Goal: Task Accomplishment & Management: Use online tool/utility

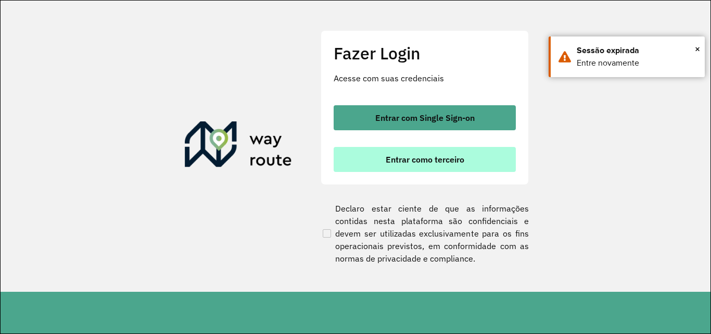
click at [475, 153] on button "Entrar como terceiro" at bounding box center [425, 159] width 182 height 25
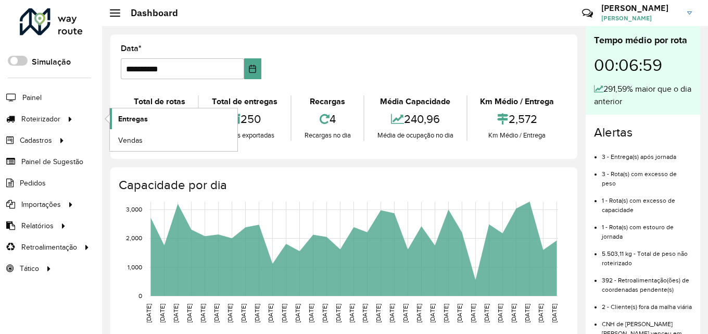
click at [130, 113] on span "Entregas" at bounding box center [133, 118] width 30 height 11
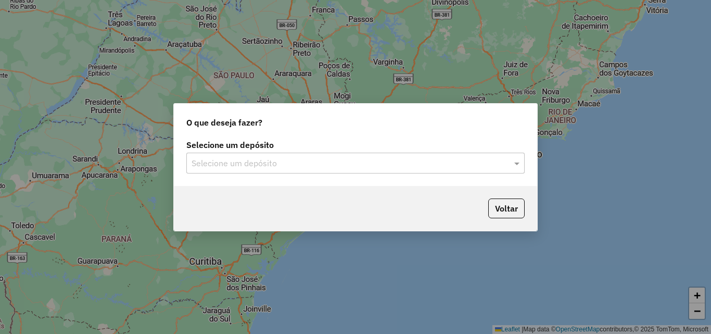
click at [242, 161] on input "text" at bounding box center [344, 163] width 307 height 12
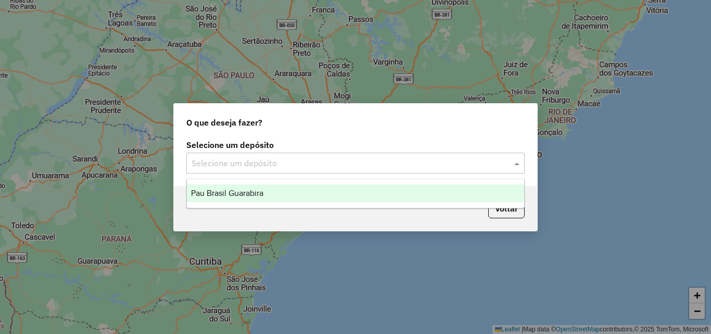
click at [248, 191] on span "Pau Brasil Guarabira" at bounding box center [227, 192] width 72 height 9
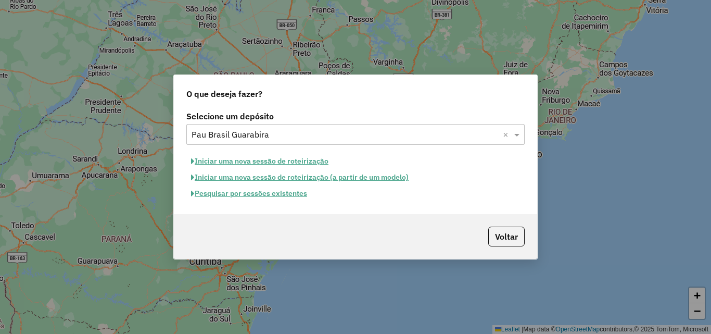
click at [253, 160] on button "Iniciar uma nova sessão de roteirização" at bounding box center [259, 161] width 147 height 16
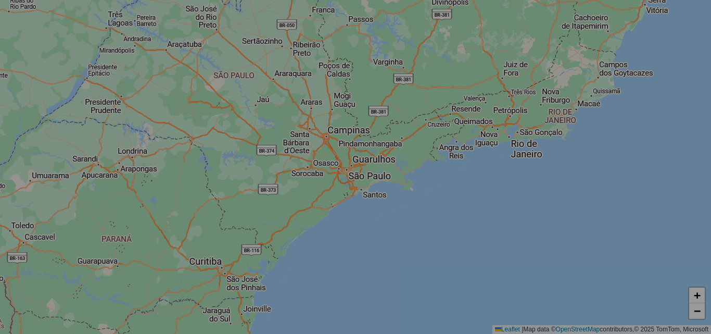
select select "*"
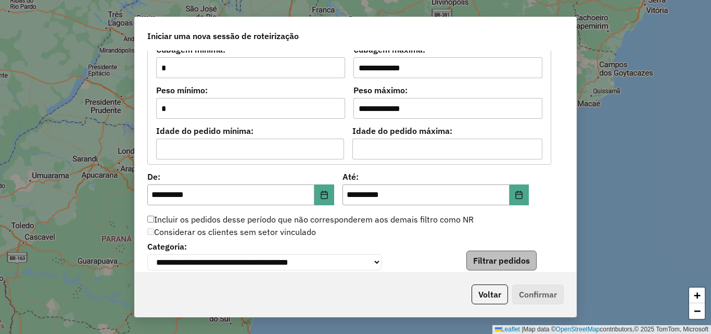
scroll to position [1098, 0]
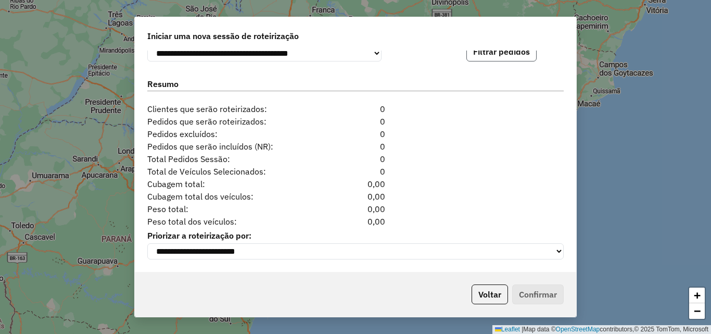
click at [497, 55] on button "Filtrar pedidos" at bounding box center [501, 52] width 70 height 20
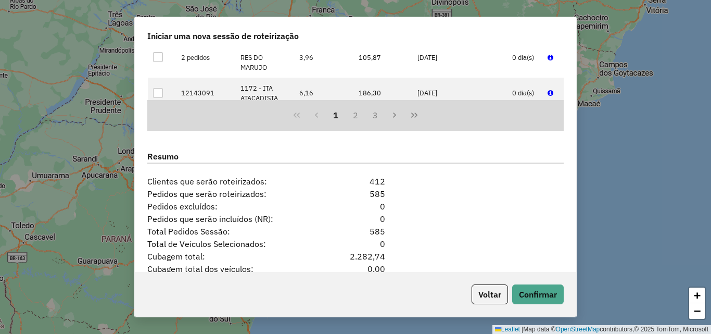
scroll to position [1313, 0]
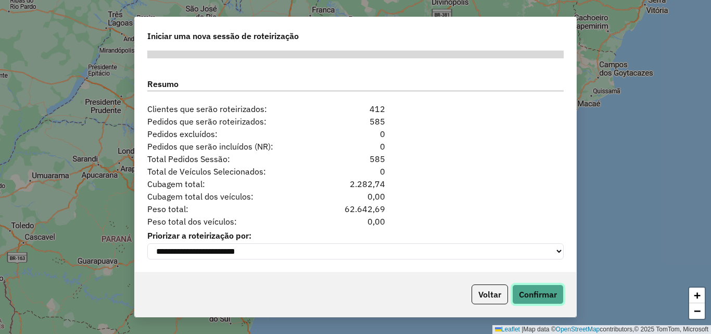
click at [549, 294] on button "Confirmar" at bounding box center [538, 294] width 52 height 20
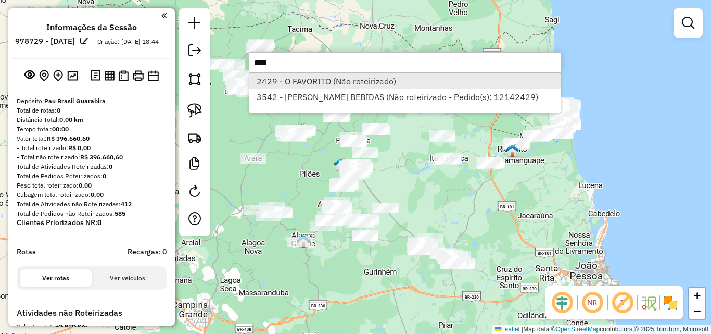
type input "****"
click at [346, 78] on li "2429 - O FAVORITO (Não roteirizado)" at bounding box center [404, 81] width 311 height 16
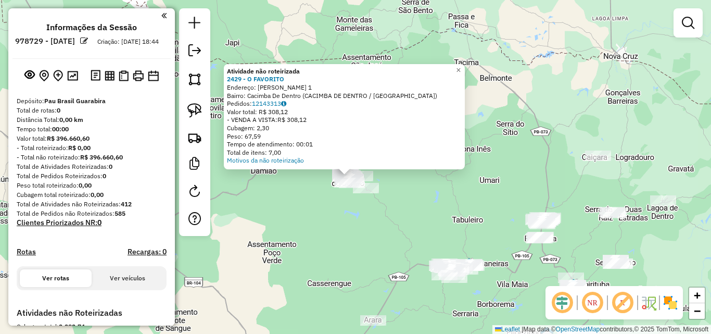
drag, startPoint x: 325, startPoint y: 180, endPoint x: 345, endPoint y: 201, distance: 29.8
click at [330, 199] on div "Atividade não roteirizada 2429 - O FAVORITO Endereço: SEVERINO CAMARA DA CUNHA …" at bounding box center [355, 167] width 711 height 334
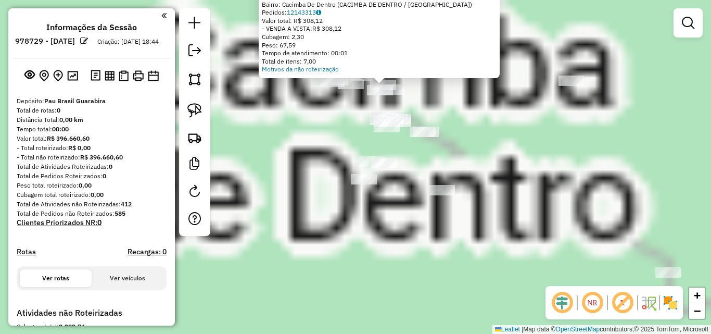
drag, startPoint x: 305, startPoint y: 161, endPoint x: 308, endPoint y: 233, distance: 71.9
click at [304, 229] on div "Atividade não roteirizada 2429 - O FAVORITO Endereço: SEVERINO CAMARA DA CUNHA …" at bounding box center [355, 167] width 711 height 334
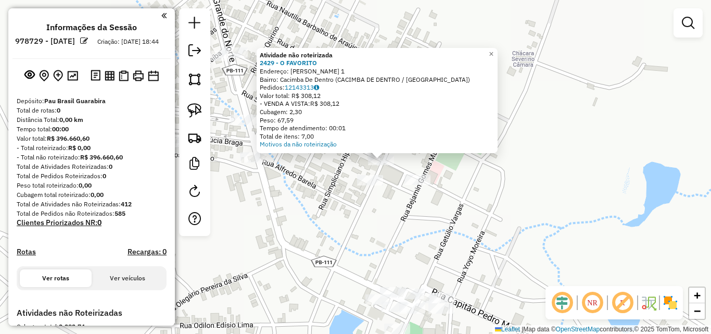
click at [366, 208] on div "Atividade não roteirizada 2429 - O FAVORITO Endereço: SEVERINO CAMARA DA CUNHA …" at bounding box center [355, 167] width 711 height 334
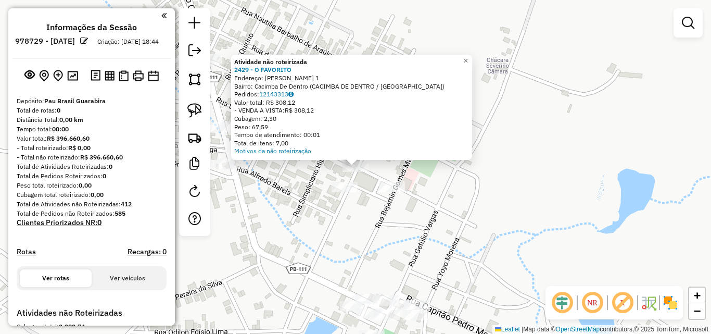
click at [310, 209] on div "Atividade não roteirizada 2429 - O FAVORITO Endereço: SEVERINO CAMARA DA CUNHA …" at bounding box center [355, 167] width 711 height 334
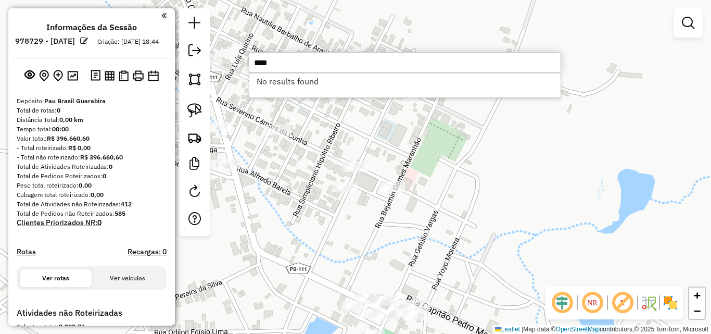
click at [275, 86] on li "No results found" at bounding box center [404, 81] width 311 height 16
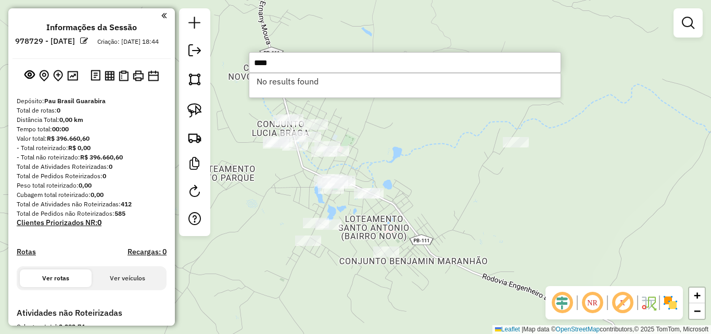
click at [309, 62] on input "****" at bounding box center [405, 62] width 312 height 21
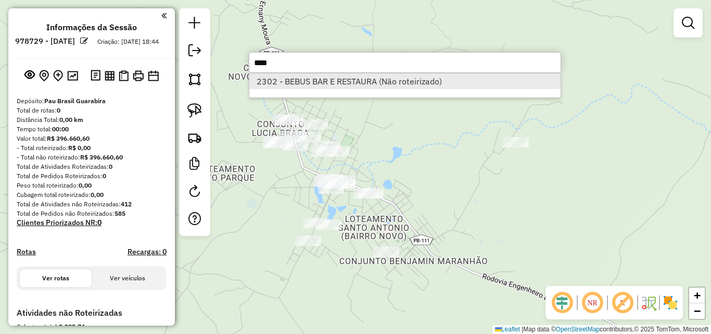
type input "****"
click at [301, 85] on li "2302 - BEBUS BAR E RESTAURA (Não roteirizado)" at bounding box center [404, 81] width 311 height 16
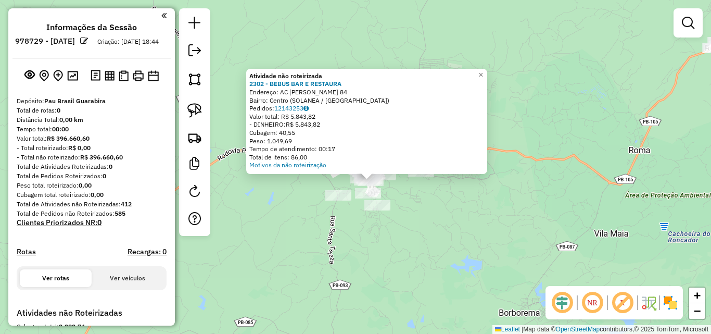
click at [383, 251] on div "Atividade não roteirizada 2302 - BEBUS BAR E RESTAURA Endereço: AC FRANCISCO MA…" at bounding box center [355, 167] width 711 height 334
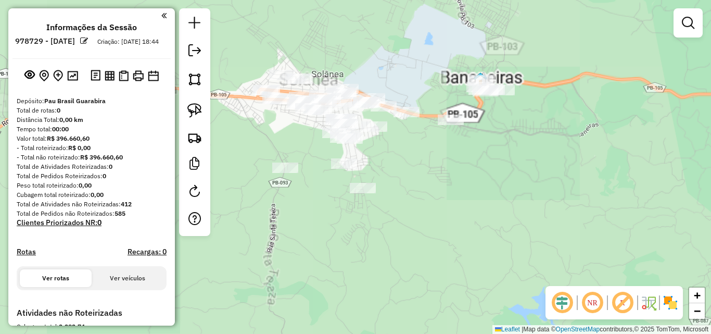
click at [380, 155] on div "Janela de atendimento Grade de atendimento Capacidade Transportadoras Veículos …" at bounding box center [355, 167] width 711 height 334
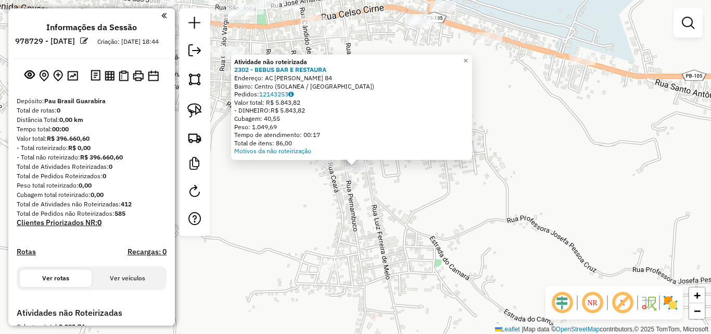
click at [363, 207] on div "Atividade não roteirizada 2302 - BEBUS BAR E RESTAURA Endereço: AC FRANCISCO MA…" at bounding box center [355, 167] width 711 height 334
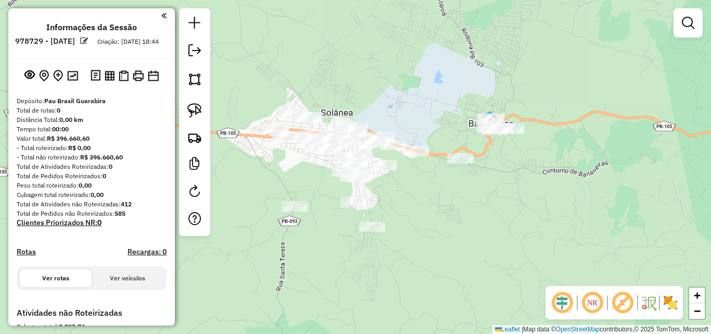
drag, startPoint x: 361, startPoint y: 190, endPoint x: 392, endPoint y: 195, distance: 31.6
click at [391, 195] on div "Janela de atendimento Grade de atendimento Capacidade Transportadoras Veículos …" at bounding box center [355, 167] width 711 height 334
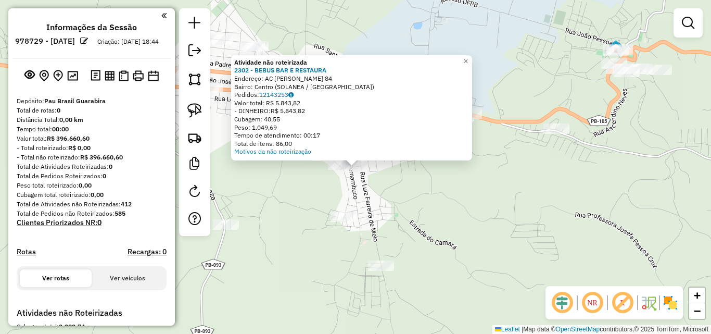
click at [418, 195] on div "Atividade não roteirizada 2302 - BEBUS BAR E RESTAURA Endereço: AC FRANCISCO MA…" at bounding box center [355, 167] width 711 height 334
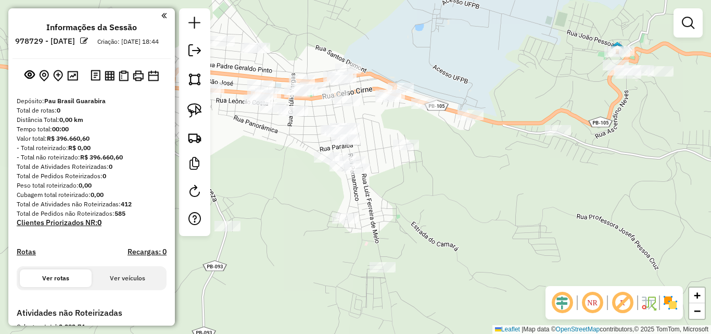
drag, startPoint x: 400, startPoint y: 194, endPoint x: 659, endPoint y: 258, distance: 267.0
click at [663, 267] on div "Janela de atendimento Grade de atendimento Capacidade Transportadoras Veículos …" at bounding box center [355, 167] width 711 height 334
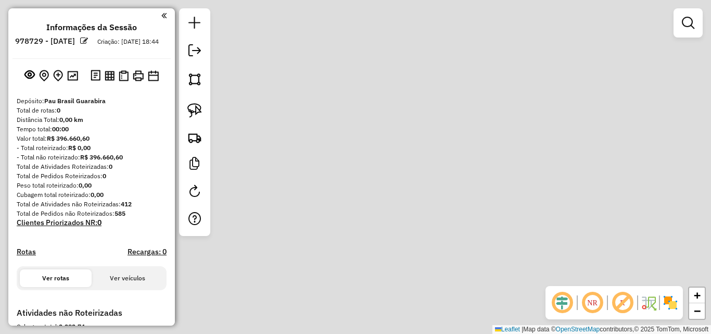
click at [380, 117] on div "Janela de atendimento Grade de atendimento Capacidade Transportadoras Veículos …" at bounding box center [355, 167] width 711 height 334
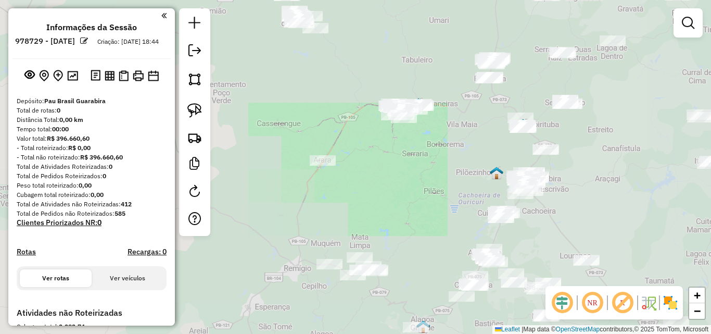
drag, startPoint x: 392, startPoint y: 202, endPoint x: 396, endPoint y: 176, distance: 25.8
click at [398, 184] on div "Janela de atendimento Grade de atendimento Capacidade Transportadoras Veículos …" at bounding box center [355, 167] width 711 height 334
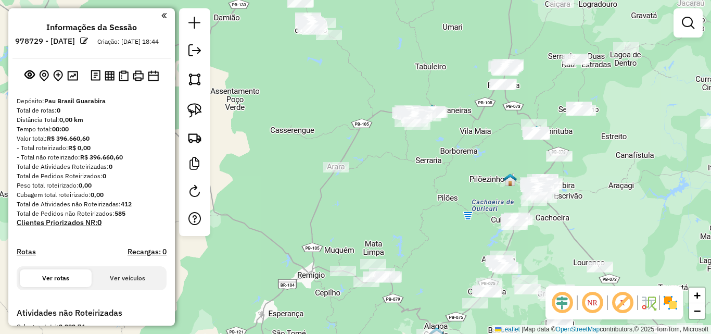
drag, startPoint x: 383, startPoint y: 164, endPoint x: 408, endPoint y: 204, distance: 47.2
click at [403, 200] on div "Janela de atendimento Grade de atendimento Capacidade Transportadoras Veículos …" at bounding box center [355, 167] width 711 height 334
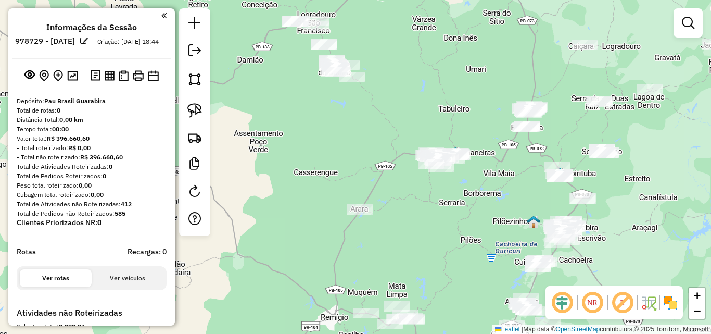
drag, startPoint x: 377, startPoint y: 108, endPoint x: 367, endPoint y: 119, distance: 15.1
click at [367, 119] on div "Janela de atendimento Grade de atendimento Capacidade Transportadoras Veículos …" at bounding box center [355, 167] width 711 height 334
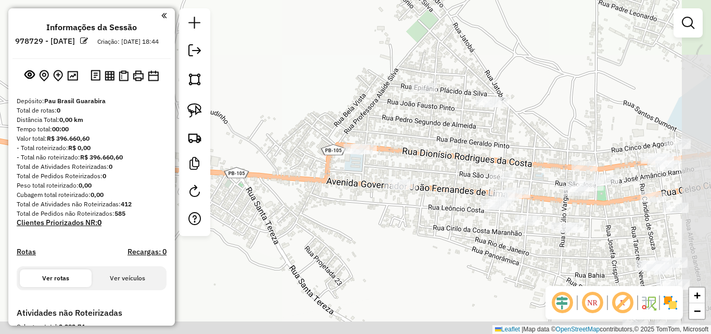
drag, startPoint x: 407, startPoint y: 257, endPoint x: 376, endPoint y: 216, distance: 50.9
click at [376, 216] on div "Janela de atendimento Grade de atendimento Capacidade Transportadoras Veículos …" at bounding box center [355, 167] width 711 height 334
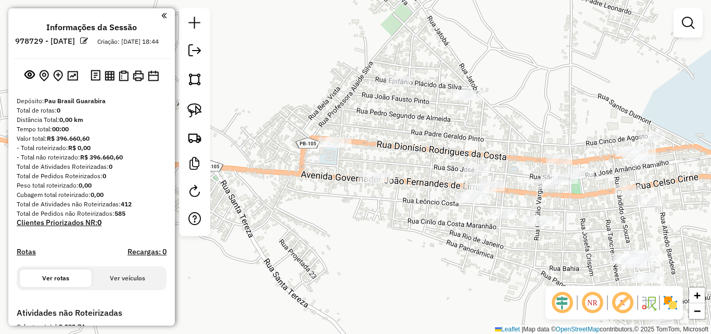
drag, startPoint x: 439, startPoint y: 232, endPoint x: 415, endPoint y: 228, distance: 24.3
click at [415, 228] on div "Janela de atendimento Grade de atendimento Capacidade Transportadoras Veículos …" at bounding box center [355, 167] width 711 height 334
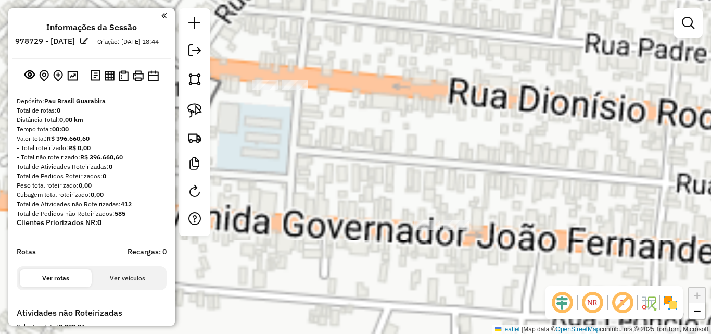
drag, startPoint x: 337, startPoint y: 158, endPoint x: 397, endPoint y: 140, distance: 62.4
click at [397, 140] on div "Janela de atendimento Grade de atendimento Capacidade Transportadoras Veículos …" at bounding box center [355, 167] width 711 height 334
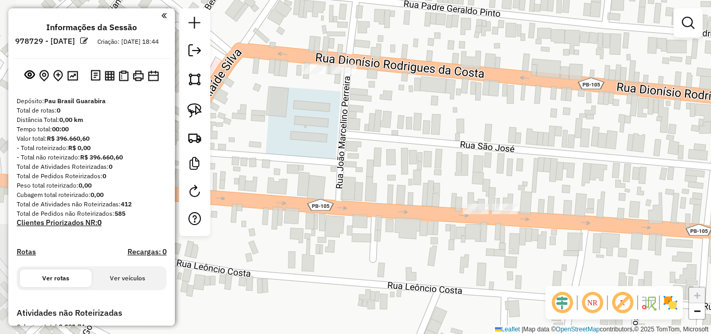
click at [344, 74] on div at bounding box center [343, 68] width 26 height 10
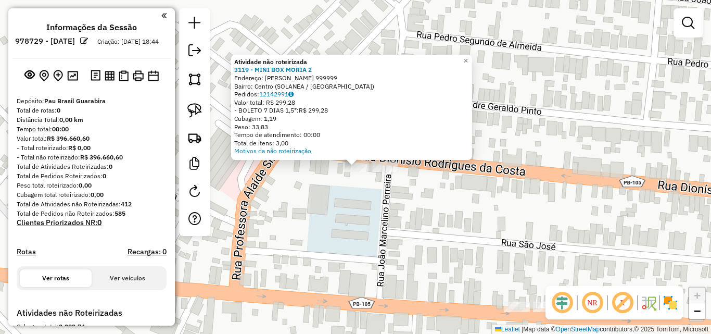
click at [324, 169] on div "Atividade não roteirizada 3119 - MINI BOX MORIA 2 Endereço: JOAO MARCELINO PERE…" at bounding box center [355, 167] width 711 height 334
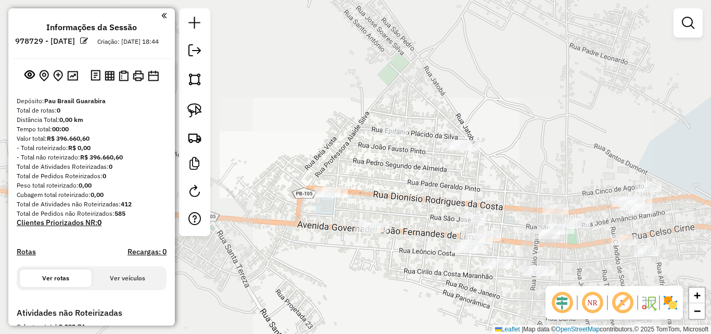
drag, startPoint x: 408, startPoint y: 251, endPoint x: 354, endPoint y: 226, distance: 60.1
click at [346, 228] on div "Janela de atendimento Grade de atendimento Capacidade Transportadoras Veículos …" at bounding box center [355, 167] width 711 height 334
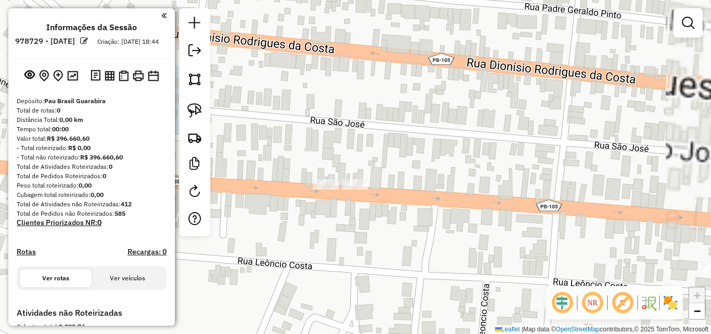
click at [355, 189] on div at bounding box center [355, 184] width 26 height 10
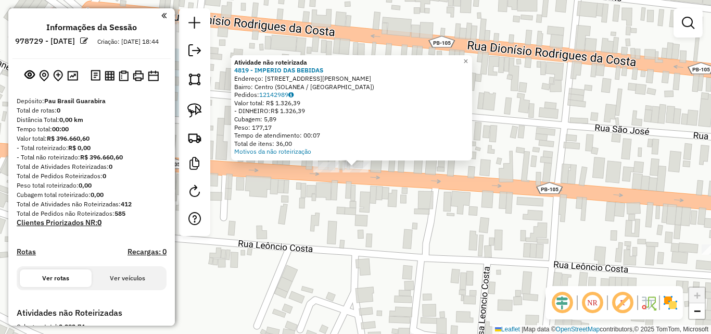
click at [322, 172] on div at bounding box center [326, 167] width 26 height 10
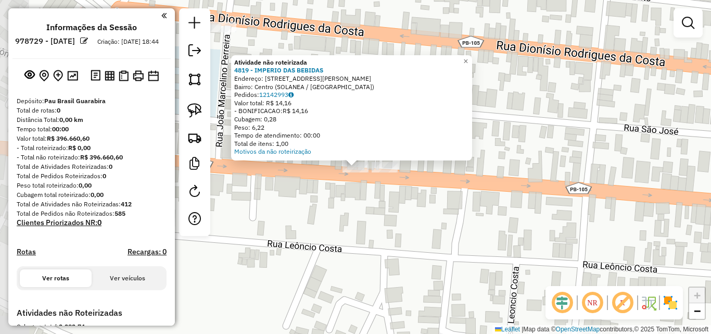
click at [328, 184] on div "× Atividade não roteirizada 4819 - IMPERIO DAS BEBIDAS Endereço: R Joao Fernand…" at bounding box center [355, 167] width 711 height 334
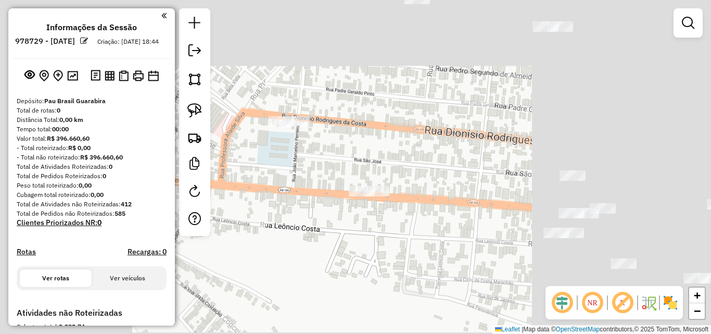
drag, startPoint x: 486, startPoint y: 235, endPoint x: 399, endPoint y: 222, distance: 88.4
click at [392, 224] on div "Janela de atendimento Grade de atendimento Capacidade Transportadoras Veículos …" at bounding box center [355, 167] width 711 height 334
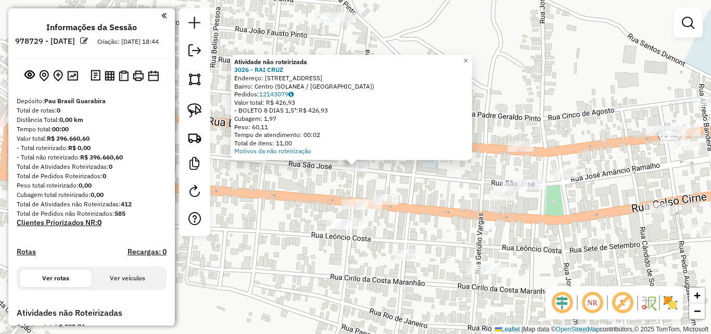
click at [276, 209] on div "Atividade não roteirizada 3026 - RAI CRUZ Endereço: Travessa Epitacio Pessoa 30…" at bounding box center [355, 167] width 711 height 334
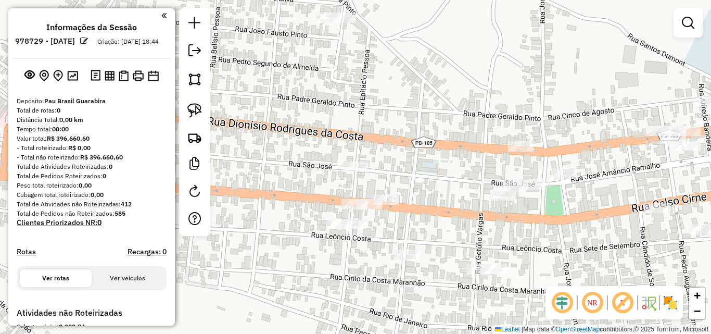
drag, startPoint x: 289, startPoint y: 203, endPoint x: 330, endPoint y: 194, distance: 42.0
click at [297, 219] on div "Janela de atendimento Grade de atendimento Capacidade Transportadoras Veículos …" at bounding box center [355, 167] width 711 height 334
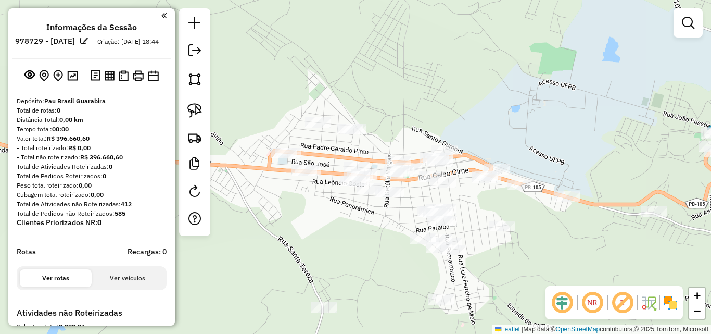
drag, startPoint x: 335, startPoint y: 169, endPoint x: 338, endPoint y: 151, distance: 17.9
click at [340, 173] on div "Janela de atendimento Grade de atendimento Capacidade Transportadoras Veículos …" at bounding box center [355, 167] width 711 height 334
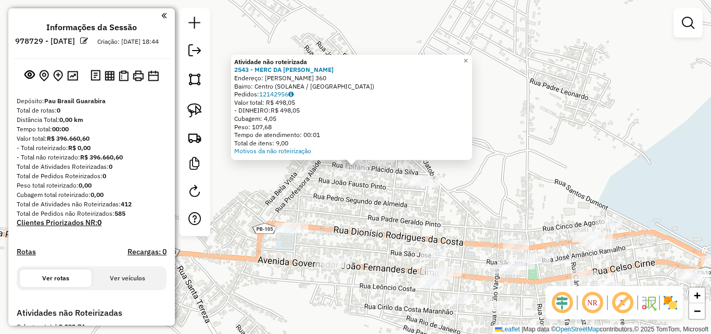
click at [345, 192] on div "Atividade não roteirizada 2543 - MERC DA KARINA Endereço: EPIFANIO PLACIDO DA S…" at bounding box center [355, 167] width 711 height 334
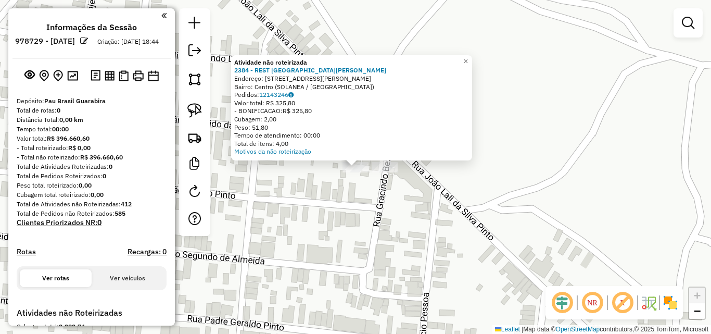
click at [336, 188] on div "Atividade não roteirizada 2384 - REST SAO PEDRO Endereço: R RUA GRACINDO BEZERR…" at bounding box center [355, 167] width 711 height 334
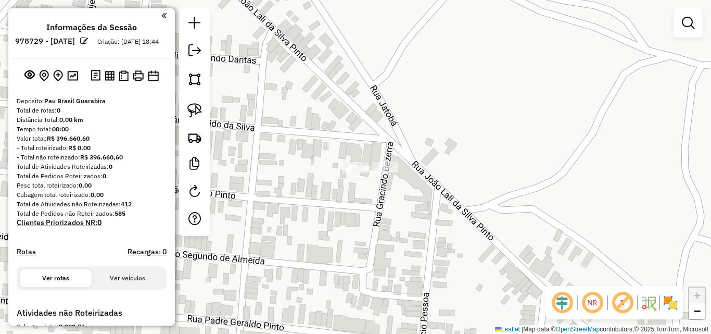
drag, startPoint x: 351, startPoint y: 234, endPoint x: 353, endPoint y: 152, distance: 82.2
click at [352, 172] on div "Janela de atendimento Grade de atendimento Capacidade Transportadoras Veículos …" at bounding box center [355, 167] width 711 height 334
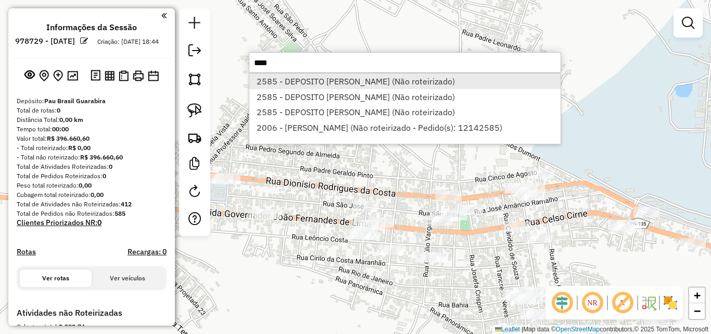
type input "****"
click at [295, 79] on li "2585 - DEPOSITO IRMAO ROBSO (Não roteirizado)" at bounding box center [404, 81] width 311 height 16
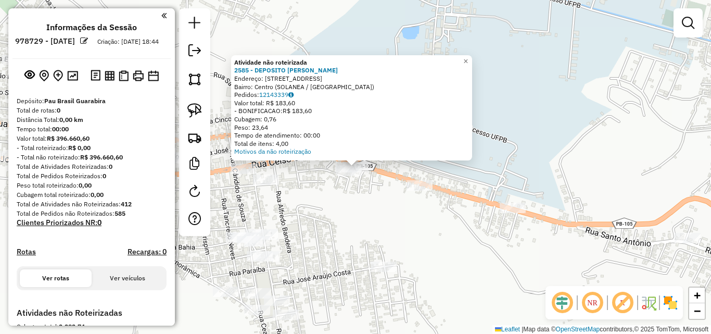
click at [367, 183] on div "Atividade não roteirizada 2585 - DEPOSITO IRMAO ROBSO Endereço: RUA PROFESSOR F…" at bounding box center [355, 167] width 711 height 334
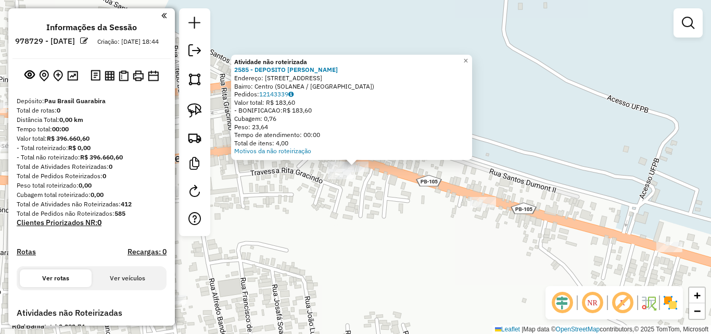
click at [357, 210] on div "Atividade não roteirizada 2585 - DEPOSITO IRMAO ROBSO Endereço: RUA PROFESSOR F…" at bounding box center [355, 167] width 711 height 334
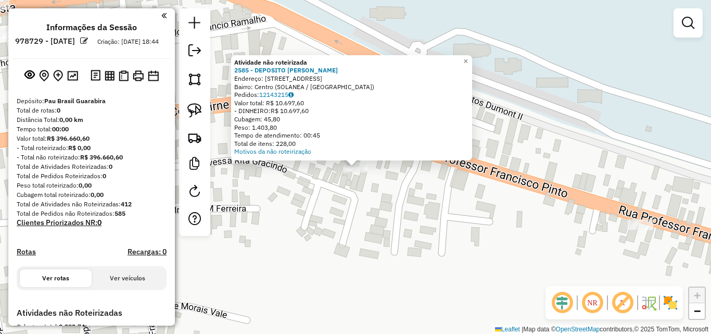
click at [374, 186] on div "Atividade não roteirizada 2585 - DEPOSITO IRMAO ROBSO Endereço: RUA PROFESSOR F…" at bounding box center [355, 167] width 711 height 334
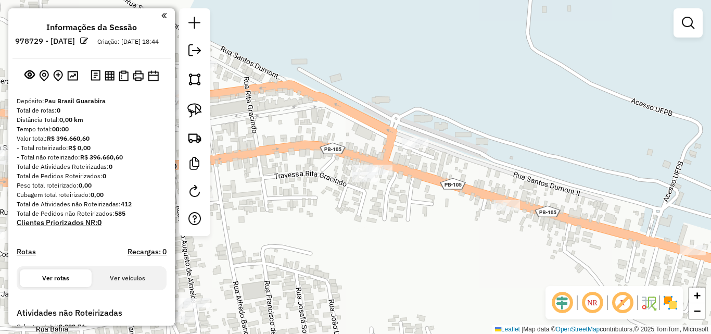
drag, startPoint x: 384, startPoint y: 216, endPoint x: 475, endPoint y: 217, distance: 90.5
click at [459, 223] on div "Janela de atendimento Grade de atendimento Capacidade Transportadoras Veículos …" at bounding box center [355, 167] width 711 height 334
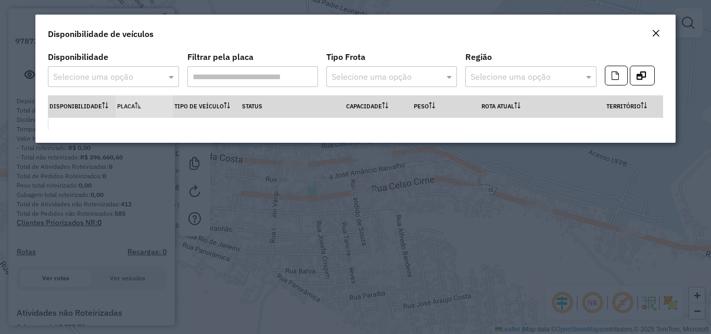
drag, startPoint x: 606, startPoint y: 216, endPoint x: 607, endPoint y: 180, distance: 35.9
click at [607, 216] on modal-container "Disponibilidade de veículos Disponibilidade Selecione uma opção Filtrar pela pl…" at bounding box center [355, 167] width 711 height 334
click at [660, 25] on div "Disponibilidade de veículos" at bounding box center [354, 32] width 639 height 34
click at [652, 35] on em "Close" at bounding box center [655, 33] width 8 height 8
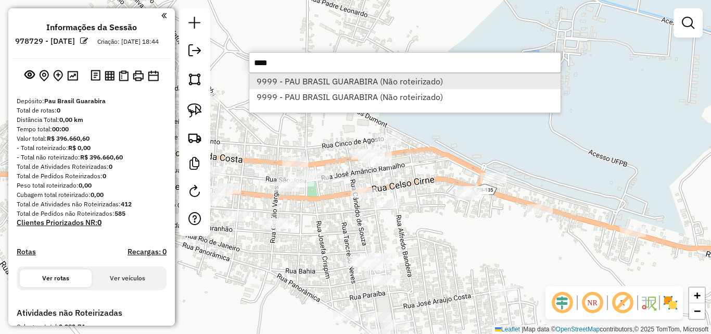
type input "****"
click at [352, 79] on li "9999 - PAU BRASIL GUARABIRA (Não roteirizado)" at bounding box center [404, 81] width 311 height 16
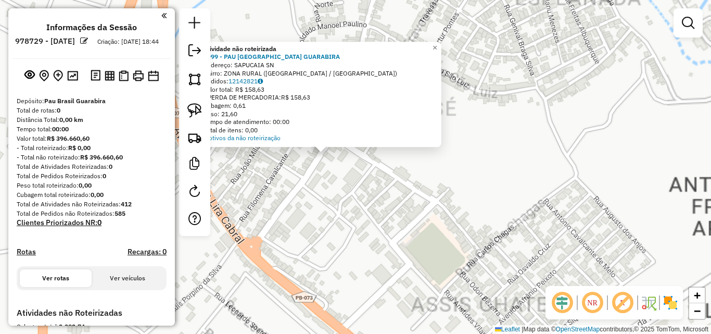
click at [347, 198] on div "Atividade não roteirizada 9999 - PAU BRASIL GUARABIRA Endereço: SAPUCAIA SN Bai…" at bounding box center [355, 167] width 711 height 334
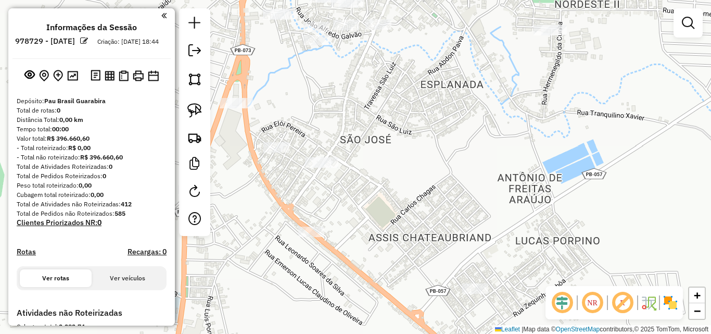
drag, startPoint x: 321, startPoint y: 198, endPoint x: 323, endPoint y: 203, distance: 5.6
click at [322, 202] on div "Janela de atendimento Grade de atendimento Capacidade Transportadoras Veículos …" at bounding box center [355, 167] width 711 height 334
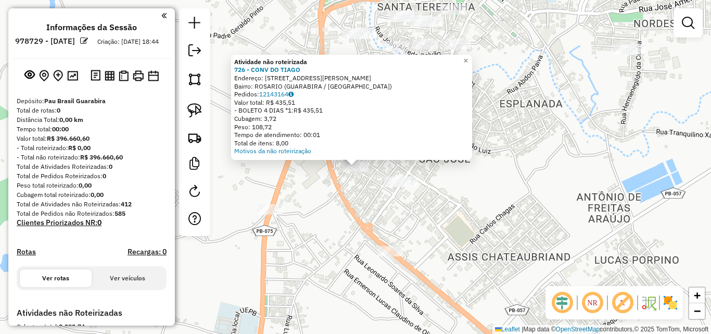
click at [353, 201] on div "Atividade não roteirizada 726 - CONV DO TIAGO Endereço: RUA MANOEL RAMIRO 202 B…" at bounding box center [355, 167] width 711 height 334
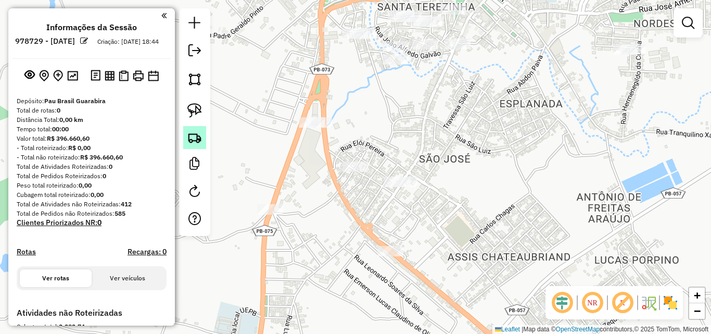
click at [204, 137] on link at bounding box center [194, 137] width 23 height 23
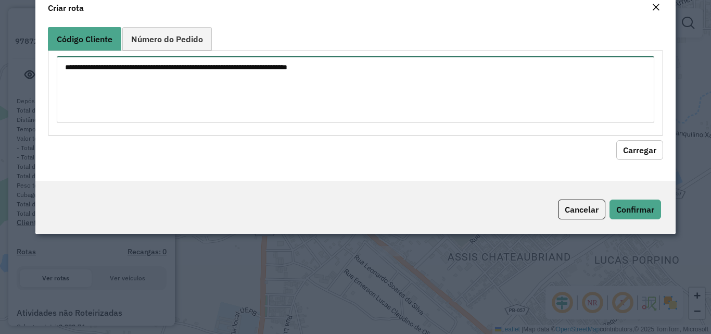
click at [229, 118] on textarea at bounding box center [355, 89] width 597 height 66
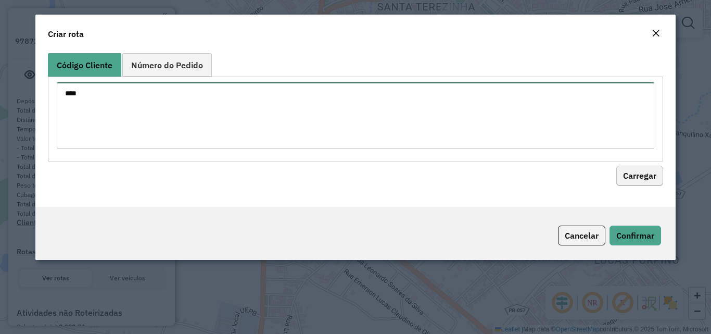
type textarea "****"
click at [637, 174] on button "Carregar" at bounding box center [639, 176] width 47 height 20
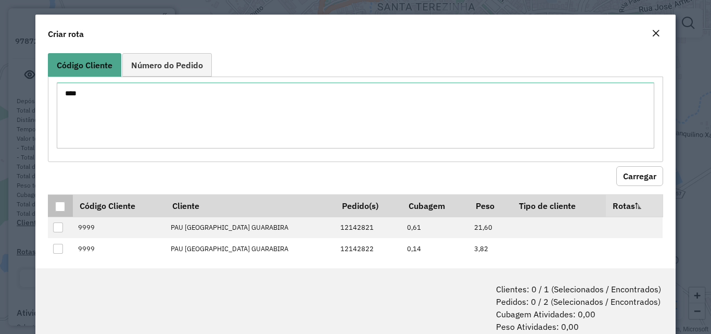
click at [54, 205] on th at bounding box center [60, 205] width 24 height 22
click at [66, 206] on th at bounding box center [60, 205] width 24 height 22
click at [58, 204] on div at bounding box center [60, 206] width 10 height 10
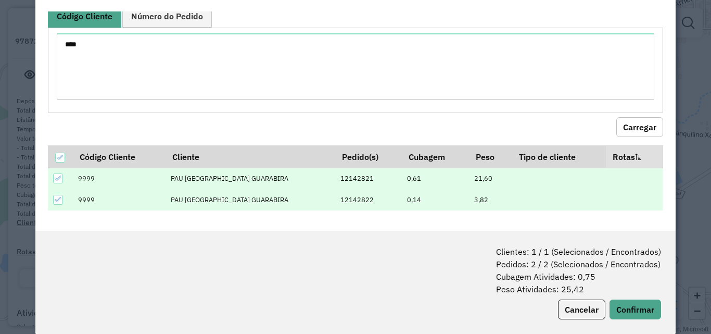
scroll to position [52, 0]
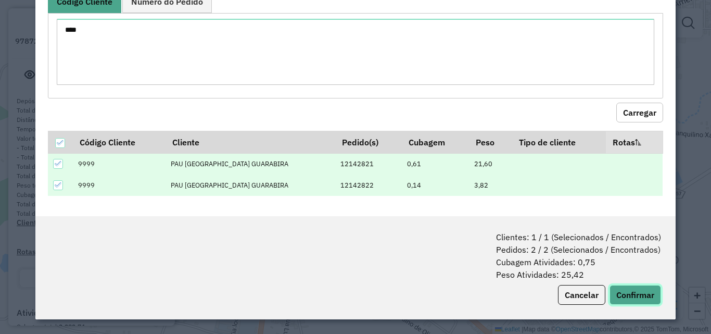
click at [644, 294] on button "Confirmar" at bounding box center [635, 295] width 52 height 20
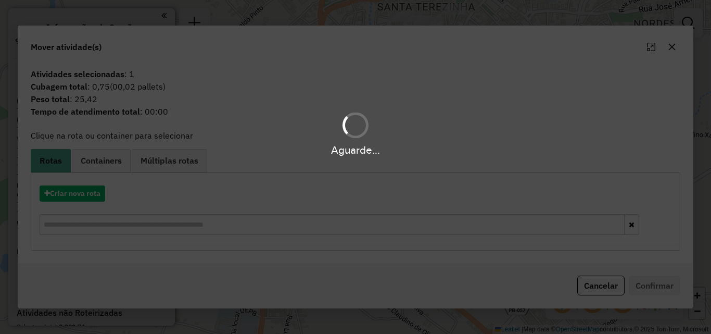
click at [67, 189] on div "Aguarde..." at bounding box center [355, 167] width 711 height 334
click at [68, 188] on div "Aguarde..." at bounding box center [355, 167] width 711 height 334
click at [72, 195] on div "Aguarde..." at bounding box center [355, 167] width 711 height 334
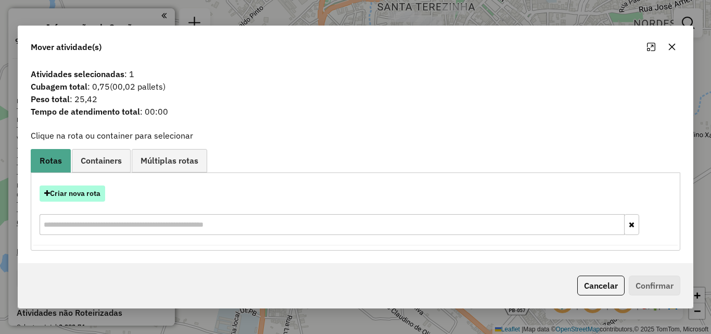
click at [76, 193] on button "Criar nova rota" at bounding box center [73, 193] width 66 height 16
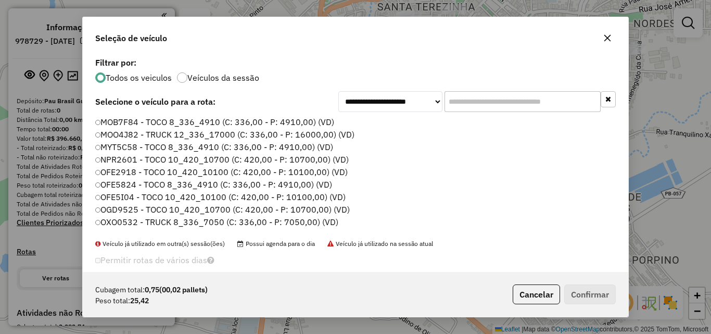
scroll to position [6, 3]
drag, startPoint x: 498, startPoint y: 108, endPoint x: 378, endPoint y: 117, distance: 120.0
click at [499, 108] on input "text" at bounding box center [522, 101] width 156 height 21
click at [263, 120] on label "MOB7F84 - TOCO 8_336_4910 (C: 336,00 - P: 4910,00) (VD)" at bounding box center [215, 122] width 240 height 12
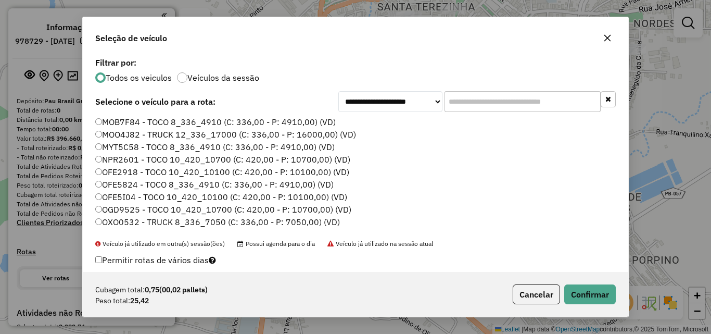
drag, startPoint x: 569, startPoint y: 283, endPoint x: 575, endPoint y: 284, distance: 6.3
click at [573, 284] on div "Cubagem total: 0,75 (00,02 pallets) Peso total: 25,42 Cancelar Confirmar" at bounding box center [355, 294] width 545 height 45
click at [575, 285] on p-footer "Cubagem total: 0,75 (00,02 pallets) Peso total: 25,42 Cancelar Confirmar" at bounding box center [561, 294] width 107 height 20
click at [576, 287] on button "Confirmar" at bounding box center [590, 294] width 52 height 20
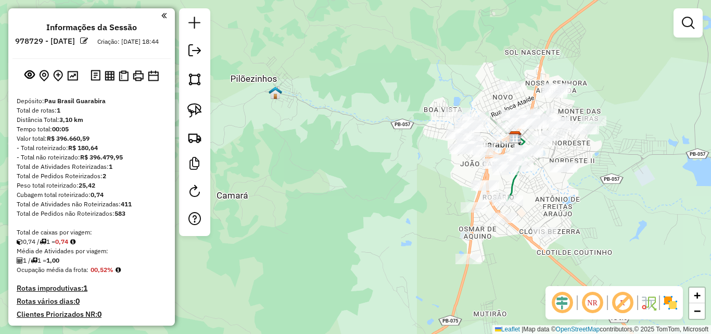
drag, startPoint x: 564, startPoint y: 217, endPoint x: 479, endPoint y: 211, distance: 85.0
click at [512, 216] on div "Janela de atendimento Grade de atendimento Capacidade Transportadoras Veículos …" at bounding box center [355, 167] width 711 height 334
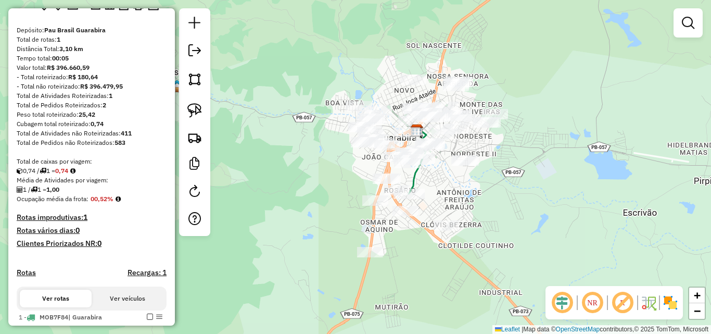
scroll to position [156, 0]
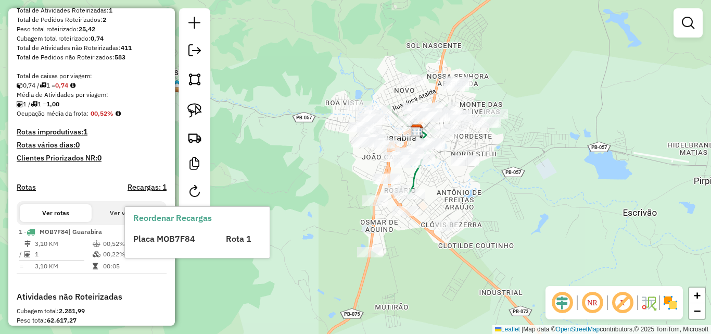
click at [148, 240] on span "Placa MOB7F84" at bounding box center [164, 238] width 62 height 10
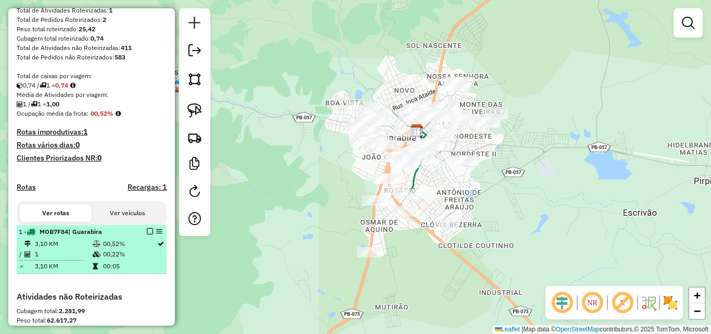
click at [147, 234] on em at bounding box center [150, 231] width 6 height 6
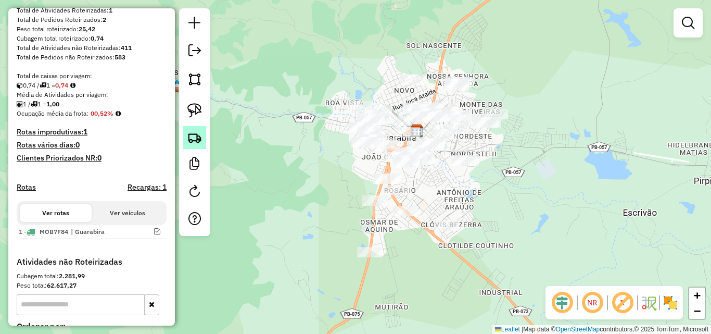
click at [194, 138] on img at bounding box center [194, 137] width 15 height 15
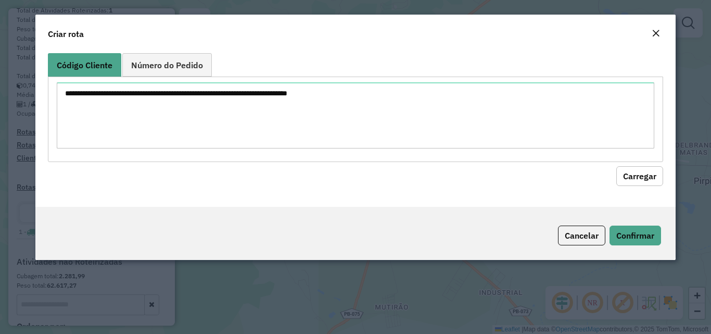
click at [229, 113] on textarea at bounding box center [355, 115] width 597 height 66
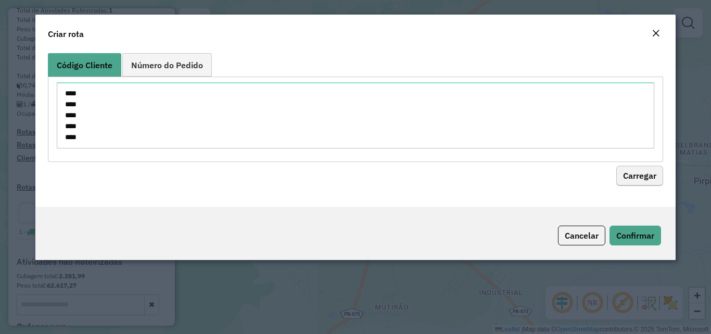
type textarea "**** **** **** **** ****"
click at [631, 175] on button "Carregar" at bounding box center [639, 176] width 47 height 20
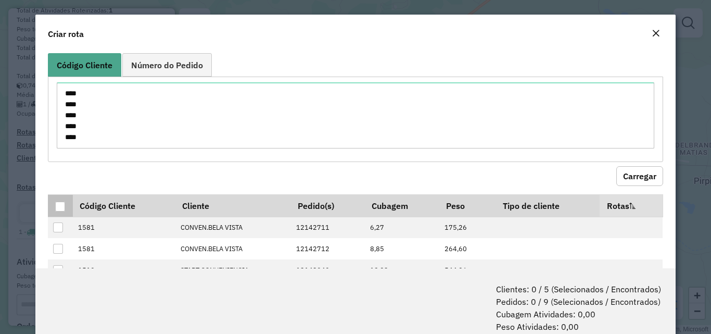
click at [64, 202] on div at bounding box center [60, 206] width 10 height 10
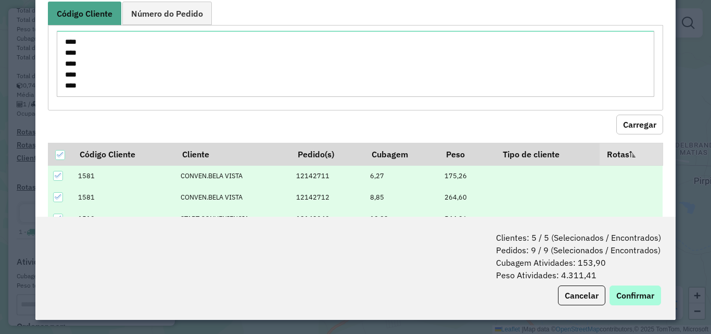
scroll to position [52, 0]
click at [630, 298] on button "Confirmar" at bounding box center [635, 295] width 52 height 20
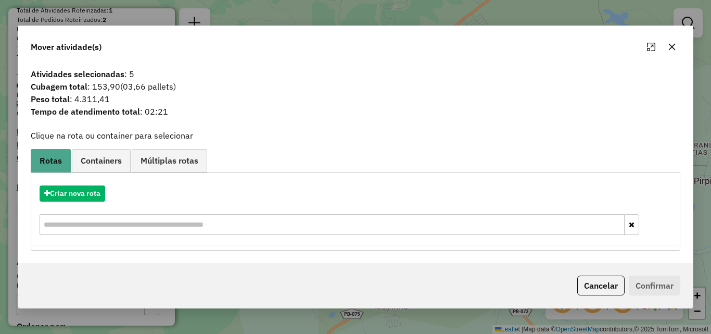
click at [80, 181] on div "Criar nova rota" at bounding box center [355, 211] width 644 height 68
click at [80, 194] on button "Criar nova rota" at bounding box center [73, 193] width 66 height 16
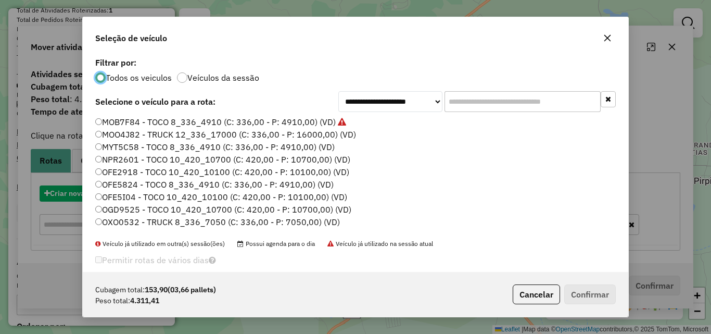
scroll to position [6, 3]
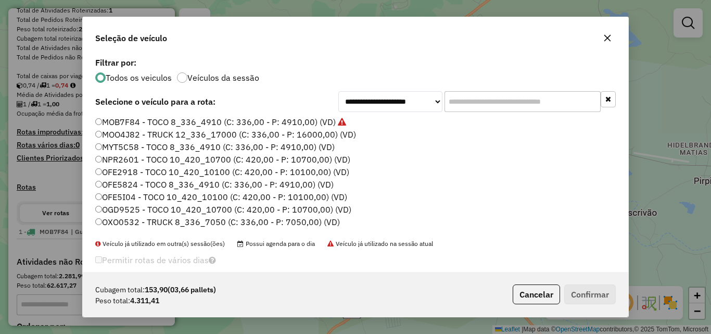
click at [512, 103] on input "text" at bounding box center [522, 101] width 156 height 21
click at [478, 106] on input "text" at bounding box center [522, 101] width 156 height 21
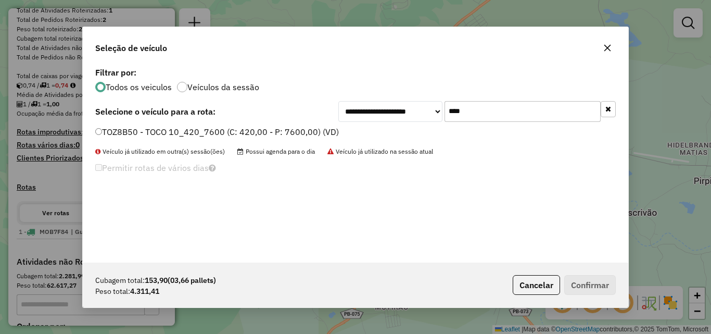
type input "****"
click at [273, 137] on label "TOZ8B50 - TOCO 10_420_7600 (C: 420,00 - P: 7600,00) (VD)" at bounding box center [217, 131] width 244 height 12
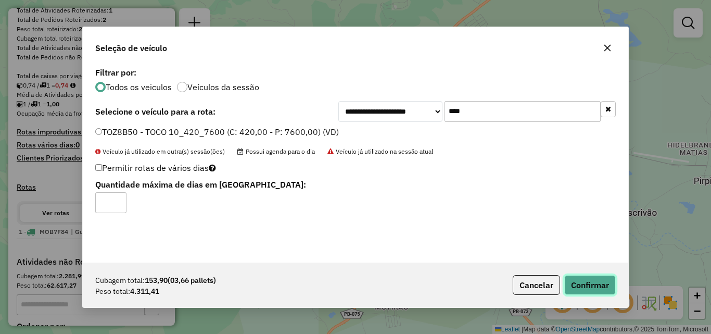
click at [604, 284] on button "Confirmar" at bounding box center [590, 285] width 52 height 20
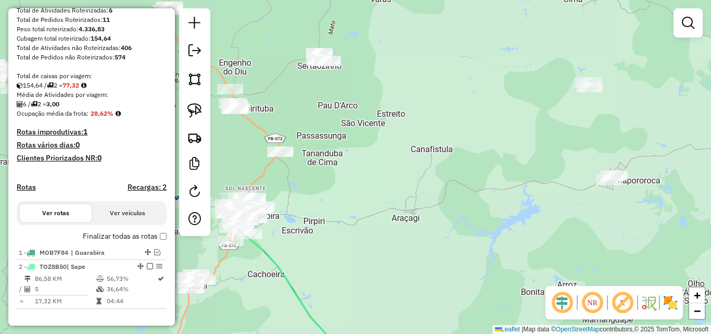
drag, startPoint x: 466, startPoint y: 277, endPoint x: 357, endPoint y: 188, distance: 140.6
click at [440, 208] on div "Janela de atendimento Grade de atendimento Capacidade Transportadoras Veículos …" at bounding box center [355, 167] width 711 height 334
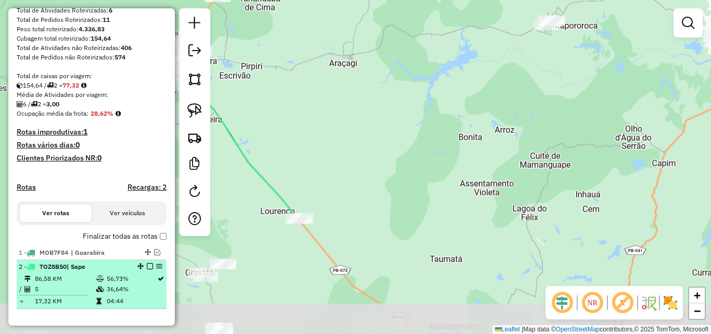
drag, startPoint x: 121, startPoint y: 283, endPoint x: 131, endPoint y: 284, distance: 9.4
click at [121, 284] on td "56,73%" at bounding box center [131, 278] width 50 height 10
select select "**********"
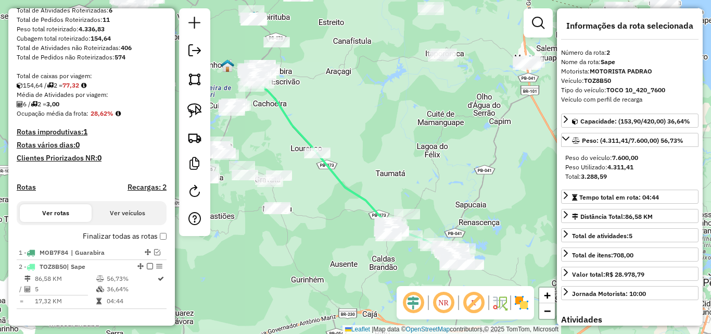
click at [449, 305] on em at bounding box center [443, 302] width 25 height 25
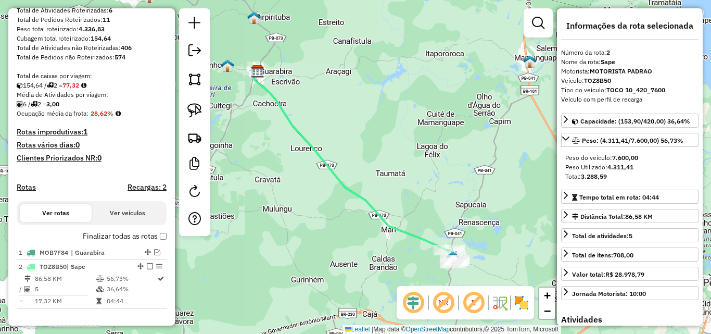
click at [449, 305] on em at bounding box center [443, 302] width 25 height 25
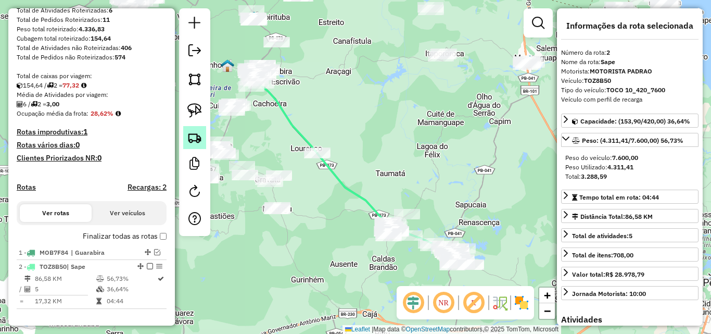
click at [192, 140] on img at bounding box center [194, 137] width 15 height 15
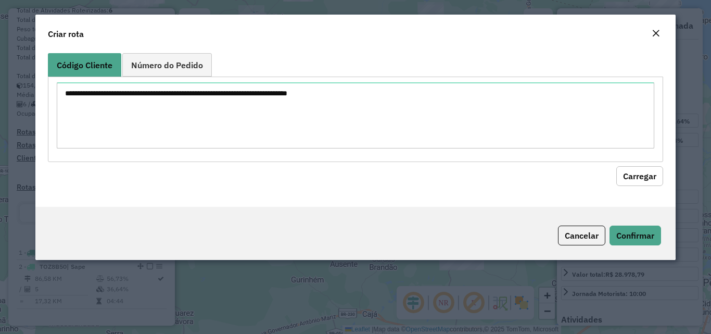
click at [226, 129] on textarea at bounding box center [355, 115] width 597 height 66
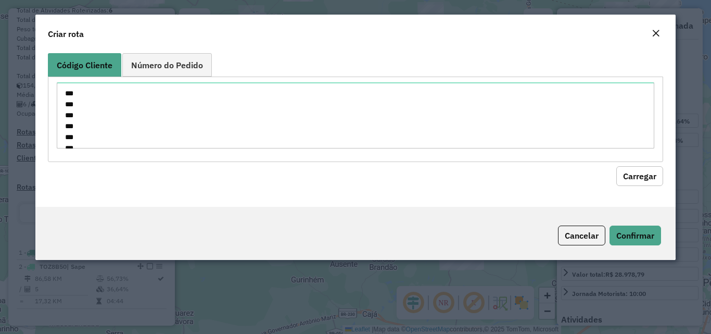
scroll to position [452, 0]
type textarea "*** *** *** *** *** *** *** *** *** *** *** *** *** **** **** **** **** **** **…"
click at [655, 180] on button "Carregar" at bounding box center [639, 176] width 47 height 20
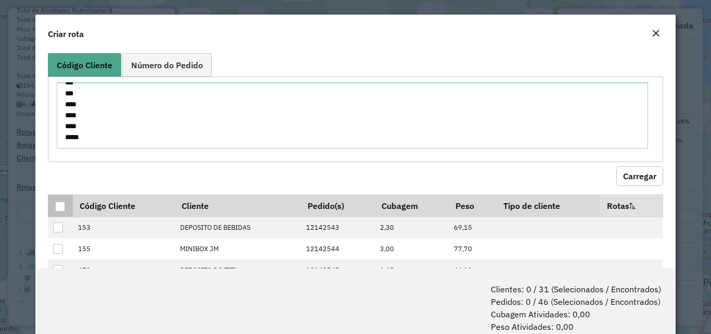
click at [65, 209] on div at bounding box center [60, 206] width 10 height 10
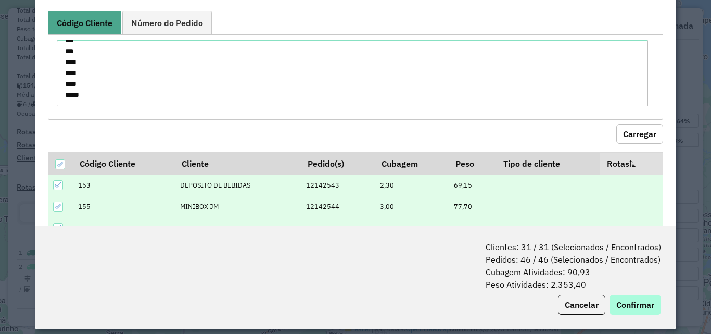
scroll to position [52, 0]
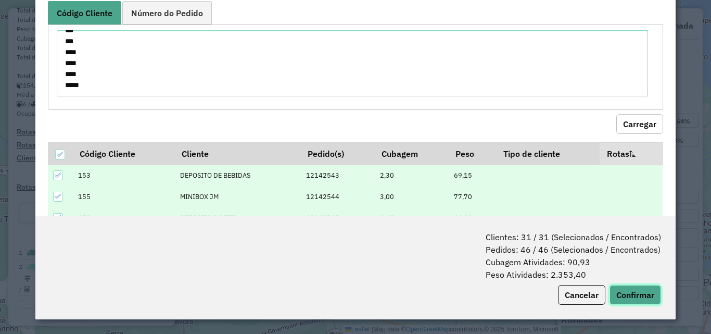
click at [638, 288] on button "Confirmar" at bounding box center [635, 295] width 52 height 20
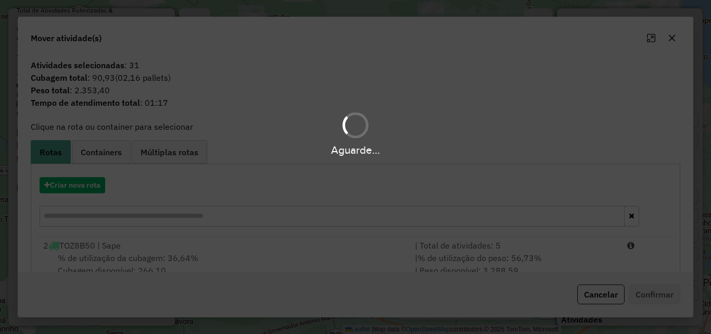
click at [220, 255] on hb-app "Aguarde... Pop-up bloqueado! Seu navegador bloqueou automáticamente a abertura …" at bounding box center [355, 167] width 711 height 334
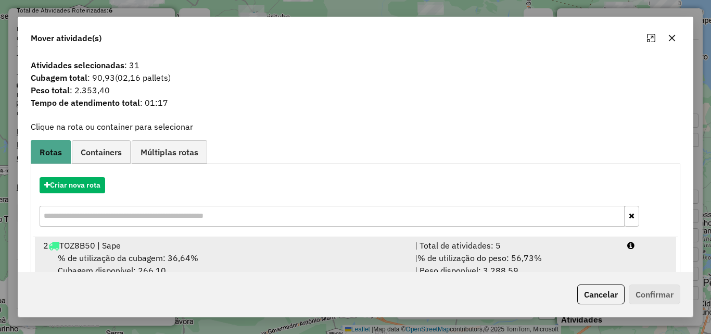
click at [285, 249] on div "2 TOZ8B50 | Sape" at bounding box center [222, 245] width 371 height 12
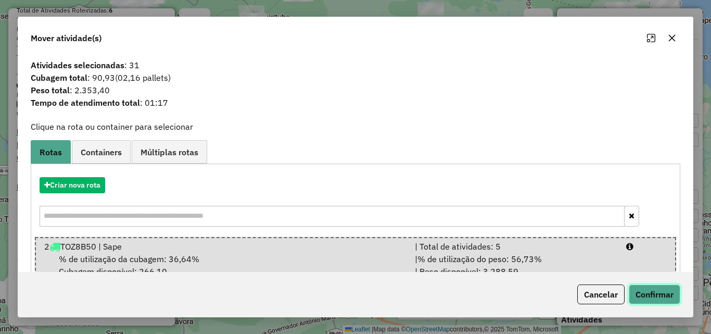
click at [662, 295] on button "Confirmar" at bounding box center [655, 294] width 52 height 20
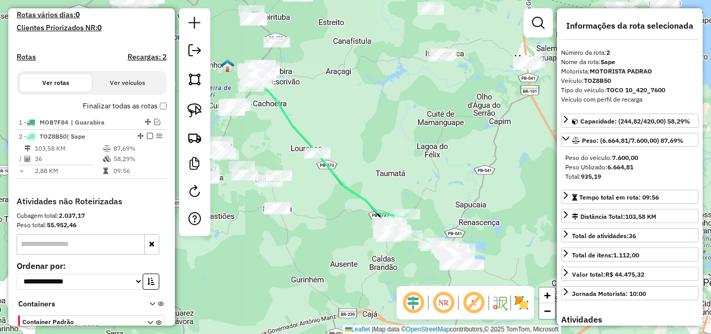
scroll to position [354, 0]
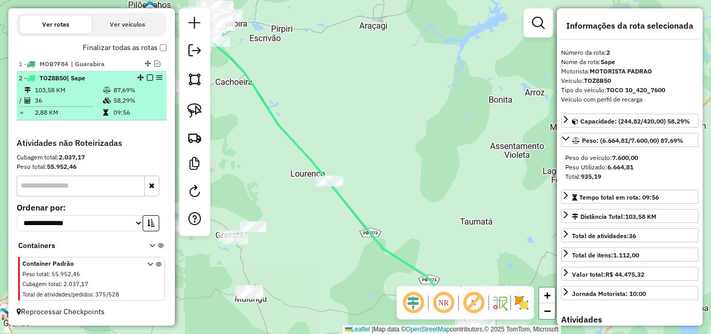
click at [94, 103] on td "36" at bounding box center [68, 100] width 68 height 10
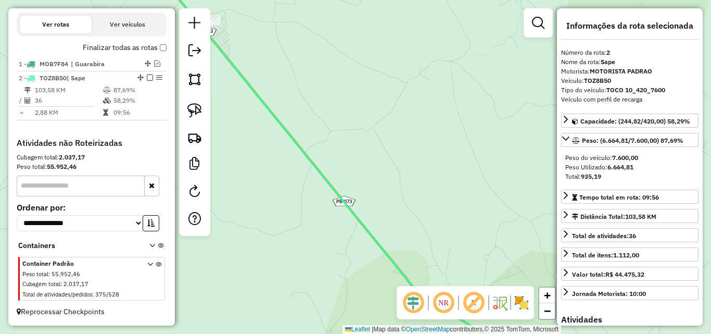
drag, startPoint x: 304, startPoint y: 187, endPoint x: 383, endPoint y: 222, distance: 87.1
click at [382, 221] on div "Janela de atendimento Grade de atendimento Capacidade Transportadoras Veículos …" at bounding box center [355, 167] width 711 height 334
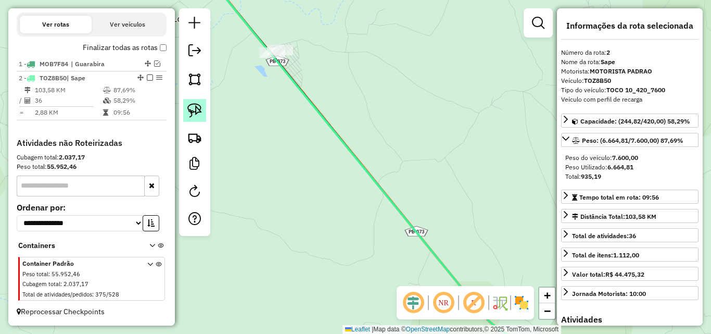
click at [199, 112] on img at bounding box center [194, 110] width 15 height 15
drag, startPoint x: 232, startPoint y: 77, endPoint x: 288, endPoint y: 64, distance: 57.7
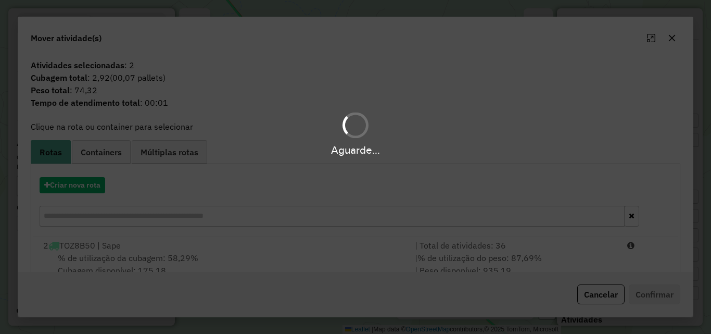
click at [393, 269] on div "Aguarde..." at bounding box center [355, 167] width 711 height 334
click at [433, 258] on span "% de utilização do peso: 87,69%" at bounding box center [479, 257] width 124 height 10
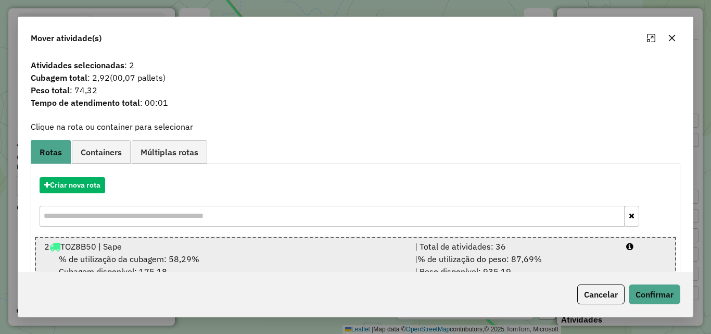
drag, startPoint x: 459, startPoint y: 258, endPoint x: 486, endPoint y: 261, distance: 27.2
click at [460, 258] on span "% de utilização do peso: 87,69%" at bounding box center [479, 258] width 124 height 10
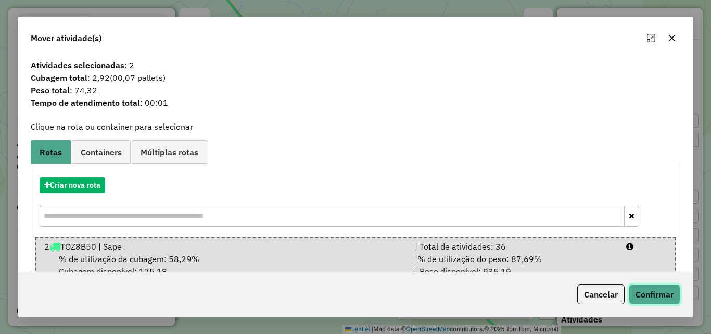
click at [672, 298] on button "Confirmar" at bounding box center [655, 294] width 52 height 20
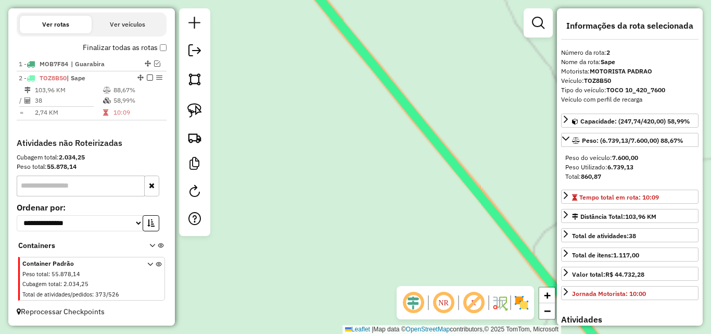
click at [321, 180] on div "Janela de atendimento Grade de atendimento Capacidade Transportadoras Veículos …" at bounding box center [355, 167] width 711 height 334
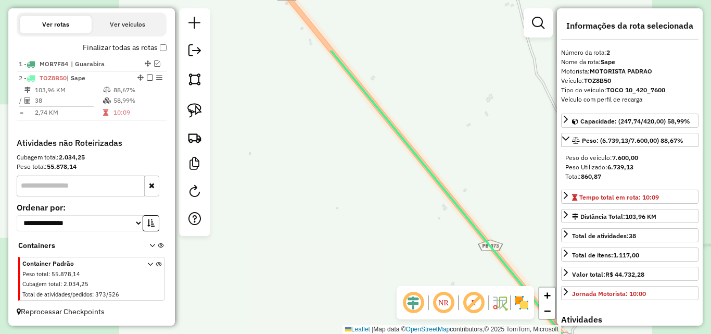
click at [354, 181] on div "Janela de atendimento Grade de atendimento Capacidade Transportadoras Veículos …" at bounding box center [355, 167] width 711 height 334
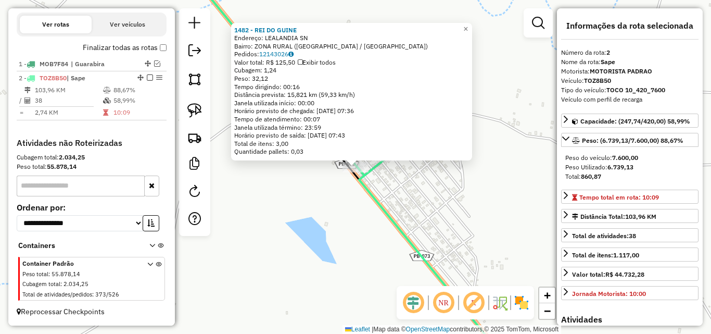
click at [491, 175] on div "1482 - REI DO GUINE Endereço: LEALANDIA SN Bairro: ZONA RURAL (GUARABIRA / PB) …" at bounding box center [355, 167] width 711 height 334
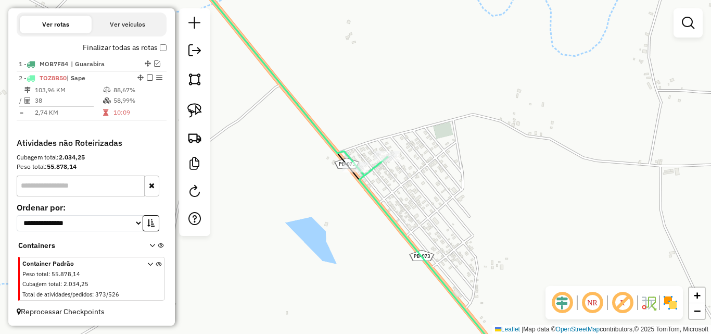
select select "**********"
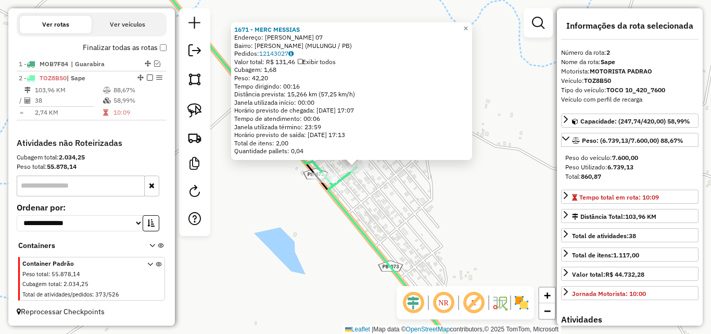
click at [411, 198] on div "1671 - MERC MESSIAS Endereço: LEAL LEANDIA 07 Bairro: LEAL LANDIA (MULUNGU / PB…" at bounding box center [355, 167] width 711 height 334
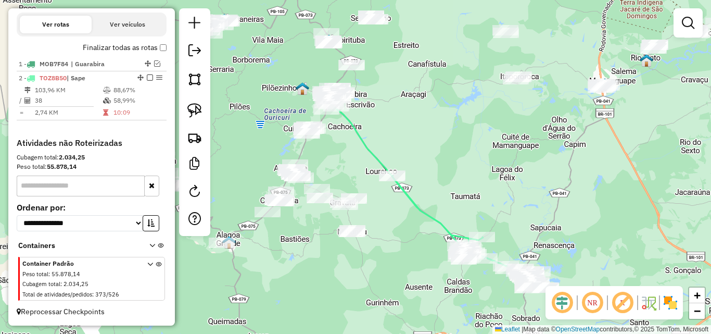
drag, startPoint x: 416, startPoint y: 225, endPoint x: 328, endPoint y: 153, distance: 113.9
click at [328, 154] on div "Janela de atendimento Grade de atendimento Capacidade Transportadoras Veículos …" at bounding box center [355, 167] width 711 height 334
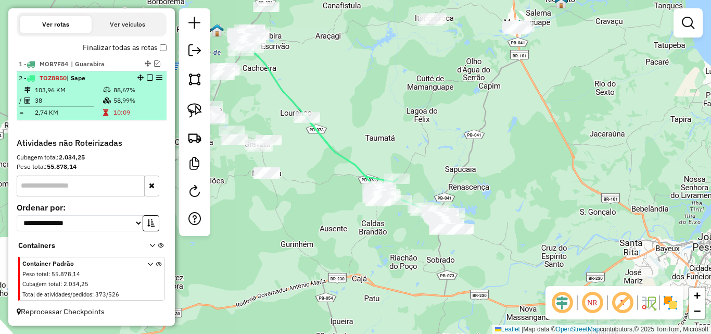
click at [148, 76] on em at bounding box center [150, 77] width 6 height 6
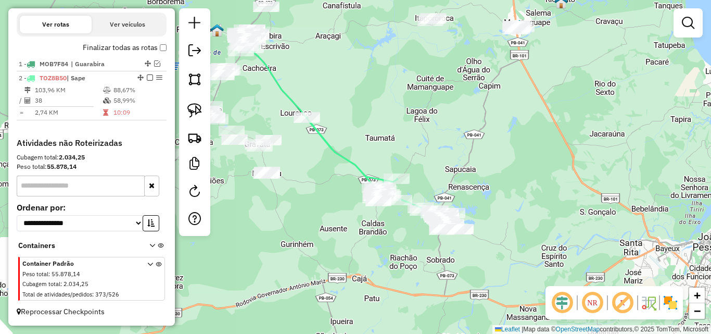
scroll to position [319, 0]
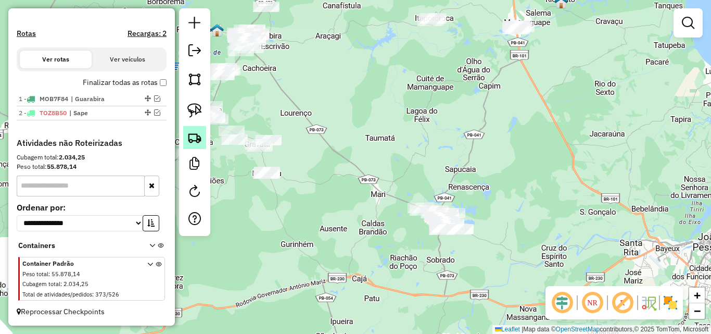
click at [191, 136] on img at bounding box center [194, 137] width 15 height 15
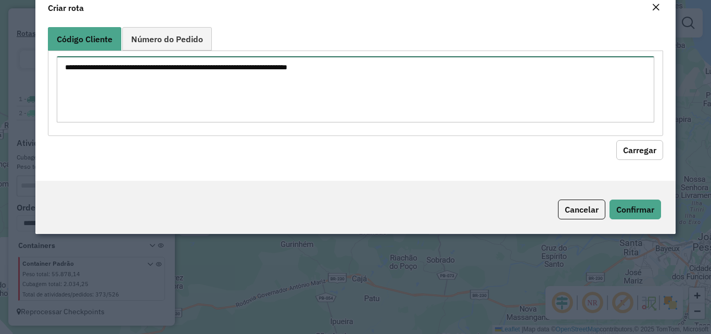
click at [199, 121] on textarea at bounding box center [355, 89] width 597 height 66
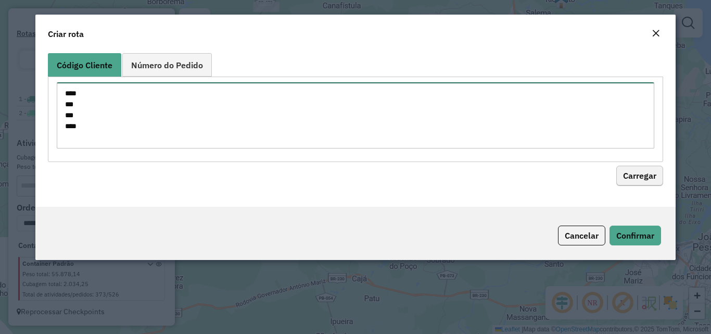
type textarea "**** *** *** ****"
click at [650, 177] on button "Carregar" at bounding box center [639, 176] width 47 height 20
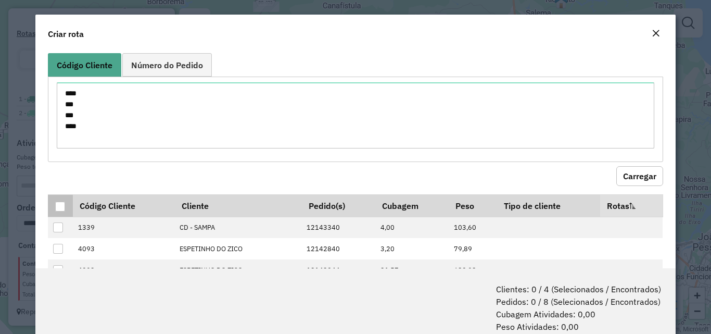
click at [66, 208] on th at bounding box center [60, 205] width 24 height 22
click at [61, 205] on div at bounding box center [60, 206] width 10 height 10
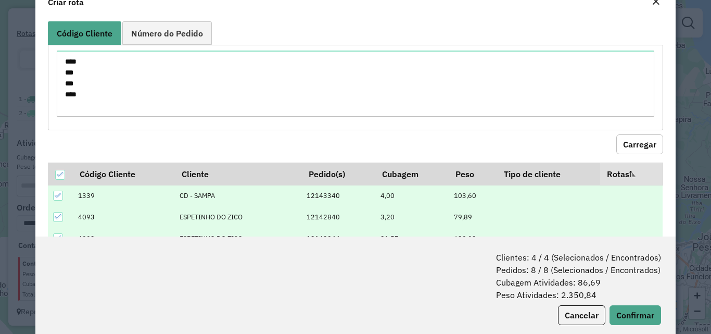
scroll to position [52, 0]
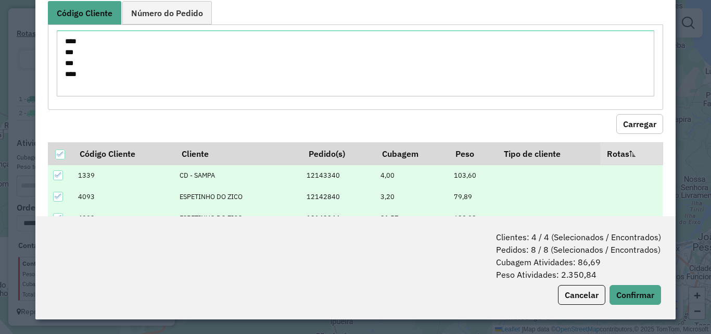
click at [625, 284] on div "Clientes: 4 / 4 (Selecionados / Encontrados) Pedidos: 8 / 8 (Selecionados / Enc…" at bounding box center [354, 267] width 639 height 103
click at [627, 288] on button "Confirmar" at bounding box center [635, 295] width 52 height 20
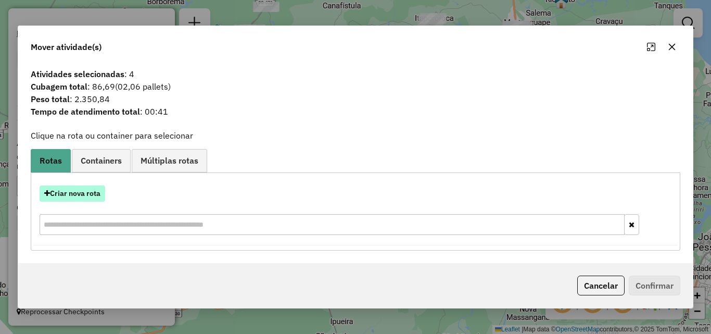
click at [80, 198] on button "Criar nova rota" at bounding box center [73, 193] width 66 height 16
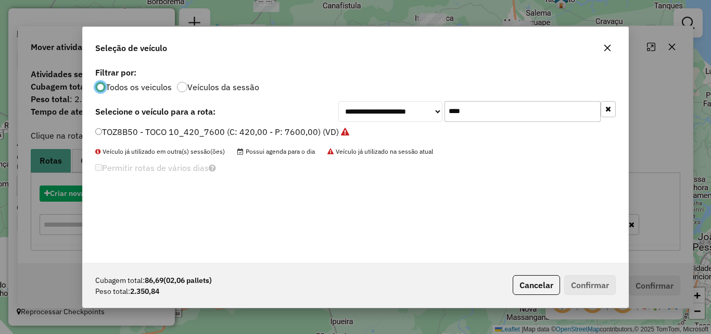
scroll to position [6, 3]
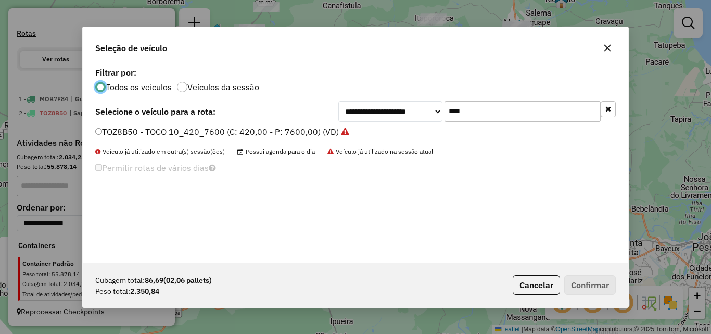
click at [490, 113] on input "****" at bounding box center [522, 111] width 156 height 21
type input "***"
click at [273, 134] on label "SLB4A56 - TOCO 10_420_7600 (C: 420,00 - P: 7600,00) (VD)" at bounding box center [216, 131] width 242 height 12
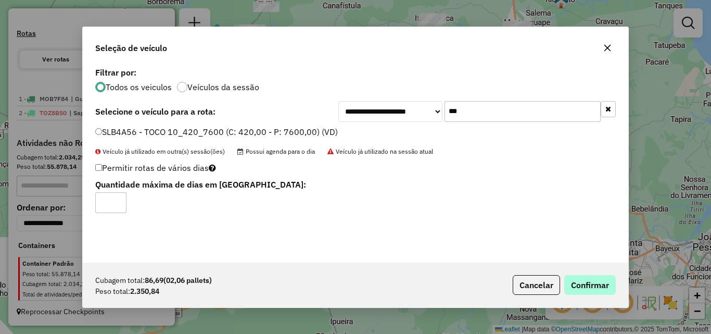
drag, startPoint x: 629, startPoint y: 284, endPoint x: 599, endPoint y: 281, distance: 29.8
click at [629, 284] on div "**********" at bounding box center [355, 167] width 711 height 334
click at [599, 281] on button "Confirmar" at bounding box center [590, 285] width 52 height 20
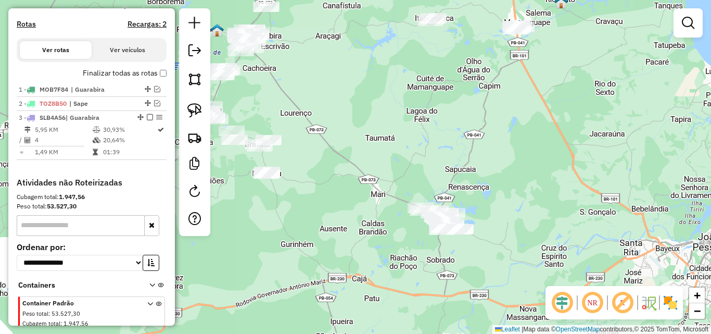
scroll to position [354, 0]
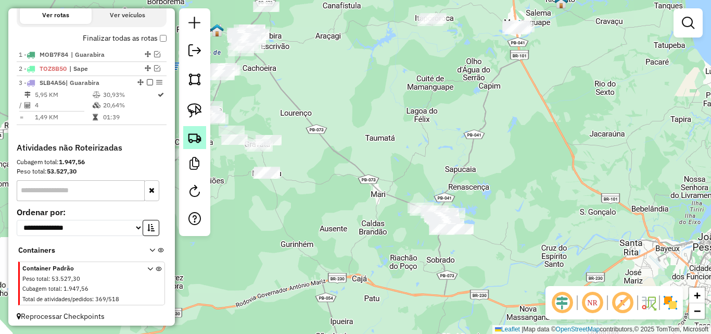
click at [199, 127] on link at bounding box center [194, 137] width 23 height 23
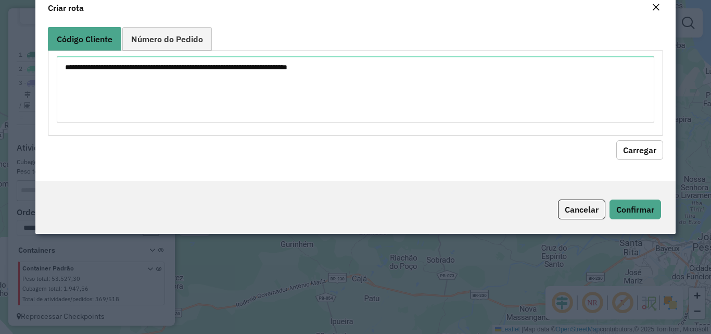
click at [260, 107] on textarea at bounding box center [355, 89] width 597 height 66
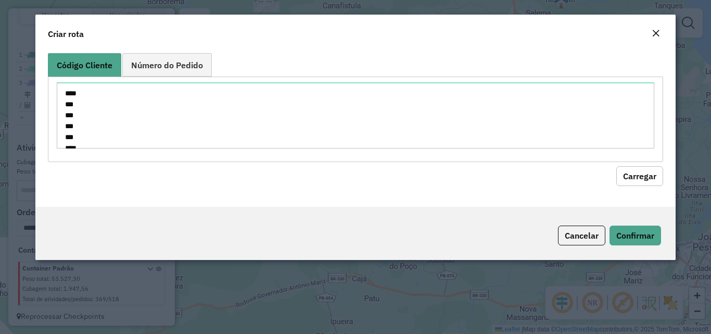
scroll to position [594, 0]
type textarea "**** *** *** *** *** **** **** **** **** **** *** *** *** *** *** *** *** *** *…"
click at [626, 178] on button "Carregar" at bounding box center [639, 176] width 47 height 20
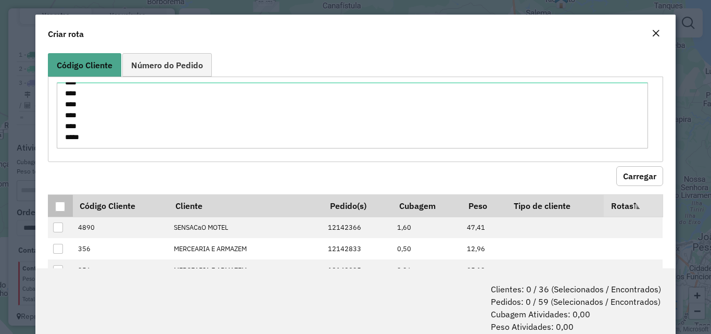
click at [54, 201] on th at bounding box center [60, 205] width 24 height 22
click at [56, 204] on div at bounding box center [60, 206] width 10 height 10
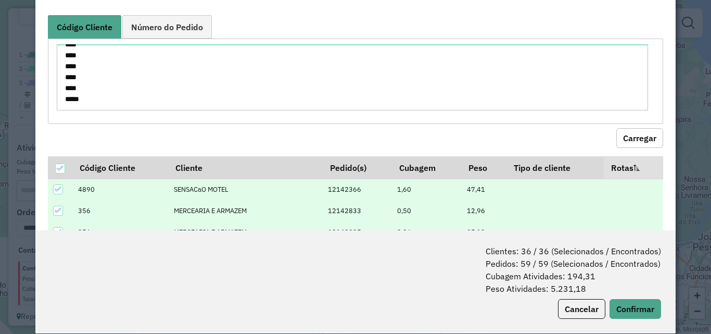
scroll to position [52, 0]
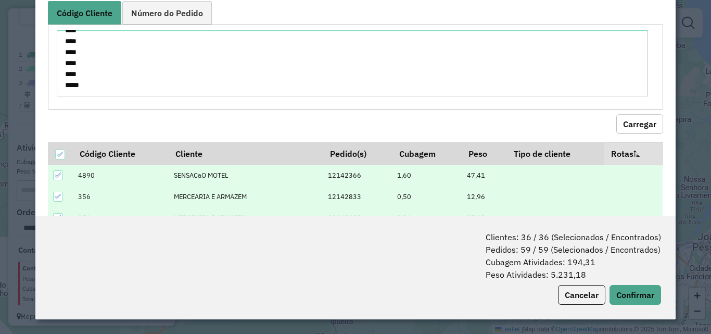
click at [628, 316] on div "Clientes: 36 / 36 (Selecionados / Encontrados) Pedidos: 59 / 59 (Selecionados /…" at bounding box center [354, 267] width 639 height 103
click at [630, 303] on button "Confirmar" at bounding box center [635, 295] width 52 height 20
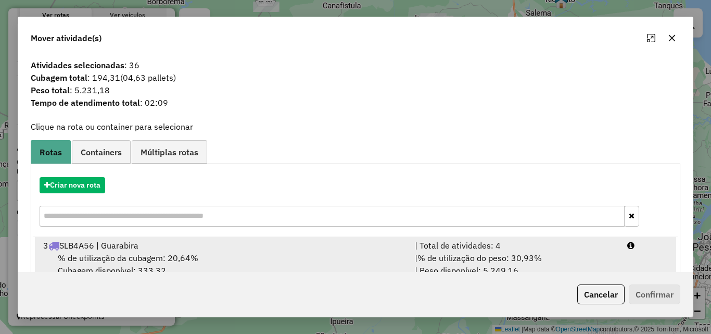
click at [240, 268] on hb-app "Aguarde... Pop-up bloqueado! Seu navegador bloqueou automáticamente a abertura …" at bounding box center [355, 167] width 711 height 334
click at [250, 262] on div "% de utilização da cubagem: 20,64% Cubagem disponível: 333,32" at bounding box center [222, 263] width 371 height 25
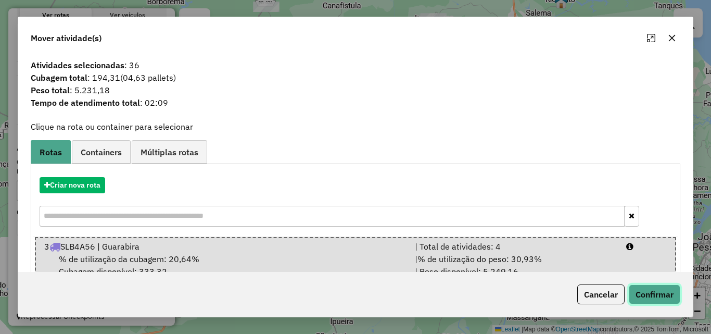
click at [651, 292] on button "Confirmar" at bounding box center [655, 294] width 52 height 20
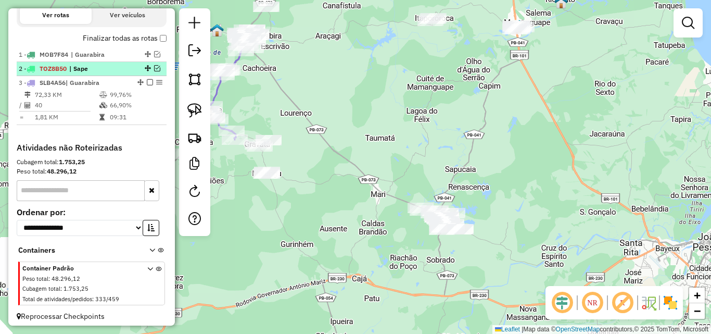
click at [99, 73] on span "| Sape" at bounding box center [93, 68] width 48 height 9
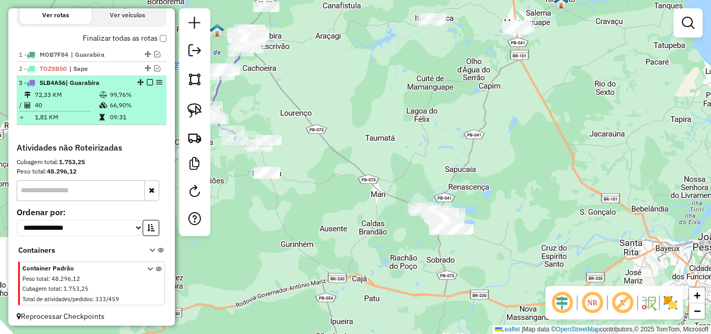
select select "**********"
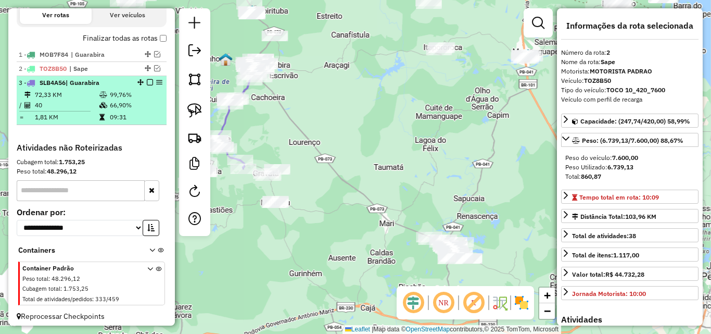
click at [94, 100] on td "72,33 KM" at bounding box center [66, 94] width 65 height 10
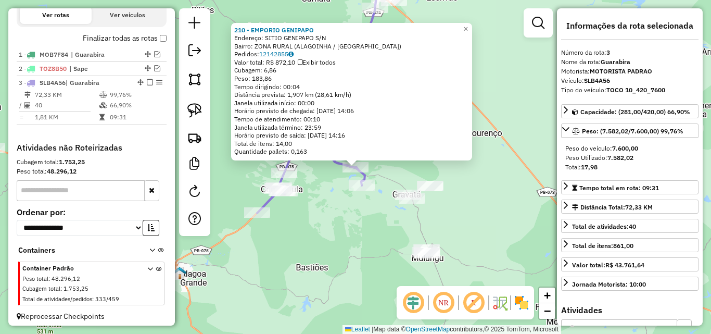
scroll to position [368, 0]
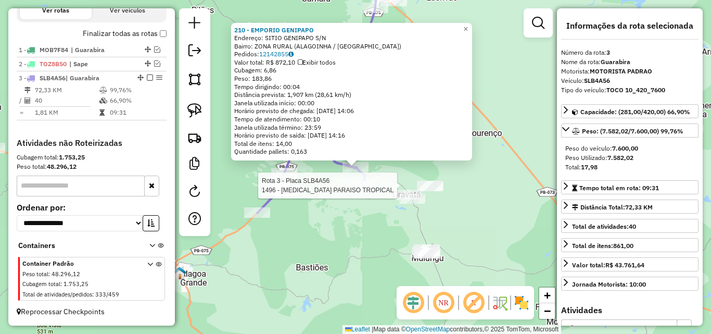
click at [358, 190] on div at bounding box center [362, 185] width 26 height 10
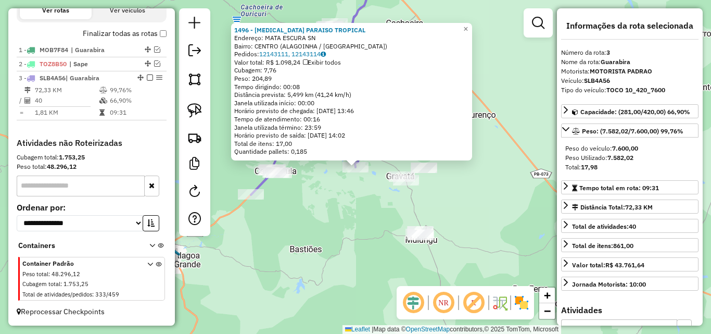
click at [334, 208] on div "Rota 3 - Placa SLB4A56 1496 - BAL PARAISO TROPICAL 1496 - BAL PARAISO TROPICAL …" at bounding box center [355, 167] width 711 height 334
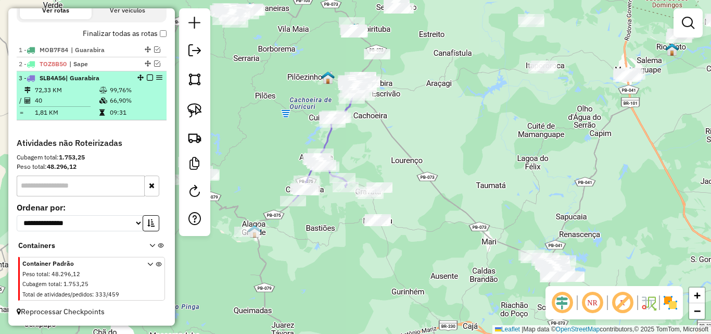
click at [133, 111] on td "09:31" at bounding box center [135, 112] width 53 height 10
select select "**********"
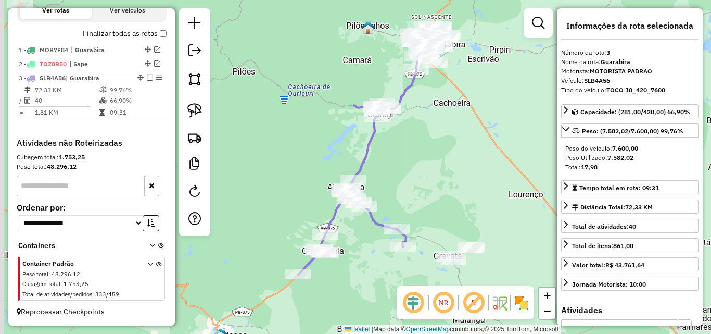
drag, startPoint x: 262, startPoint y: 178, endPoint x: 302, endPoint y: 113, distance: 76.8
click at [289, 135] on div "Janela de atendimento Grade de atendimento Capacidade Transportadoras Veículos …" at bounding box center [355, 167] width 711 height 334
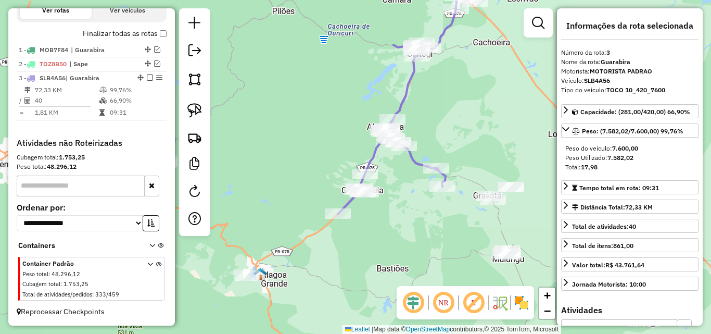
drag, startPoint x: 454, startPoint y: 135, endPoint x: 443, endPoint y: 196, distance: 62.3
click at [445, 160] on div "Rota 3 - Placa SLB4A56 1496 - BAL PARAISO TROPICAL Rota 3 - Placa SLB4A56 210 -…" at bounding box center [355, 167] width 711 height 334
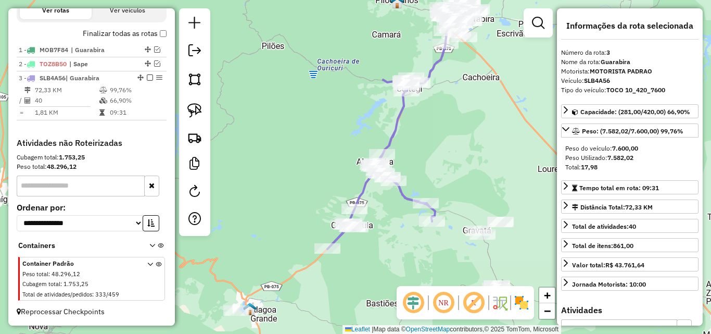
drag, startPoint x: 450, startPoint y: 314, endPoint x: 473, endPoint y: 245, distance: 73.4
click at [450, 314] on em at bounding box center [443, 302] width 25 height 25
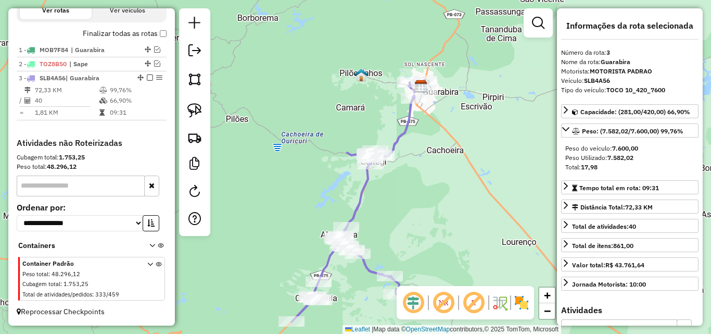
drag, startPoint x: 452, startPoint y: 168, endPoint x: 426, endPoint y: 267, distance: 103.1
click at [431, 247] on div "Janela de atendimento Grade de atendimento Capacidade Transportadoras Veículos …" at bounding box center [355, 167] width 711 height 334
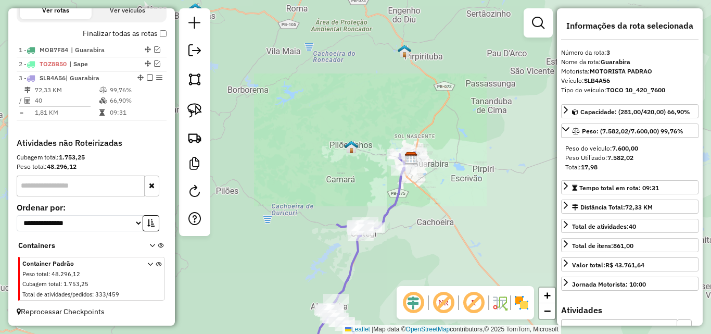
drag, startPoint x: 426, startPoint y: 215, endPoint x: 447, endPoint y: 163, distance: 55.6
click at [439, 172] on div "Janela de atendimento Grade de atendimento Capacidade Transportadoras Veículos …" at bounding box center [355, 167] width 711 height 334
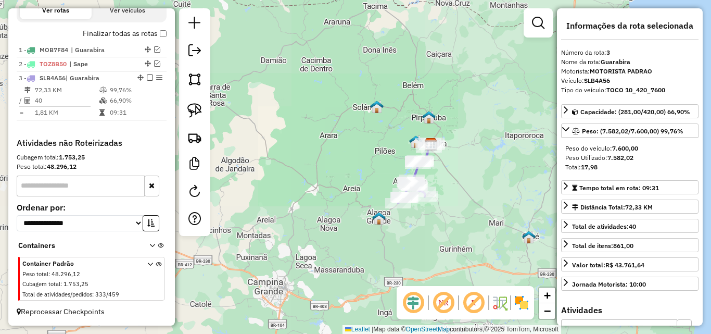
drag, startPoint x: 460, startPoint y: 209, endPoint x: 455, endPoint y: 151, distance: 57.5
click at [458, 158] on div "Janela de atendimento Grade de atendimento Capacidade Transportadoras Veículos …" at bounding box center [355, 167] width 711 height 334
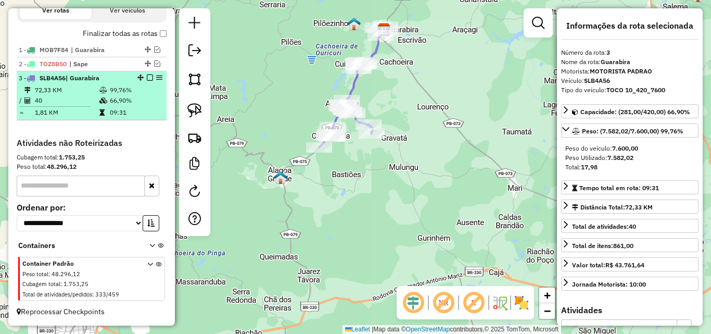
click at [147, 76] on em at bounding box center [150, 77] width 6 height 6
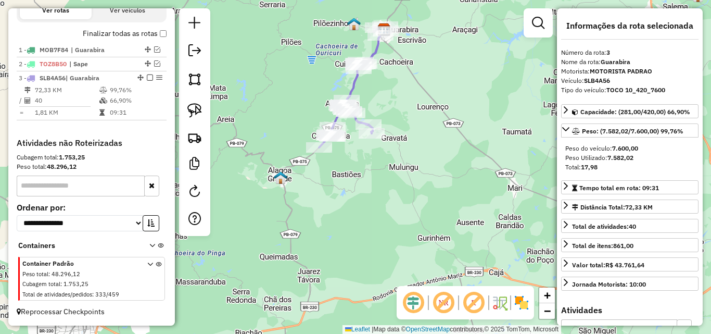
scroll to position [333, 0]
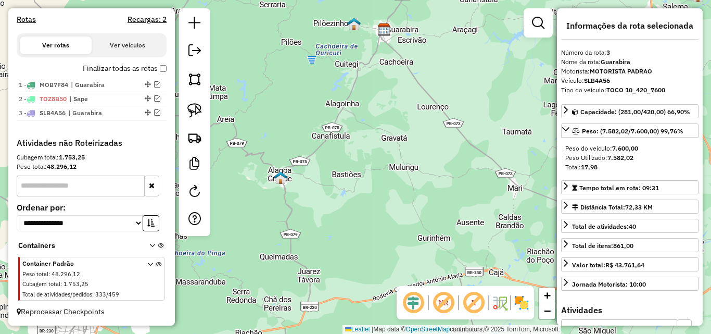
click at [446, 304] on em at bounding box center [443, 302] width 25 height 25
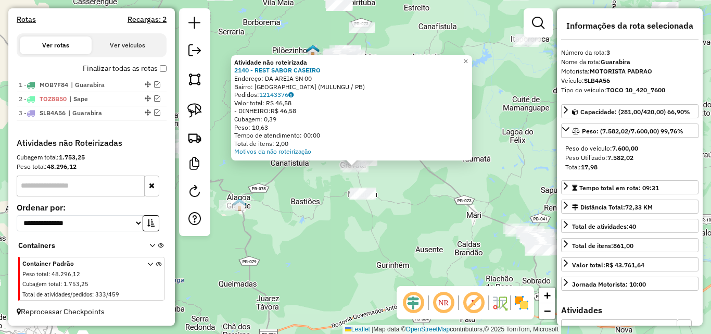
click at [374, 211] on div "Atividade não roteirizada 2140 - REST SABOR CASEIRO Endereço: DA AREIA SN 00 Ba…" at bounding box center [355, 167] width 711 height 334
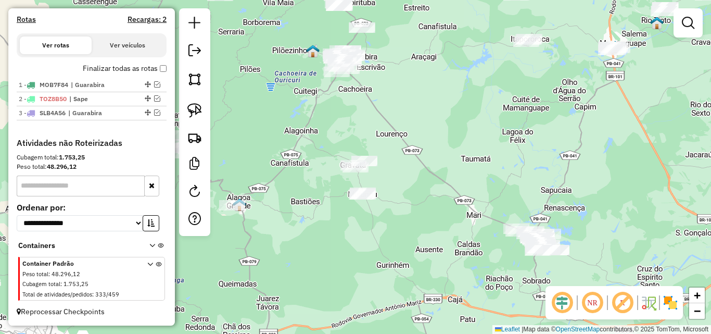
click at [363, 216] on div "Janela de atendimento Grade de atendimento Capacidade Transportadoras Veículos …" at bounding box center [355, 167] width 711 height 334
click at [201, 131] on img at bounding box center [194, 137] width 15 height 15
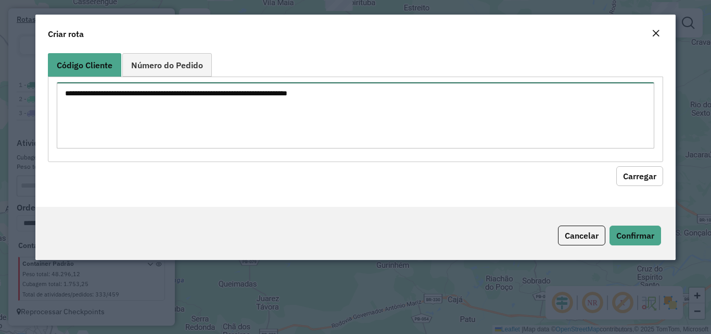
click at [201, 131] on textarea at bounding box center [355, 115] width 597 height 66
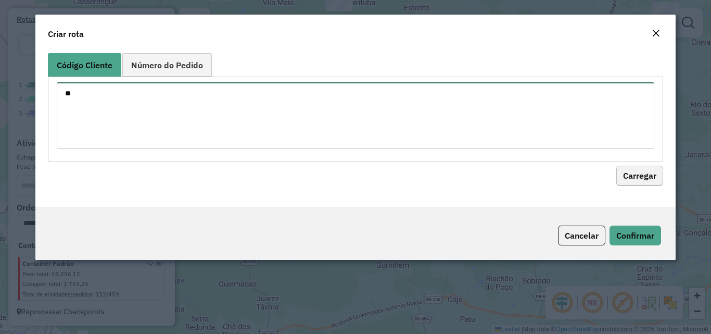
type textarea "**"
click at [623, 173] on button "Carregar" at bounding box center [639, 176] width 47 height 20
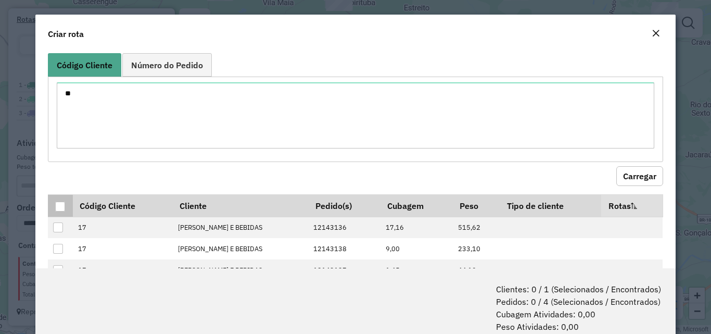
click at [61, 203] on div at bounding box center [60, 206] width 10 height 10
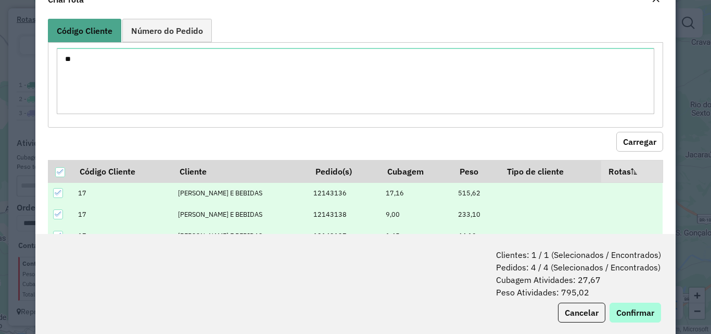
scroll to position [52, 0]
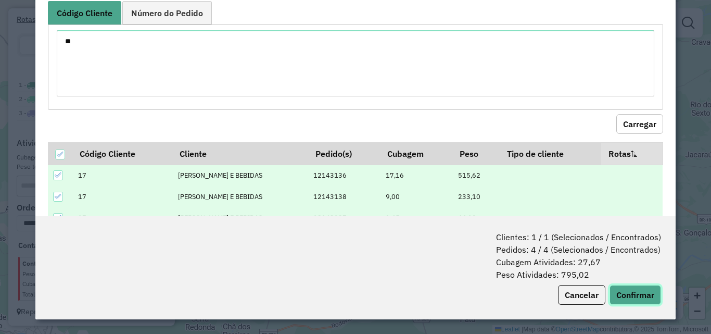
click at [613, 300] on button "Confirmar" at bounding box center [635, 295] width 52 height 20
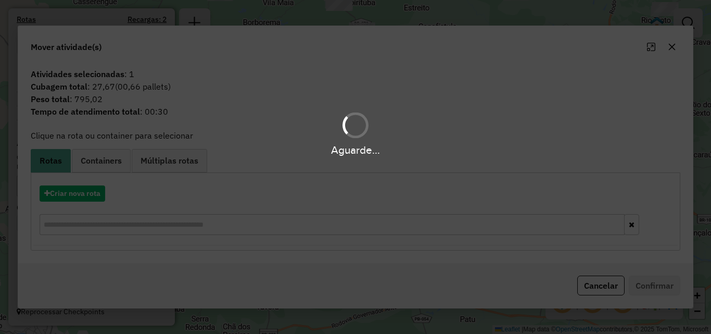
click at [83, 189] on hb-app "Aguarde... Pop-up bloqueado! Seu navegador bloqueou automáticamente a abertura …" at bounding box center [355, 167] width 711 height 334
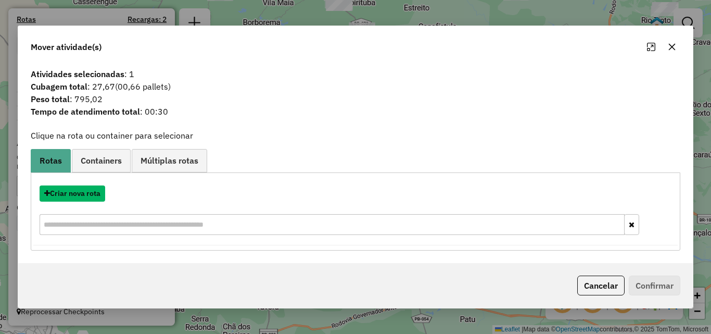
click at [83, 189] on button "Criar nova rota" at bounding box center [73, 193] width 66 height 16
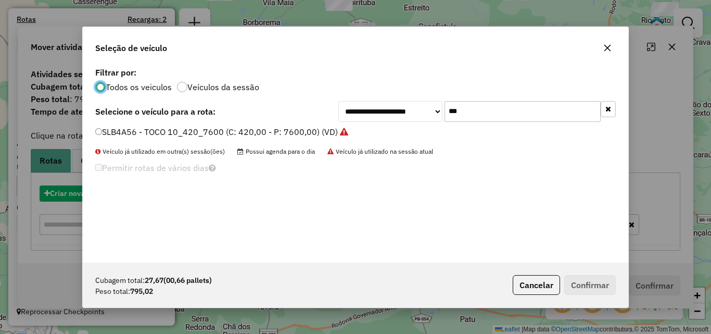
scroll to position [6, 3]
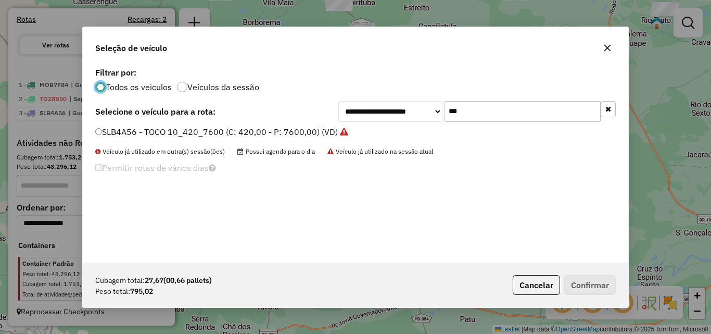
click at [518, 103] on input "***" at bounding box center [522, 111] width 156 height 21
type input "**"
click at [325, 131] on label "TOU7F39 - TRUCK 8_336_7050 (C: 336,00 - P: 7050,00) (VD)" at bounding box center [217, 131] width 244 height 12
click at [289, 135] on label "TOU7F39 - TRUCK 8_336_7050 (C: 336,00 - P: 7050,00) (VD)" at bounding box center [217, 131] width 244 height 12
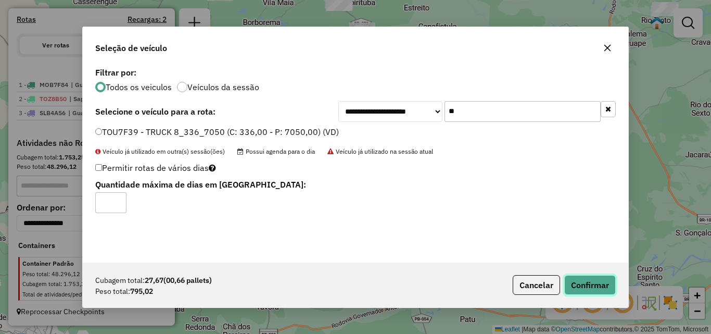
click at [571, 277] on button "Confirmar" at bounding box center [590, 285] width 52 height 20
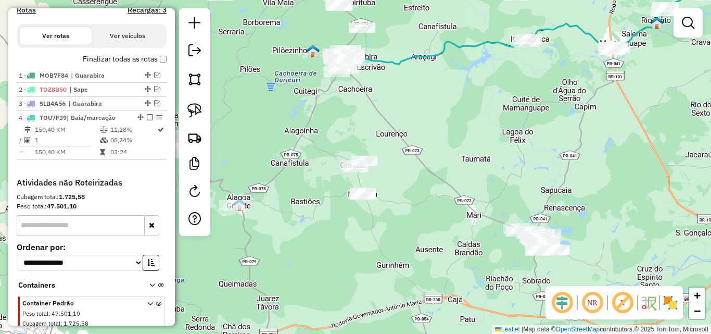
scroll to position [368, 0]
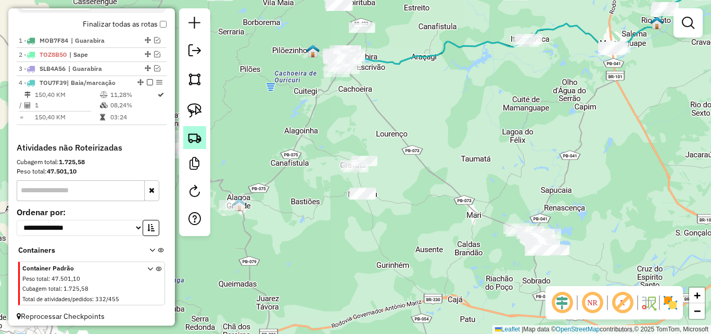
click at [195, 133] on img at bounding box center [194, 137] width 15 height 15
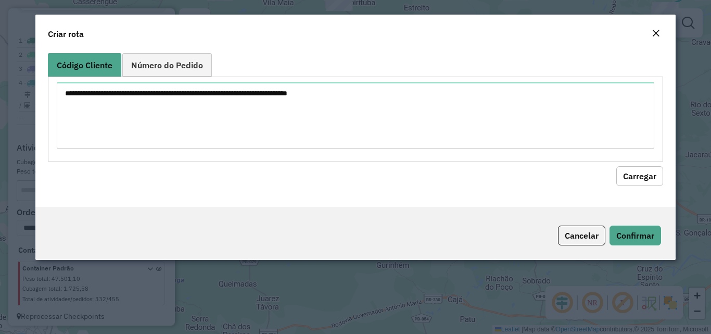
click at [240, 108] on textarea at bounding box center [355, 115] width 597 height 66
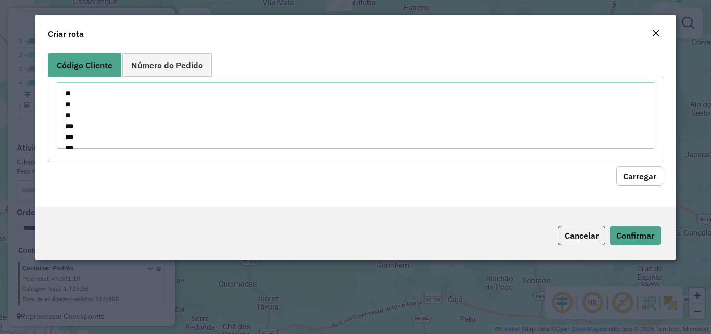
scroll to position [572, 0]
type textarea "** ** ** *** *** *** *** *** *** *** **** **** **** **** **** **** **** *** ***…"
click at [623, 178] on button "Carregar" at bounding box center [639, 176] width 47 height 20
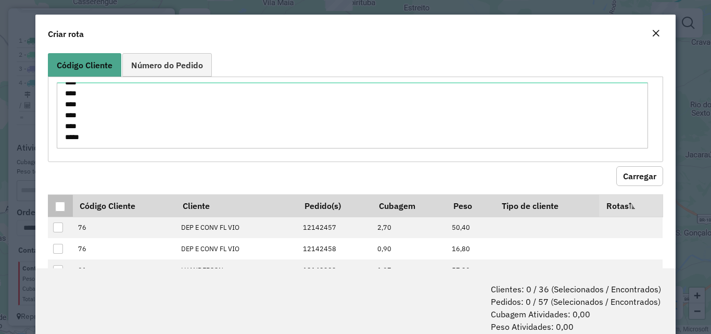
click at [58, 206] on div at bounding box center [60, 206] width 10 height 10
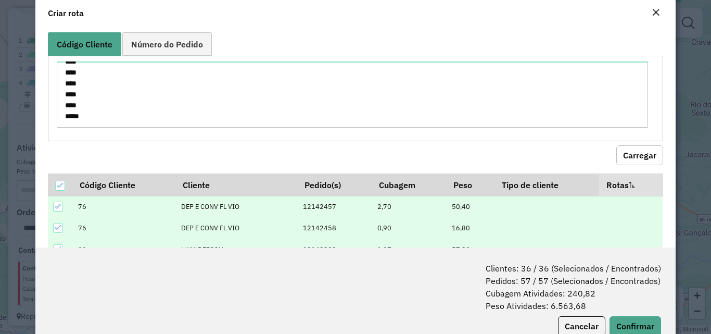
scroll to position [52, 0]
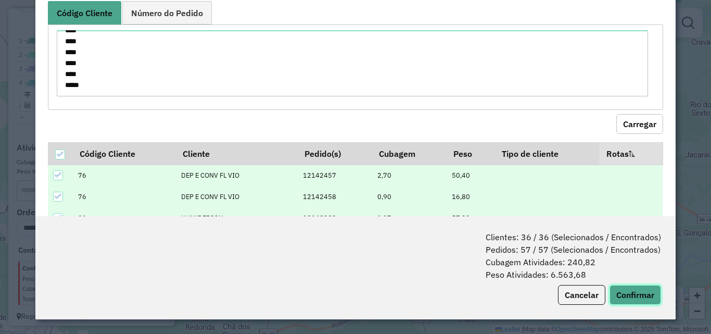
click at [627, 292] on button "Confirmar" at bounding box center [635, 295] width 52 height 20
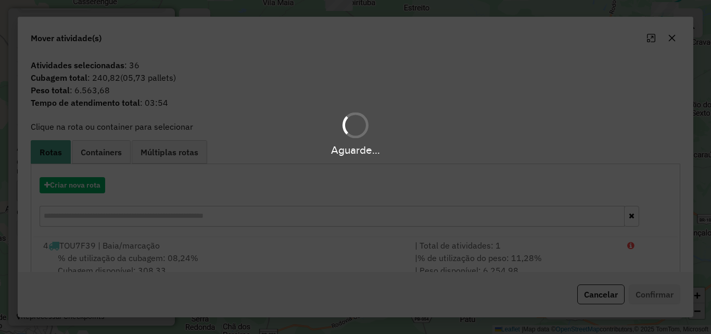
click at [237, 266] on div "Aguarde..." at bounding box center [355, 167] width 711 height 334
click at [236, 264] on div "Aguarde..." at bounding box center [355, 167] width 711 height 334
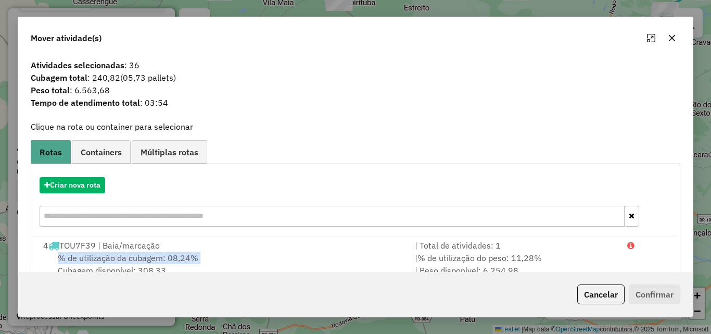
click at [237, 263] on div "% de utilização da cubagem: 08,24% Cubagem disponível: 308,33" at bounding box center [222, 263] width 371 height 25
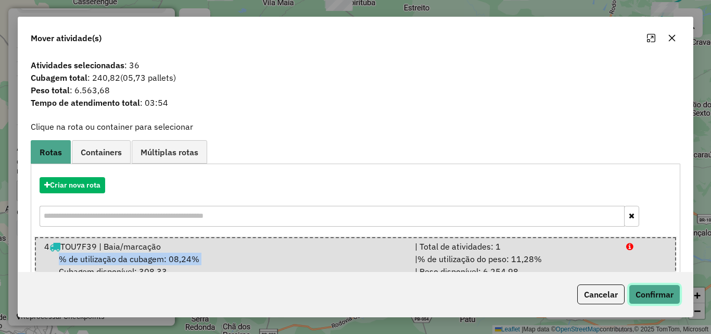
click at [650, 296] on button "Confirmar" at bounding box center [655, 294] width 52 height 20
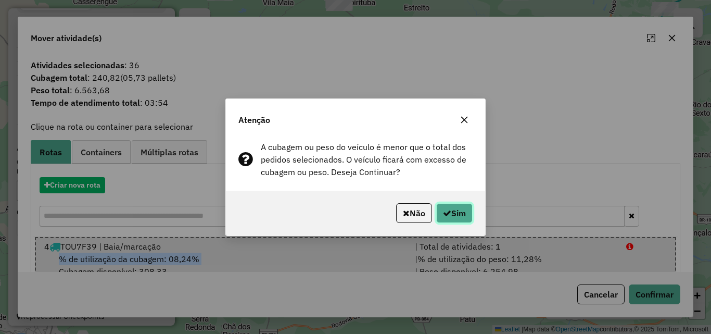
click at [461, 218] on button "Sim" at bounding box center [454, 213] width 36 height 20
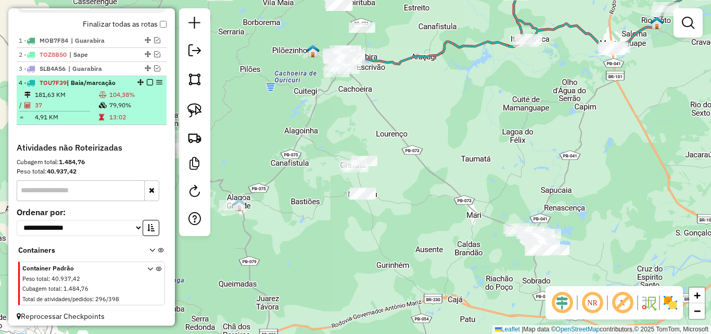
click at [61, 97] on li "4 - TOU7F39 | Baia/marcação 181,63 KM 104,38% / 37 79,90% = 4,91 KM 13:02" at bounding box center [92, 100] width 150 height 49
select select "**********"
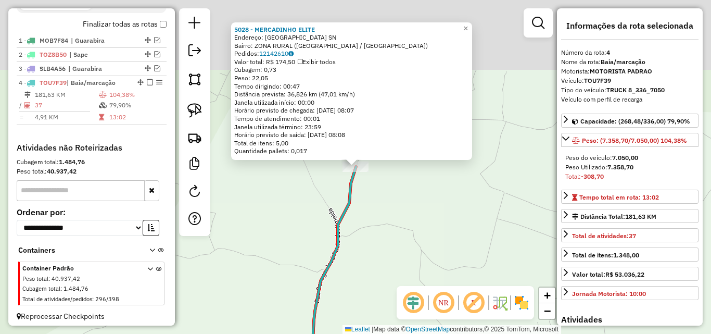
scroll to position [382, 0]
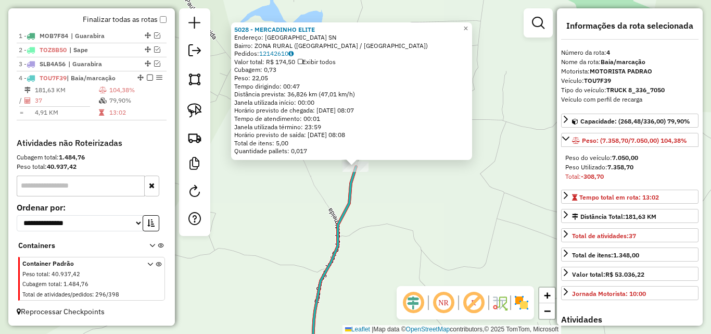
click at [392, 194] on div "5028 - MERCADINHO ELITE Endereço: Sitio Cipual SN Bairro: ZONA RURAL (ITAPORORO…" at bounding box center [355, 167] width 711 height 334
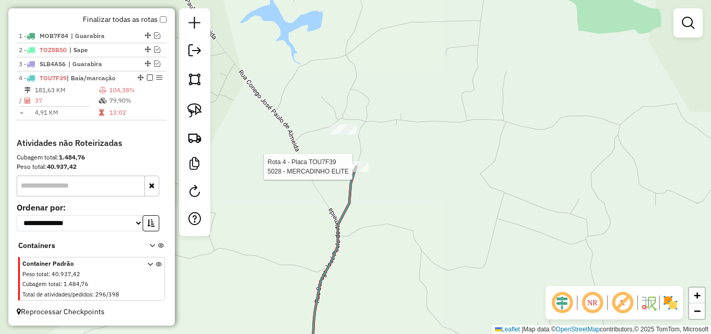
select select "**********"
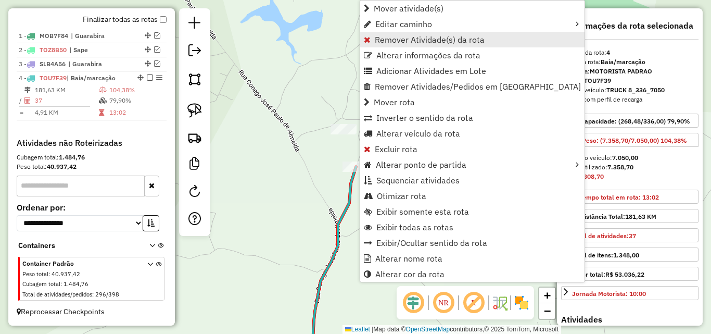
click at [436, 38] on span "Remover Atividade(s) da rota" at bounding box center [430, 39] width 110 height 8
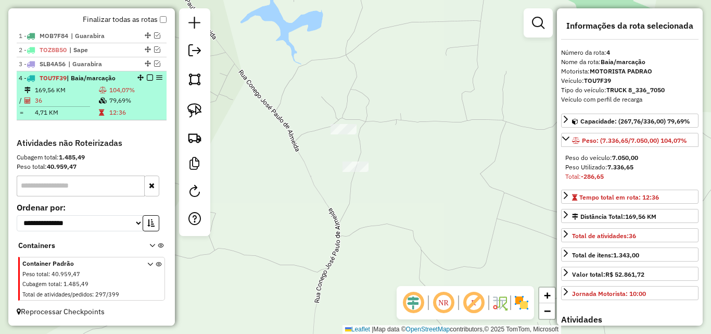
click at [73, 109] on td "4,71 KM" at bounding box center [66, 112] width 64 height 10
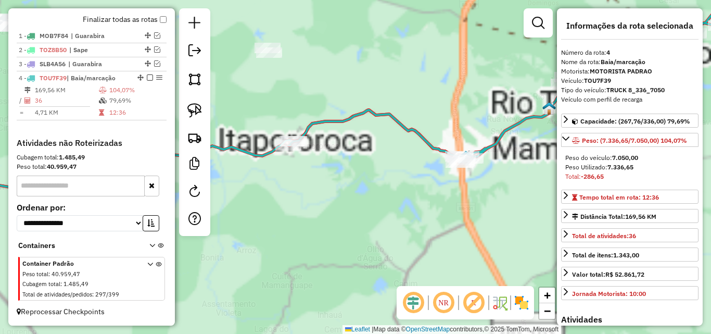
drag, startPoint x: 413, startPoint y: 208, endPoint x: 329, endPoint y: 212, distance: 83.9
click at [376, 224] on div "Janela de atendimento Grade de atendimento Capacidade Transportadoras Veículos …" at bounding box center [355, 167] width 711 height 334
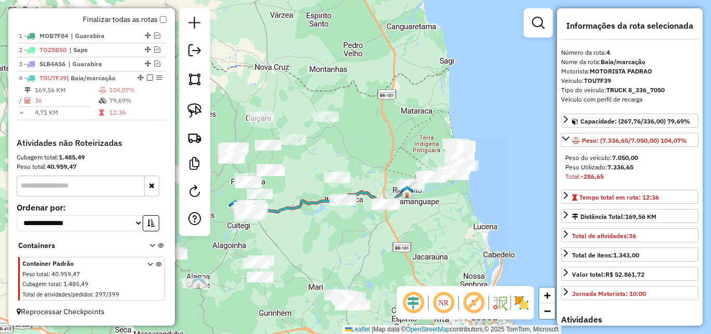
drag, startPoint x: 455, startPoint y: 239, endPoint x: 440, endPoint y: 241, distance: 15.8
click at [440, 241] on div "Janela de atendimento Grade de atendimento Capacidade Transportadoras Veículos …" at bounding box center [355, 167] width 711 height 334
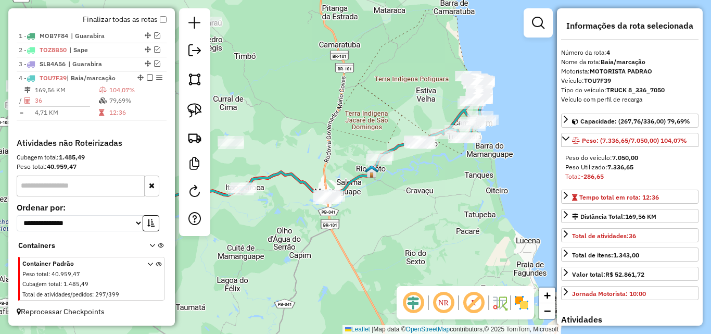
drag, startPoint x: 470, startPoint y: 194, endPoint x: 428, endPoint y: 224, distance: 51.1
click at [442, 215] on div "Janela de atendimento Grade de atendimento Capacidade Transportadoras Veículos …" at bounding box center [355, 167] width 711 height 334
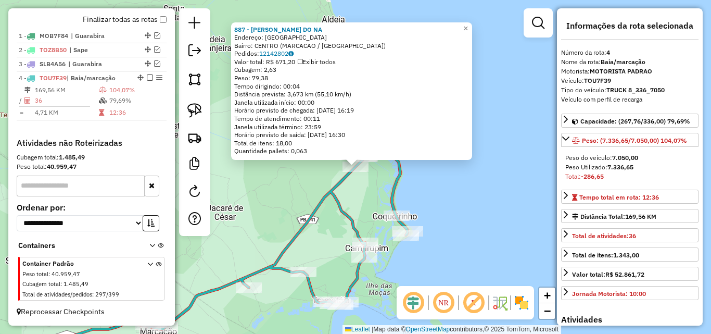
click at [456, 191] on div "887 - ANDERSON ALVES DO NA Endereço: ALDEIA CAERA SN Bairro: CENTRO (MARCACAO /…" at bounding box center [355, 167] width 711 height 334
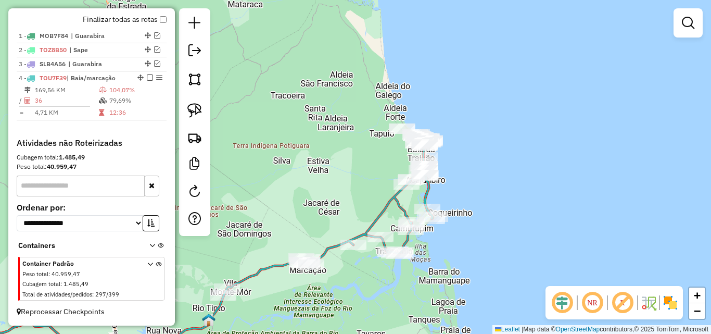
click at [55, 121] on div "1 - MOB7F84 | Guarabira 2 - TOZ8B50 | Sape 3 - SLB4A56 | Guarabira 4 - TOU7F39 …" at bounding box center [92, 83] width 150 height 109
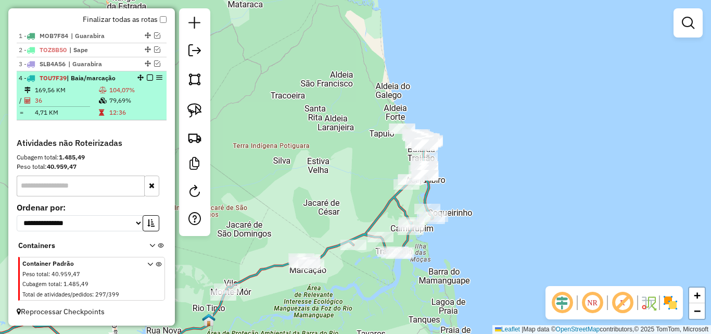
click at [64, 111] on td "4,71 KM" at bounding box center [66, 112] width 64 height 10
select select "**********"
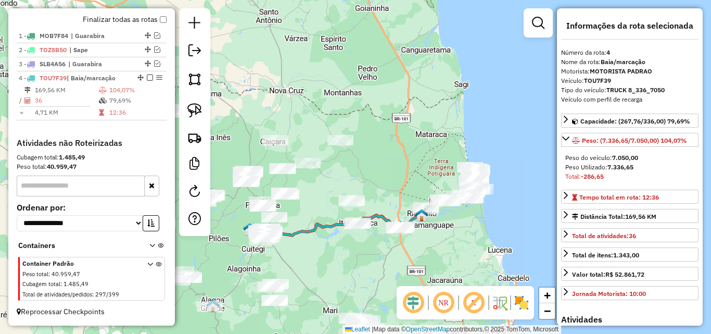
drag, startPoint x: 454, startPoint y: 258, endPoint x: 452, endPoint y: 242, distance: 16.3
click at [452, 242] on div "Janela de atendimento Grade de atendimento Capacidade Transportadoras Veículos …" at bounding box center [355, 167] width 711 height 334
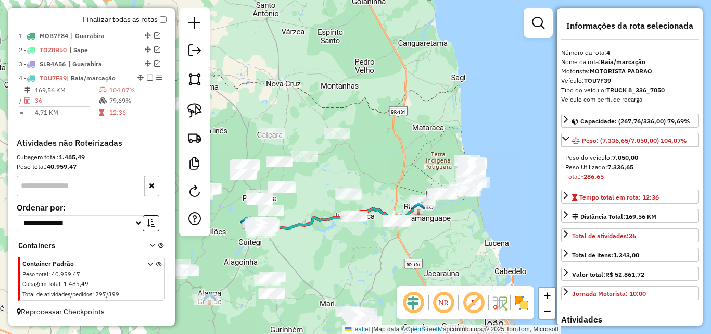
click at [440, 301] on em at bounding box center [443, 302] width 25 height 25
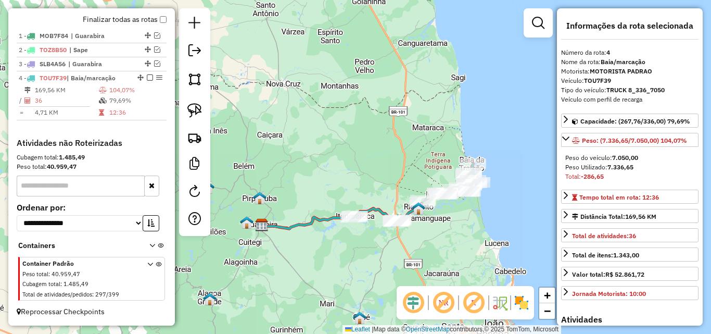
click at [444, 299] on em at bounding box center [443, 302] width 25 height 25
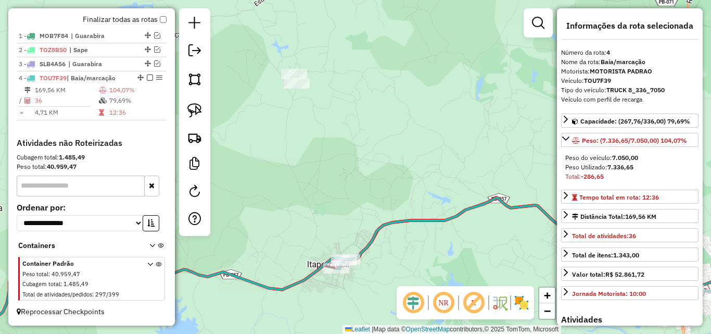
drag, startPoint x: 339, startPoint y: 201, endPoint x: 358, endPoint y: 209, distance: 21.3
click at [354, 207] on div "Janela de atendimento Grade de atendimento Capacidade Transportadoras Veículos …" at bounding box center [355, 167] width 711 height 334
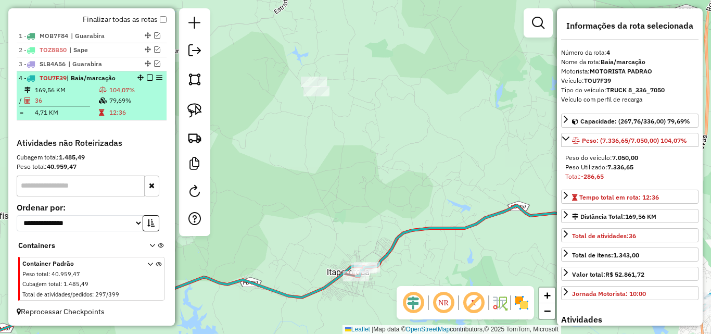
click at [148, 76] on em at bounding box center [150, 77] width 6 height 6
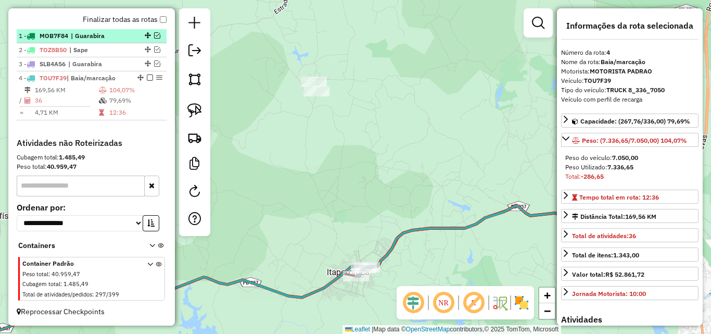
scroll to position [347, 0]
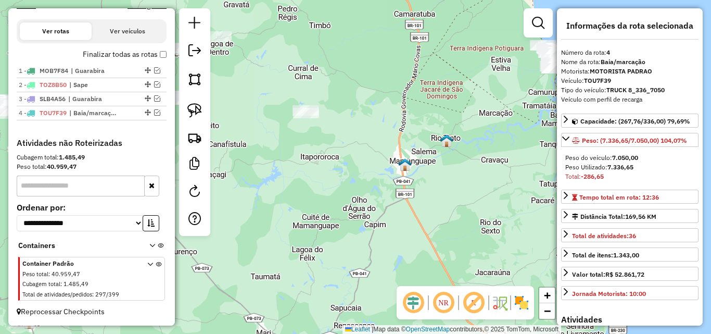
drag, startPoint x: 327, startPoint y: 146, endPoint x: 361, endPoint y: 148, distance: 33.9
click at [360, 149] on div "Janela de atendimento Grade de atendimento Capacidade Transportadoras Veículos …" at bounding box center [355, 167] width 711 height 334
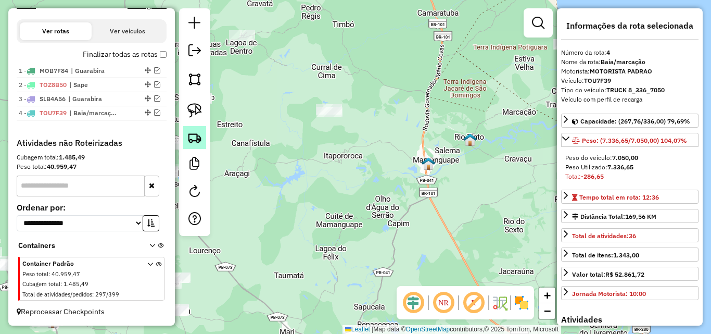
click at [196, 145] on link at bounding box center [194, 137] width 23 height 23
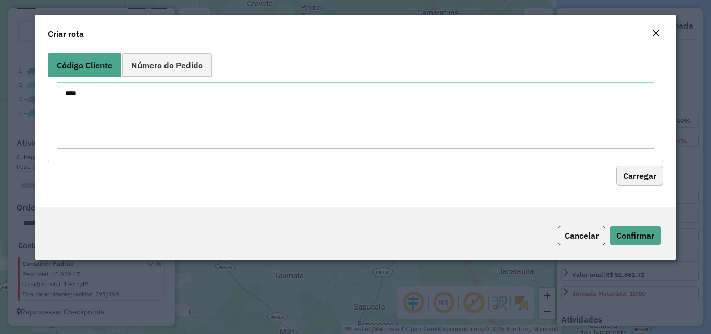
type textarea "****"
click at [642, 168] on button "Carregar" at bounding box center [639, 176] width 47 height 20
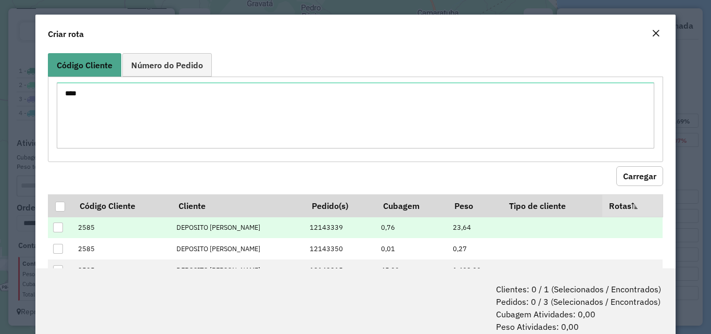
drag, startPoint x: 59, startPoint y: 202, endPoint x: 245, endPoint y: 232, distance: 188.0
click at [60, 202] on div at bounding box center [60, 206] width 10 height 10
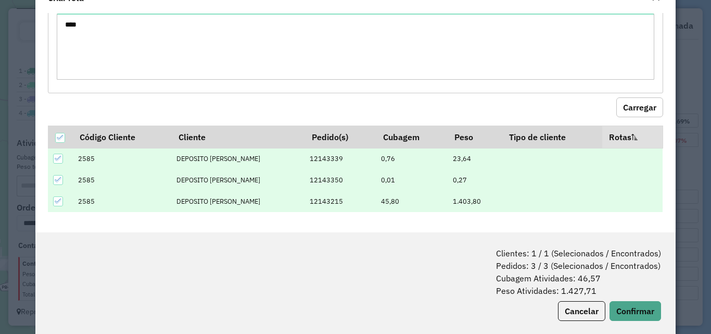
scroll to position [52, 0]
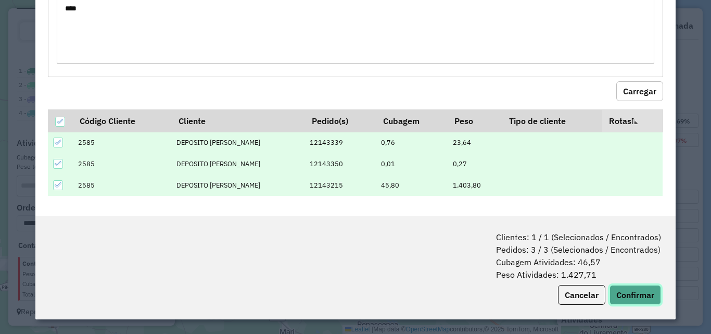
click at [635, 302] on button "Confirmar" at bounding box center [635, 295] width 52 height 20
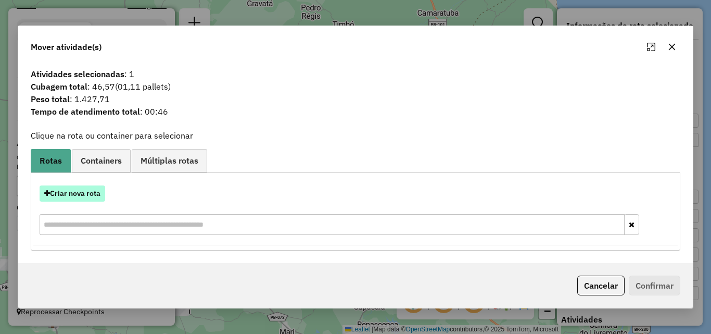
click at [66, 194] on button "Criar nova rota" at bounding box center [73, 193] width 66 height 16
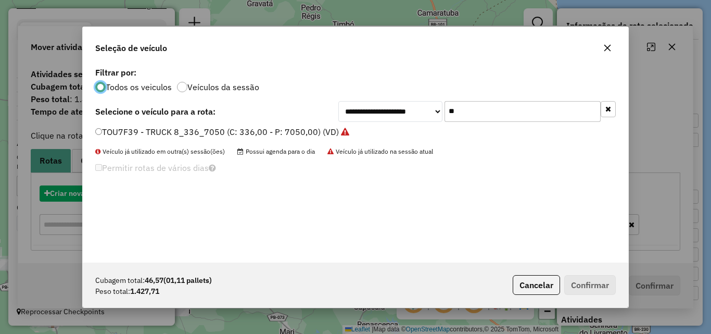
scroll to position [6, 3]
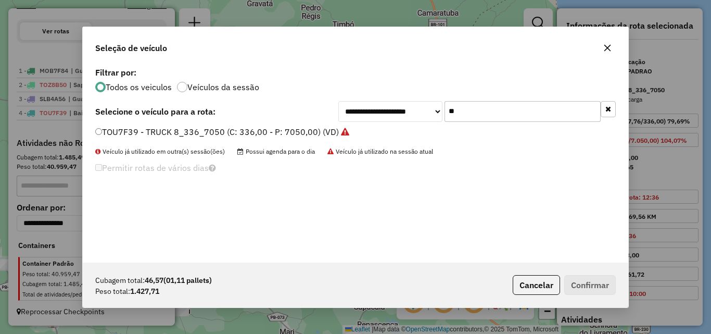
click at [511, 109] on input "**" at bounding box center [522, 111] width 156 height 21
type input "***"
drag, startPoint x: 215, startPoint y: 135, endPoint x: 245, endPoint y: 141, distance: 29.8
click at [215, 135] on label "RLW0C17 - TOCO 6_210_5500 (C: 210,00 - P: 5500,00) (VD)" at bounding box center [215, 131] width 240 height 12
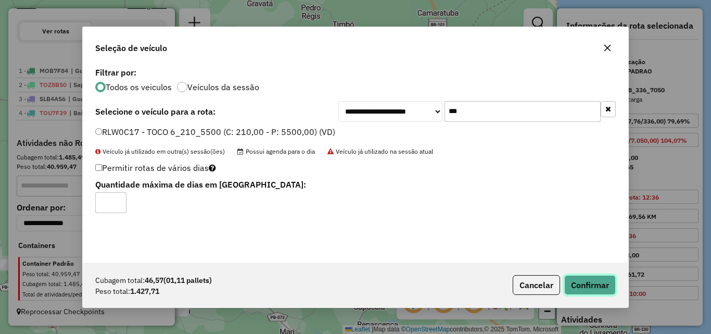
click at [597, 284] on button "Confirmar" at bounding box center [590, 285] width 52 height 20
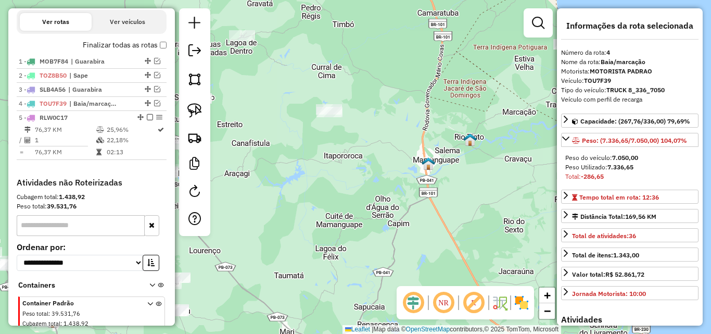
scroll to position [396, 0]
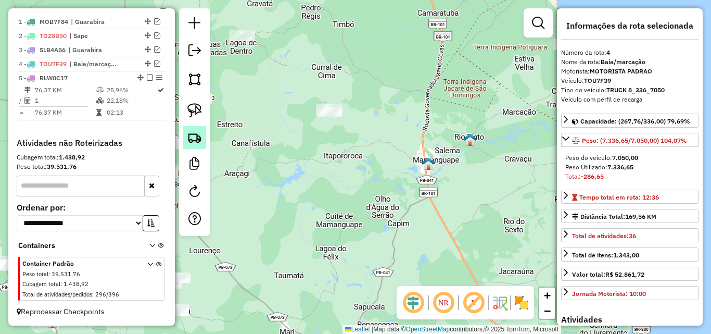
click at [193, 134] on img at bounding box center [194, 137] width 15 height 15
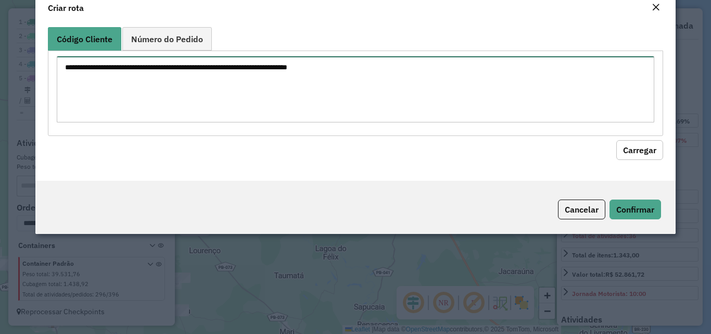
click at [246, 121] on textarea at bounding box center [355, 89] width 597 height 66
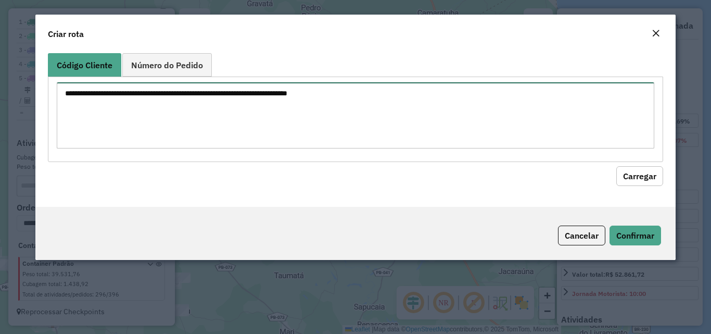
paste textarea "**** **** **** **** **** **** **** **** **** **** **** **** **** **** **** ****…"
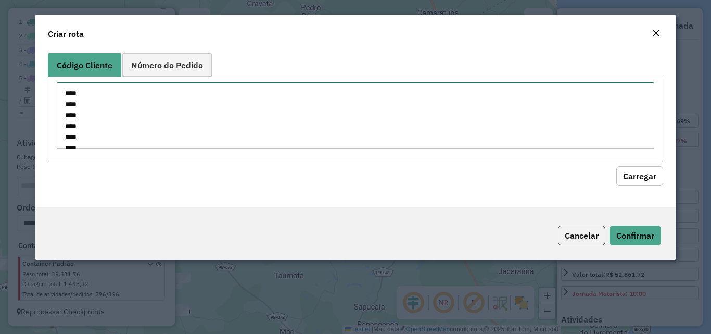
scroll to position [387, 0]
type textarea "**** **** **** **** **** **** **** **** **** **** **** **** **** **** **** ****…"
click at [639, 177] on button "Carregar" at bounding box center [639, 176] width 47 height 20
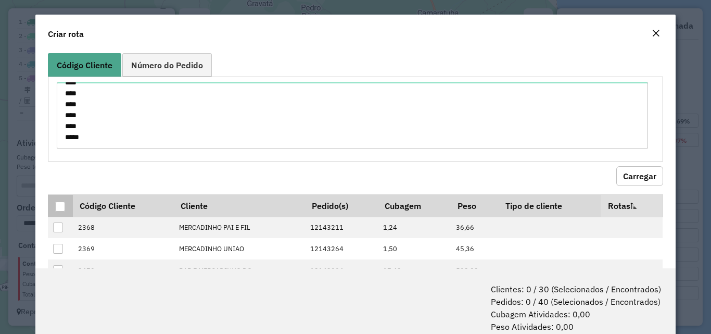
click at [64, 207] on div at bounding box center [60, 206] width 10 height 10
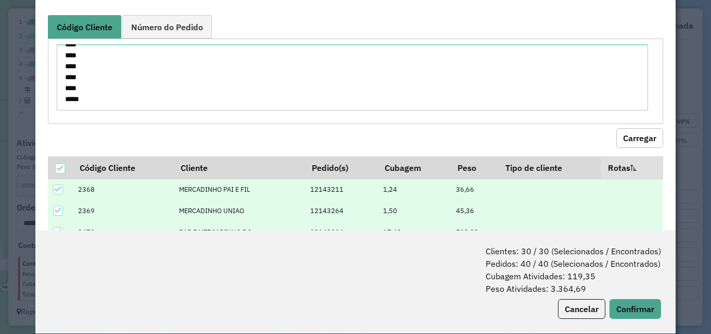
scroll to position [52, 0]
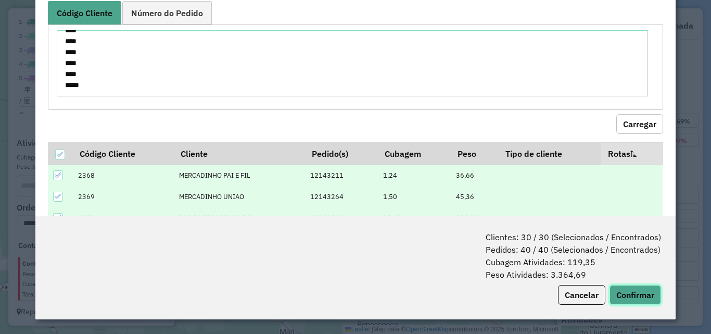
click at [639, 297] on button "Confirmar" at bounding box center [635, 295] width 52 height 20
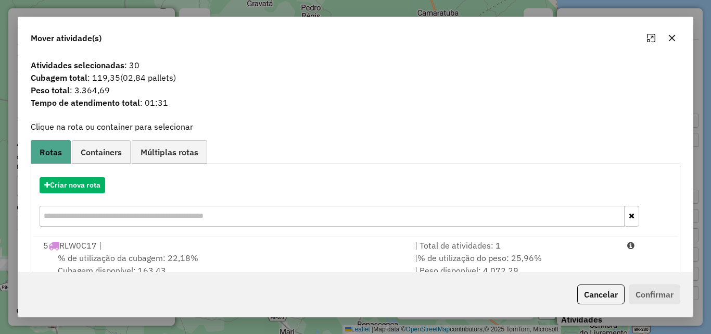
click at [185, 262] on span "% de utilização da cubagem: 22,18%" at bounding box center [128, 257] width 140 height 10
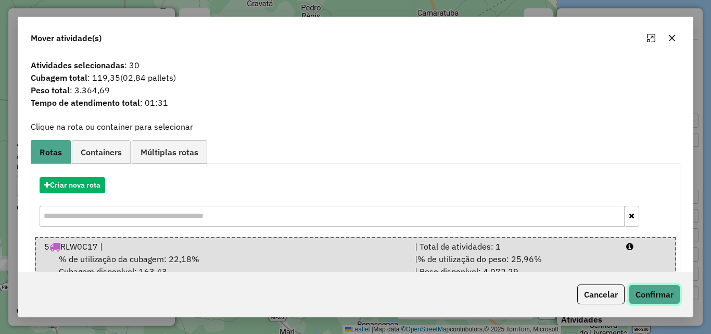
click at [638, 288] on button "Confirmar" at bounding box center [655, 294] width 52 height 20
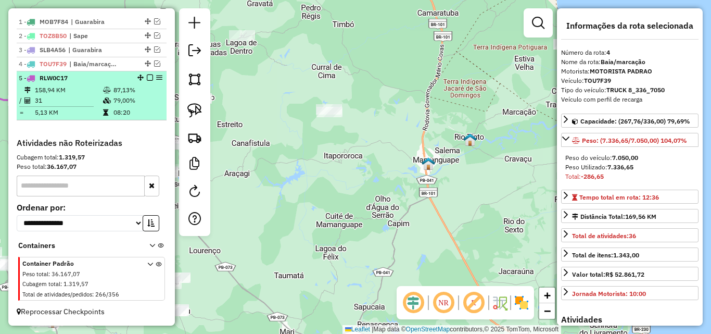
click at [62, 99] on td "31" at bounding box center [68, 100] width 68 height 10
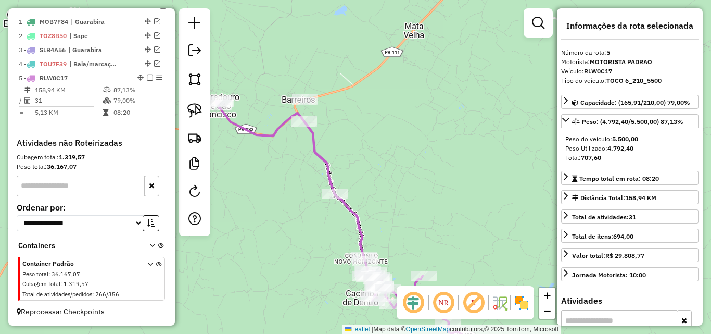
click at [297, 105] on div at bounding box center [305, 99] width 26 height 10
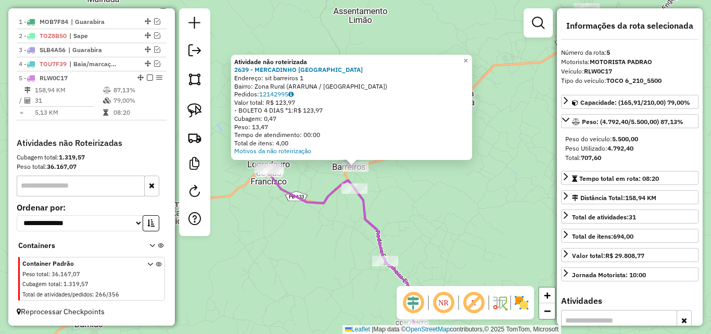
click at [359, 194] on div at bounding box center [354, 188] width 26 height 10
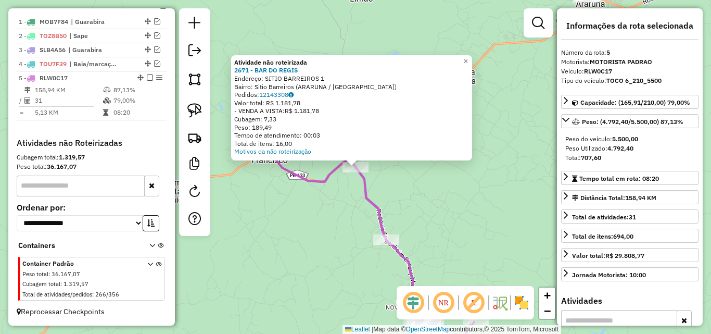
click at [335, 216] on div "Atividade não roteirizada 2671 - BAR DO REGIS Endereço: SITIO BARREIROS 1 Bairr…" at bounding box center [355, 167] width 711 height 334
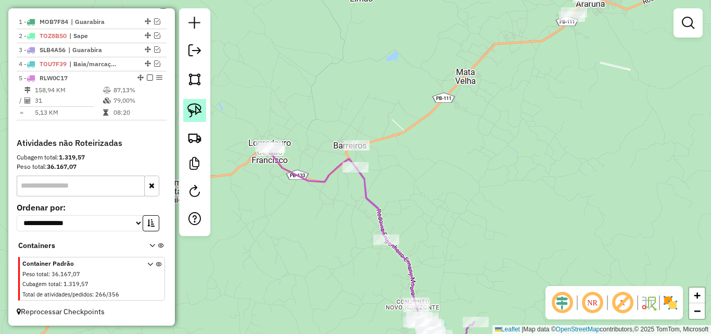
click at [185, 104] on link at bounding box center [194, 110] width 23 height 23
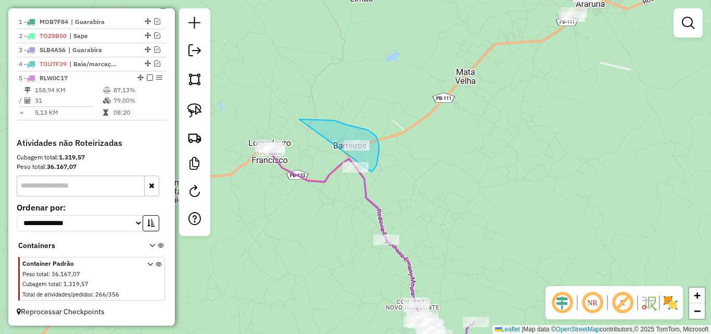
drag, startPoint x: 338, startPoint y: 121, endPoint x: 367, endPoint y: 177, distance: 62.8
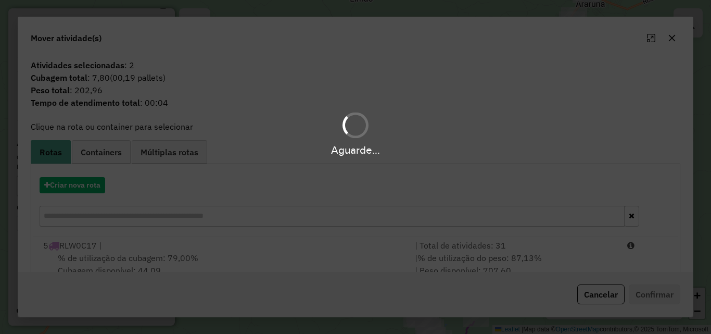
click at [215, 256] on div "Aguarde..." at bounding box center [355, 167] width 711 height 334
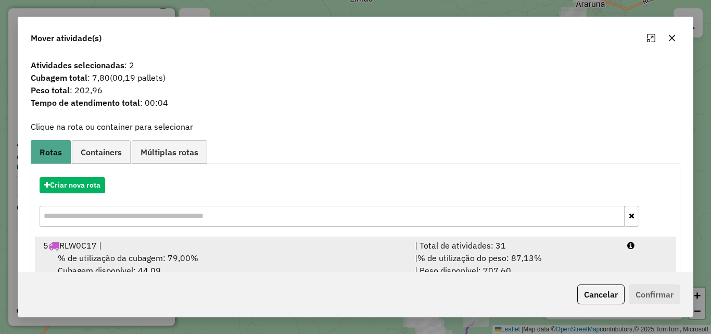
click at [218, 254] on div "% de utilização da cubagem: 79,00% Cubagem disponível: 44,09" at bounding box center [222, 263] width 371 height 25
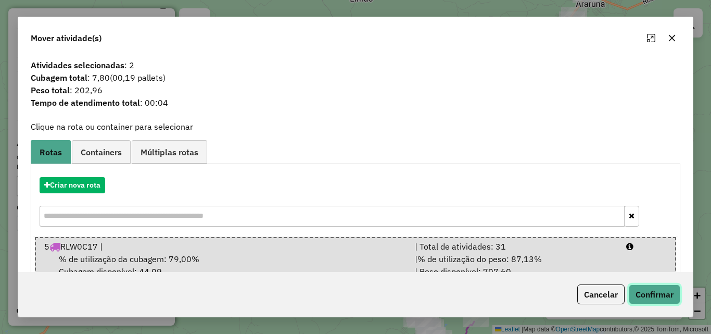
click at [642, 300] on button "Confirmar" at bounding box center [655, 294] width 52 height 20
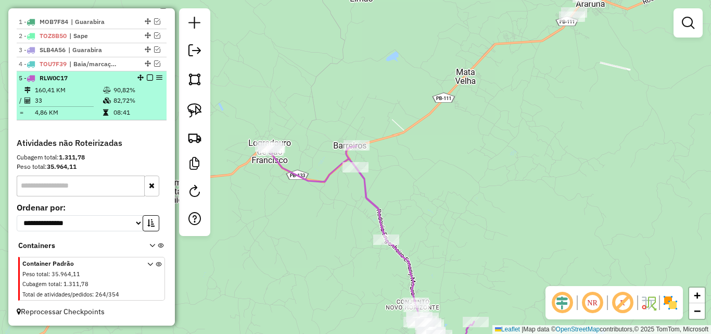
click at [124, 88] on td "90,82%" at bounding box center [137, 90] width 49 height 10
select select "**********"
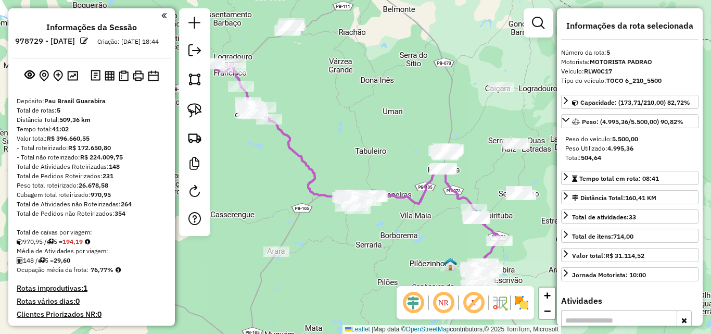
select select "**********"
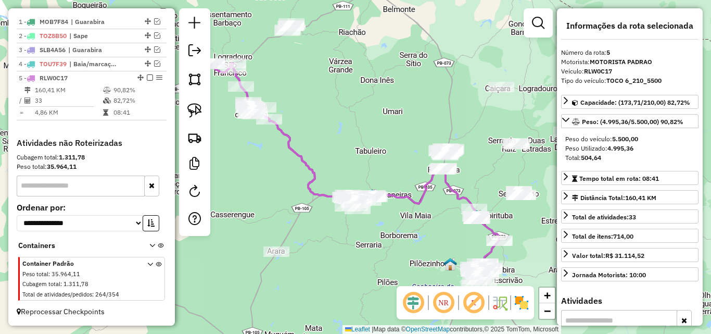
click at [443, 303] on em at bounding box center [443, 302] width 25 height 25
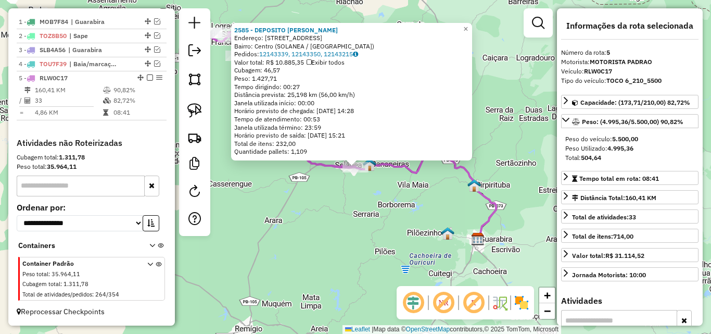
click at [340, 210] on div "2585 - DEPOSITO IRMAO ROBSO Endereço: RUA PROFESSOR FRANSCICO.PINTO 151 Bairro:…" at bounding box center [355, 167] width 711 height 334
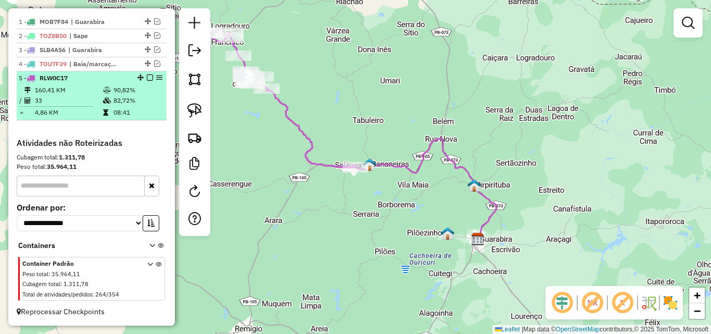
click at [147, 78] on em at bounding box center [150, 77] width 6 height 6
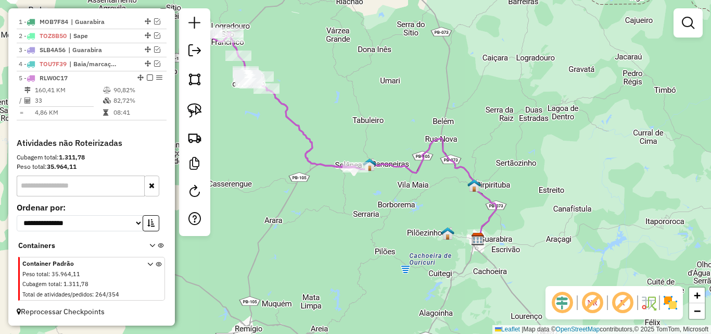
scroll to position [361, 0]
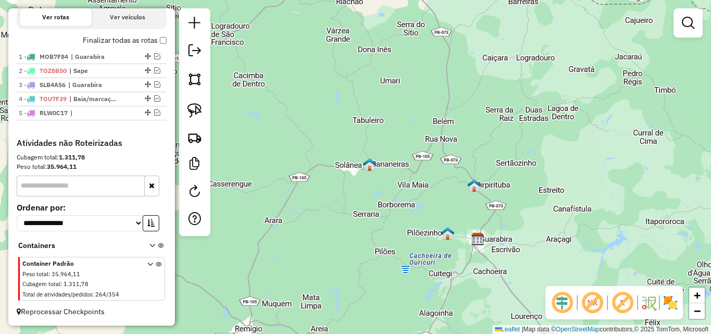
click at [594, 308] on em at bounding box center [592, 302] width 25 height 25
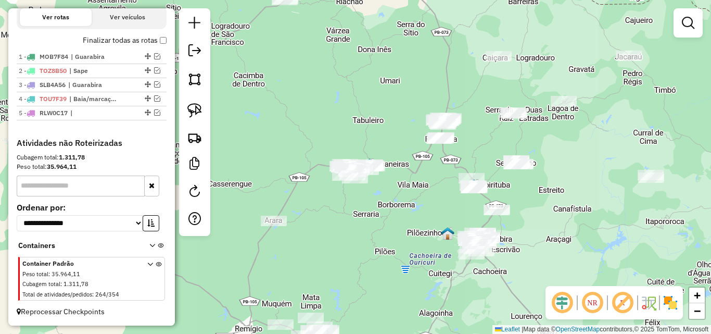
drag, startPoint x: 568, startPoint y: 260, endPoint x: 514, endPoint y: 216, distance: 69.6
click at [514, 217] on div "Janela de atendimento Grade de atendimento Capacidade Transportadoras Veículos …" at bounding box center [355, 167] width 711 height 334
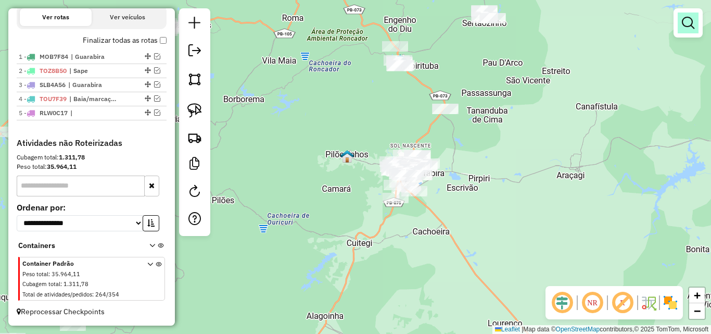
click at [686, 23] on em at bounding box center [688, 23] width 12 height 12
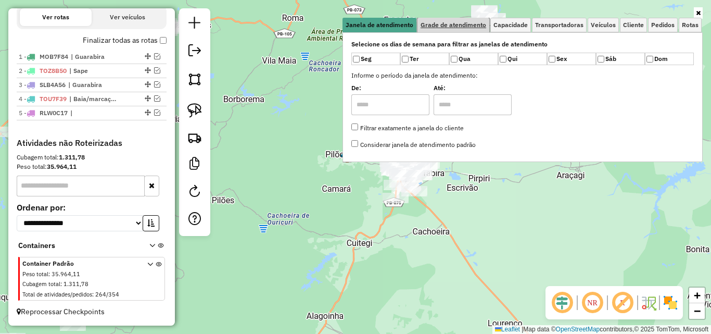
click at [475, 22] on span "Grade de atendimento" at bounding box center [453, 25] width 66 height 6
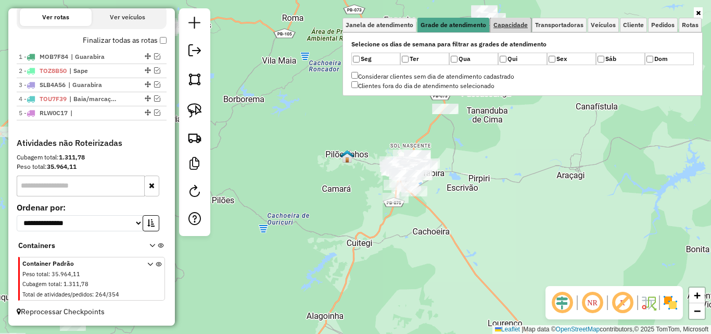
click at [525, 29] on link "Capacidade" at bounding box center [510, 25] width 41 height 15
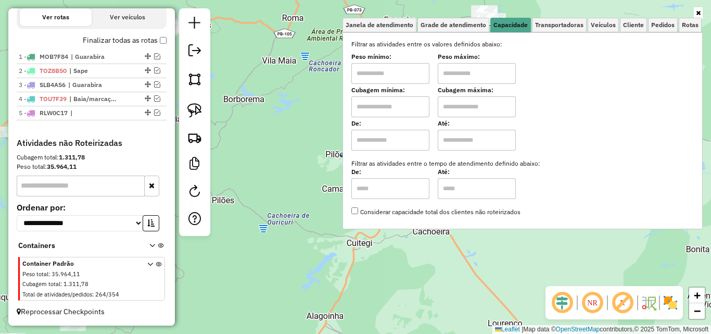
drag, startPoint x: 418, startPoint y: 75, endPoint x: 428, endPoint y: 84, distance: 12.5
click at [418, 75] on input "text" at bounding box center [390, 73] width 78 height 21
type input "****"
drag, startPoint x: 469, startPoint y: 72, endPoint x: 471, endPoint y: 80, distance: 8.0
click at [469, 72] on input "text" at bounding box center [477, 73] width 78 height 21
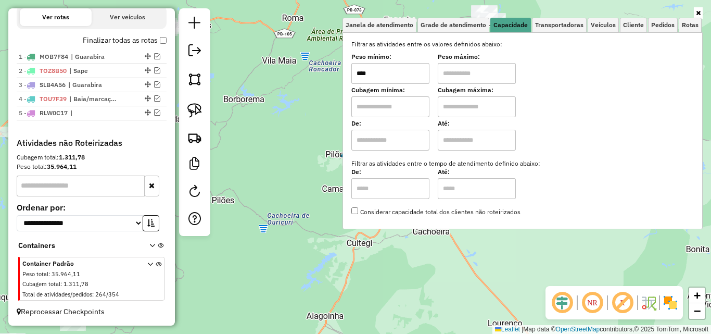
type input "******"
click at [238, 191] on div "Limpar filtros Janela de atendimento Grade de atendimento Capacidade Transporta…" at bounding box center [355, 167] width 711 height 334
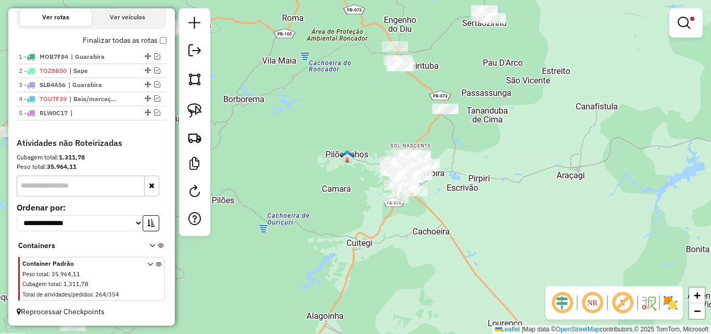
drag, startPoint x: 310, startPoint y: 201, endPoint x: 292, endPoint y: 196, distance: 18.9
click at [298, 199] on div "Limpar filtros Janela de atendimento Grade de atendimento Capacidade Transporta…" at bounding box center [355, 167] width 711 height 334
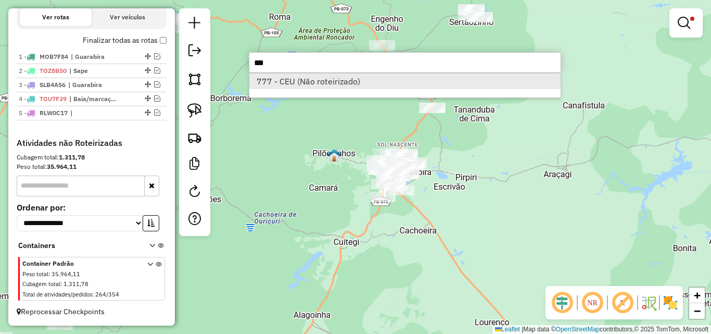
type input "***"
click at [318, 84] on li "777 - CEU (Não roteirizado)" at bounding box center [404, 81] width 311 height 16
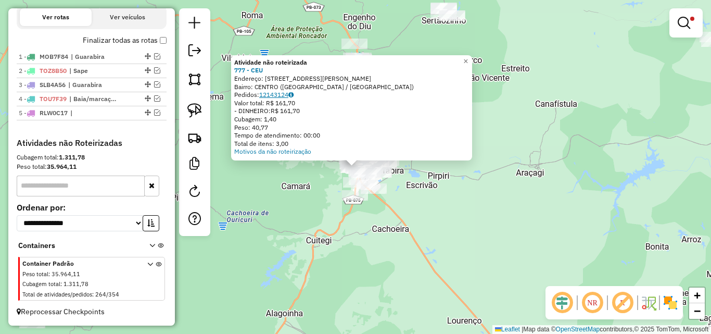
click at [271, 92] on link "12143124" at bounding box center [276, 95] width 34 height 8
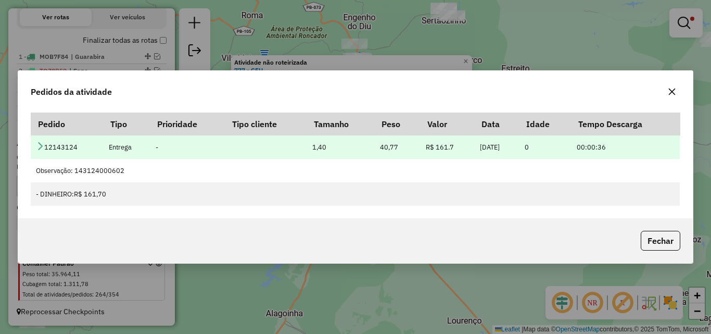
click at [42, 145] on icon at bounding box center [40, 146] width 8 height 8
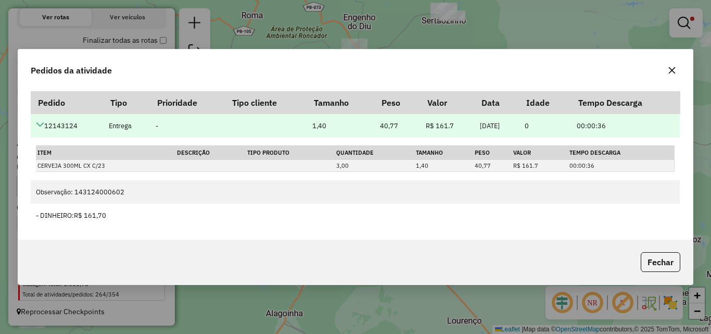
click at [35, 123] on td "12143124" at bounding box center [67, 125] width 72 height 23
click at [40, 122] on icon at bounding box center [40, 124] width 8 height 8
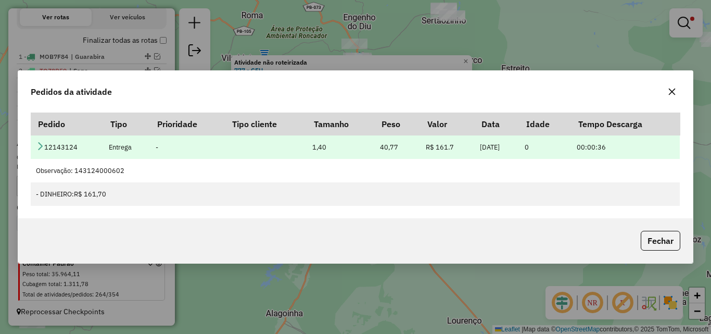
click at [41, 146] on icon at bounding box center [40, 146] width 8 height 8
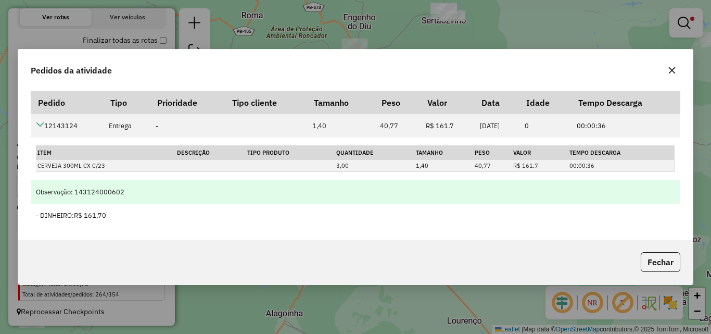
click at [43, 196] on div "Observação: 143124000602" at bounding box center [355, 192] width 638 height 10
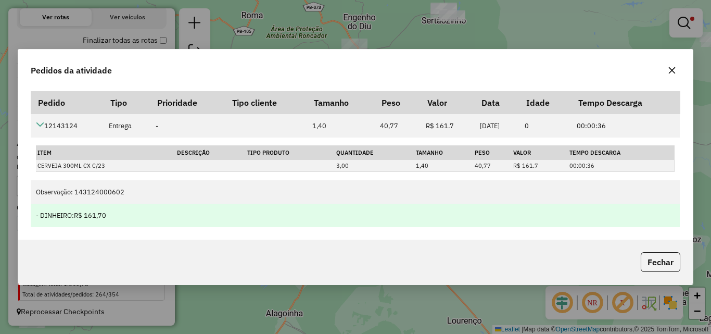
click at [57, 215] on div "- DINHEIRO: R$ 161,70" at bounding box center [355, 215] width 638 height 10
click at [104, 217] on span "R$ 161,70" at bounding box center [90, 215] width 32 height 9
click at [105, 217] on span "R$ 161,70" at bounding box center [90, 215] width 32 height 9
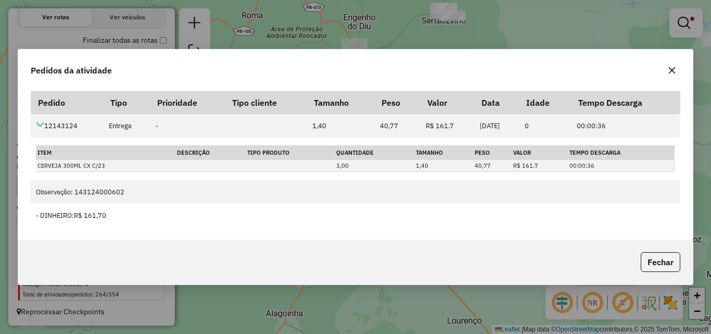
click at [668, 73] on icon "button" at bounding box center [672, 70] width 8 height 8
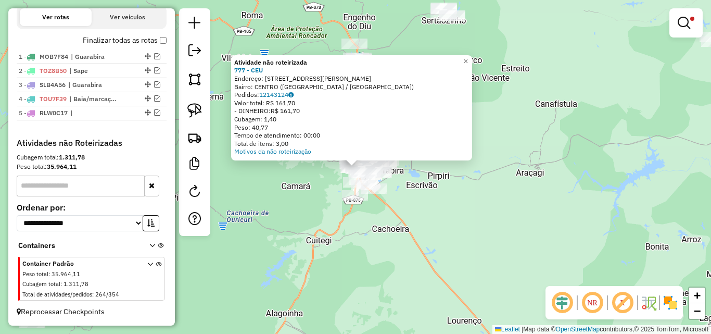
click at [473, 190] on div "Atividade não roteirizada 777 - CEU Endereço: RUA HENRIQUE PACIFICO 109 Bairro:…" at bounding box center [355, 167] width 711 height 334
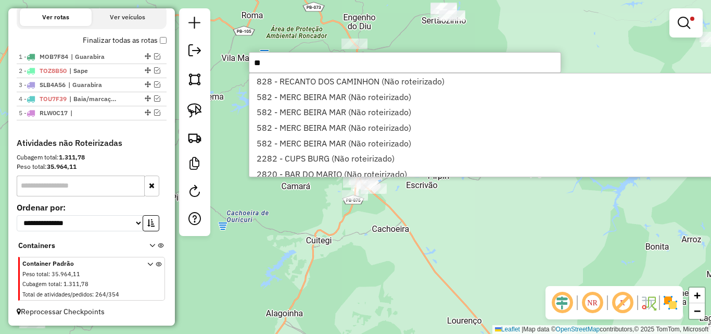
type input "**"
click at [485, 210] on div "Limpar filtros Janela de atendimento Grade de atendimento Capacidade Transporta…" at bounding box center [355, 167] width 711 height 334
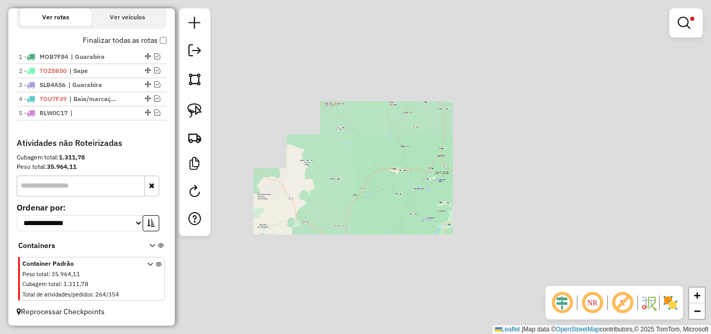
drag, startPoint x: 537, startPoint y: 215, endPoint x: 379, endPoint y: 208, distance: 158.8
click at [383, 208] on div "Limpar filtros Janela de atendimento Grade de atendimento Capacidade Transporta…" at bounding box center [355, 167] width 711 height 334
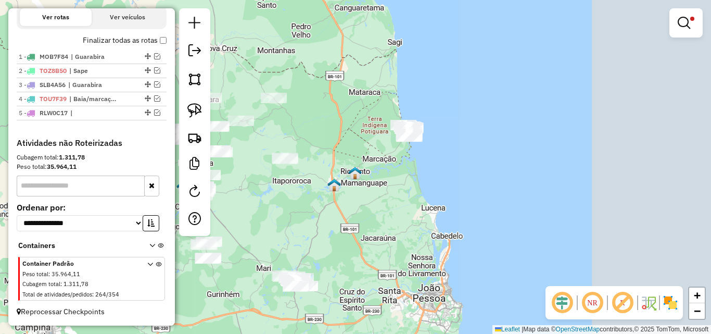
drag, startPoint x: 484, startPoint y: 212, endPoint x: 470, endPoint y: 214, distance: 14.3
click at [474, 213] on div "Limpar filtros Janela de atendimento Grade de atendimento Capacidade Transporta…" at bounding box center [355, 167] width 711 height 334
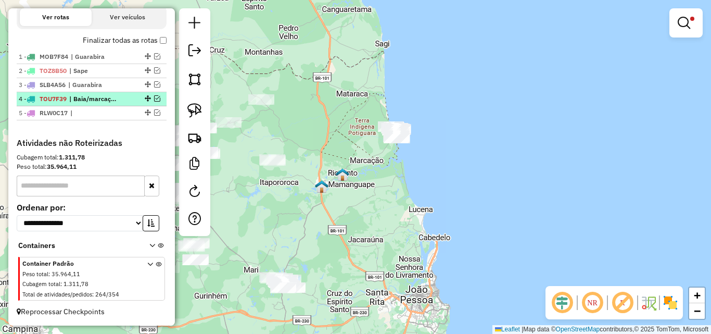
click at [155, 98] on em at bounding box center [157, 98] width 6 height 6
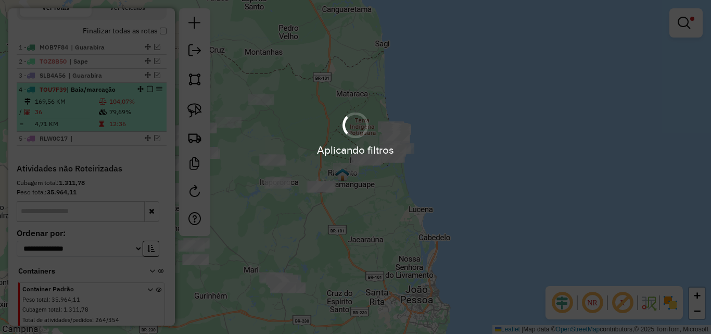
click at [121, 101] on div "Aplicando filtros" at bounding box center [355, 167] width 711 height 334
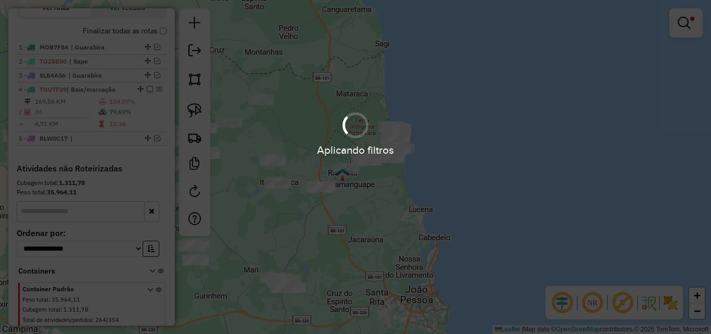
scroll to position [396, 0]
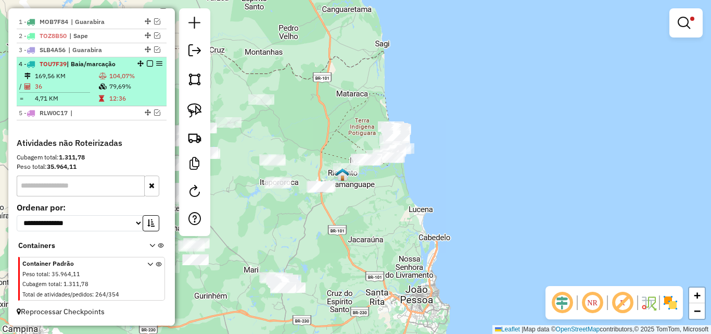
click at [99, 83] on icon at bounding box center [103, 86] width 8 height 6
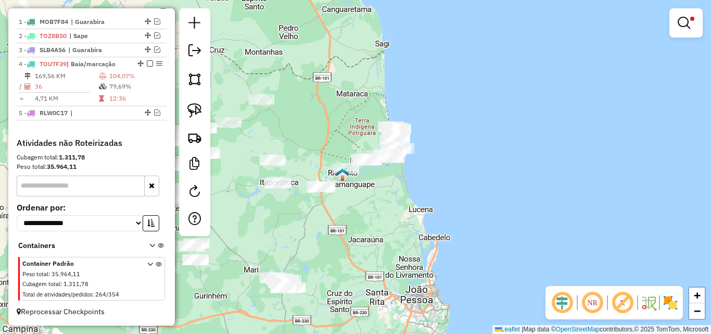
select select "**********"
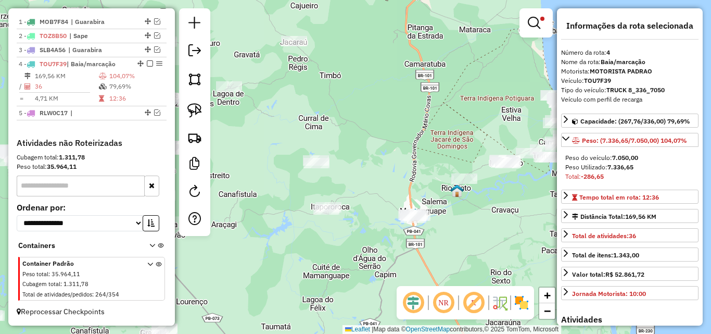
drag, startPoint x: 501, startPoint y: 235, endPoint x: 422, endPoint y: 249, distance: 80.3
click at [426, 248] on div "Limpar filtros Janela de atendimento Grade de atendimento Capacidade Transporta…" at bounding box center [355, 167] width 711 height 334
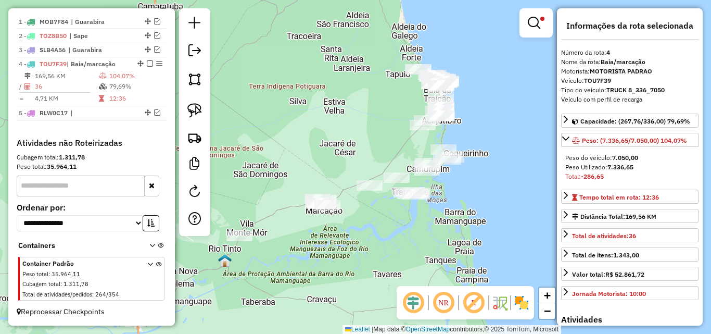
drag, startPoint x: 482, startPoint y: 191, endPoint x: 401, endPoint y: 224, distance: 87.3
click at [398, 247] on div "Limpar filtros Janela de atendimento Grade de atendimento Capacidade Transporta…" at bounding box center [355, 167] width 711 height 334
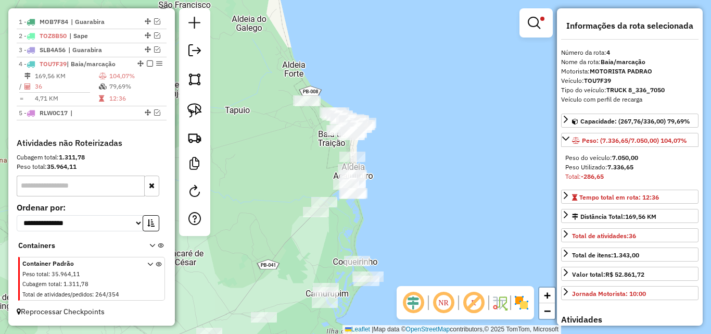
drag, startPoint x: 376, startPoint y: 179, endPoint x: 377, endPoint y: 194, distance: 15.1
click at [381, 187] on div "Limpar filtros Janela de atendimento Grade de atendimento Capacidade Transporta…" at bounding box center [355, 167] width 711 height 334
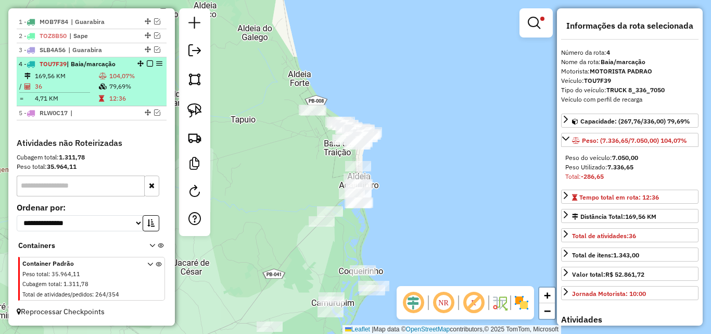
click at [148, 64] on em at bounding box center [150, 63] width 6 height 6
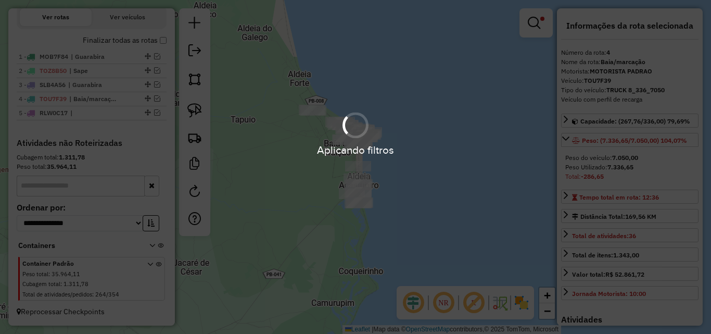
scroll to position [361, 0]
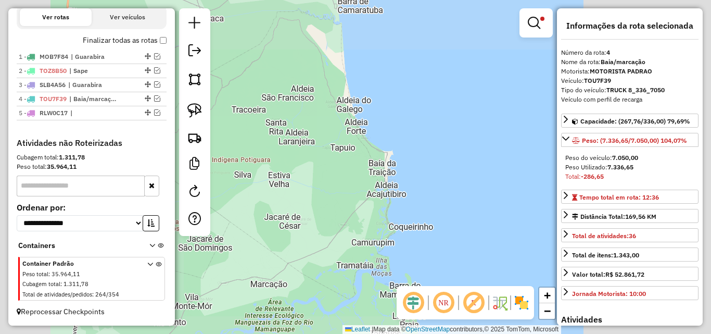
click at [403, 206] on div "Limpar filtros Janela de atendimento Grade de atendimento Capacidade Transporta…" at bounding box center [355, 167] width 711 height 334
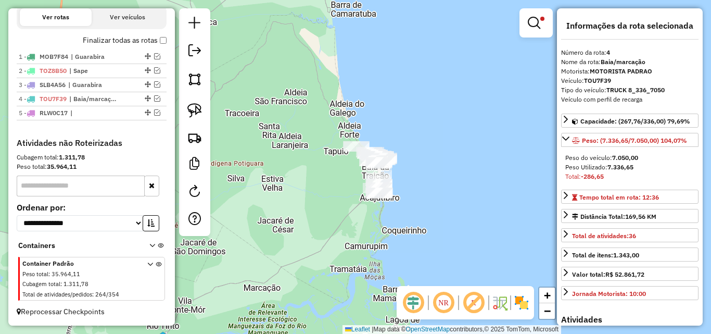
click at [395, 214] on div "Limpar filtros Janela de atendimento Grade de atendimento Capacidade Transporta…" at bounding box center [355, 167] width 711 height 334
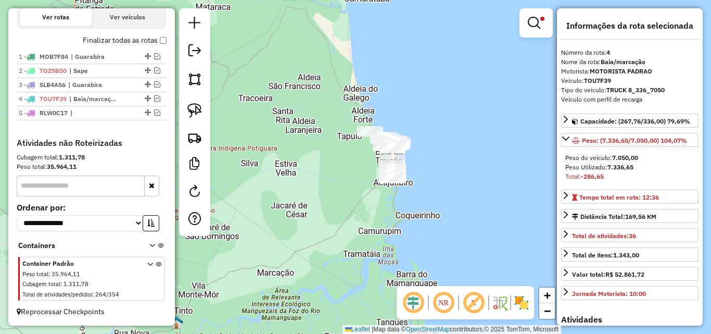
drag, startPoint x: 347, startPoint y: 242, endPoint x: 372, endPoint y: 207, distance: 43.6
click at [372, 207] on div "Limpar filtros Janela de atendimento Grade de atendimento Capacidade Transporta…" at bounding box center [355, 167] width 711 height 334
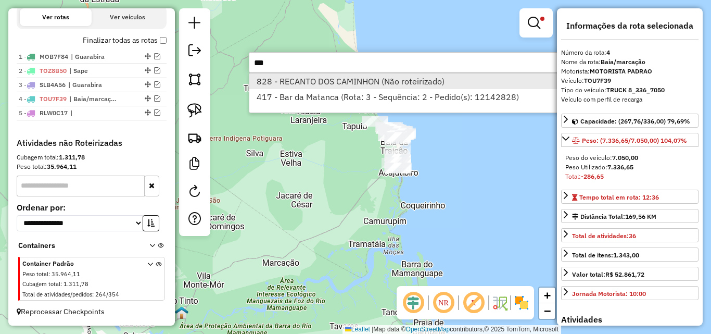
type input "***"
click at [341, 83] on li "828 - RECANTO DOS CAMINHON (Não roteirizado)" at bounding box center [404, 81] width 311 height 16
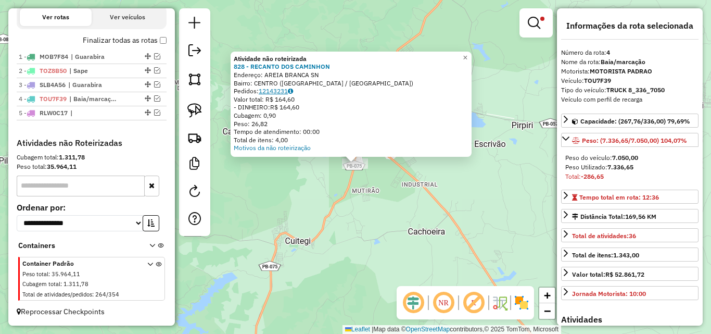
click at [274, 92] on link "12143231" at bounding box center [276, 91] width 34 height 8
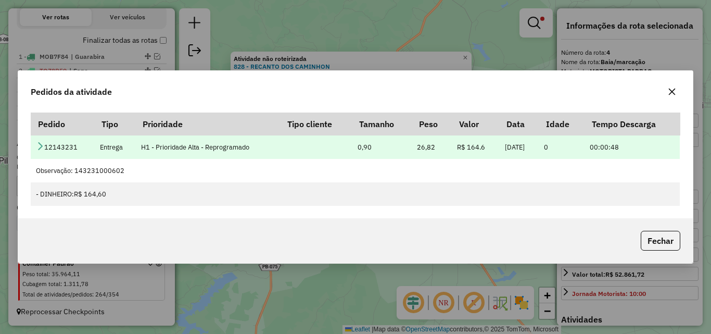
click at [42, 147] on icon at bounding box center [40, 146] width 8 height 8
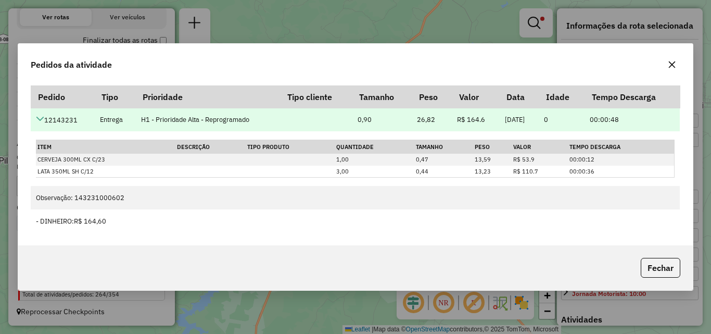
click at [42, 117] on icon at bounding box center [40, 118] width 8 height 8
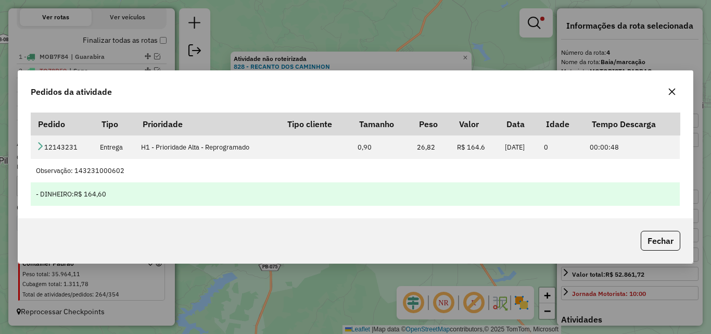
click at [76, 185] on td "- DINHEIRO: R$ 164,60" at bounding box center [355, 193] width 649 height 23
click at [77, 189] on span "R$ 164,60" at bounding box center [90, 193] width 32 height 9
click at [80, 192] on span "R$ 164,60" at bounding box center [90, 193] width 32 height 9
click at [75, 194] on div "- DINHEIRO: R$ 164,60" at bounding box center [355, 194] width 638 height 10
drag, startPoint x: 75, startPoint y: 194, endPoint x: 257, endPoint y: 197, distance: 181.6
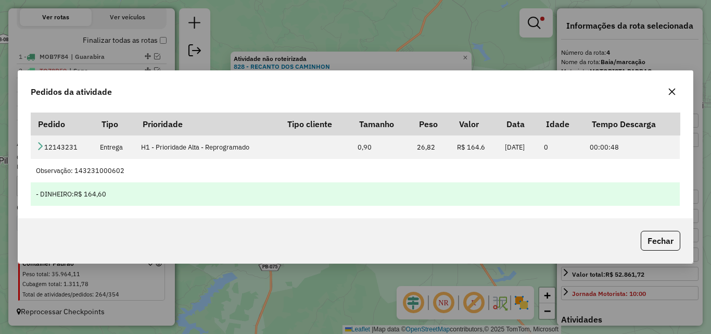
click at [247, 198] on div "- DINHEIRO: R$ 164,60" at bounding box center [355, 194] width 638 height 10
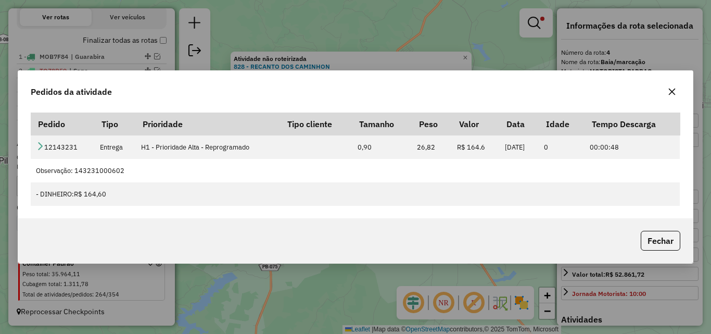
click at [673, 94] on icon "button" at bounding box center [672, 91] width 8 height 8
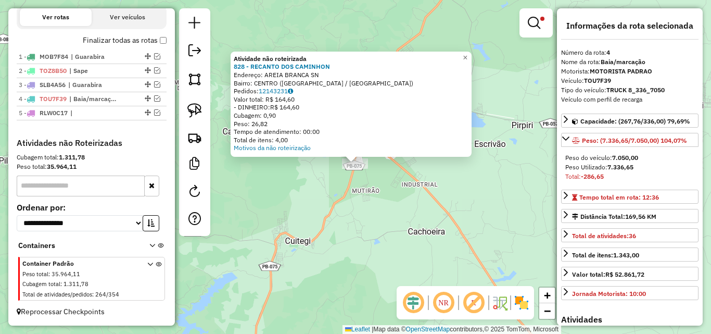
click at [370, 208] on div "Atividade não roteirizada 828 - RECANTO DOS CAMINHON Endereço: AREIA BRANCA SN …" at bounding box center [355, 167] width 711 height 334
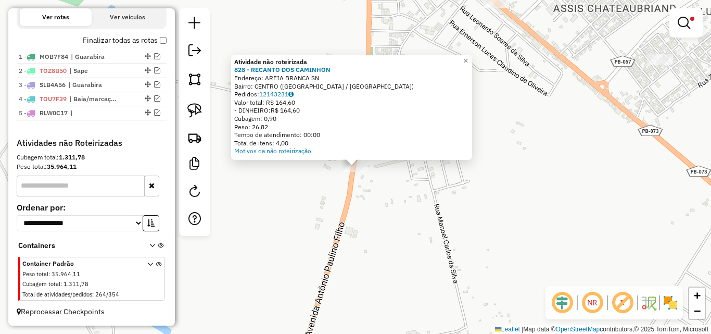
click at [352, 187] on div "Atividade não roteirizada 828 - RECANTO DOS CAMINHON Endereço: AREIA BRANCA SN …" at bounding box center [355, 167] width 711 height 334
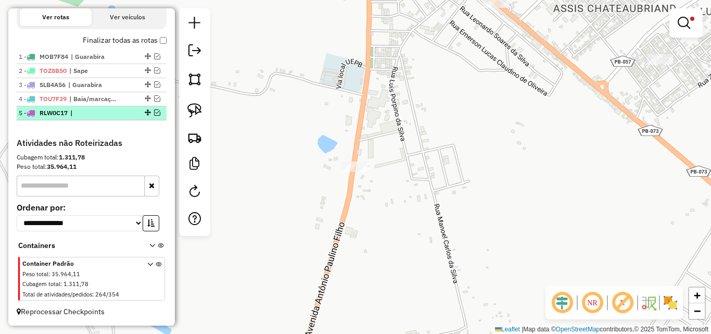
click at [121, 119] on li "5 - RLW0C17 |" at bounding box center [92, 113] width 150 height 14
select select "**********"
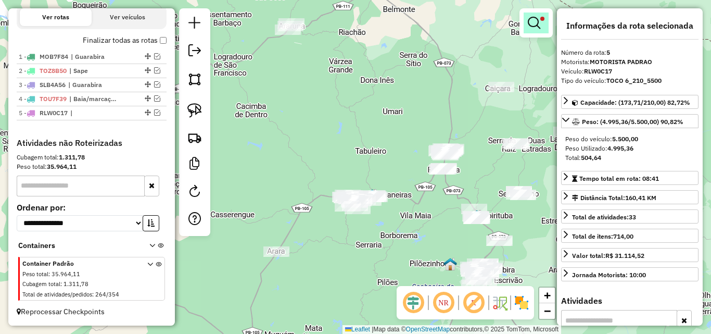
click at [530, 26] on em at bounding box center [534, 23] width 12 height 12
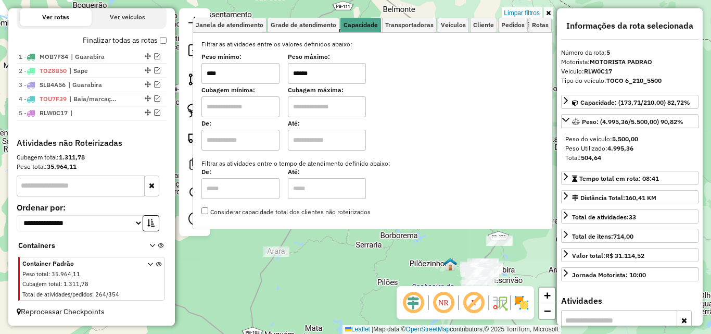
click at [381, 276] on div "Limpar filtros Janela de atendimento Grade de atendimento Capacidade Transporta…" at bounding box center [355, 167] width 711 height 334
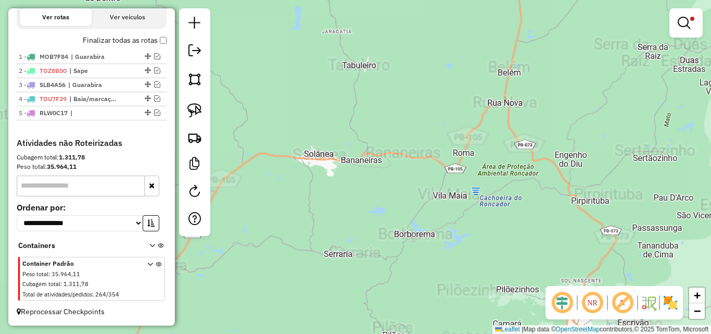
click at [336, 227] on div "Limpar filtros Janela de atendimento Grade de atendimento Capacidade Transporta…" at bounding box center [355, 167] width 711 height 334
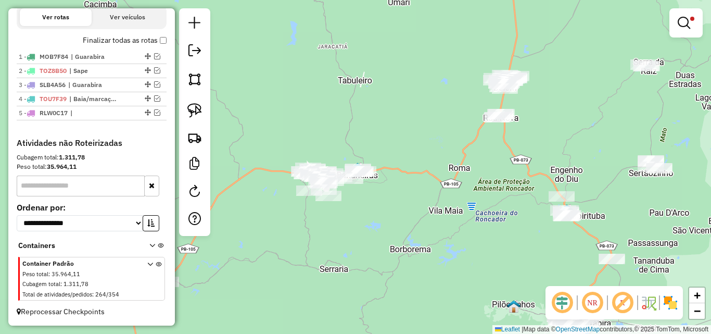
drag, startPoint x: 422, startPoint y: 216, endPoint x: 319, endPoint y: 203, distance: 103.8
click at [338, 209] on div "Limpar filtros Janela de atendimento Grade de atendimento Capacidade Transporta…" at bounding box center [355, 167] width 711 height 334
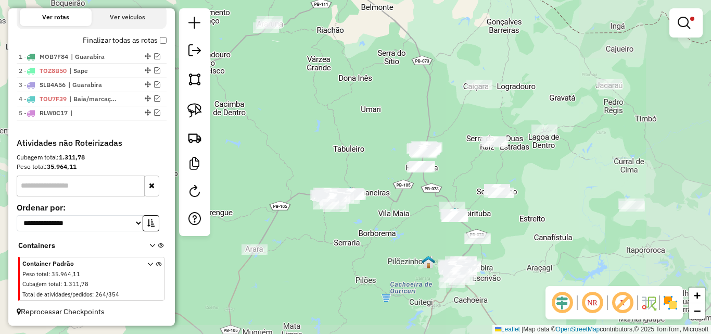
drag, startPoint x: 484, startPoint y: 287, endPoint x: 490, endPoint y: 260, distance: 27.7
click at [490, 260] on div "Limpar filtros Janela de atendimento Grade de atendimento Capacidade Transporta…" at bounding box center [355, 167] width 711 height 334
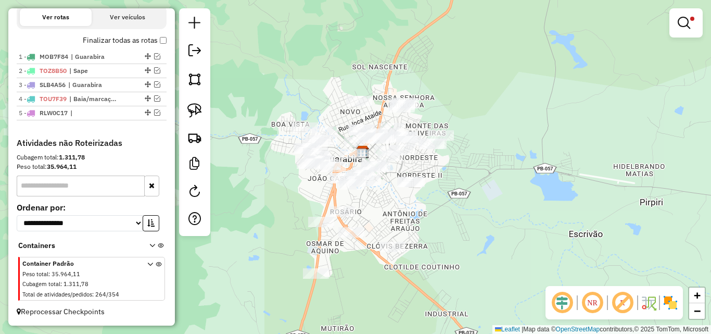
drag, startPoint x: 408, startPoint y: 264, endPoint x: 485, endPoint y: 252, distance: 78.0
click at [484, 255] on div "Limpar filtros Janela de atendimento Grade de atendimento Capacidade Transporta…" at bounding box center [355, 167] width 711 height 334
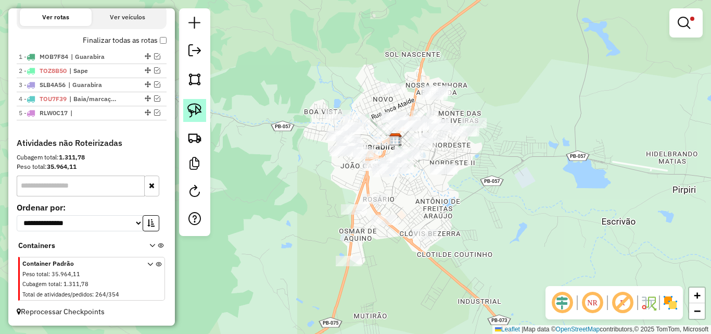
click at [198, 109] on img at bounding box center [194, 110] width 15 height 15
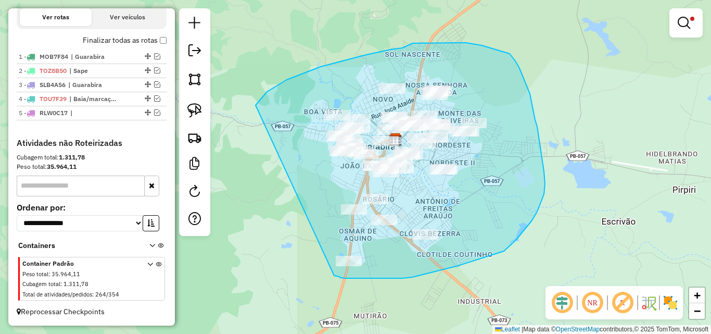
drag, startPoint x: 271, startPoint y: 88, endPoint x: 334, endPoint y: 275, distance: 197.1
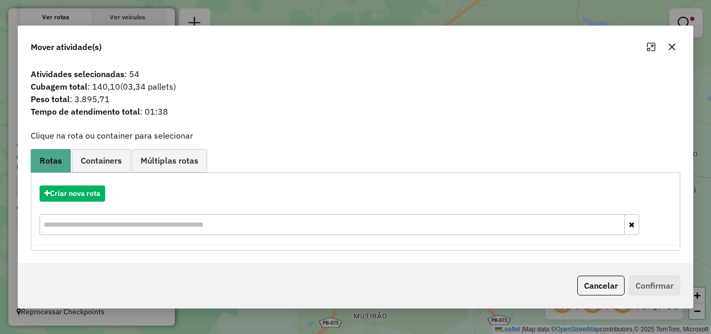
click at [671, 48] on icon "button" at bounding box center [672, 47] width 8 height 8
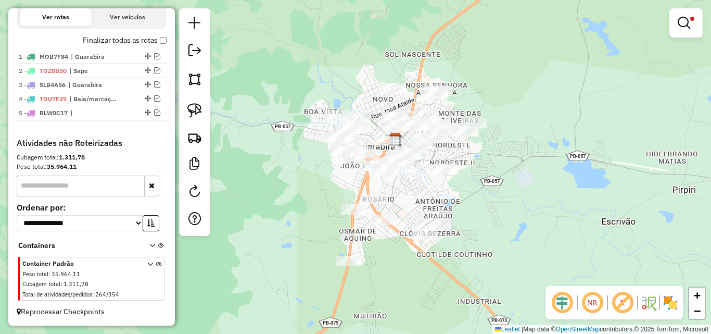
click at [687, 24] on em at bounding box center [683, 23] width 12 height 12
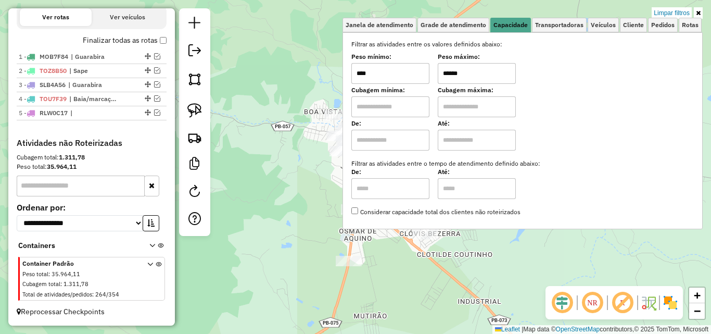
click at [510, 70] on input "******" at bounding box center [477, 73] width 78 height 21
click at [509, 70] on input "******" at bounding box center [477, 73] width 78 height 21
type input "******"
click at [298, 92] on div "Limpar filtros Janela de atendimento Grade de atendimento Capacidade Transporta…" at bounding box center [355, 167] width 711 height 334
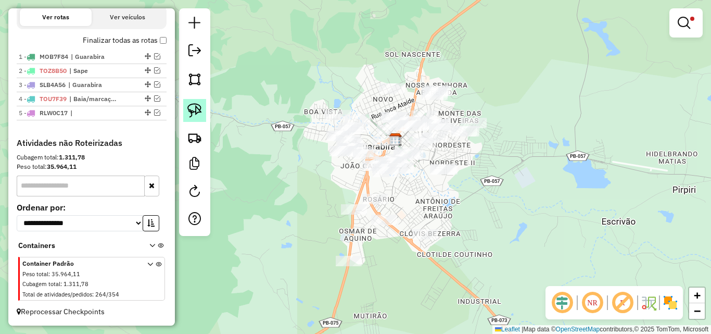
click at [192, 112] on img at bounding box center [194, 110] width 15 height 15
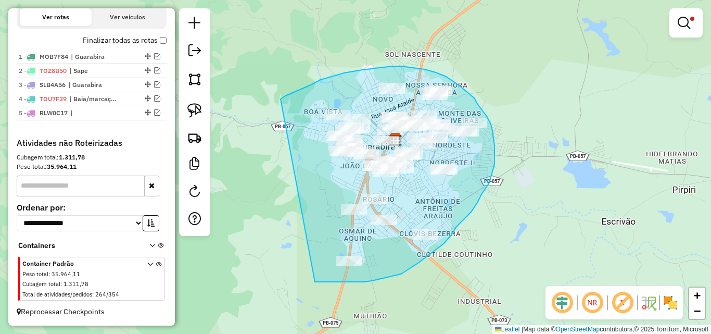
drag, startPoint x: 285, startPoint y: 96, endPoint x: 314, endPoint y: 281, distance: 188.0
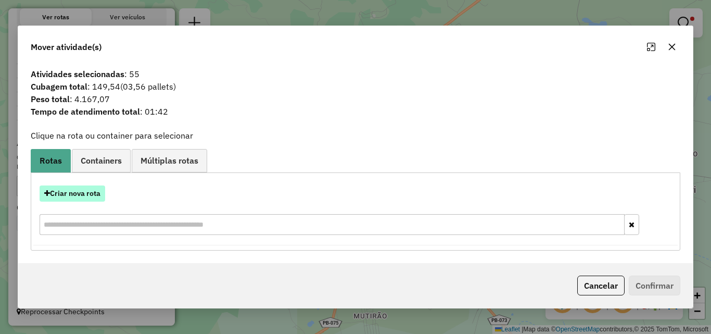
click at [103, 194] on button "Criar nova rota" at bounding box center [73, 193] width 66 height 16
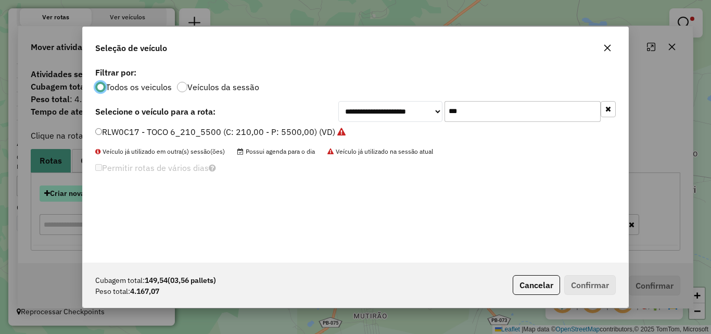
scroll to position [6, 3]
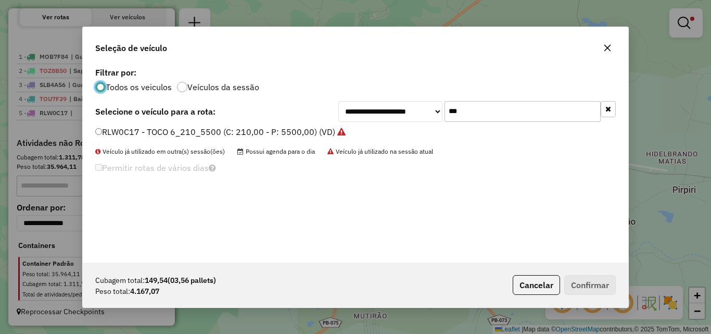
click at [510, 109] on input "***" at bounding box center [522, 111] width 156 height 21
type input "***"
click at [303, 137] on label "RLQ5F72 - CG 160 START 98cx 2500kg (C: 98,00 - P: 2500,00) (VD)" at bounding box center [227, 131] width 265 height 12
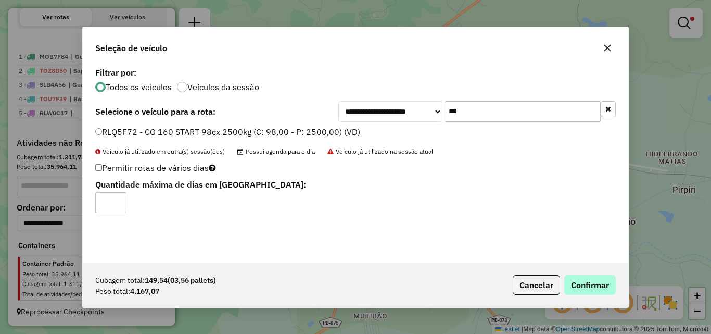
drag, startPoint x: 582, startPoint y: 267, endPoint x: 586, endPoint y: 275, distance: 8.8
click at [586, 274] on div "Cubagem total: 149,54 (03,56 pallets) Peso total: 4.167,07 Cancelar Confirmar" at bounding box center [355, 284] width 545 height 45
click at [586, 275] on button "Confirmar" at bounding box center [590, 285] width 52 height 20
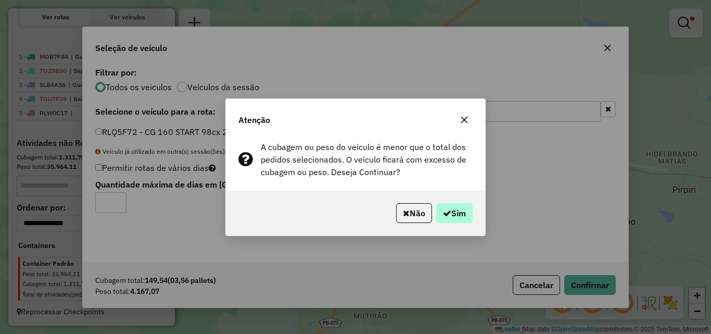
drag, startPoint x: 474, startPoint y: 219, endPoint x: 467, endPoint y: 217, distance: 7.4
click at [467, 217] on div "Não Sim" at bounding box center [355, 212] width 259 height 45
click at [467, 217] on button "Sim" at bounding box center [454, 213] width 36 height 20
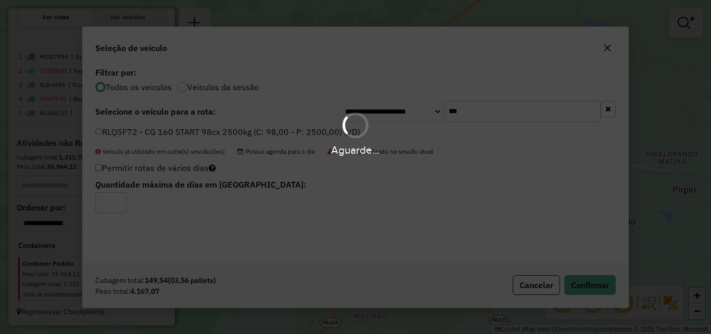
drag, startPoint x: 316, startPoint y: 151, endPoint x: 478, endPoint y: 167, distance: 163.1
click at [394, 152] on div "Aguarde..." at bounding box center [355, 150] width 711 height 16
click at [485, 167] on div "Aguarde..." at bounding box center [355, 167] width 711 height 334
drag, startPoint x: 304, startPoint y: 158, endPoint x: 469, endPoint y: 158, distance: 165.5
click at [469, 158] on div "Aguarde..." at bounding box center [355, 167] width 711 height 334
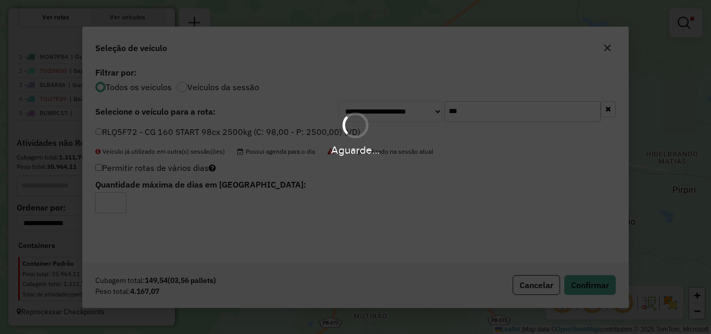
drag, startPoint x: 469, startPoint y: 158, endPoint x: 481, endPoint y: 161, distance: 12.4
click at [474, 158] on div "Aguarde..." at bounding box center [355, 167] width 711 height 334
click at [481, 161] on div "Aguarde..." at bounding box center [355, 167] width 711 height 334
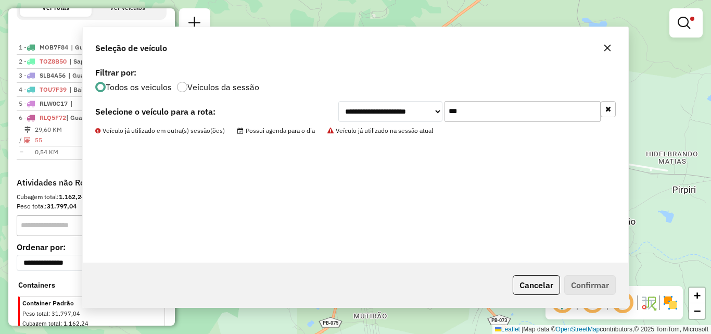
scroll to position [396, 0]
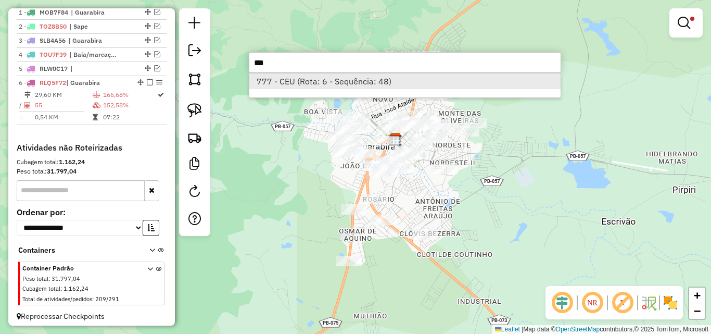
type input "***"
click at [299, 85] on li "777 - CEU (Rota: 6 - Sequência: 48)" at bounding box center [404, 81] width 311 height 16
select select "**********"
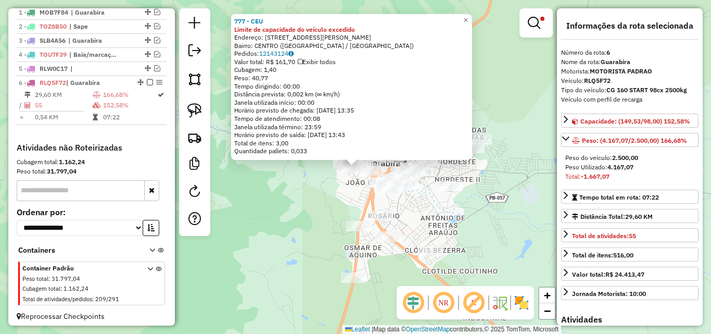
scroll to position [410, 0]
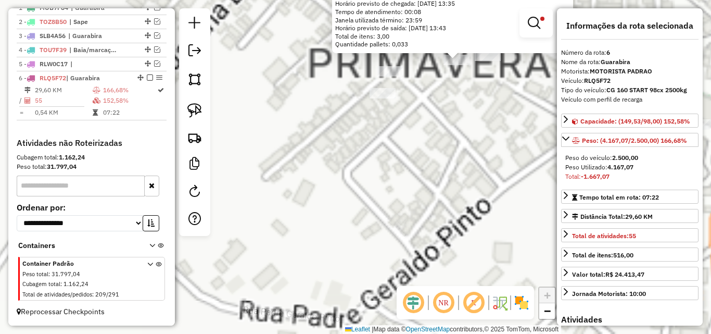
drag, startPoint x: 375, startPoint y: 168, endPoint x: 352, endPoint y: 217, distance: 54.7
click at [354, 208] on div "777 - CEU Limite de capacidade do veículo excedido Endereço: RUA HENRIQUE PACIF…" at bounding box center [355, 167] width 711 height 334
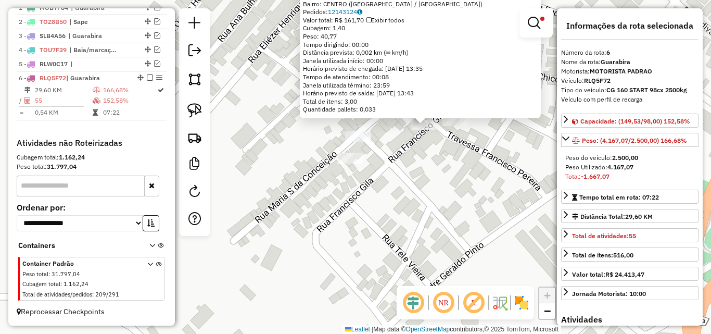
drag, startPoint x: 380, startPoint y: 211, endPoint x: 380, endPoint y: 219, distance: 7.8
click at [380, 217] on div "777 - CEU Limite de capacidade do veículo excedido Endereço: RUA HENRIQUE PACIF…" at bounding box center [355, 167] width 711 height 334
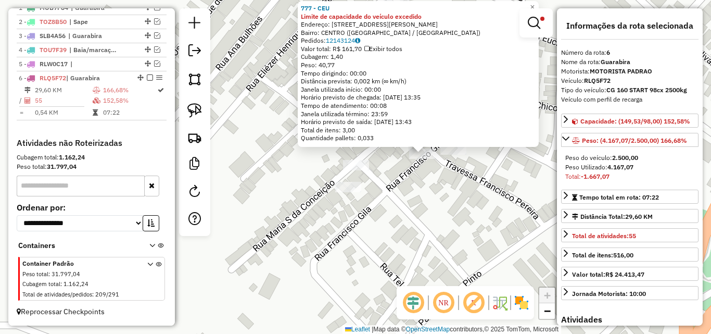
drag, startPoint x: 420, startPoint y: 197, endPoint x: 413, endPoint y: 222, distance: 25.7
click at [414, 217] on div "777 - CEU Limite de capacidade do veículo excedido Endereço: RUA HENRIQUE PACIF…" at bounding box center [355, 167] width 711 height 334
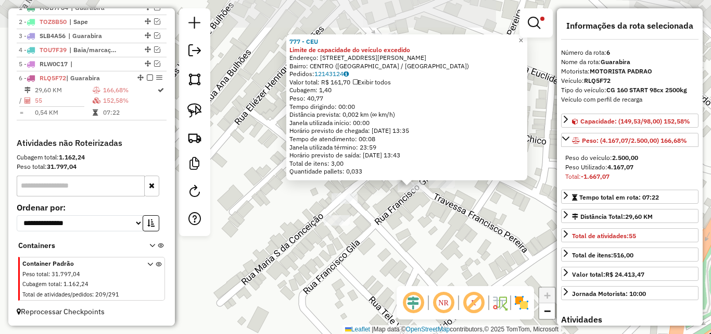
drag, startPoint x: 406, startPoint y: 232, endPoint x: 403, endPoint y: 241, distance: 9.9
click at [404, 238] on div "777 - CEU Limite de capacidade do veículo excedido Endereço: RUA HENRIQUE PACIF…" at bounding box center [355, 167] width 711 height 334
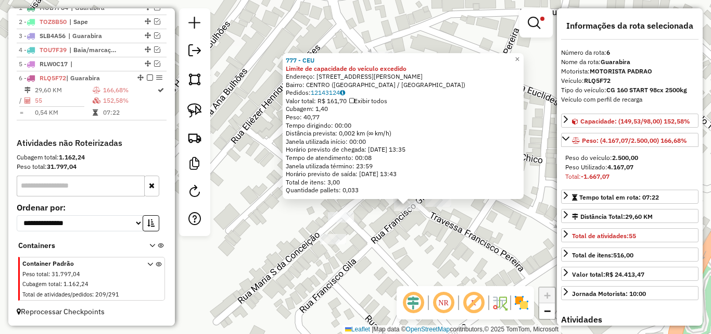
drag, startPoint x: 411, startPoint y: 215, endPoint x: 408, endPoint y: 226, distance: 11.2
click at [409, 225] on div "Rota 6 - Placa RLQ5F72 777 - CEU 777 - CEU Limite de capacidade do veículo exce…" at bounding box center [355, 167] width 711 height 334
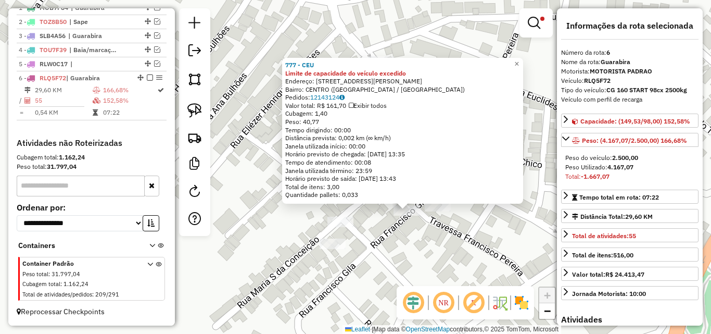
click at [426, 264] on div "Rota 6 - Placa RLQ5F72 777 - CEU 777 - CEU Limite de capacidade do veículo exce…" at bounding box center [355, 167] width 711 height 334
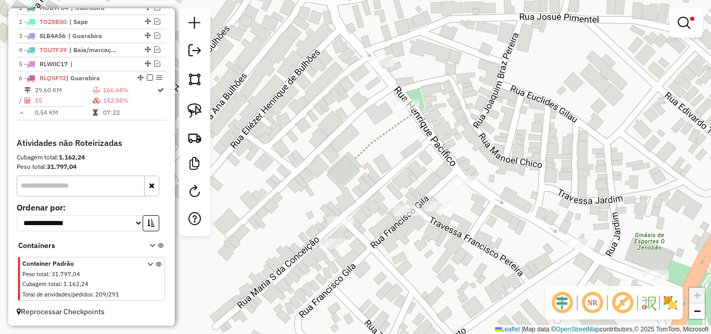
click at [413, 220] on div "Limpar filtros Janela de atendimento Grade de atendimento Capacidade Transporta…" at bounding box center [355, 167] width 711 height 334
click at [411, 215] on div at bounding box center [406, 210] width 26 height 10
select select "**********"
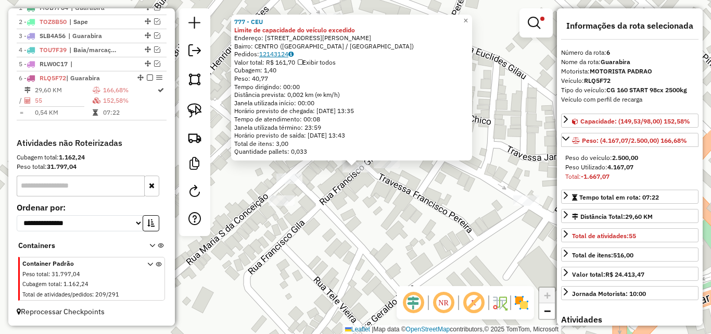
click at [283, 52] on link "12143124" at bounding box center [276, 54] width 34 height 8
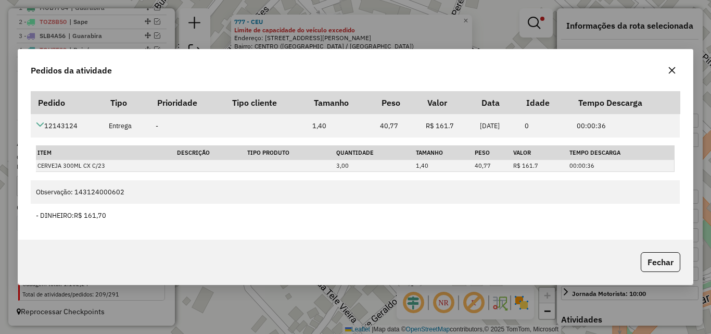
click at [675, 71] on icon "button" at bounding box center [672, 70] width 8 height 8
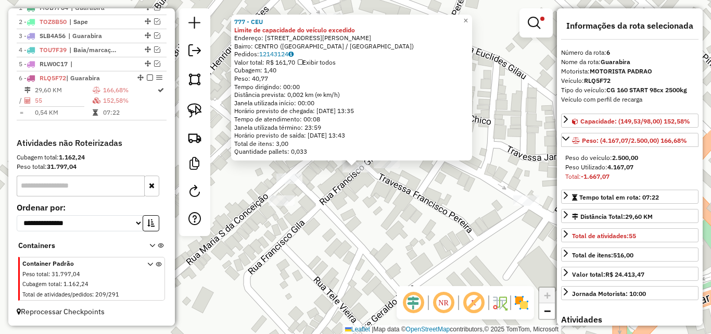
click at [532, 65] on div "777 - CEU Limite de capacidade do veículo excedido Endereço: RUA HENRIQUE PACIF…" at bounding box center [355, 167] width 711 height 334
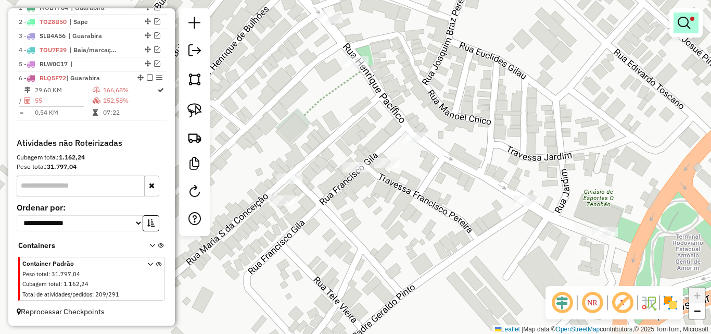
click at [681, 25] on em at bounding box center [683, 23] width 12 height 12
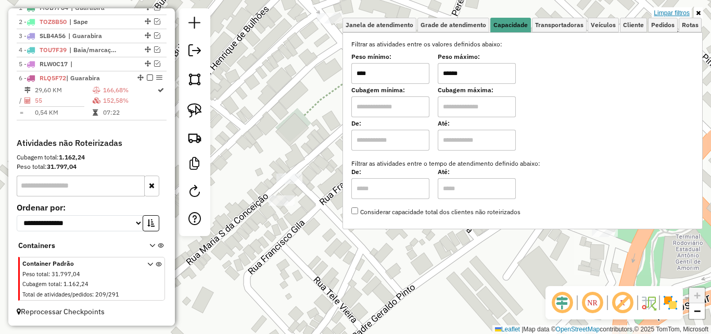
click at [660, 13] on link "Limpar filtros" at bounding box center [671, 12] width 40 height 11
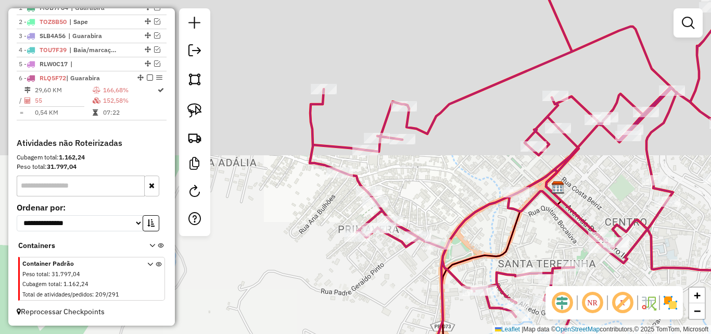
drag, startPoint x: 382, startPoint y: 258, endPoint x: 345, endPoint y: 233, distance: 45.0
click at [368, 239] on div "Janela de atendimento Grade de atendimento Capacidade Transportadoras Veículos …" at bounding box center [355, 167] width 711 height 334
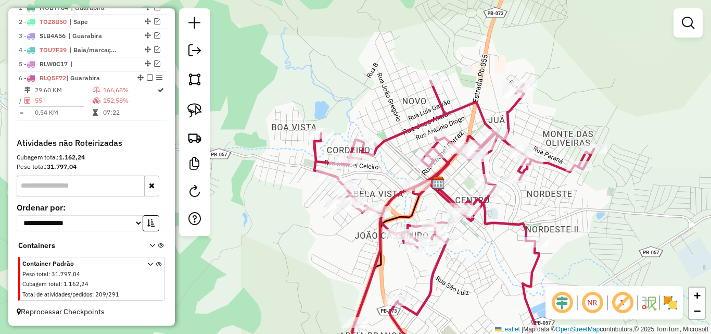
click at [455, 211] on div "Janela de atendimento Grade de atendimento Capacidade Transportadoras Veículos …" at bounding box center [355, 167] width 711 height 334
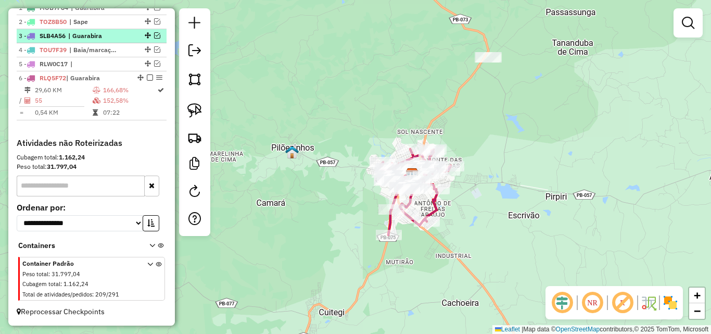
click at [147, 79] on em at bounding box center [150, 77] width 6 height 6
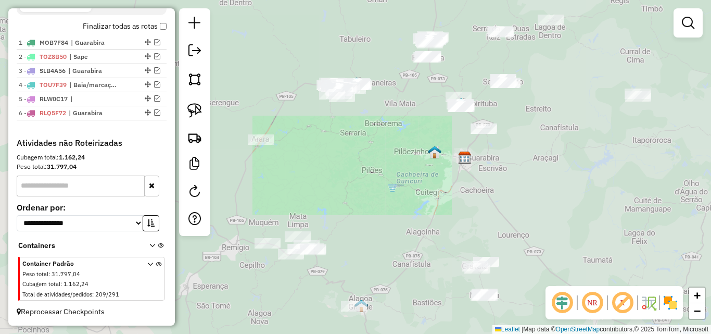
click at [456, 206] on div "Janela de atendimento Grade de atendimento Capacidade Transportadoras Veículos …" at bounding box center [355, 167] width 711 height 334
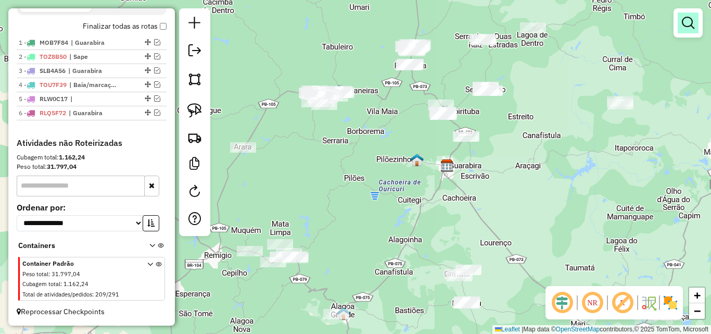
click at [680, 27] on link at bounding box center [687, 22] width 21 height 21
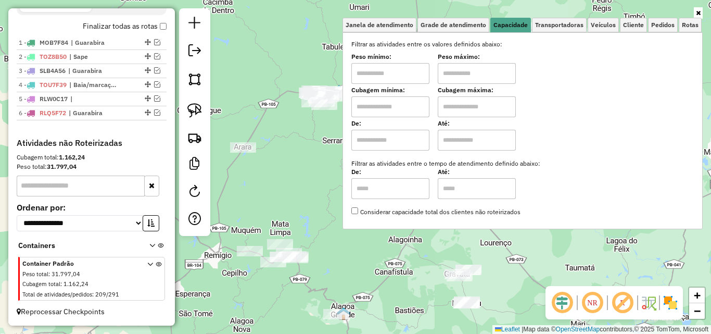
click at [344, 194] on div "Janela de atendimento Grade de atendimento Capacidade Transportadoras Veículos …" at bounding box center [355, 167] width 711 height 334
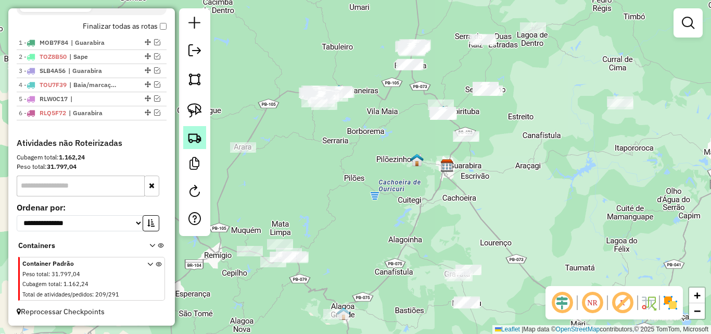
click at [200, 140] on img at bounding box center [194, 137] width 15 height 15
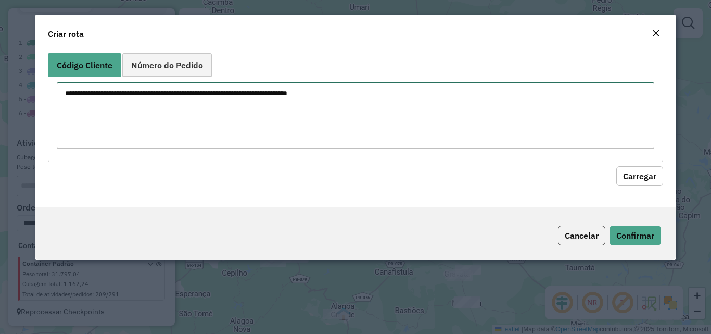
click at [232, 122] on textarea at bounding box center [355, 115] width 597 height 66
paste textarea "*** *** *** **** **** **** **** **** **** **** *** *** **** **** **** **** ****…"
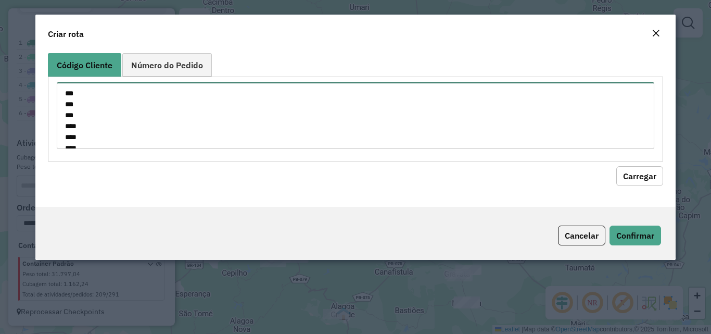
scroll to position [714, 0]
type textarea "*** *** *** **** **** **** **** **** **** **** *** *** **** **** **** **** ****…"
click at [632, 176] on button "Carregar" at bounding box center [639, 176] width 47 height 20
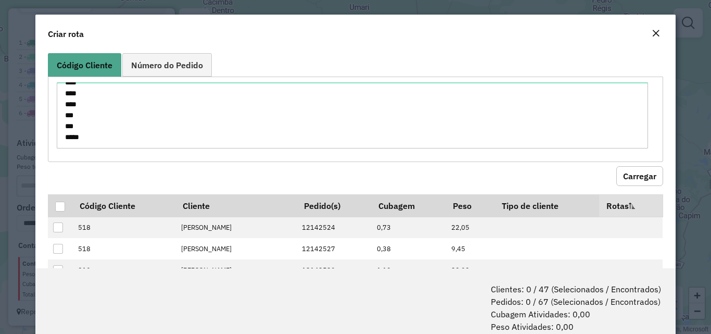
click at [636, 173] on button "Carregar" at bounding box center [639, 176] width 47 height 20
click at [52, 204] on th at bounding box center [60, 205] width 24 height 22
click at [54, 205] on th at bounding box center [60, 205] width 24 height 22
click at [55, 205] on div at bounding box center [60, 206] width 10 height 10
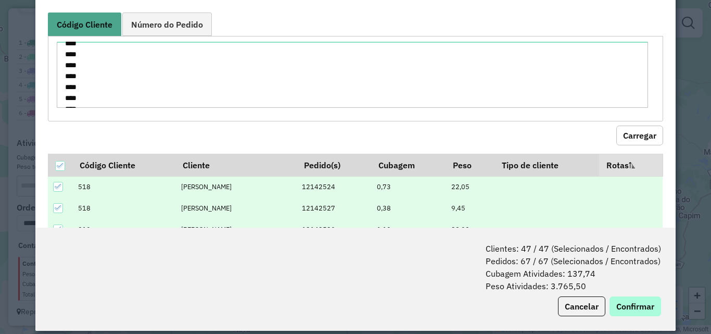
scroll to position [52, 0]
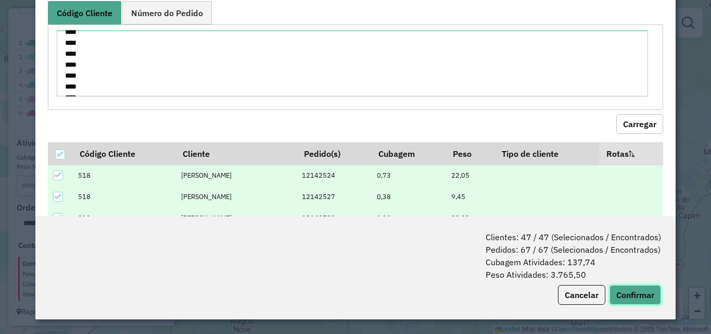
click at [651, 298] on button "Confirmar" at bounding box center [635, 295] width 52 height 20
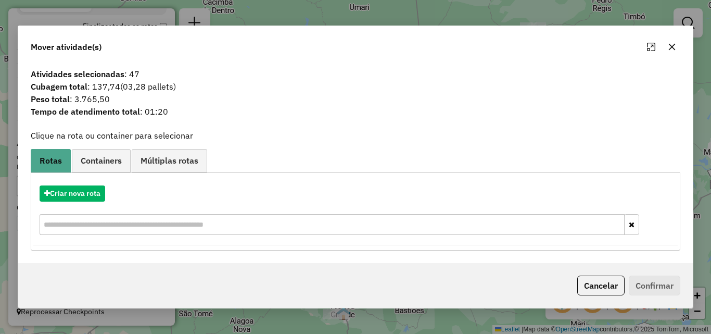
click at [675, 45] on icon "button" at bounding box center [672, 47] width 8 height 8
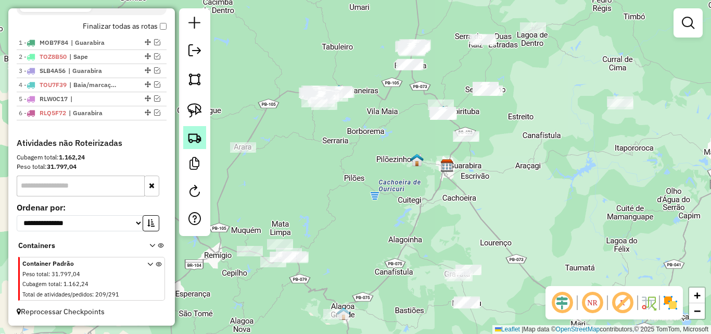
click at [193, 137] on img at bounding box center [194, 137] width 15 height 15
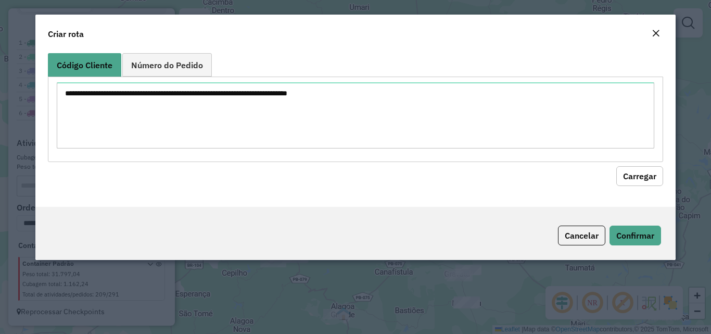
click at [260, 112] on textarea at bounding box center [355, 115] width 597 height 66
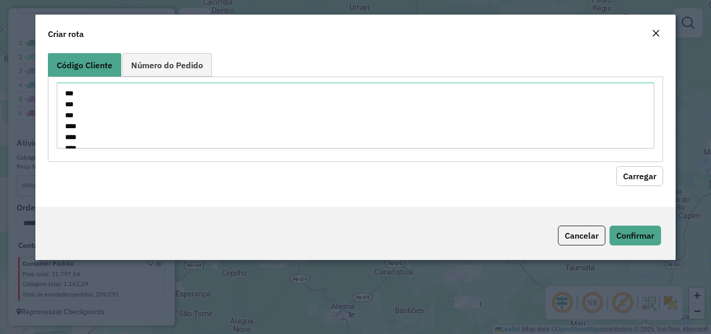
scroll to position [714, 0]
type textarea "*** *** *** **** **** **** **** **** **** **** *** *** **** **** **** **** ****…"
click at [631, 184] on button "Carregar" at bounding box center [639, 176] width 47 height 20
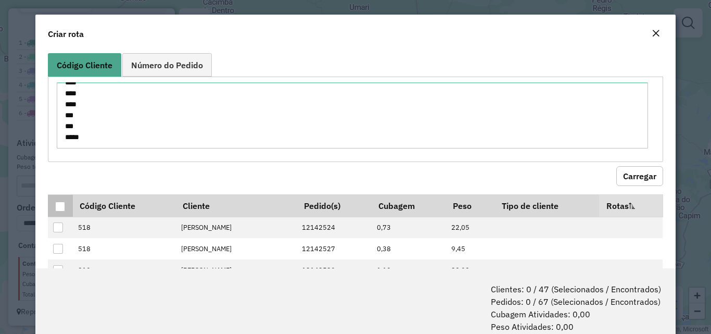
click at [61, 209] on div at bounding box center [60, 206] width 10 height 10
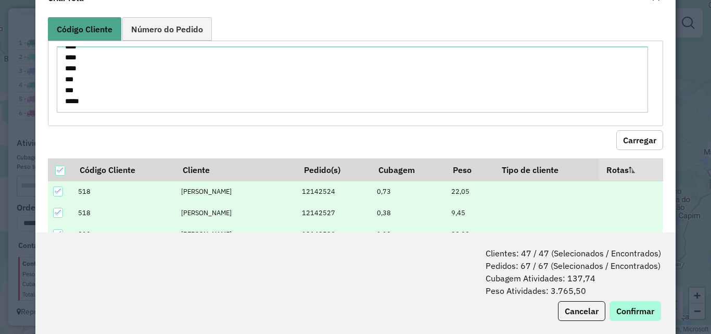
scroll to position [52, 0]
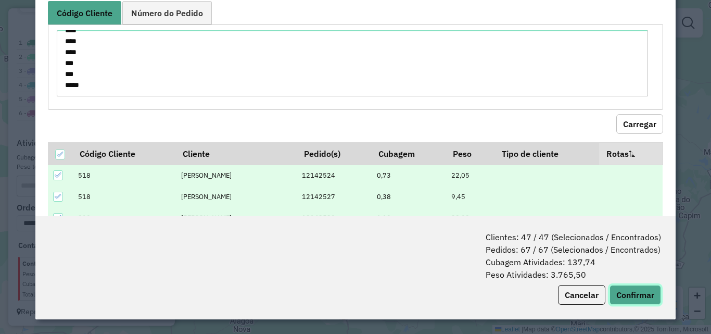
click at [615, 300] on button "Confirmar" at bounding box center [635, 295] width 52 height 20
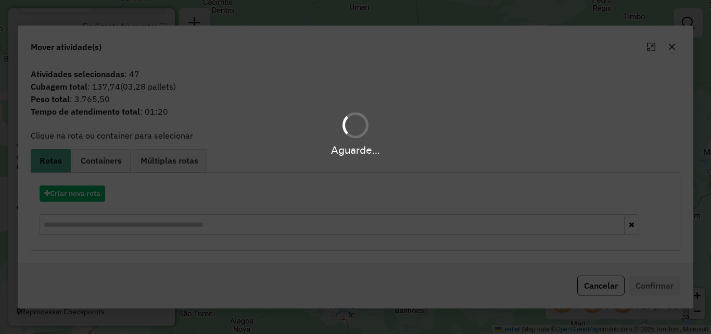
click at [53, 195] on div "Aguarde..." at bounding box center [355, 167] width 711 height 334
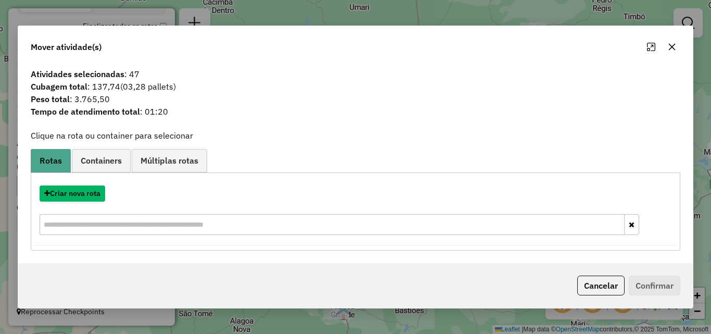
click at [53, 195] on button "Criar nova rota" at bounding box center [73, 193] width 66 height 16
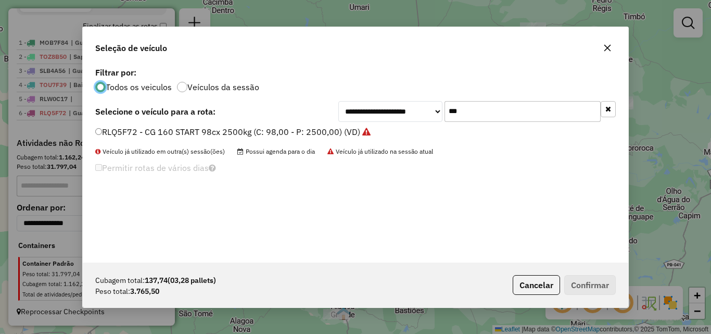
scroll to position [6, 3]
drag, startPoint x: 480, startPoint y: 123, endPoint x: 481, endPoint y: 116, distance: 6.9
click at [480, 122] on div "**********" at bounding box center [355, 164] width 545 height 198
click at [482, 116] on input "***" at bounding box center [522, 111] width 156 height 21
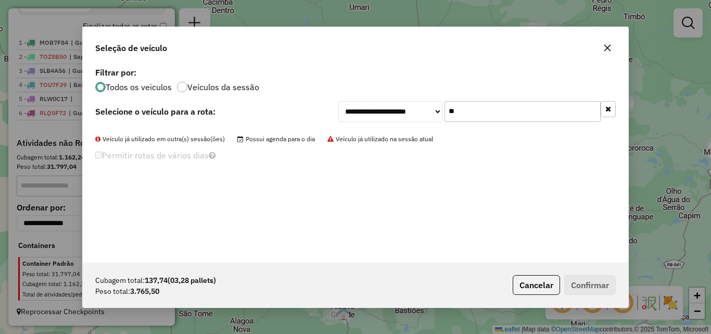
type input "*"
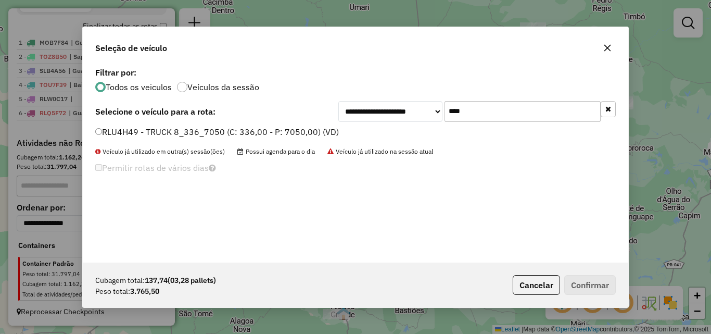
type input "****"
click at [325, 126] on label "RLU4H49 - TRUCK 8_336_7050 (C: 336,00 - P: 7050,00) (VD)" at bounding box center [217, 131] width 244 height 12
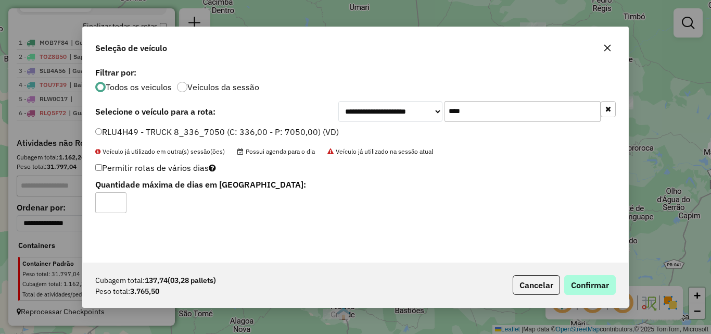
click at [590, 274] on div "Cubagem total: 137,74 (03,28 pallets) Peso total: 3.765,50 Cancelar Confirmar" at bounding box center [355, 284] width 545 height 45
click at [591, 278] on button "Confirmar" at bounding box center [590, 285] width 52 height 20
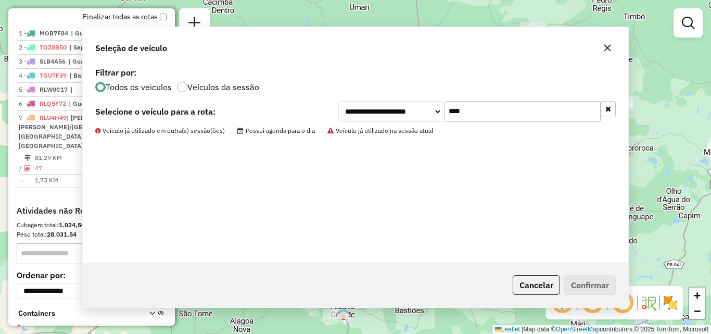
scroll to position [410, 0]
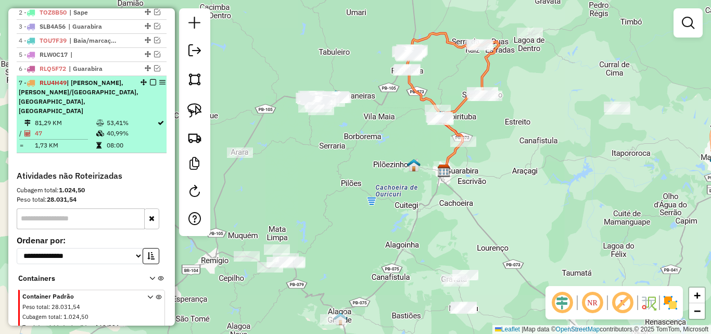
click at [45, 100] on span "| Belem, Duas Estradas/Serra da Raiz, Pirpirituba, Sertaozinho" at bounding box center [79, 97] width 120 height 36
select select "**********"
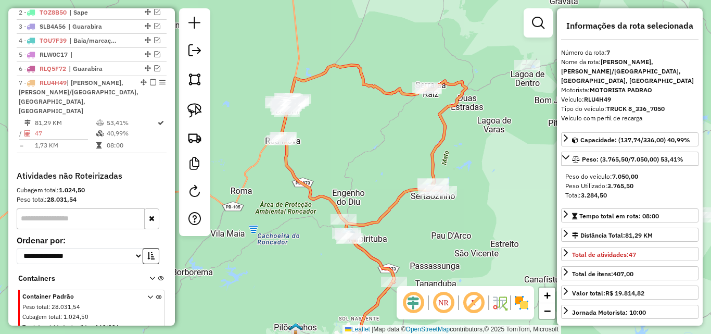
drag, startPoint x: 330, startPoint y: 149, endPoint x: 325, endPoint y: 153, distance: 6.3
click at [325, 153] on div "Janela de atendimento Grade de atendimento Capacidade Transportadoras Veículos …" at bounding box center [355, 167] width 711 height 334
drag, startPoint x: 346, startPoint y: 148, endPoint x: 302, endPoint y: 153, distance: 44.6
click at [302, 153] on div "Janela de atendimento Grade de atendimento Capacidade Transportadoras Veículos …" at bounding box center [355, 167] width 711 height 334
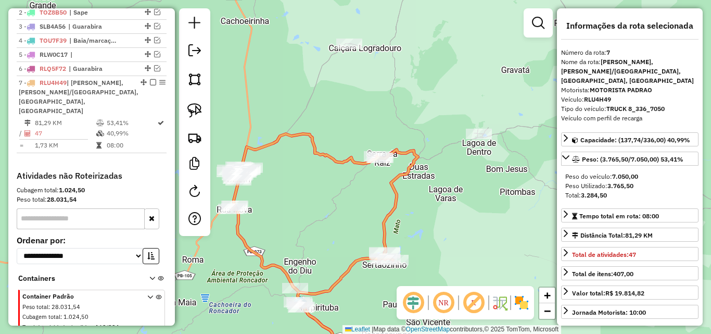
drag, startPoint x: 339, startPoint y: 121, endPoint x: 347, endPoint y: 170, distance: 49.4
click at [347, 162] on div "Janela de atendimento Grade de atendimento Capacidade Transportadoras Veículos …" at bounding box center [355, 167] width 711 height 334
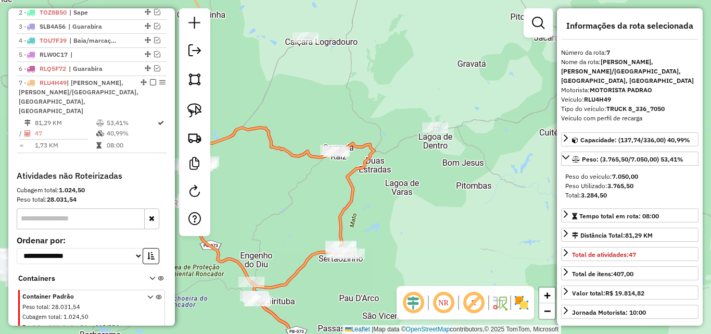
drag, startPoint x: 329, startPoint y: 217, endPoint x: 378, endPoint y: 173, distance: 65.9
click at [378, 173] on div "Janela de atendimento Grade de atendimento Capacidade Transportadoras Veículos …" at bounding box center [355, 167] width 711 height 334
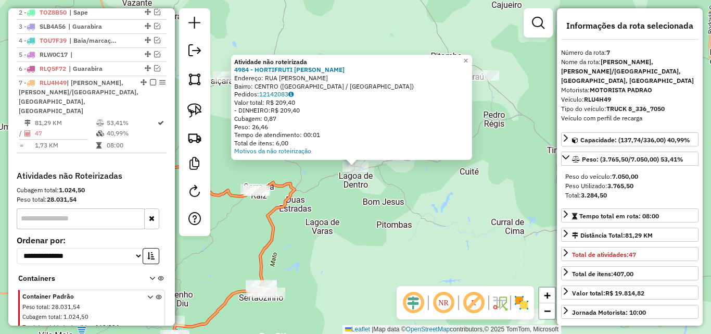
click at [351, 242] on div "Atividade não roteirizada 4984 - HORTIFRUTI SaO JOSE Endereço: RUA SaO PAULO SN…" at bounding box center [355, 167] width 711 height 334
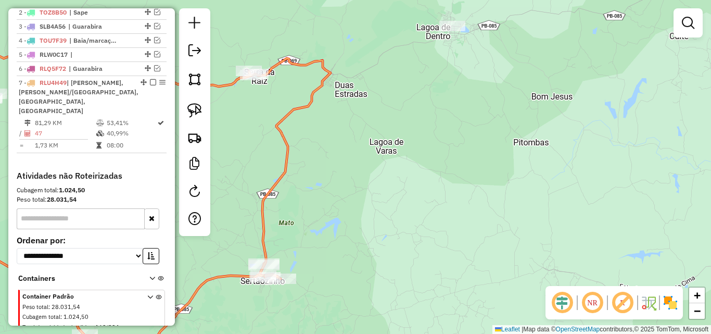
drag, startPoint x: 274, startPoint y: 308, endPoint x: 302, endPoint y: 299, distance: 30.0
click at [298, 301] on div "Janela de atendimento Grade de atendimento Capacidade Transportadoras Veículos …" at bounding box center [355, 167] width 711 height 334
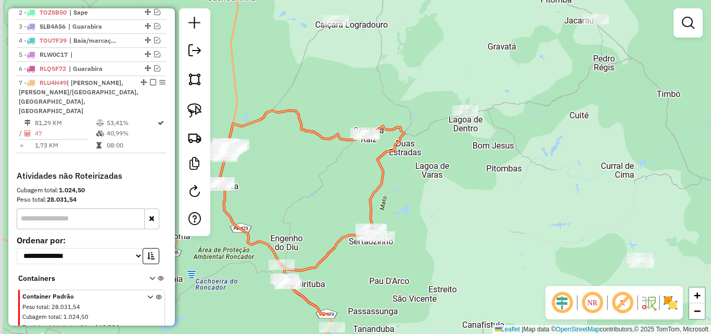
drag, startPoint x: 271, startPoint y: 322, endPoint x: 358, endPoint y: 270, distance: 101.7
click at [358, 270] on div "Janela de atendimento Grade de atendimento Capacidade Transportadoras Veículos …" at bounding box center [355, 167] width 711 height 334
click at [459, 116] on div at bounding box center [465, 110] width 26 height 10
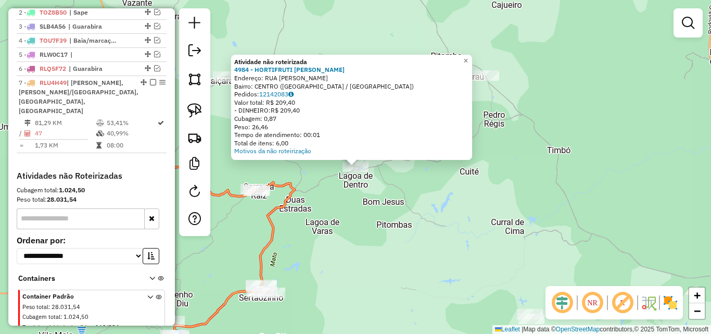
click at [345, 245] on div "Atividade não roteirizada 4984 - HORTIFRUTI SaO JOSE Endereço: RUA SaO PAULO SN…" at bounding box center [355, 167] width 711 height 334
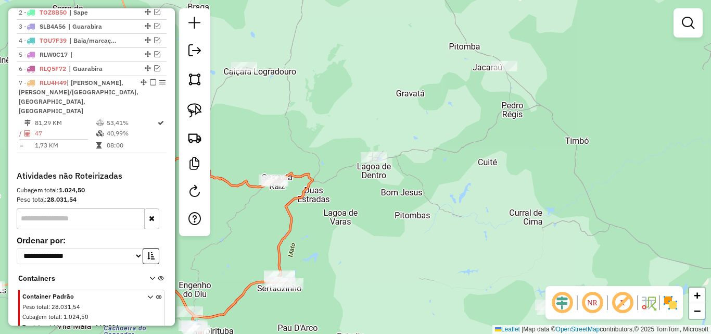
drag, startPoint x: 320, startPoint y: 278, endPoint x: 381, endPoint y: 246, distance: 68.9
click at [380, 247] on div "Janela de atendimento Grade de atendimento Capacidade Transportadoras Veículos …" at bounding box center [355, 167] width 711 height 334
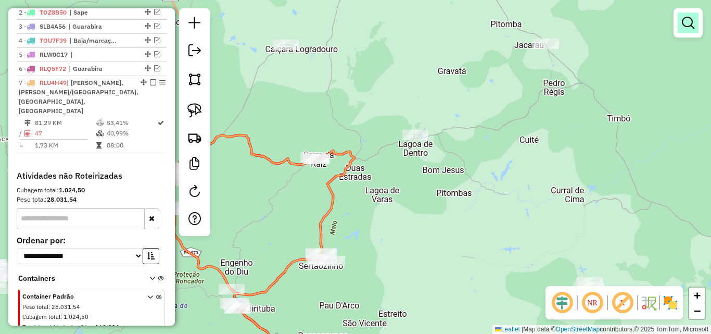
click at [678, 30] on link at bounding box center [687, 22] width 21 height 21
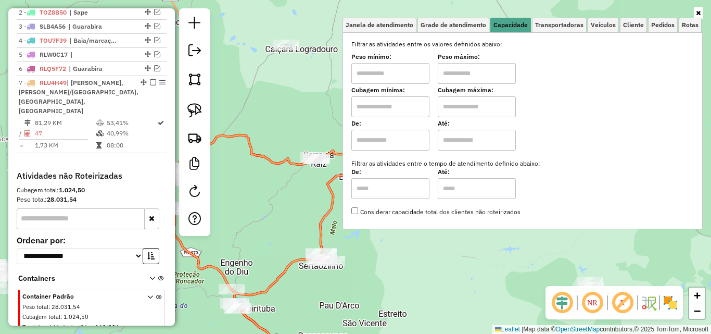
click at [696, 11] on icon at bounding box center [698, 13] width 5 height 6
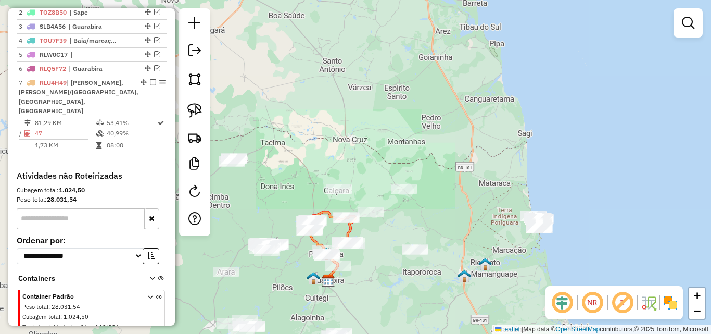
drag, startPoint x: 381, startPoint y: 274, endPoint x: 414, endPoint y: 264, distance: 34.7
click at [404, 265] on div "Janela de atendimento Grade de atendimento Capacidade Transportadoras Veículos …" at bounding box center [355, 167] width 711 height 334
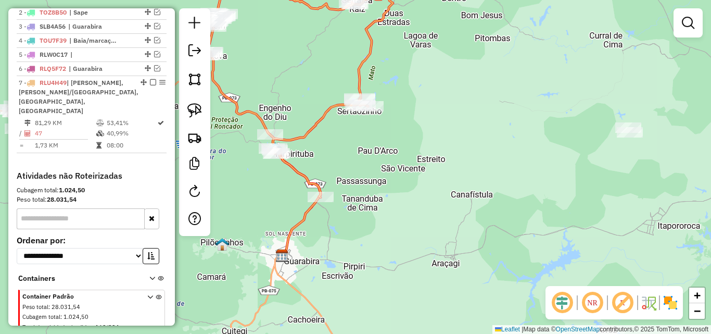
drag, startPoint x: 388, startPoint y: 262, endPoint x: 435, endPoint y: 260, distance: 46.9
click at [401, 266] on div "Janela de atendimento Grade de atendimento Capacidade Transportadoras Veículos …" at bounding box center [355, 167] width 711 height 334
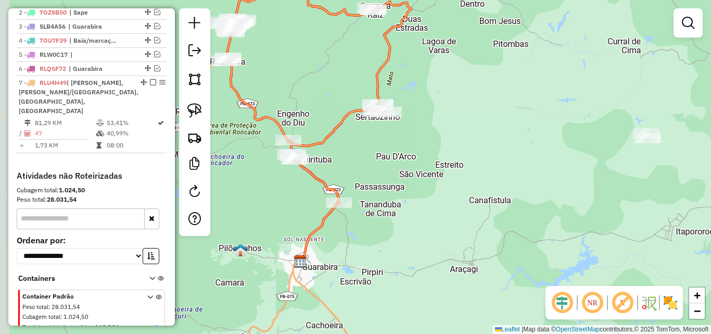
click at [410, 233] on div "Janela de atendimento Grade de atendimento Capacidade Transportadoras Veículos …" at bounding box center [355, 167] width 711 height 334
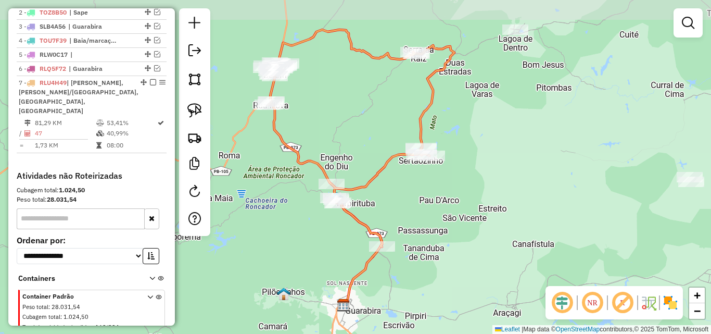
drag, startPoint x: 375, startPoint y: 165, endPoint x: 392, endPoint y: 195, distance: 35.0
click at [392, 195] on div "Janela de atendimento Grade de atendimento Capacidade Transportadoras Veículos …" at bounding box center [355, 167] width 711 height 334
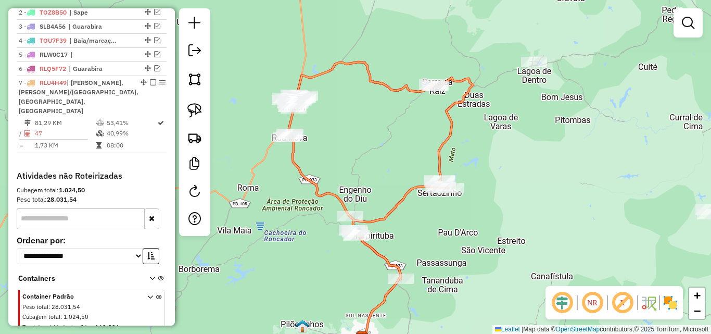
drag, startPoint x: 371, startPoint y: 169, endPoint x: 373, endPoint y: 182, distance: 12.5
click at [373, 182] on div "Janela de atendimento Grade de atendimento Capacidade Transportadoras Veículos …" at bounding box center [355, 167] width 711 height 334
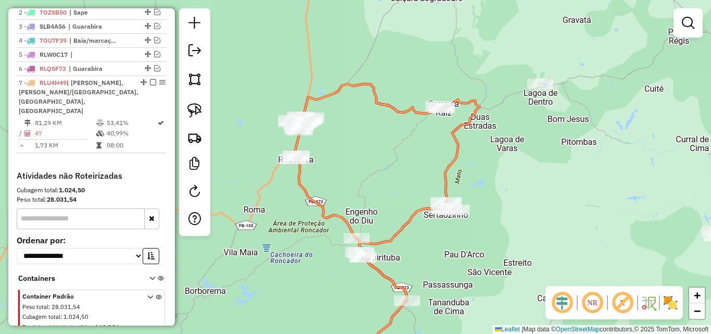
drag, startPoint x: 373, startPoint y: 180, endPoint x: 378, endPoint y: 189, distance: 10.7
click at [378, 189] on div "Janela de atendimento Grade de atendimento Capacidade Transportadoras Veículos …" at bounding box center [355, 167] width 711 height 334
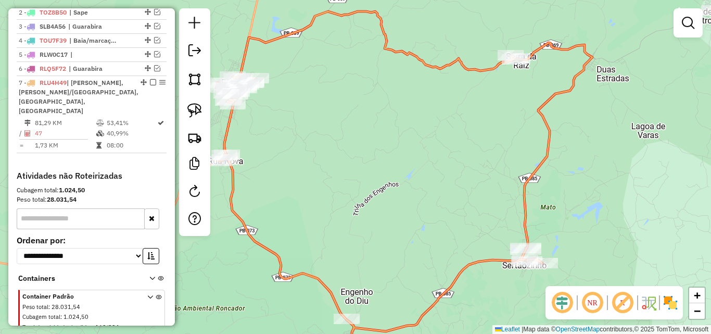
drag, startPoint x: 381, startPoint y: 209, endPoint x: 392, endPoint y: 225, distance: 19.2
click at [392, 225] on div "Janela de atendimento Grade de atendimento Capacidade Transportadoras Veículos …" at bounding box center [355, 167] width 711 height 334
drag, startPoint x: 416, startPoint y: 220, endPoint x: 430, endPoint y: 216, distance: 14.0
click at [429, 217] on div "Janela de atendimento Grade de atendimento Capacidade Transportadoras Veículos …" at bounding box center [355, 167] width 711 height 334
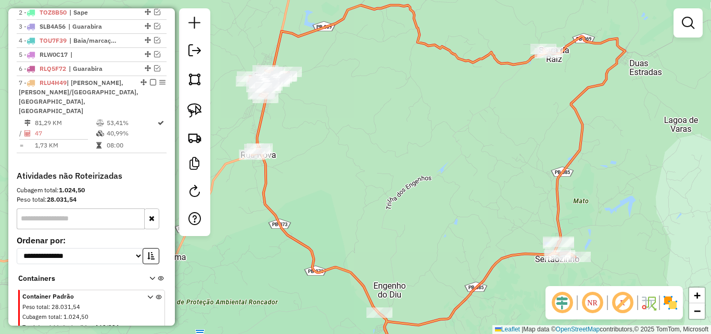
drag, startPoint x: 420, startPoint y: 218, endPoint x: 457, endPoint y: 218, distance: 37.5
click at [457, 218] on div "Janela de atendimento Grade de atendimento Capacidade Transportadoras Veículos …" at bounding box center [355, 167] width 711 height 334
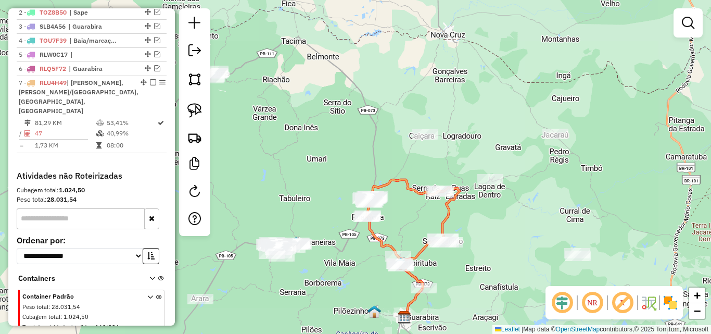
drag, startPoint x: 359, startPoint y: 248, endPoint x: 294, endPoint y: 218, distance: 71.0
click at [294, 218] on div "Janela de atendimento Grade de atendimento Capacidade Transportadoras Veículos …" at bounding box center [355, 167] width 711 height 334
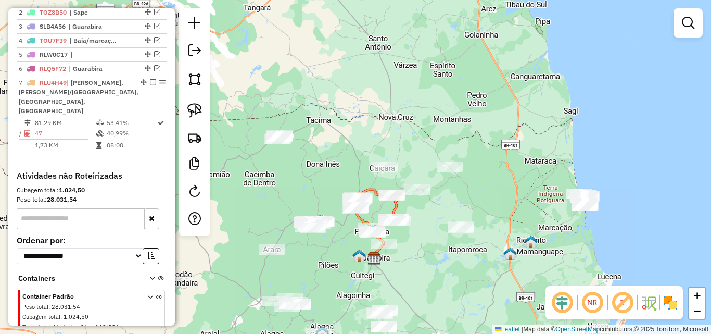
drag, startPoint x: 425, startPoint y: 253, endPoint x: 445, endPoint y: 249, distance: 20.6
click at [443, 250] on div "Janela de atendimento Grade de atendimento Capacidade Transportadoras Veículos …" at bounding box center [355, 167] width 711 height 334
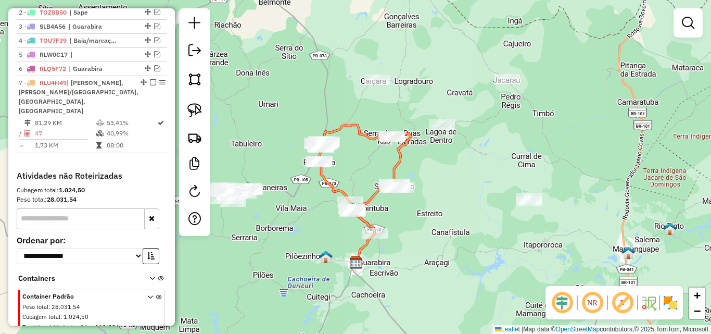
drag, startPoint x: 423, startPoint y: 249, endPoint x: 438, endPoint y: 245, distance: 15.7
click at [438, 245] on div "Janela de atendimento Grade de atendimento Capacidade Transportadoras Veículos …" at bounding box center [355, 167] width 711 height 334
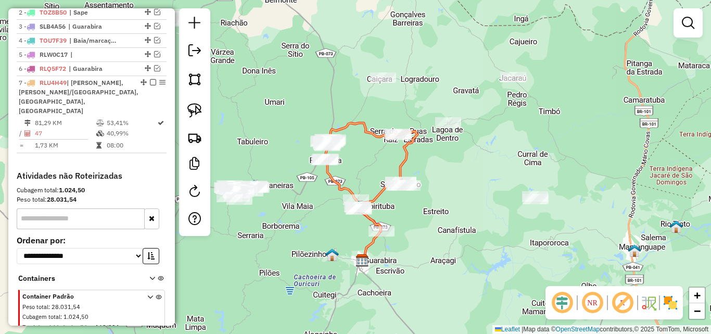
drag, startPoint x: 438, startPoint y: 263, endPoint x: 443, endPoint y: 269, distance: 7.4
click at [441, 268] on div "Janela de atendimento Grade de atendimento Capacidade Transportadoras Veículos …" at bounding box center [355, 167] width 711 height 334
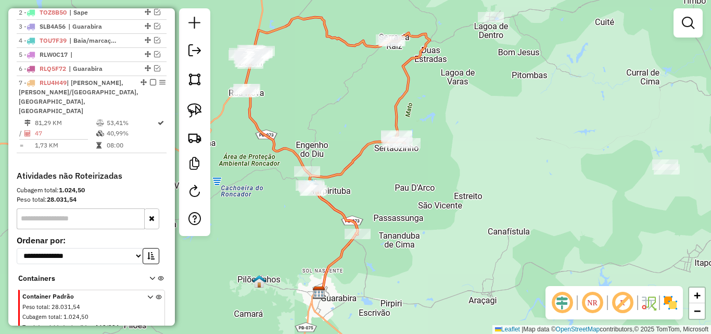
drag, startPoint x: 418, startPoint y: 250, endPoint x: 479, endPoint y: 288, distance: 71.6
click at [466, 287] on div "Janela de atendimento Grade de atendimento Capacidade Transportadoras Veículos …" at bounding box center [355, 167] width 711 height 334
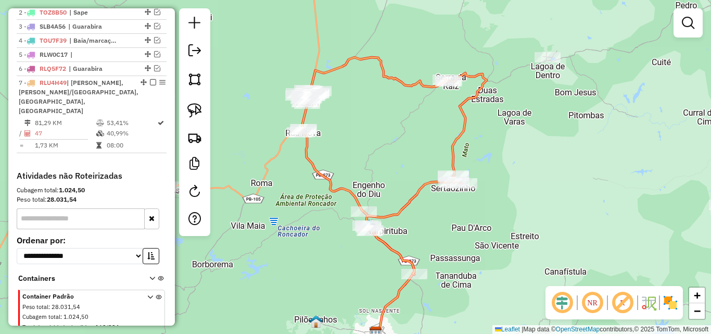
drag, startPoint x: 460, startPoint y: 272, endPoint x: 480, endPoint y: 288, distance: 25.8
click at [479, 288] on div "Janela de atendimento Grade de atendimento Capacidade Transportadoras Veículos …" at bounding box center [355, 167] width 711 height 334
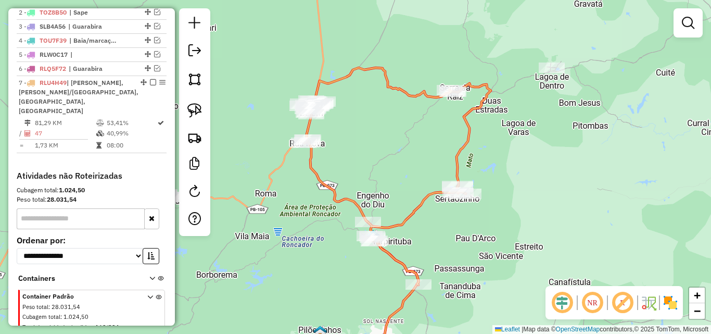
drag, startPoint x: 486, startPoint y: 290, endPoint x: 466, endPoint y: 280, distance: 23.0
click at [466, 280] on div "Janela de atendimento Grade de atendimento Capacidade Transportadoras Veículos …" at bounding box center [355, 167] width 711 height 334
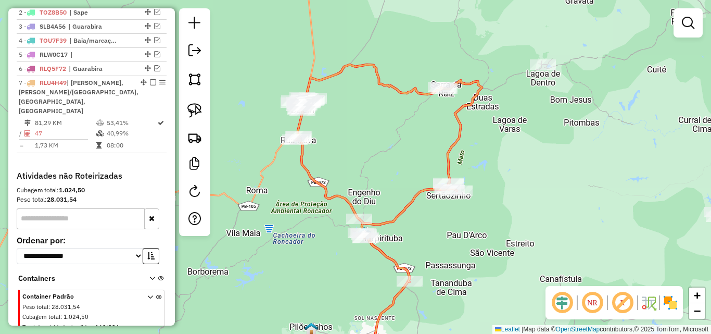
click at [456, 279] on div "Janela de atendimento Grade de atendimento Capacidade Transportadoras Veículos …" at bounding box center [355, 167] width 711 height 334
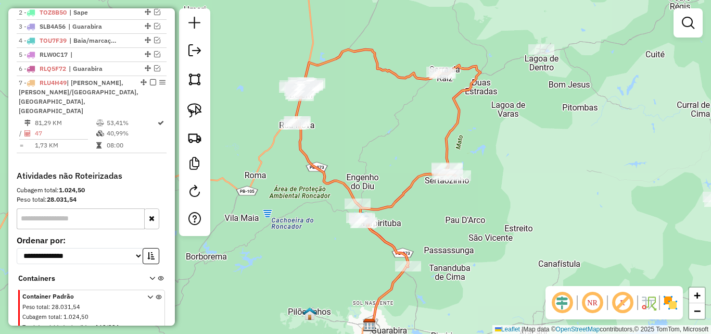
drag, startPoint x: 426, startPoint y: 266, endPoint x: 423, endPoint y: 248, distance: 18.5
click at [424, 249] on div "Janela de atendimento Grade de atendimento Capacidade Transportadoras Veículos …" at bounding box center [355, 167] width 711 height 334
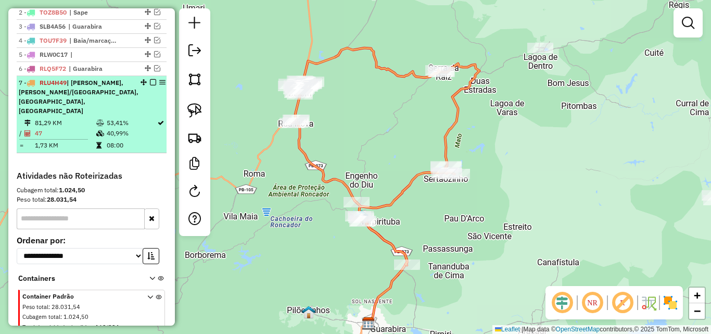
click at [127, 149] on td "08:00" at bounding box center [131, 145] width 50 height 10
select select "**********"
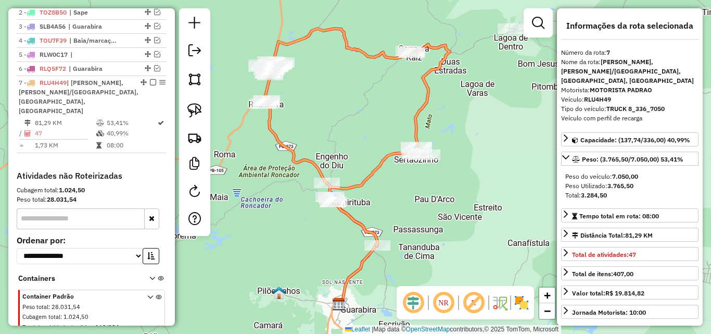
drag, startPoint x: 245, startPoint y: 208, endPoint x: 265, endPoint y: 213, distance: 21.6
click at [265, 213] on div "Janela de atendimento Grade de atendimento Capacidade Transportadoras Veículos …" at bounding box center [355, 167] width 711 height 334
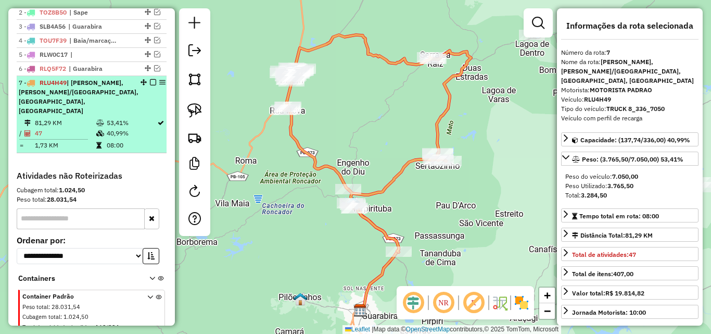
click at [116, 151] on li "7 - RLU4H49 | Belem, Duas Estradas/Serra da Raiz, Pirpirituba, Sertaozinho 81,2…" at bounding box center [92, 114] width 150 height 77
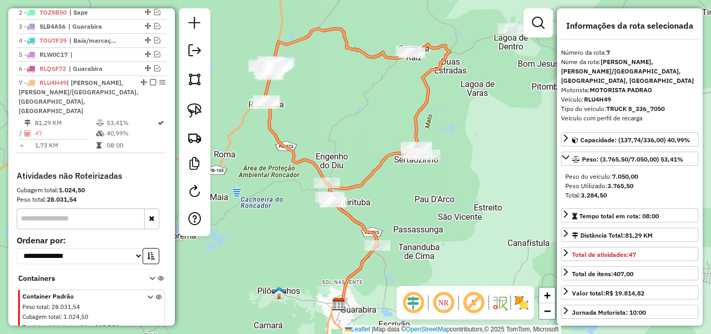
click at [429, 203] on div "Janela de atendimento Grade de atendimento Capacidade Transportadoras Veículos …" at bounding box center [355, 167] width 711 height 334
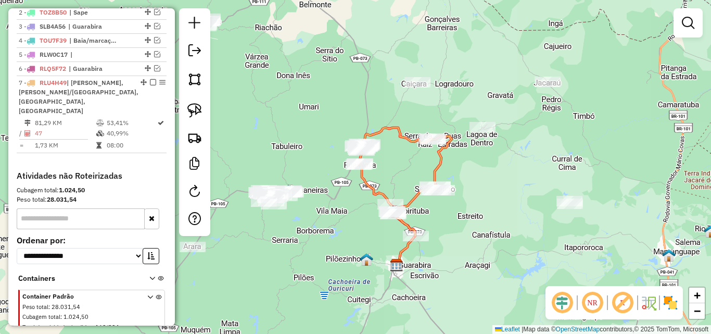
drag, startPoint x: 455, startPoint y: 212, endPoint x: 455, endPoint y: 229, distance: 17.2
click at [455, 229] on div "Janela de atendimento Grade de atendimento Capacidade Transportadoras Veículos …" at bounding box center [355, 167] width 711 height 334
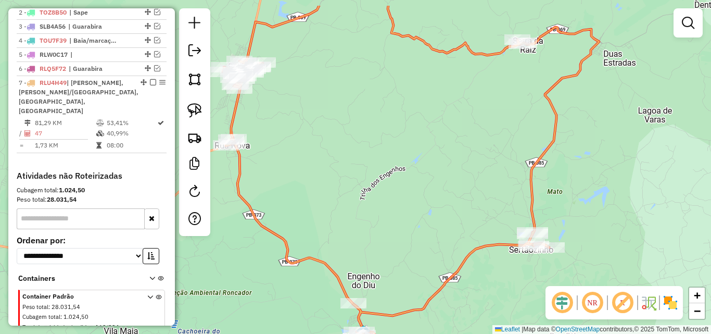
drag, startPoint x: 341, startPoint y: 140, endPoint x: 378, endPoint y: 177, distance: 52.6
click at [378, 177] on div "Janela de atendimento Grade de atendimento Capacidade Transportadoras Veículos …" at bounding box center [355, 167] width 711 height 334
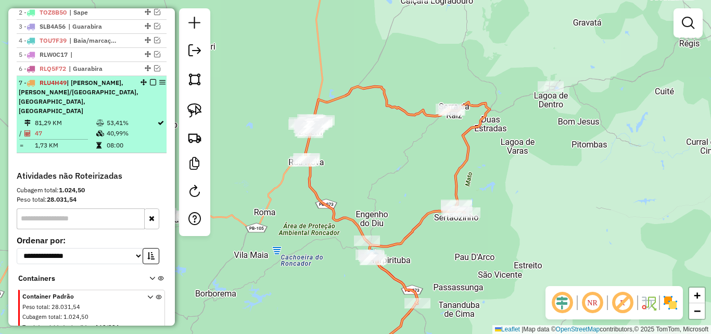
click at [82, 144] on td "1,73 KM" at bounding box center [64, 145] width 61 height 10
select select "**********"
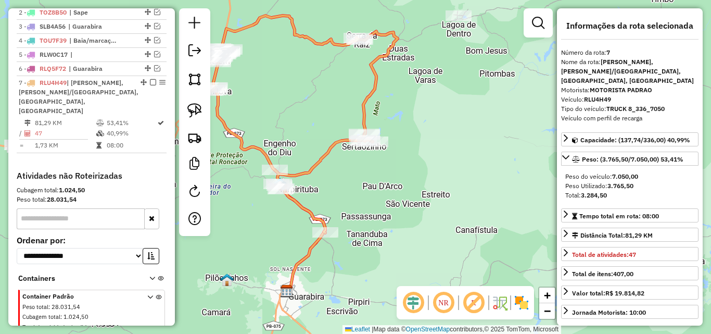
drag, startPoint x: 382, startPoint y: 236, endPoint x: 415, endPoint y: 237, distance: 32.8
click at [408, 237] on div "Janela de atendimento Grade de atendimento Capacidade Transportadoras Veículos …" at bounding box center [355, 167] width 711 height 334
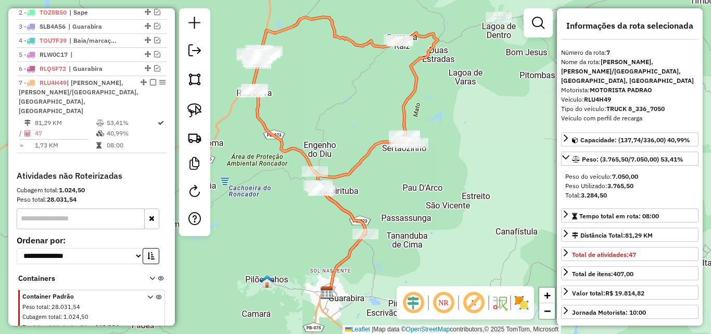
click at [422, 261] on div "Janela de atendimento Grade de atendimento Capacidade Transportadoras Veículos …" at bounding box center [355, 167] width 711 height 334
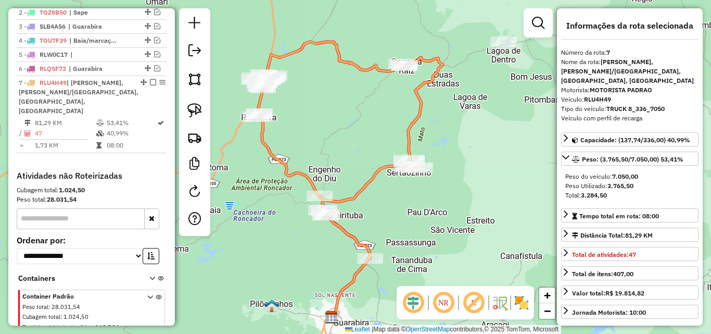
drag, startPoint x: 453, startPoint y: 116, endPoint x: 439, endPoint y: 157, distance: 42.9
click at [439, 161] on div "Janela de atendimento Grade de atendimento Capacidade Transportadoras Veículos …" at bounding box center [355, 167] width 711 height 334
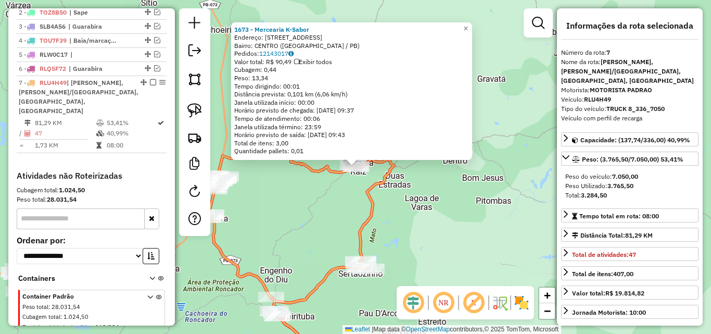
scroll to position [443, 0]
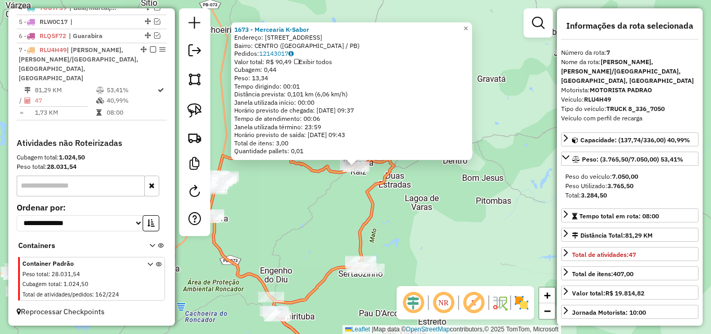
click at [324, 212] on div "Rota 7 - Placa RLU4H49 2066 - WILDON MELO DA SILV 1673 - Mercearia K-Sabor Ende…" at bounding box center [355, 167] width 711 height 334
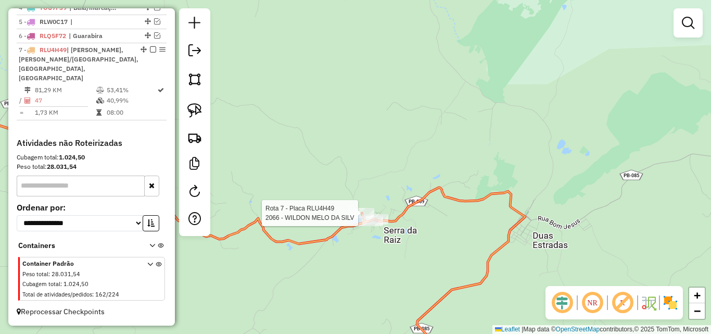
select select "**********"
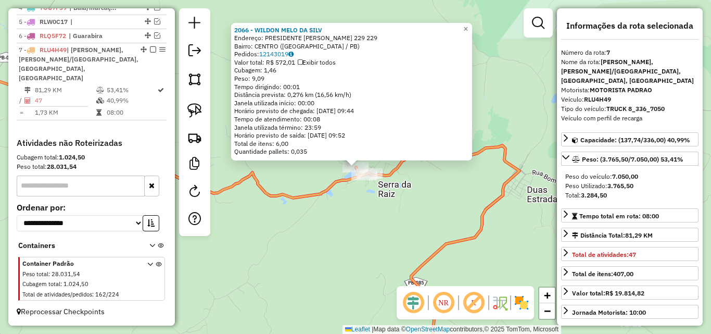
click at [364, 234] on div "2066 - WILDON MELO DA SILV Endereço: PRESIDENTE KENNEDY 229 229 Bairro: CENTRO …" at bounding box center [355, 167] width 711 height 334
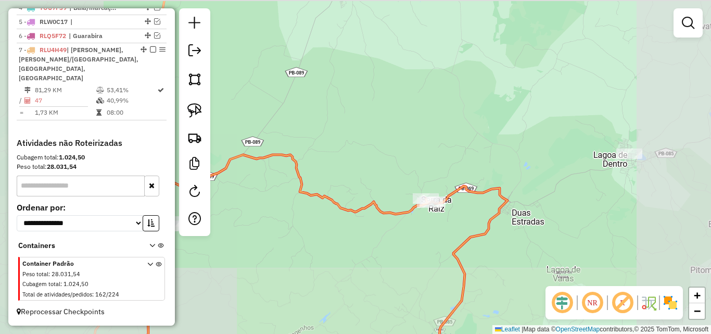
drag, startPoint x: 548, startPoint y: 248, endPoint x: 493, endPoint y: 228, distance: 59.1
click at [499, 235] on div "Janela de atendimento Grade de atendimento Capacidade Transportadoras Veículos …" at bounding box center [355, 167] width 711 height 334
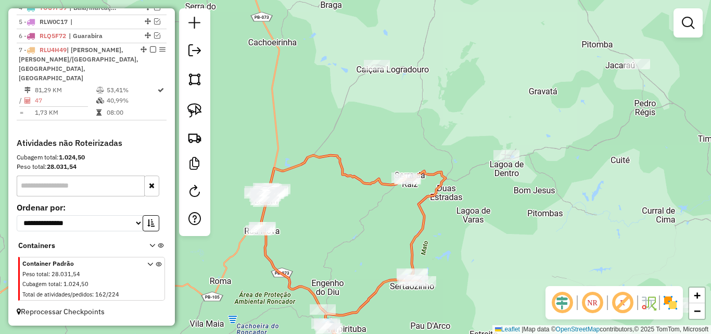
drag, startPoint x: 476, startPoint y: 226, endPoint x: 475, endPoint y: 190, distance: 36.4
click at [475, 191] on div "Janela de atendimento Grade de atendimento Capacidade Transportadoras Veículos …" at bounding box center [355, 167] width 711 height 334
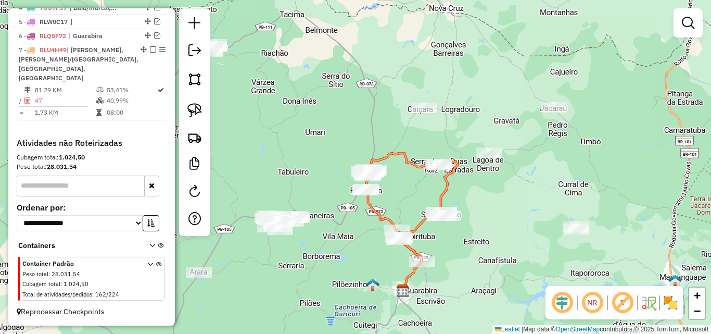
drag, startPoint x: 467, startPoint y: 194, endPoint x: 452, endPoint y: 201, distance: 16.8
click at [453, 201] on div "Janela de atendimento Grade de atendimento Capacidade Transportadoras Veículos …" at bounding box center [355, 167] width 711 height 334
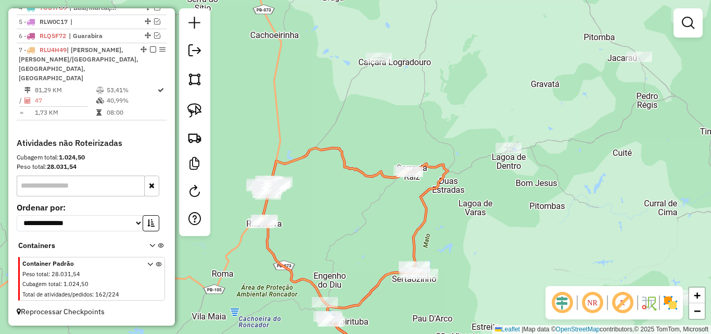
drag, startPoint x: 468, startPoint y: 248, endPoint x: 474, endPoint y: 221, distance: 27.8
click at [473, 223] on div "Janela de atendimento Grade de atendimento Capacidade Transportadoras Veículos …" at bounding box center [355, 167] width 711 height 334
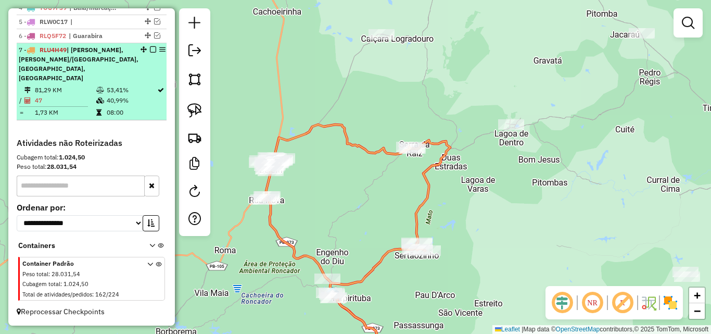
click at [142, 114] on td "08:00" at bounding box center [131, 112] width 50 height 10
select select "**********"
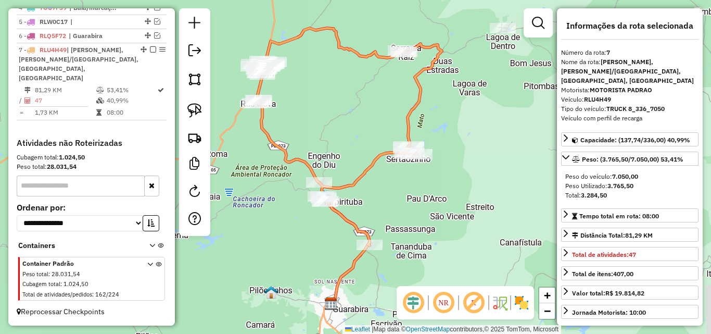
drag, startPoint x: 443, startPoint y: 216, endPoint x: 432, endPoint y: 215, distance: 11.5
click at [437, 216] on div "Janela de atendimento Grade de atendimento Capacidade Transportadoras Veículos …" at bounding box center [355, 167] width 711 height 334
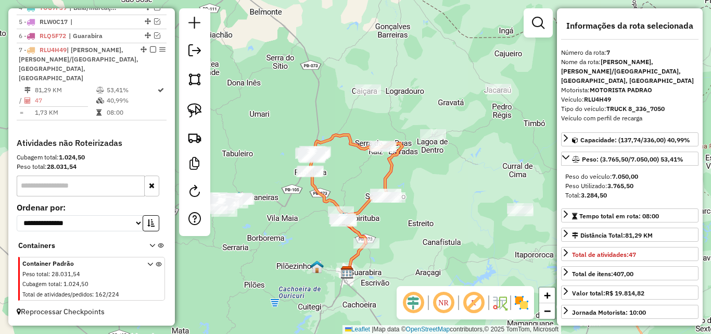
drag, startPoint x: 489, startPoint y: 189, endPoint x: 462, endPoint y: 207, distance: 32.6
click at [462, 207] on div "Janela de atendimento Grade de atendimento Capacidade Transportadoras Veículos …" at bounding box center [355, 167] width 711 height 334
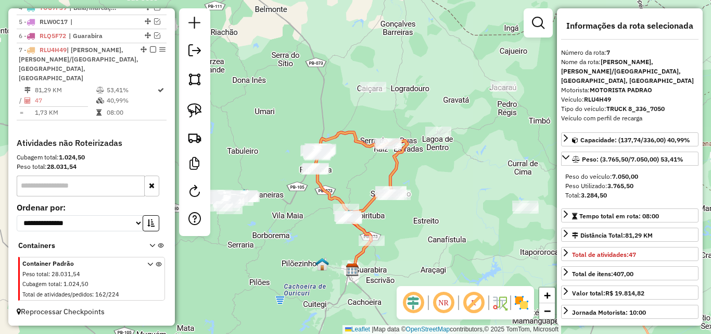
drag, startPoint x: 429, startPoint y: 216, endPoint x: 437, endPoint y: 210, distance: 10.0
click at [437, 210] on div "Janela de atendimento Grade de atendimento Capacidade Transportadoras Veículos …" at bounding box center [355, 167] width 711 height 334
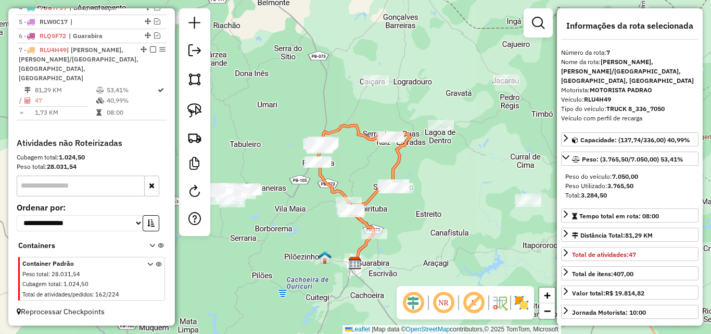
drag, startPoint x: 437, startPoint y: 207, endPoint x: 438, endPoint y: 201, distance: 5.8
click at [437, 202] on div "Janela de atendimento Grade de atendimento Capacidade Transportadoras Veículos …" at bounding box center [355, 167] width 711 height 334
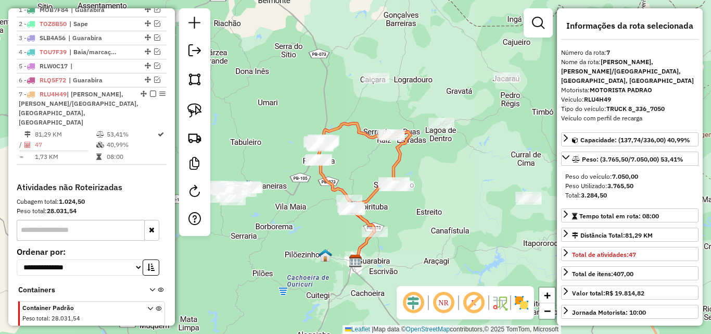
scroll to position [391, 0]
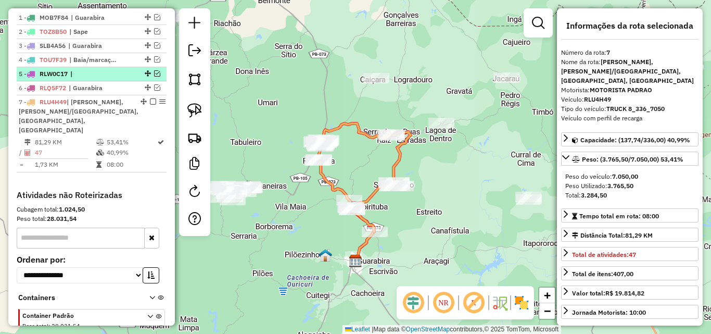
click at [65, 81] on li "5 - RLW0C17 |" at bounding box center [92, 74] width 150 height 14
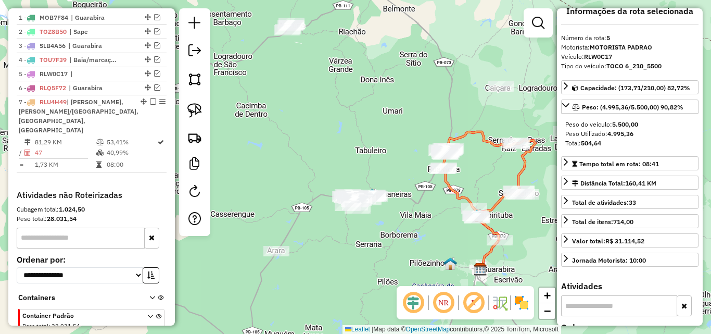
scroll to position [0, 0]
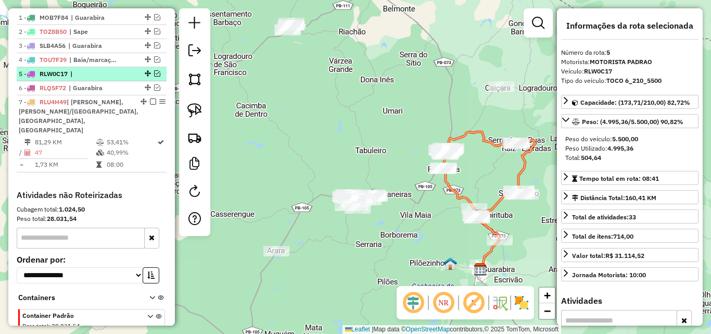
click at [156, 76] on em at bounding box center [157, 73] width 6 height 6
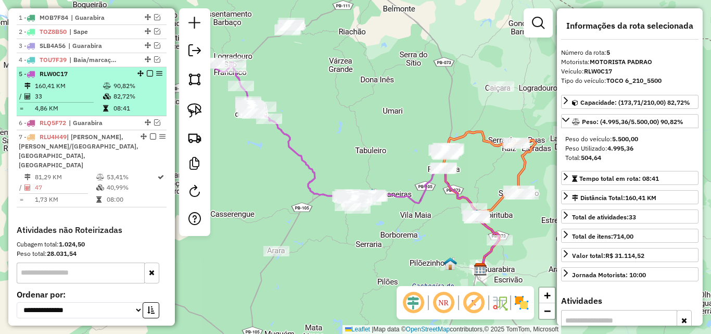
click at [123, 79] on div "5 - RLW0C17" at bounding box center [74, 73] width 110 height 9
click at [103, 89] on icon at bounding box center [107, 86] width 8 height 6
click at [113, 101] on td "82,72%" at bounding box center [137, 96] width 49 height 10
click at [150, 76] on div at bounding box center [146, 73] width 31 height 6
click at [147, 76] on em at bounding box center [150, 73] width 6 height 6
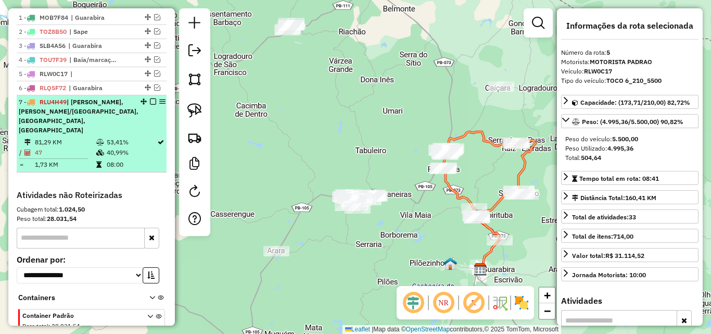
click at [118, 139] on td "53,41%" at bounding box center [131, 142] width 50 height 10
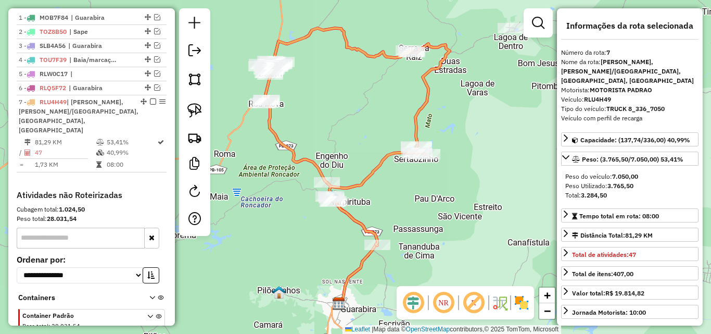
click at [427, 156] on div "Janela de atendimento Grade de atendimento Capacidade Transportadoras Veículos …" at bounding box center [355, 167] width 711 height 334
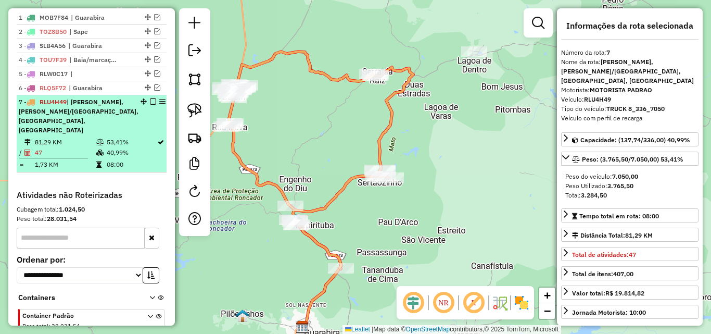
click at [146, 107] on li "7 - RLU4H49 | Belem, Duas Estradas/Serra da Raiz, Pirpirituba, Sertaozinho 81,2…" at bounding box center [92, 133] width 150 height 77
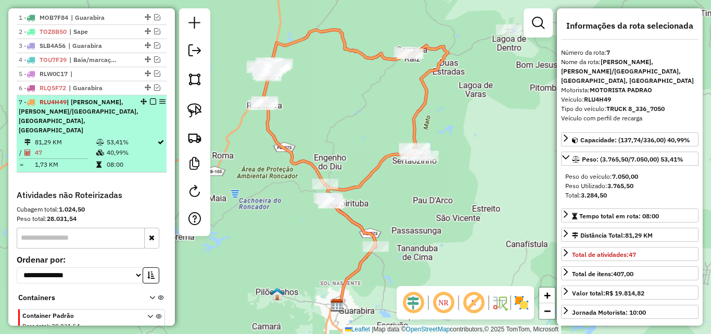
click at [146, 107] on div "7 - RLU4H49 | Belem, Duas Estradas/Serra da Raiz, Pirpirituba, Sertaozinho" at bounding box center [92, 115] width 146 height 37
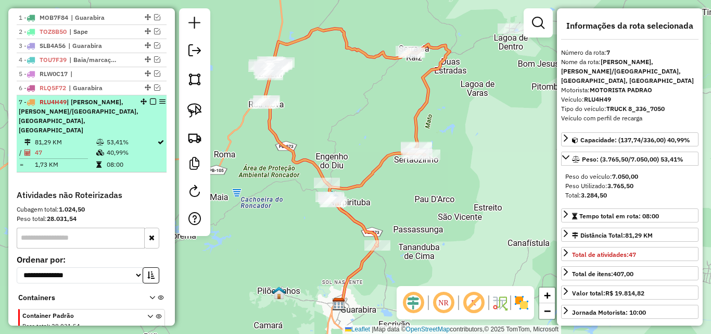
click at [150, 105] on em at bounding box center [153, 101] width 6 height 6
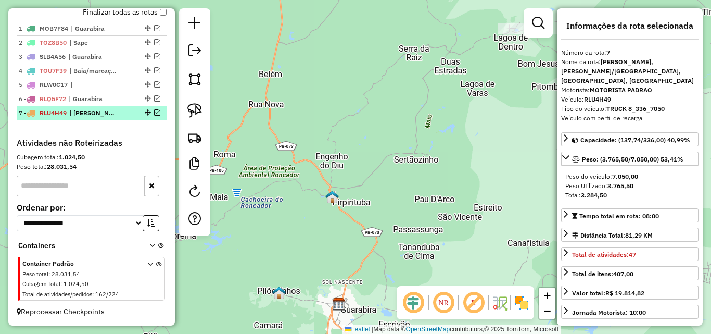
scroll to position [389, 0]
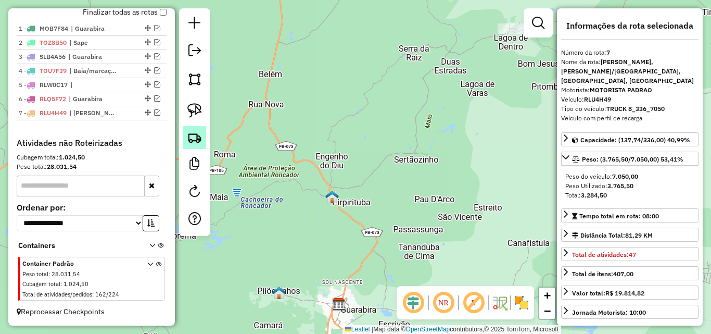
click at [195, 135] on img at bounding box center [194, 137] width 15 height 15
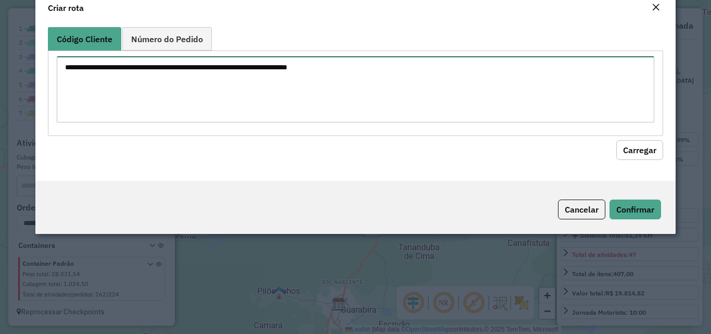
click at [274, 111] on textarea at bounding box center [355, 89] width 597 height 66
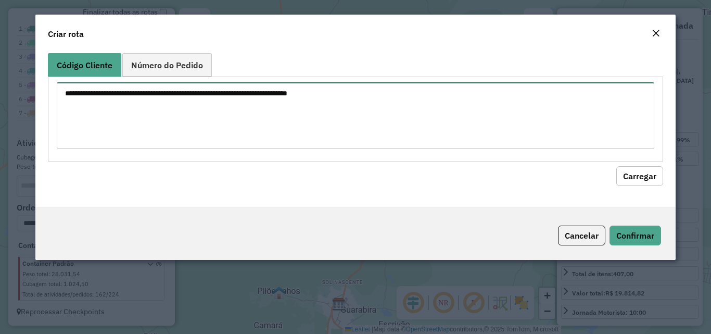
paste textarea "**** **** ** ** ** ** ** ** ** *** *** *** *** **** **** **** **** **** **** **…"
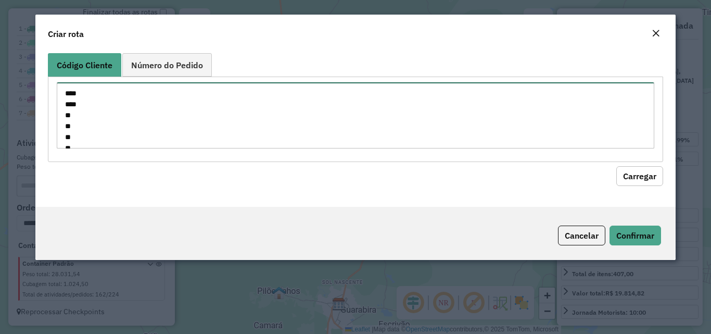
scroll to position [649, 0]
type textarea "**** **** ** ** ** ** ** ** ** *** *** *** *** **** **** **** **** **** **** **…"
click at [634, 171] on button "Carregar" at bounding box center [639, 176] width 47 height 20
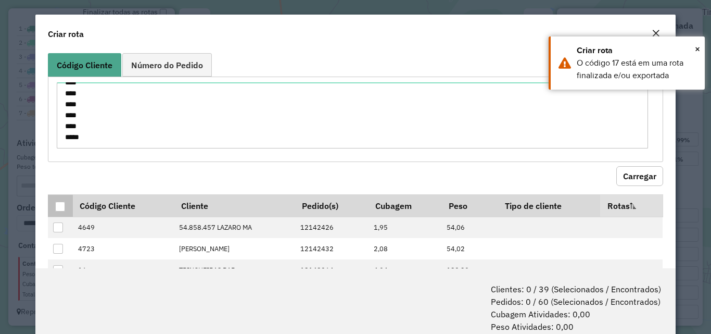
click at [60, 212] on th at bounding box center [60, 205] width 24 height 22
click at [61, 208] on div at bounding box center [60, 206] width 10 height 10
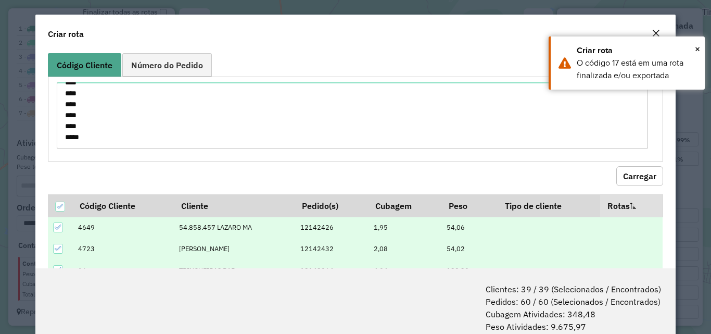
scroll to position [52, 0]
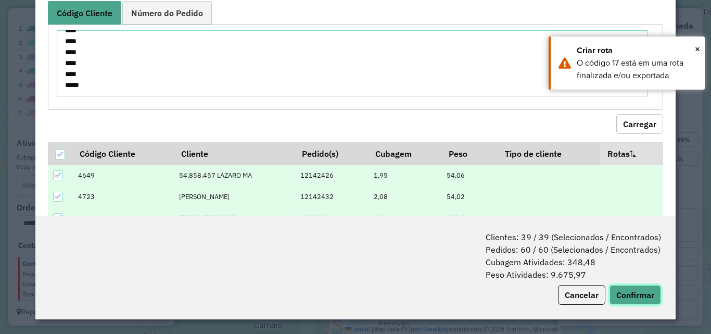
click at [655, 296] on button "Confirmar" at bounding box center [635, 295] width 52 height 20
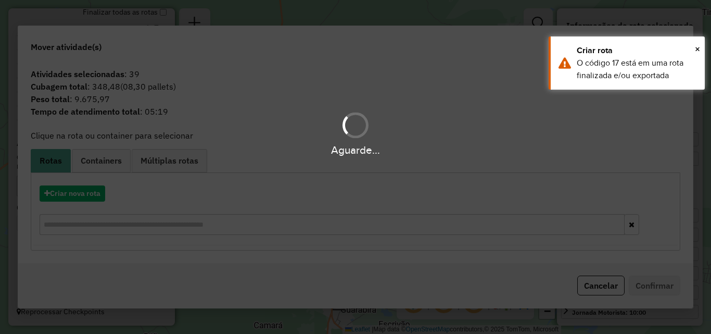
click at [73, 197] on div "Aguarde..." at bounding box center [355, 167] width 711 height 334
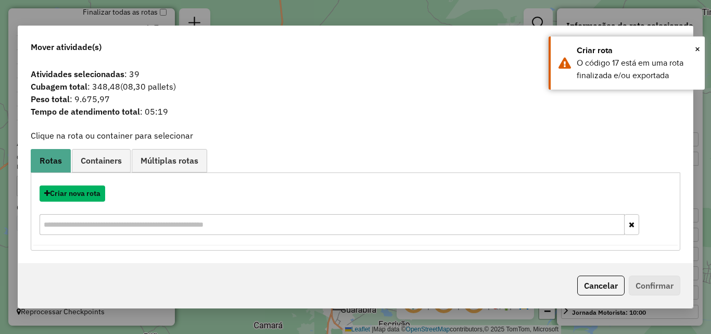
click at [73, 197] on button "Criar nova rota" at bounding box center [73, 193] width 66 height 16
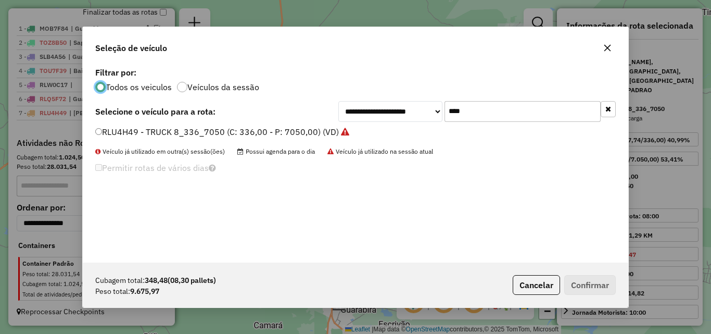
scroll to position [6, 3]
click at [506, 111] on input "****" at bounding box center [522, 111] width 156 height 21
type input "***"
drag, startPoint x: 258, startPoint y: 131, endPoint x: 314, endPoint y: 146, distance: 58.1
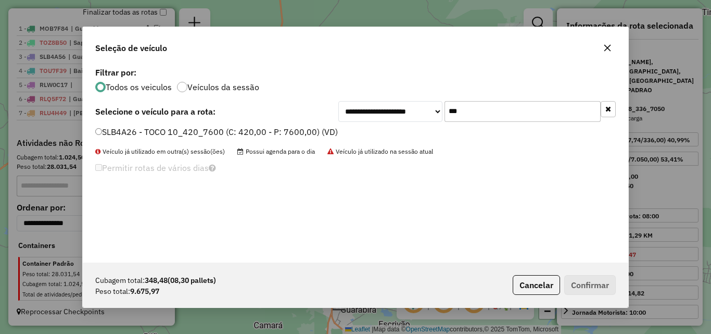
click at [258, 131] on label "SLB4A26 - TOCO 10_420_7600 (C: 420,00 - P: 7600,00) (VD)" at bounding box center [216, 131] width 242 height 12
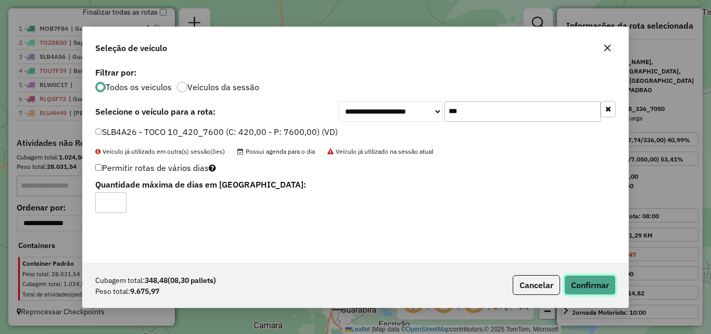
click at [591, 288] on button "Confirmar" at bounding box center [590, 285] width 52 height 20
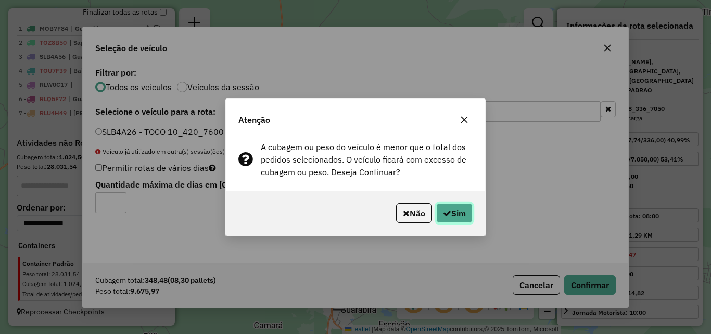
click at [446, 215] on icon "button" at bounding box center [447, 213] width 8 height 8
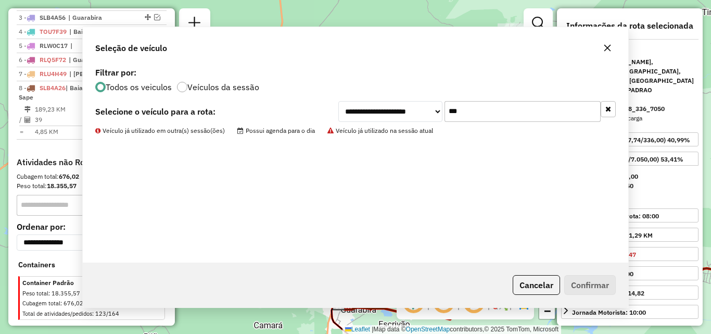
scroll to position [447, 0]
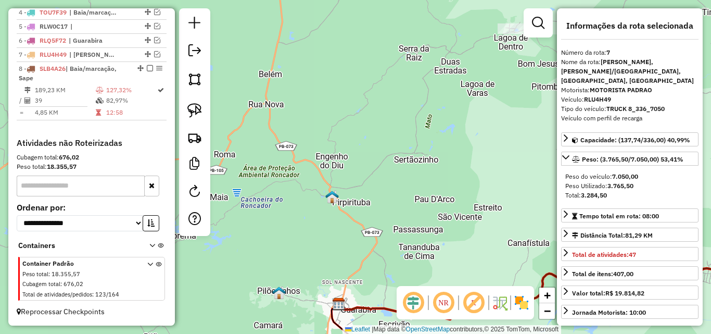
click at [339, 152] on div "Janela de atendimento Grade de atendimento Capacidade Transportadoras Veículos …" at bounding box center [355, 167] width 711 height 334
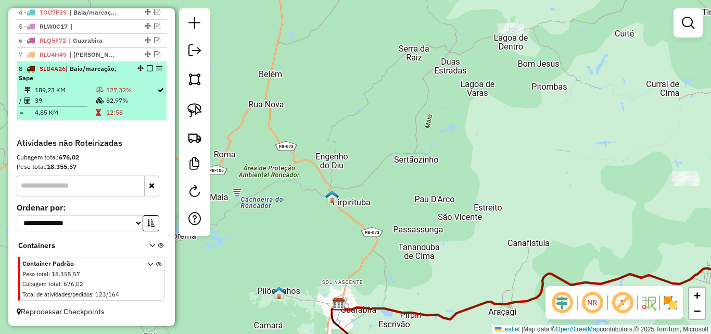
click at [37, 90] on td "189,23 KM" at bounding box center [64, 90] width 61 height 10
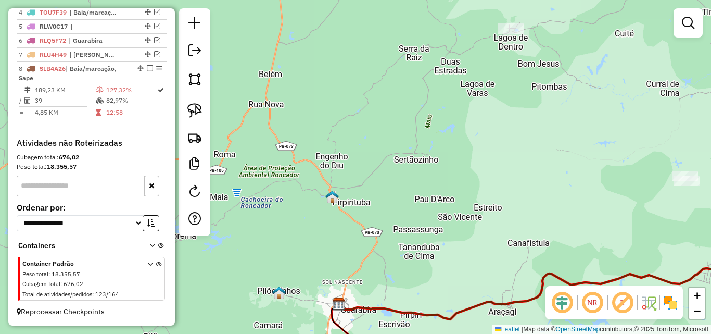
select select "**********"
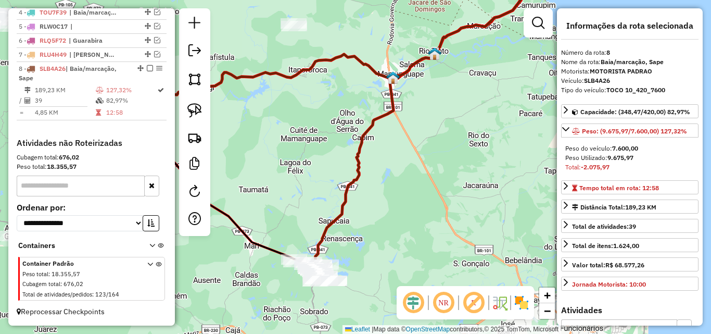
drag, startPoint x: 367, startPoint y: 190, endPoint x: 398, endPoint y: 139, distance: 59.1
click at [396, 139] on div "Janela de atendimento Grade de atendimento Capacidade Transportadoras Veículos …" at bounding box center [355, 167] width 711 height 334
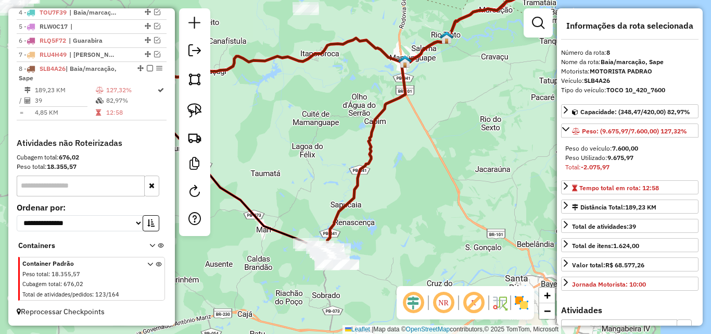
click at [447, 306] on em at bounding box center [443, 302] width 25 height 25
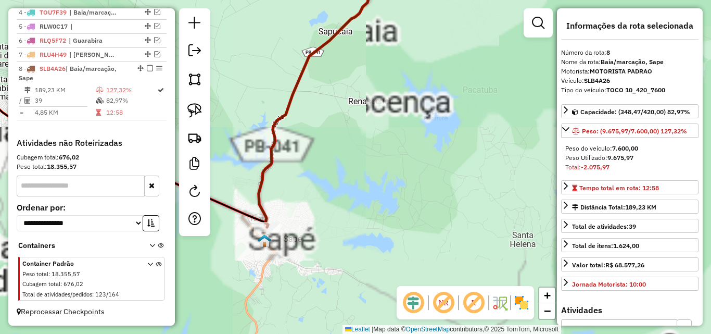
click at [254, 217] on icon at bounding box center [98, 128] width 339 height 198
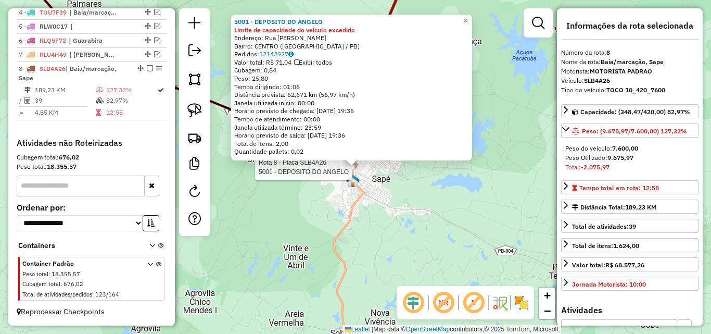
click at [315, 191] on div "Rota 8 - Placa SLB4A26 5001 - DEPOSITO DO ANGELO 5001 - DEPOSITO DO ANGELO Limi…" at bounding box center [355, 167] width 711 height 334
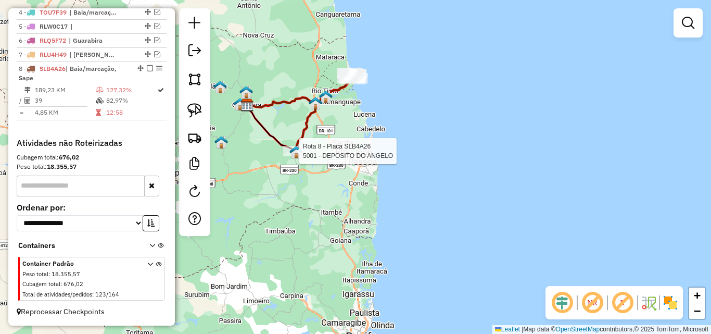
select select "**********"
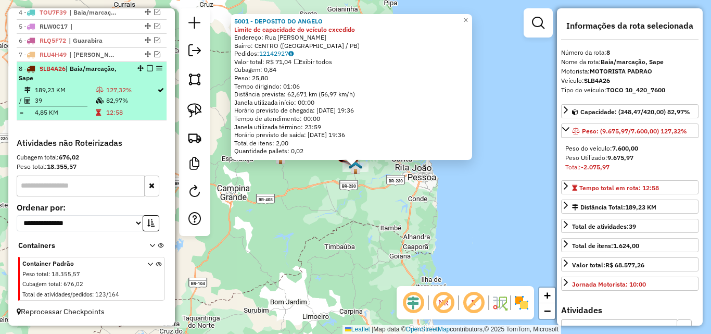
click at [143, 68] on div at bounding box center [146, 68] width 31 height 6
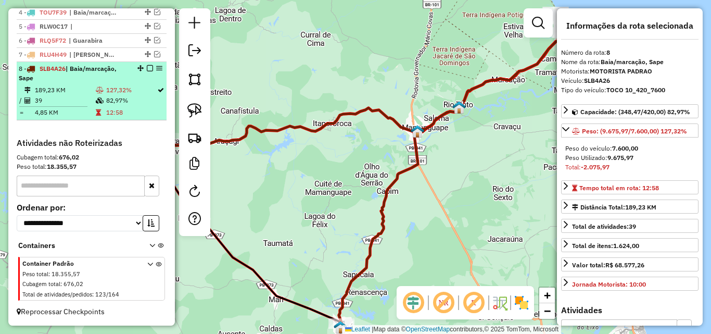
click at [143, 67] on div at bounding box center [146, 68] width 31 height 6
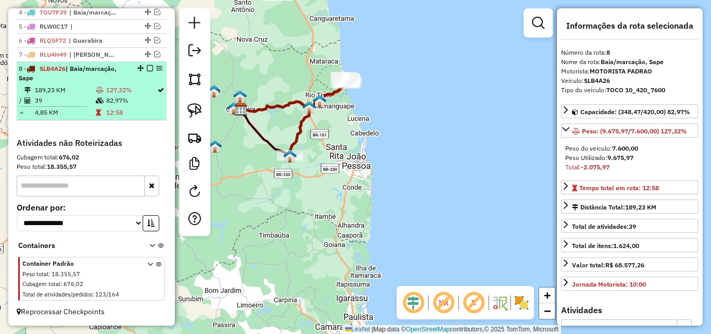
click at [147, 69] on em at bounding box center [150, 68] width 6 height 6
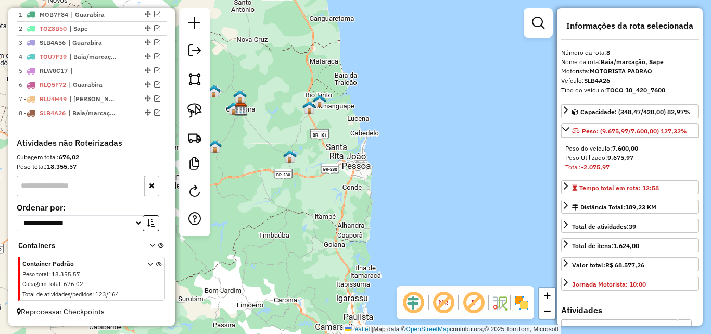
scroll to position [403, 0]
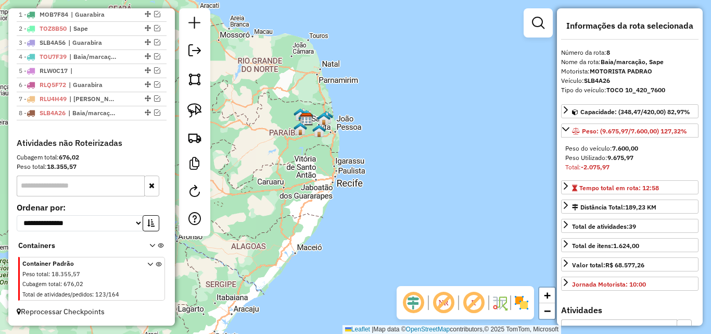
drag, startPoint x: 286, startPoint y: 120, endPoint x: 354, endPoint y: 155, distance: 76.3
click at [326, 137] on img at bounding box center [319, 131] width 14 height 14
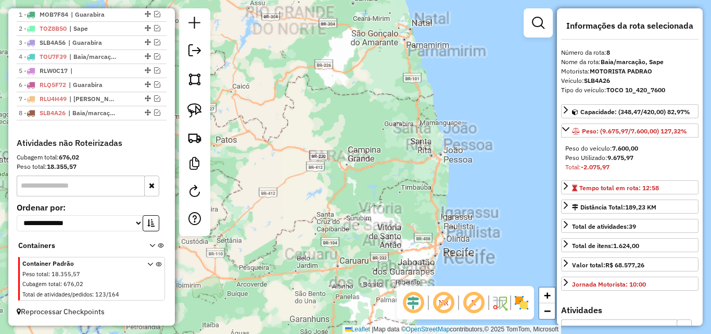
click at [312, 167] on div "Janela de atendimento Grade de atendimento Capacidade Transportadoras Veículos …" at bounding box center [355, 167] width 711 height 334
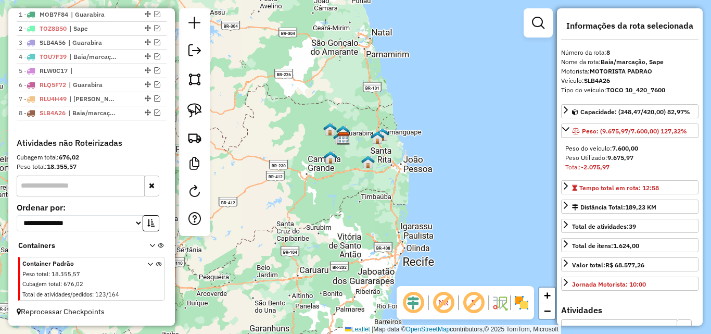
click at [450, 300] on em at bounding box center [443, 302] width 25 height 25
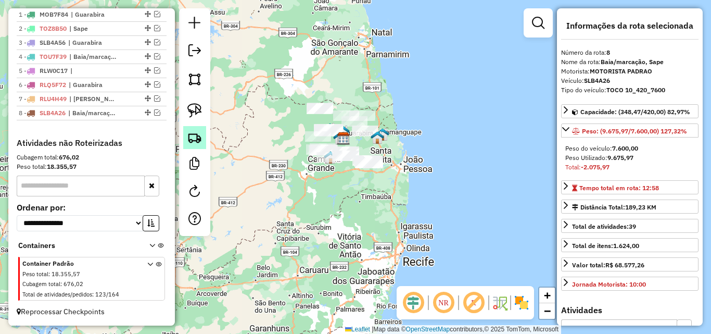
click at [194, 134] on img at bounding box center [194, 137] width 15 height 15
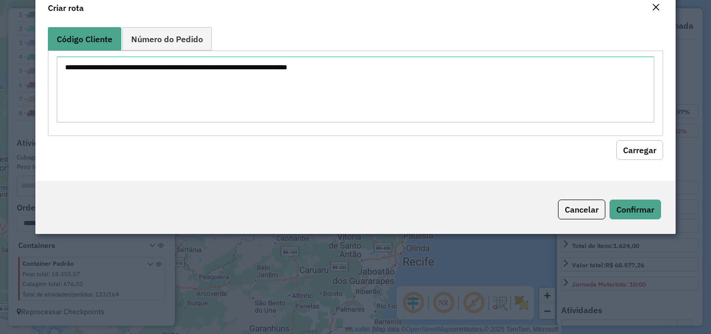
click at [240, 108] on textarea at bounding box center [355, 89] width 597 height 66
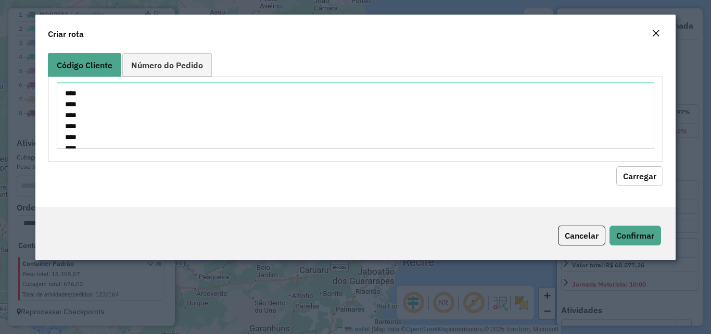
scroll to position [529, 0]
type textarea "**** **** **** **** **** **** **** **** **** **** **** **** **** **** **** ****…"
click at [637, 168] on button "Carregar" at bounding box center [639, 176] width 47 height 20
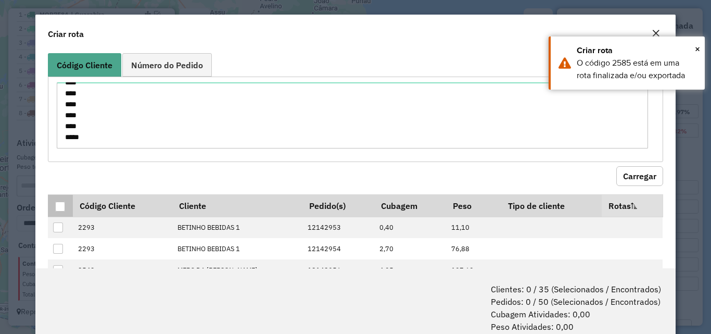
click at [63, 203] on div at bounding box center [60, 206] width 10 height 10
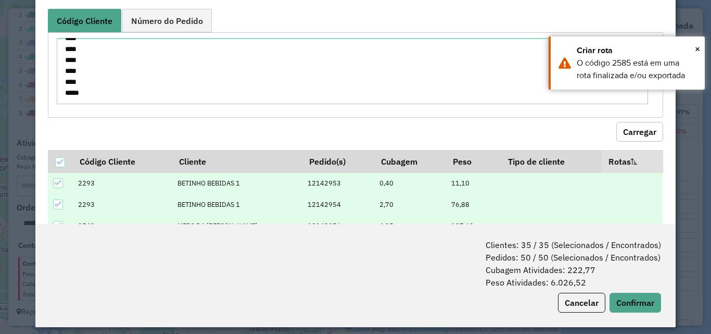
scroll to position [52, 0]
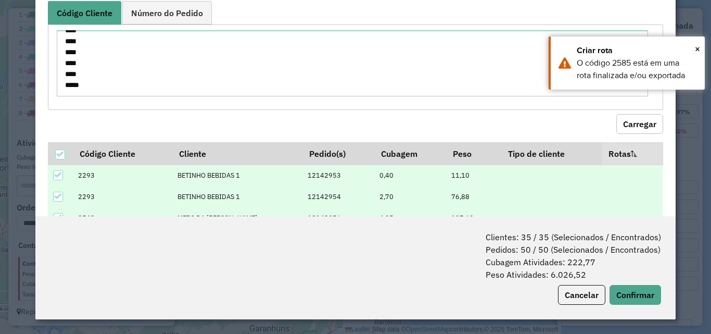
click at [636, 308] on div "Clientes: 35 / 35 (Selecionados / Encontrados) Pedidos: 50 / 50 (Selecionados /…" at bounding box center [354, 267] width 639 height 103
click at [636, 303] on button "Confirmar" at bounding box center [635, 295] width 52 height 20
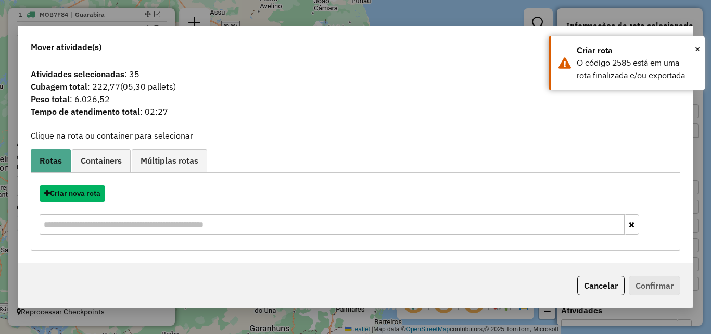
click at [83, 190] on button "Criar nova rota" at bounding box center [73, 193] width 66 height 16
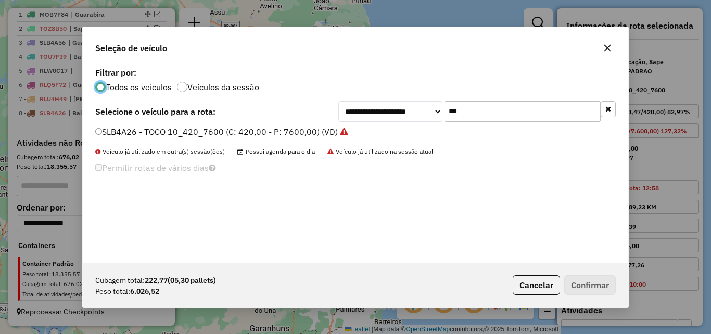
scroll to position [6, 3]
click at [507, 113] on input "***" at bounding box center [522, 111] width 156 height 21
type input "***"
click at [274, 126] on label "RLR8G79 - TRUCK 8_336_7050 (C: 336,00 - P: 7050,00) (VD)" at bounding box center [216, 131] width 243 height 12
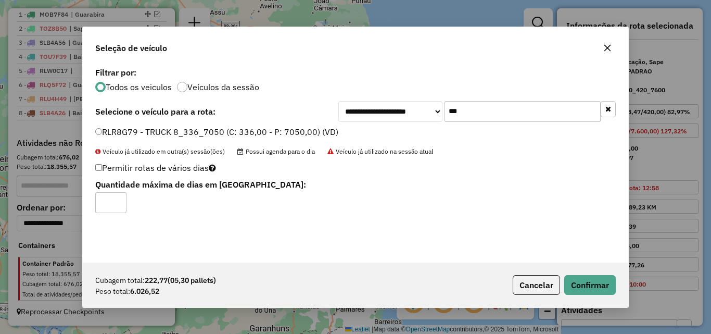
drag, startPoint x: 277, startPoint y: 129, endPoint x: 293, endPoint y: 133, distance: 16.5
click at [277, 129] on label "RLR8G79 - TRUCK 8_336_7050 (C: 336,00 - P: 7050,00) (VD)" at bounding box center [216, 131] width 243 height 12
click at [608, 284] on button "Confirmar" at bounding box center [590, 285] width 52 height 20
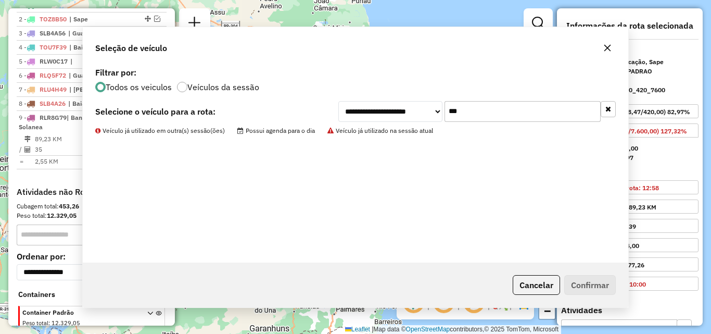
scroll to position [462, 0]
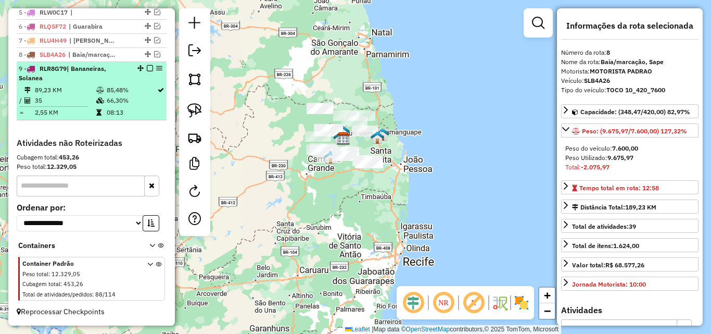
click at [109, 98] on td "66,30%" at bounding box center [131, 100] width 50 height 10
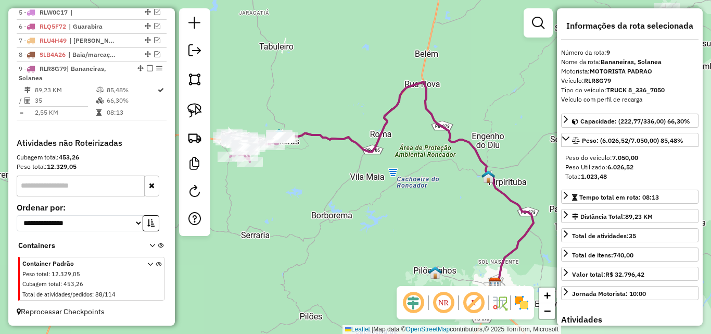
drag, startPoint x: 286, startPoint y: 201, endPoint x: 321, endPoint y: 215, distance: 37.6
click at [315, 222] on div "Janela de atendimento Grade de atendimento Capacidade Transportadoras Veículos …" at bounding box center [355, 167] width 711 height 334
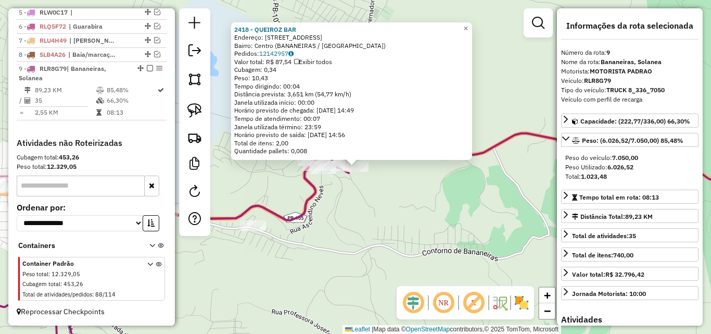
click at [339, 238] on div "2418 - QUEIROZ BAR Endereço: R BERISIO PESSOA 9 Bairro: Centro (BANANEIRAS / PB…" at bounding box center [355, 167] width 711 height 334
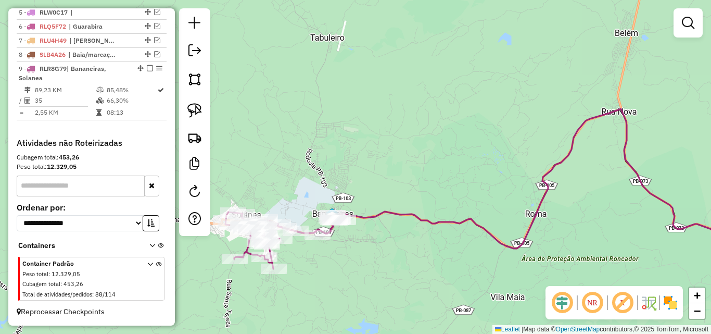
drag, startPoint x: 324, startPoint y: 245, endPoint x: 351, endPoint y: 238, distance: 27.4
click at [349, 238] on div "Janela de atendimento Grade de atendimento Capacidade Transportadoras Veículos …" at bounding box center [355, 167] width 711 height 334
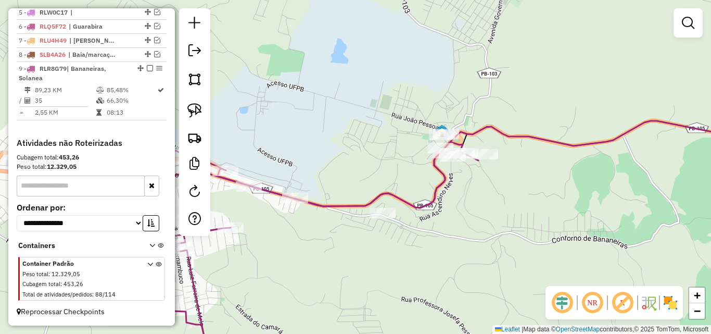
drag, startPoint x: 359, startPoint y: 219, endPoint x: 418, endPoint y: 231, distance: 60.6
click at [418, 231] on div "Janela de atendimento Grade de atendimento Capacidade Transportadoras Veículos …" at bounding box center [355, 167] width 711 height 334
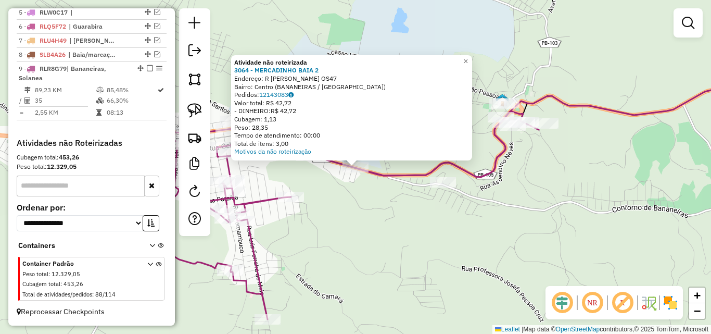
click at [442, 187] on div at bounding box center [443, 182] width 26 height 10
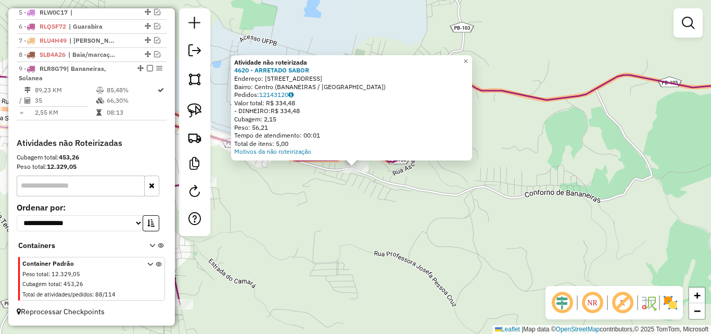
click at [384, 199] on div "Atividade não roteirizada 4620 - ARRETADO SABOR Endereço: Rua Santo Antonio 298…" at bounding box center [355, 167] width 711 height 334
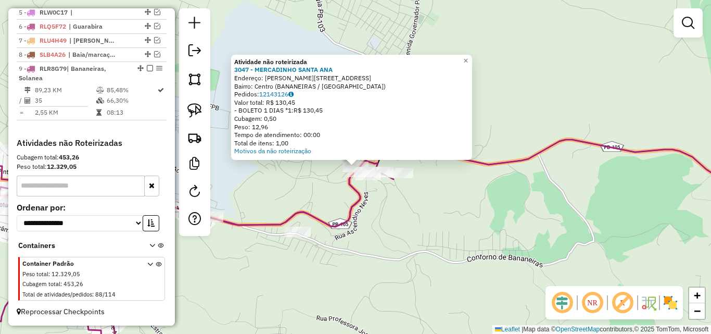
click at [395, 193] on div "Atividade não roteirizada 3047 - MERCADINHO SANTA ANA Endereço: R ALVARO DE CAR…" at bounding box center [355, 167] width 711 height 334
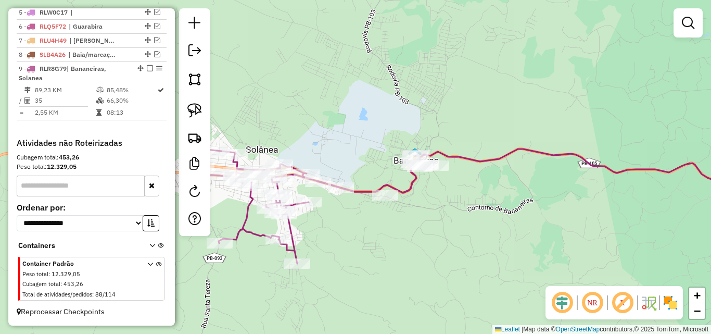
drag, startPoint x: 403, startPoint y: 213, endPoint x: 446, endPoint y: 210, distance: 43.3
click at [441, 210] on div "Janela de atendimento Grade de atendimento Capacidade Transportadoras Veículos …" at bounding box center [355, 167] width 711 height 334
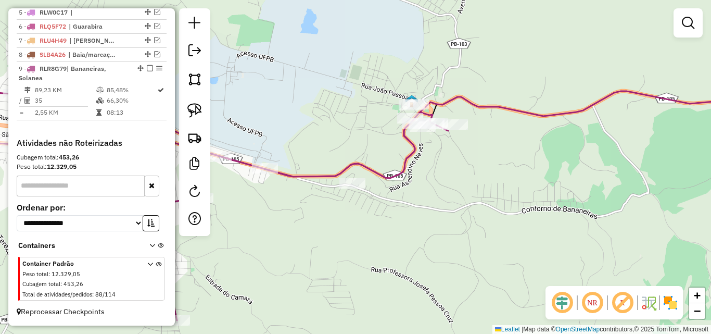
drag, startPoint x: 449, startPoint y: 210, endPoint x: 548, endPoint y: 228, distance: 101.1
click at [544, 229] on div "Janela de atendimento Grade de atendimento Capacidade Transportadoras Veículos …" at bounding box center [355, 167] width 711 height 334
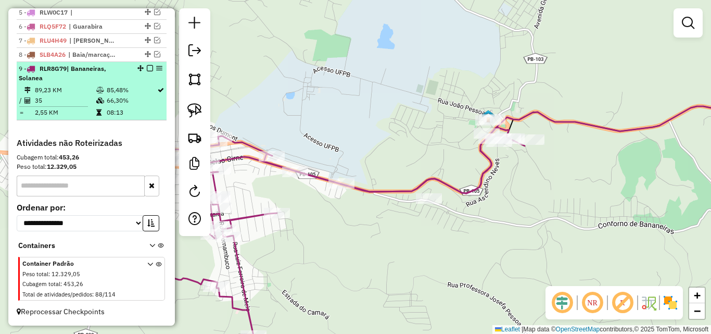
click at [147, 67] on em at bounding box center [150, 68] width 6 height 6
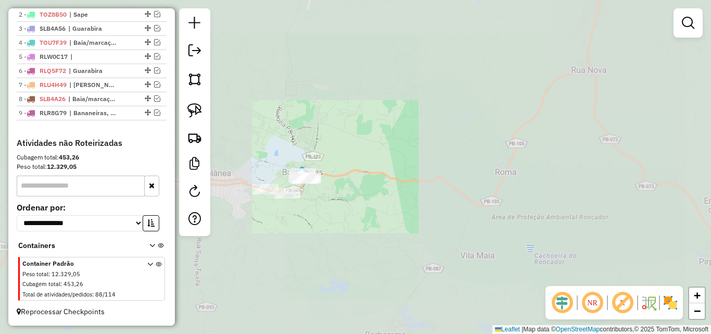
drag, startPoint x: 289, startPoint y: 262, endPoint x: 336, endPoint y: 254, distance: 47.5
click at [323, 229] on div "Janela de atendimento Grade de atendimento Capacidade Transportadoras Veículos …" at bounding box center [355, 167] width 711 height 334
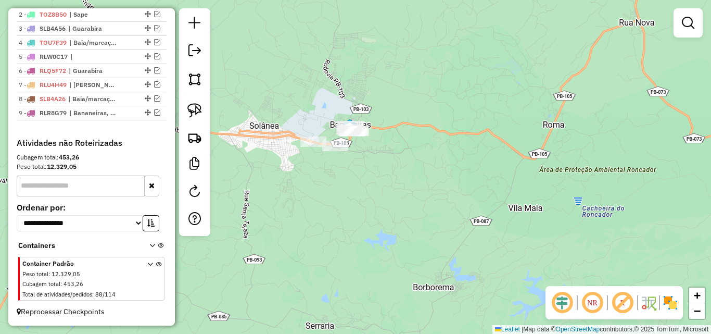
click at [197, 123] on div at bounding box center [194, 121] width 31 height 227
click at [199, 131] on img at bounding box center [194, 137] width 15 height 15
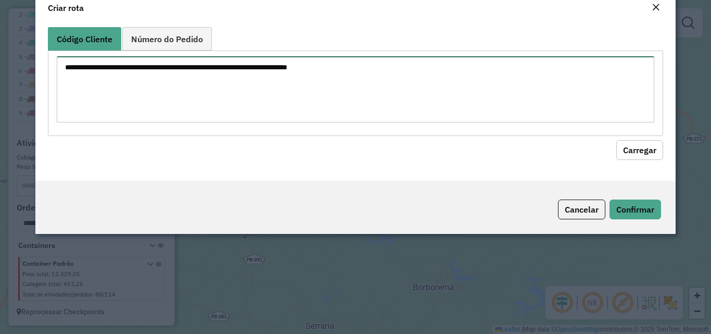
click at [275, 113] on textarea at bounding box center [355, 89] width 597 height 66
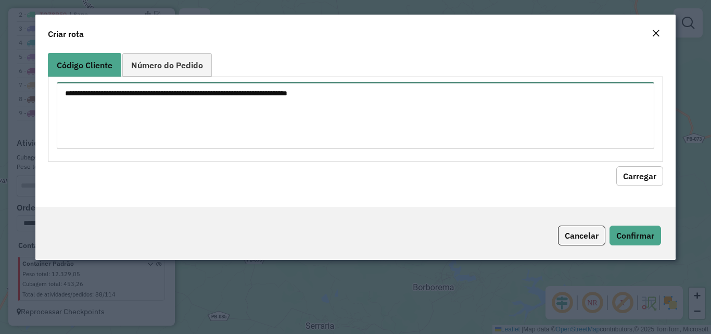
paste textarea "*** *** *** *** *** *** *** **** **** **** **** **** **** **** **** **** **** *…"
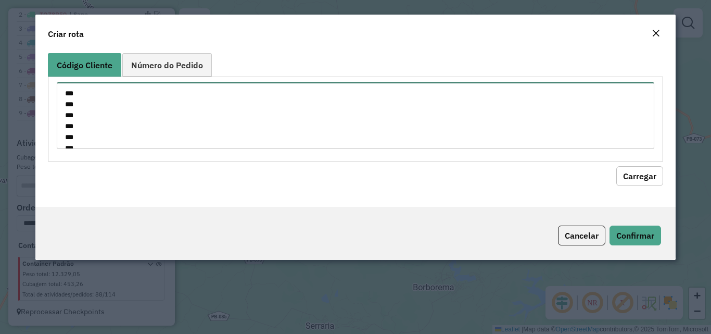
scroll to position [845, 0]
type textarea "*** *** *** *** *** *** *** **** **** **** **** **** **** **** **** **** **** *…"
click at [626, 185] on button "Carregar" at bounding box center [639, 176] width 47 height 20
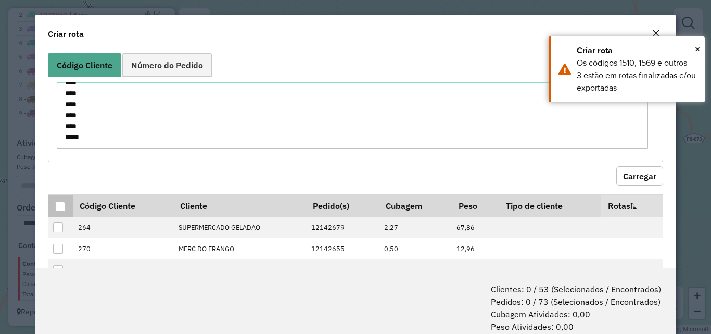
click at [62, 208] on div at bounding box center [60, 206] width 10 height 10
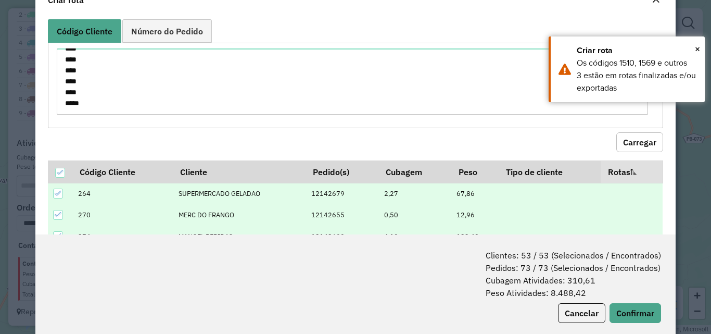
scroll to position [52, 0]
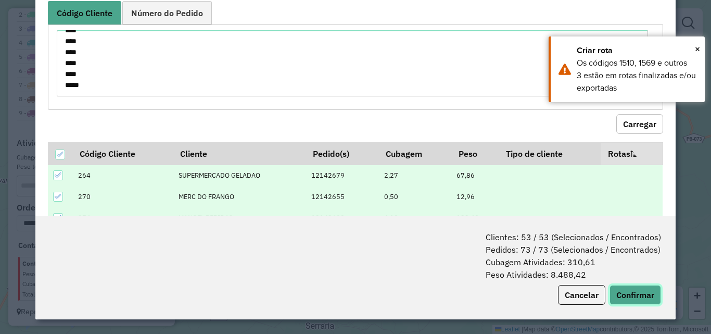
click at [637, 299] on button "Confirmar" at bounding box center [635, 295] width 52 height 20
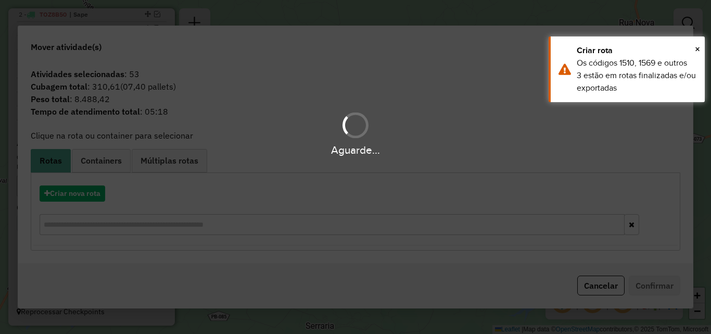
click at [98, 192] on div "Aguarde..." at bounding box center [355, 167] width 711 height 334
click at [97, 191] on hb-app "Aguarde... Pop-up bloqueado! Seu navegador bloqueou automáticamente a abertura …" at bounding box center [355, 167] width 711 height 334
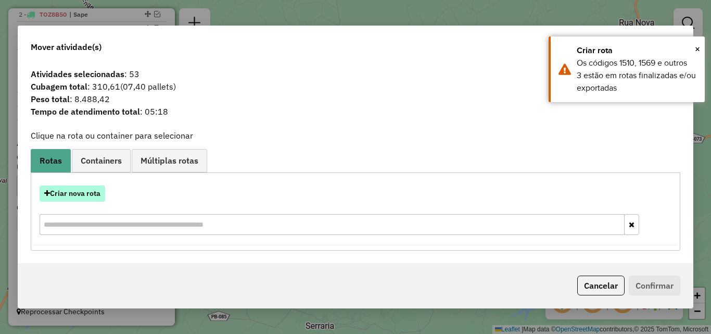
click at [97, 190] on button "Criar nova rota" at bounding box center [73, 193] width 66 height 16
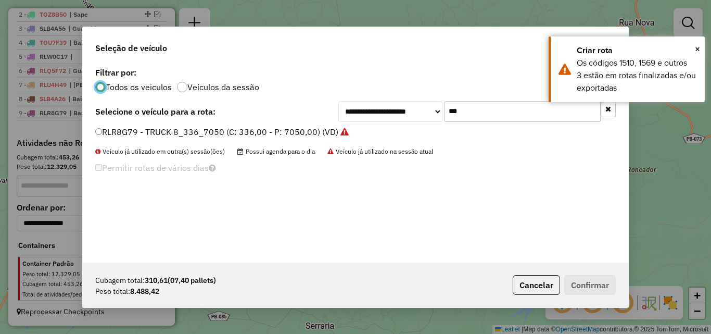
scroll to position [6, 3]
drag, startPoint x: 529, startPoint y: 102, endPoint x: 517, endPoint y: 112, distance: 15.9
click at [529, 103] on input "***" at bounding box center [522, 111] width 156 height 21
click at [517, 112] on input "***" at bounding box center [522, 111] width 156 height 21
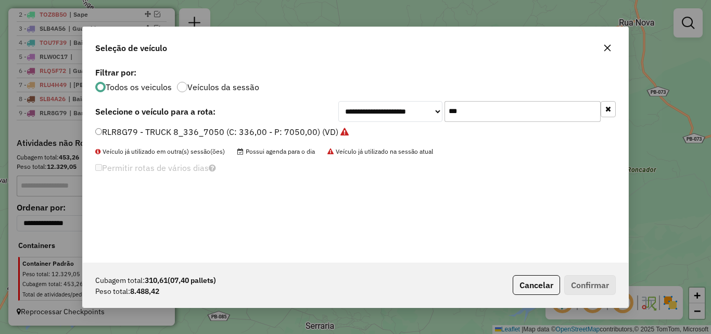
click at [517, 112] on input "***" at bounding box center [522, 111] width 156 height 21
type input "***"
drag, startPoint x: 267, startPoint y: 132, endPoint x: 304, endPoint y: 140, distance: 37.8
click at [267, 132] on label "SLB3J76 - TOCO 10_420_7600 (C: 420,00 - P: 7600,00) (VD)" at bounding box center [215, 131] width 241 height 12
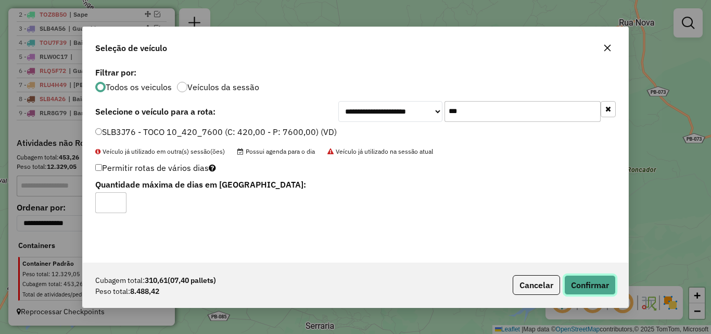
click at [573, 275] on button "Confirmar" at bounding box center [590, 285] width 52 height 20
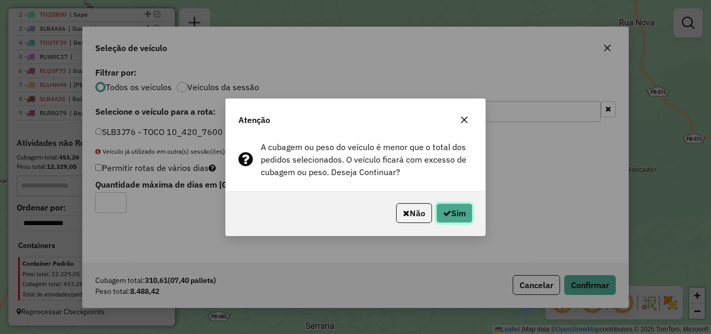
click at [452, 215] on button "Sim" at bounding box center [454, 213] width 36 height 20
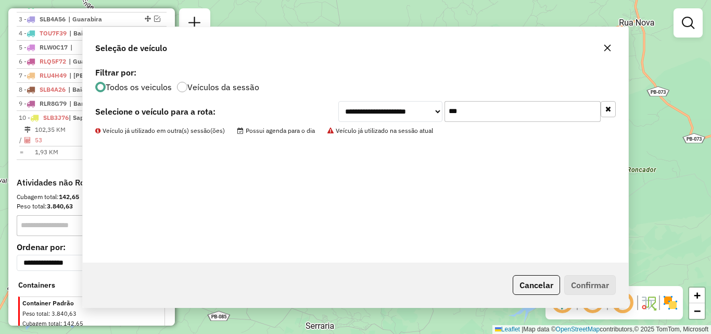
scroll to position [462, 0]
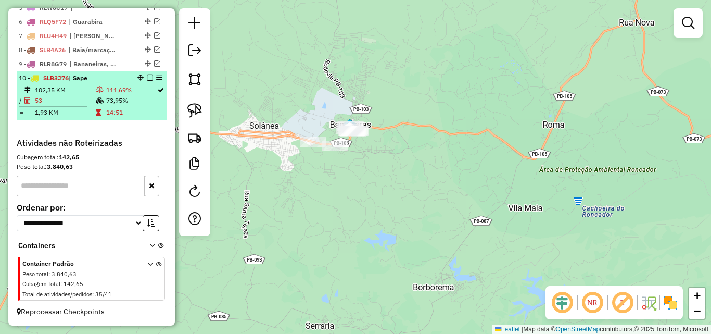
click at [87, 95] on td "102,35 KM" at bounding box center [64, 90] width 61 height 10
select select "**********"
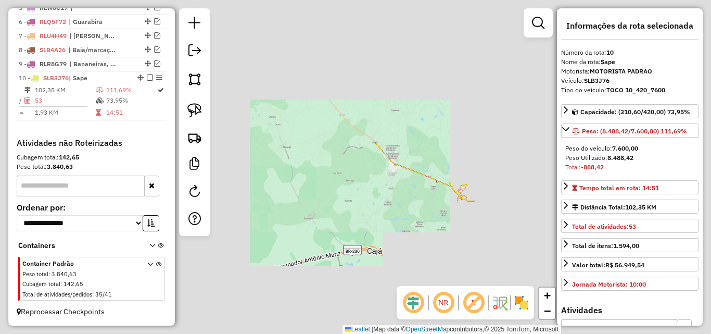
drag, startPoint x: 409, startPoint y: 240, endPoint x: 407, endPoint y: 255, distance: 15.2
click at [408, 244] on div "Janela de atendimento Grade de atendimento Capacidade Transportadoras Veículos …" at bounding box center [355, 167] width 711 height 334
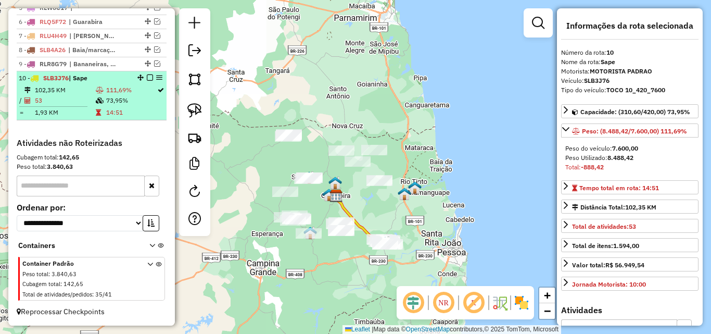
click at [147, 81] on em at bounding box center [150, 77] width 6 height 6
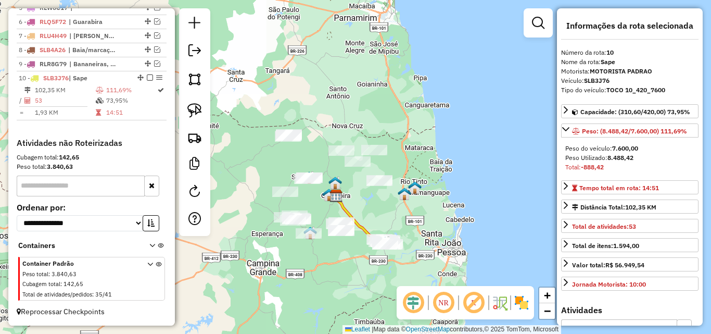
scroll to position [431, 0]
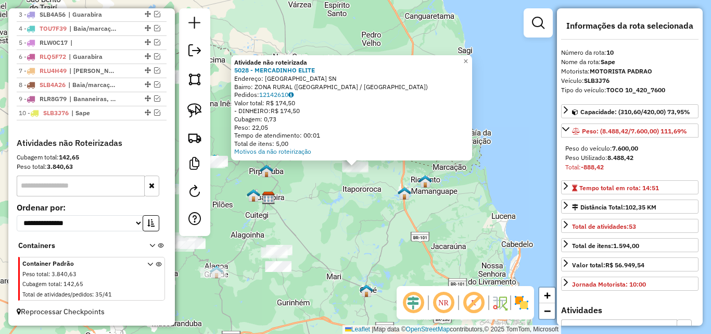
click at [359, 195] on div "Atividade não roteirizada 5028 - MERCADINHO ELITE Endereço: Sitio Cipual SN Bai…" at bounding box center [355, 167] width 711 height 334
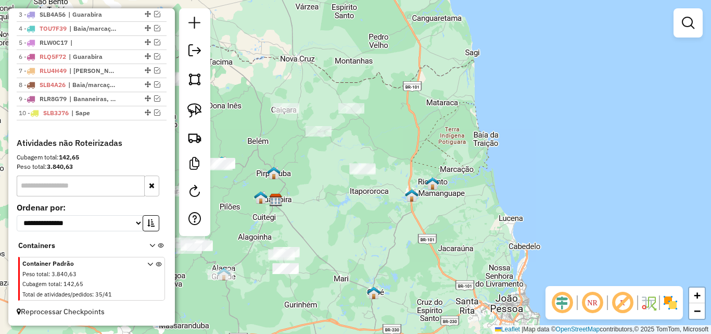
drag, startPoint x: 273, startPoint y: 218, endPoint x: 370, endPoint y: 235, distance: 98.8
click at [373, 234] on div "Janela de atendimento Grade de atendimento Capacidade Transportadoras Veículos …" at bounding box center [355, 167] width 711 height 334
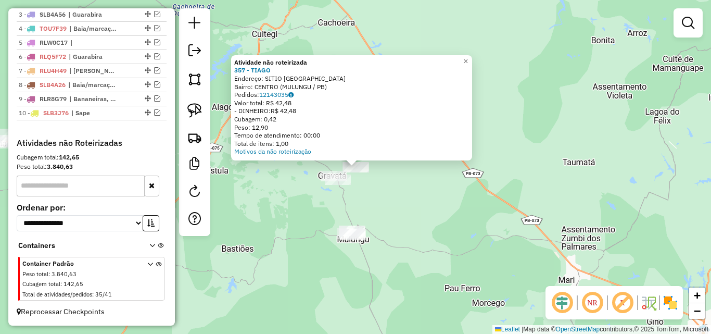
click at [354, 243] on div "Atividade não roteirizada 357 - TIAGO Endereço: SITIO JARDIM DE CIMA SN Bairro:…" at bounding box center [355, 167] width 711 height 334
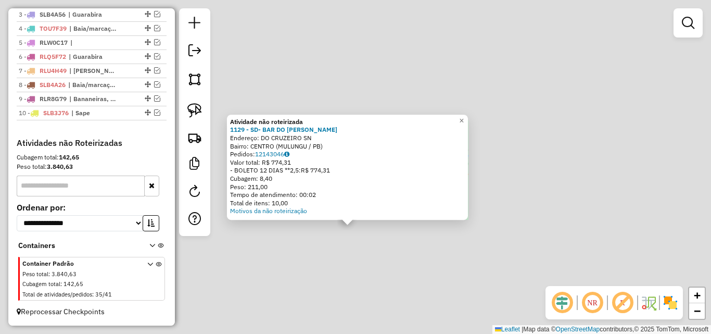
click at [345, 250] on div "Atividade não roteirizada 1129 - SD- BAR DO JOSE ANT Endereço: DO CRUZEIRO SN B…" at bounding box center [355, 167] width 711 height 334
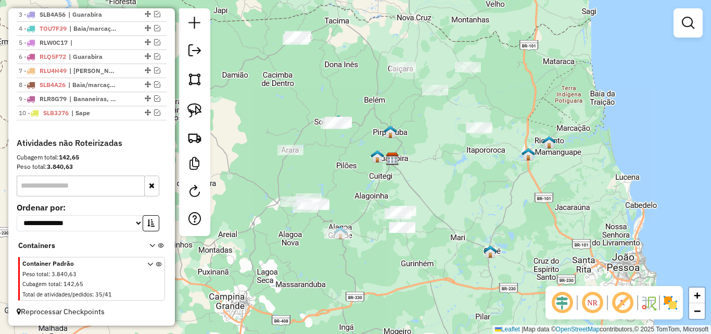
click at [401, 262] on div "Janela de atendimento Grade de atendimento Capacidade Transportadoras Veículos …" at bounding box center [355, 167] width 711 height 334
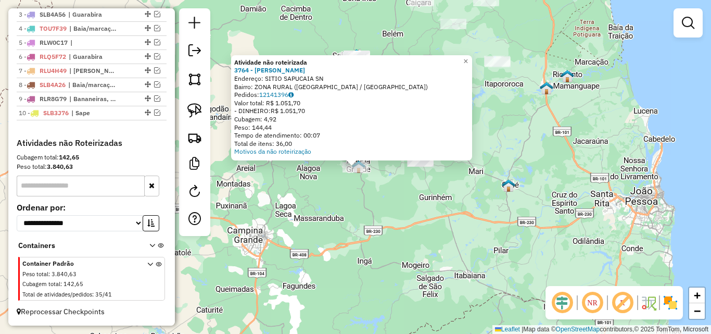
click at [333, 238] on div "Atividade não roteirizada 3764 - CARLOS MOTORISTA Endereço: SITIO SAPUCAIA SN B…" at bounding box center [355, 167] width 711 height 334
click at [346, 193] on div "Atividade não roteirizada 3764 - CARLOS MOTORISTA Endereço: SITIO SAPUCAIA SN B…" at bounding box center [355, 167] width 711 height 334
click at [321, 176] on div "Atividade não roteirizada 3764 - CARLOS MOTORISTA Endereço: SITIO SAPUCAIA SN B…" at bounding box center [355, 167] width 711 height 334
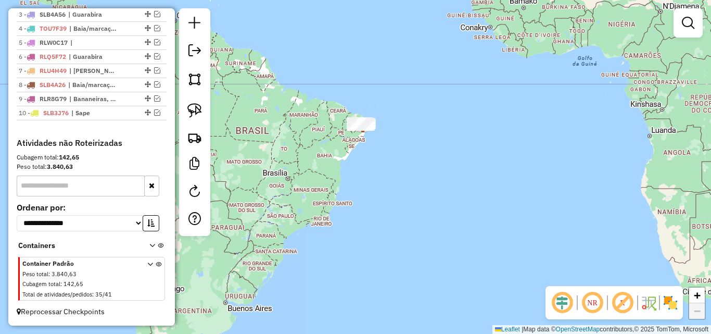
drag, startPoint x: 375, startPoint y: 249, endPoint x: 400, endPoint y: 169, distance: 83.9
click at [399, 166] on div "Janela de atendimento Grade de atendimento Capacidade Transportadoras Veículos …" at bounding box center [355, 167] width 711 height 334
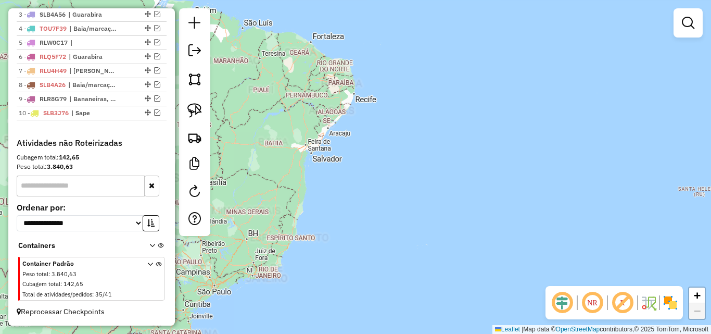
drag, startPoint x: 383, startPoint y: 130, endPoint x: 414, endPoint y: 199, distance: 75.2
click at [405, 187] on div "Janela de atendimento Grade de atendimento Capacidade Transportadoras Veículos …" at bounding box center [355, 167] width 711 height 334
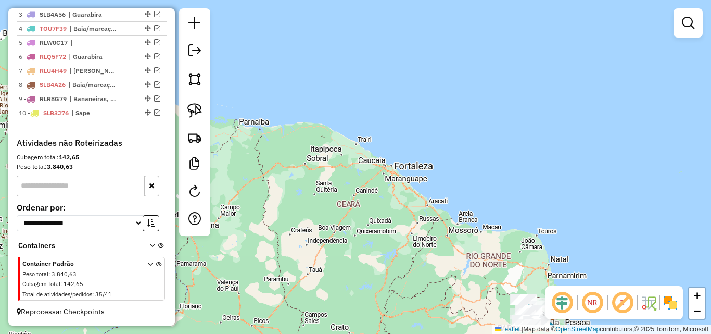
drag, startPoint x: 432, startPoint y: 255, endPoint x: 395, endPoint y: 197, distance: 68.3
click at [396, 201] on div "Janela de atendimento Grade de atendimento Capacidade Transportadoras Veículos …" at bounding box center [355, 167] width 711 height 334
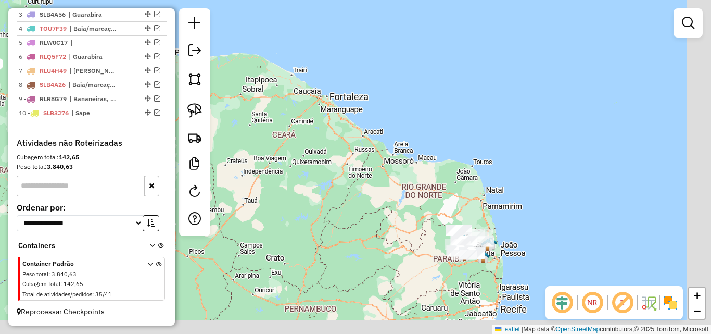
drag, startPoint x: 429, startPoint y: 272, endPoint x: 408, endPoint y: 247, distance: 32.9
click at [408, 248] on div "Janela de atendimento Grade de atendimento Capacidade Transportadoras Veículos …" at bounding box center [355, 167] width 711 height 334
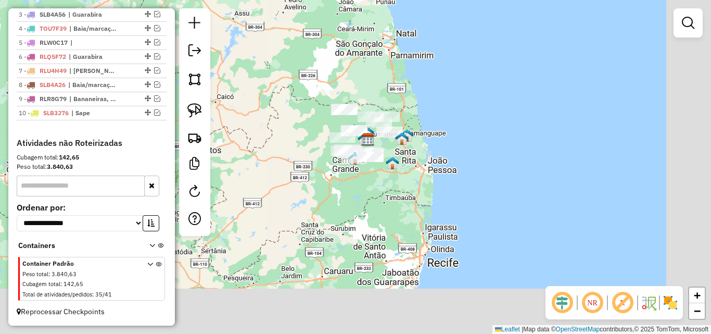
drag, startPoint x: 443, startPoint y: 251, endPoint x: 362, endPoint y: 195, distance: 98.7
click at [363, 197] on div "Janela de atendimento Grade de atendimento Capacidade Transportadoras Veículos …" at bounding box center [355, 167] width 711 height 334
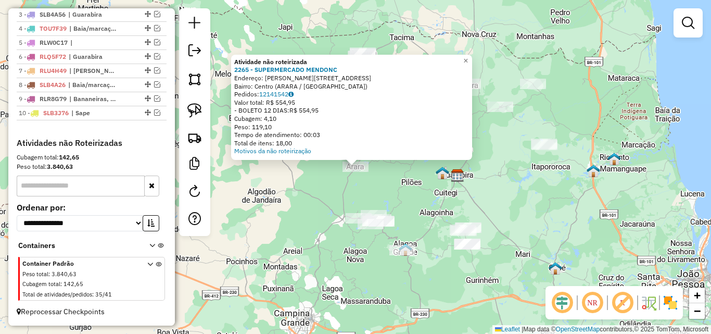
click at [321, 199] on div "Atividade não roteirizada 2265 - SUPERMERCADO MENDONC Endereço: R CONEGO TEODOM…" at bounding box center [355, 167] width 711 height 334
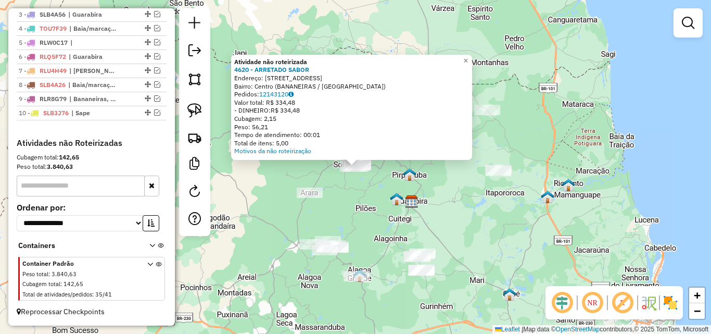
click at [342, 212] on div "Atividade não roteirizada 4620 - ARRETADO SABOR Endereço: Rua Santo Antonio 298…" at bounding box center [355, 167] width 711 height 334
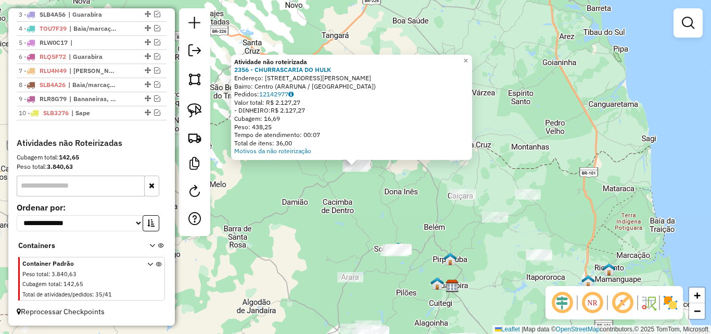
click at [328, 225] on div "Atividade não roteirizada 2356 - CHURRASCARIA DO HULK Endereço: R LUIZ TARGINO …" at bounding box center [355, 167] width 711 height 334
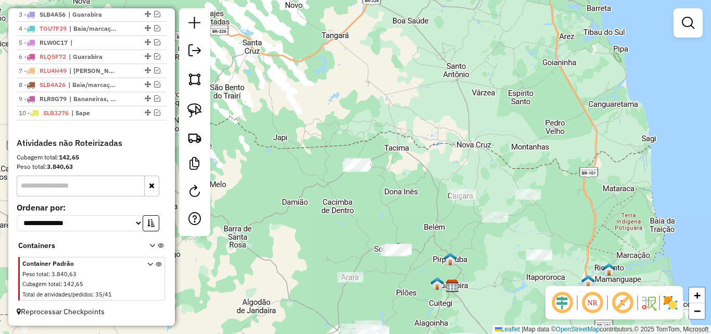
drag, startPoint x: 268, startPoint y: 149, endPoint x: 265, endPoint y: 143, distance: 7.2
click at [266, 145] on div "Atividade não roteirizada 2356 - CHURRASCARIA DO HULK Endereço: R LUIZ TARGINO …" at bounding box center [355, 167] width 711 height 334
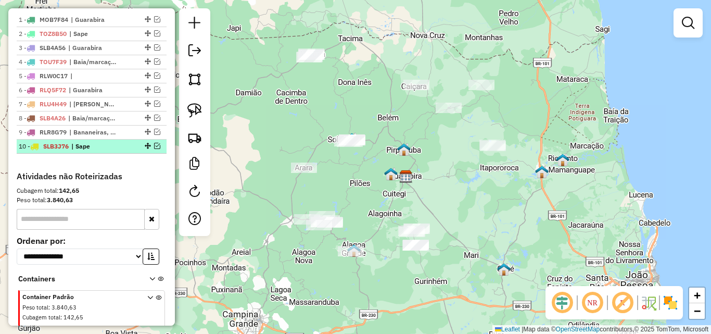
scroll to position [327, 0]
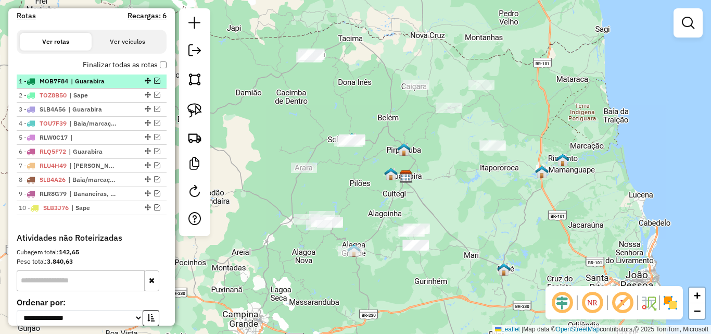
click at [154, 84] on em at bounding box center [157, 81] width 6 height 6
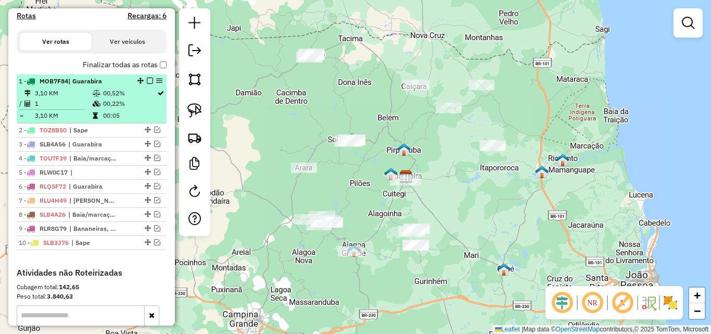
select select "**********"
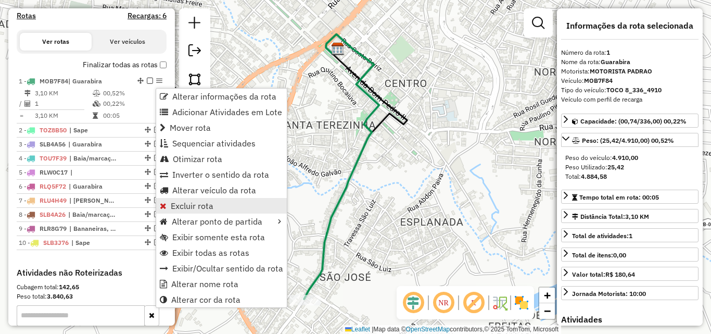
click at [206, 206] on span "Excluir rota" at bounding box center [192, 205] width 43 height 8
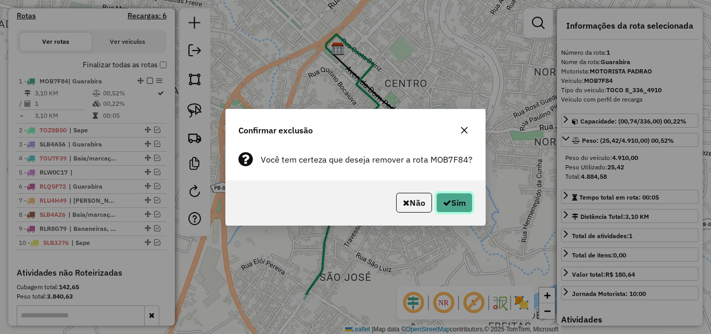
click at [456, 197] on button "Sim" at bounding box center [454, 203] width 36 height 20
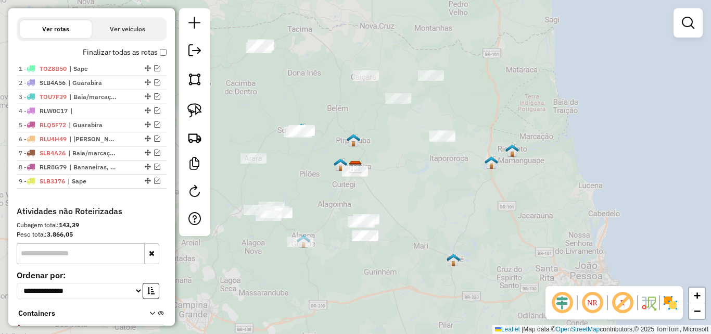
scroll to position [314, 0]
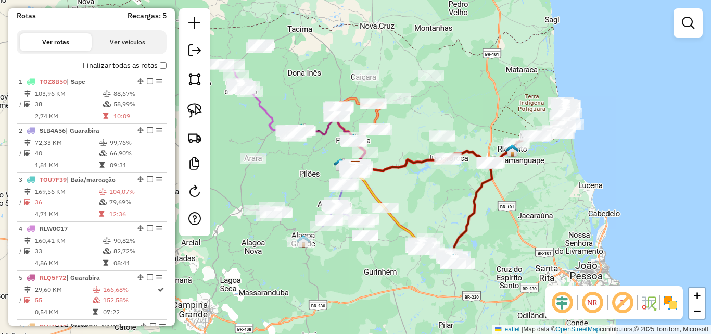
click at [598, 300] on em at bounding box center [592, 302] width 25 height 25
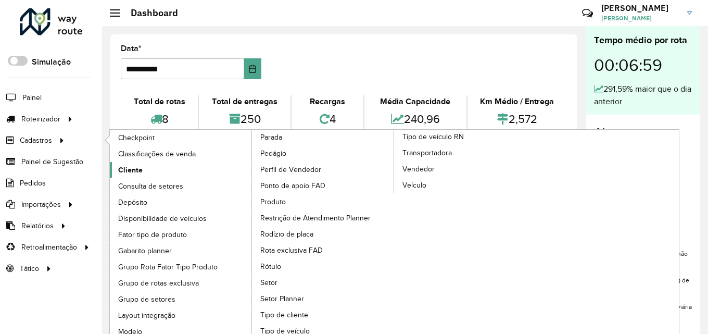
click at [154, 165] on link "Cliente" at bounding box center [181, 170] width 143 height 16
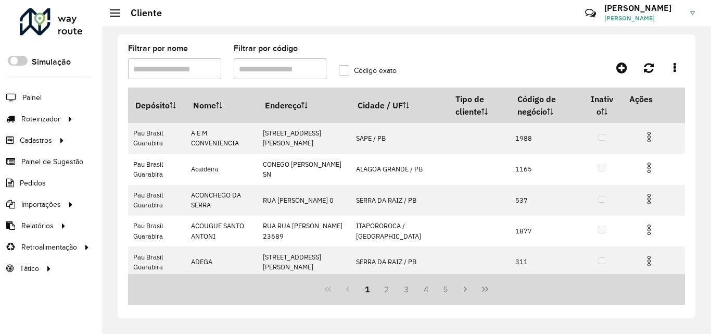
click at [280, 70] on input "Filtrar por código" at bounding box center [280, 68] width 93 height 21
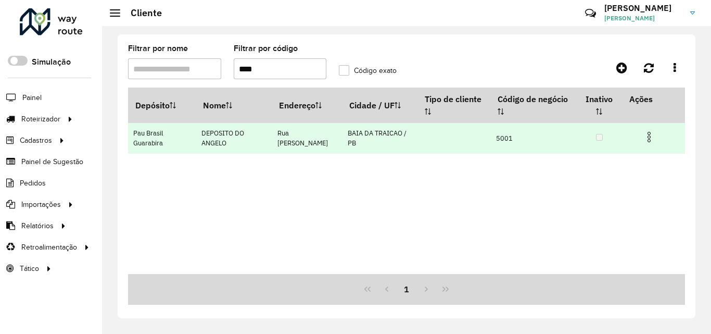
type input "****"
click at [654, 134] on img at bounding box center [649, 137] width 12 height 12
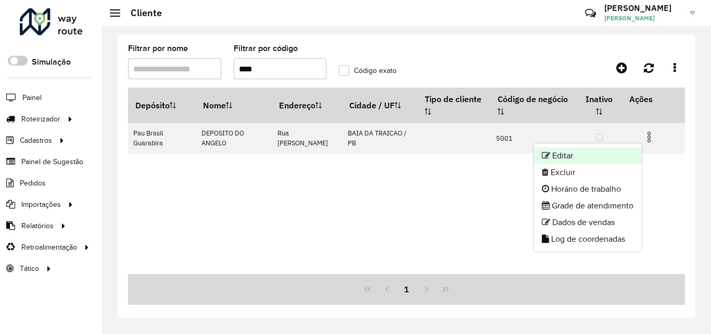
click at [557, 151] on li "Editar" at bounding box center [587, 155] width 108 height 17
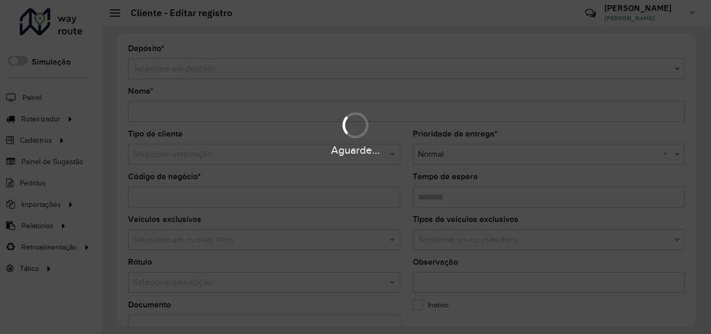
type input "**********"
type input "****"
type input "********"
type input "**********"
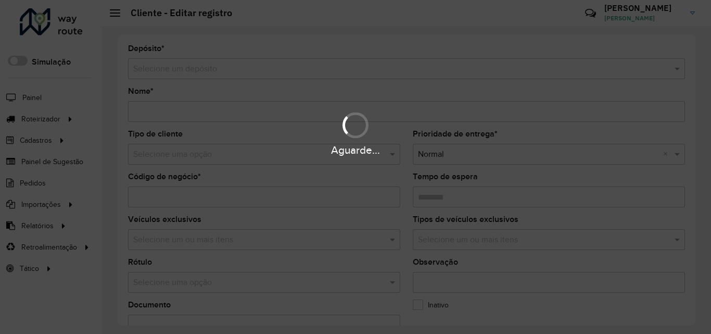
type input "******"
type input "*********"
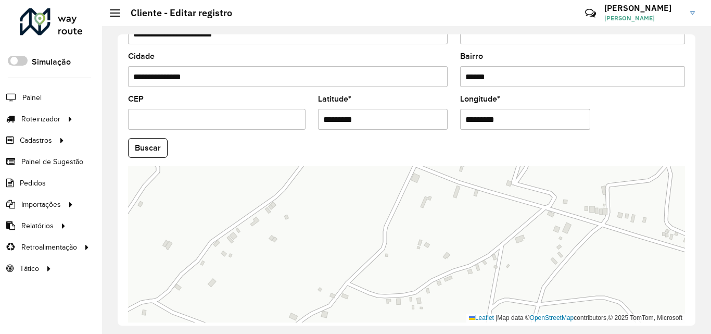
scroll to position [441, 0]
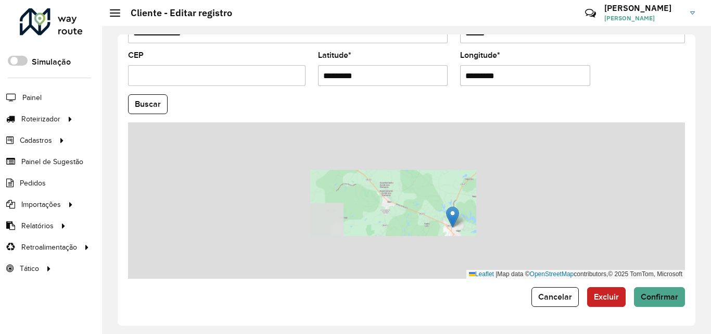
click at [491, 234] on div "Leaflet | Map data © OpenStreetMap contributors,© 2025 TomTom, Microsoft" at bounding box center [406, 200] width 557 height 156
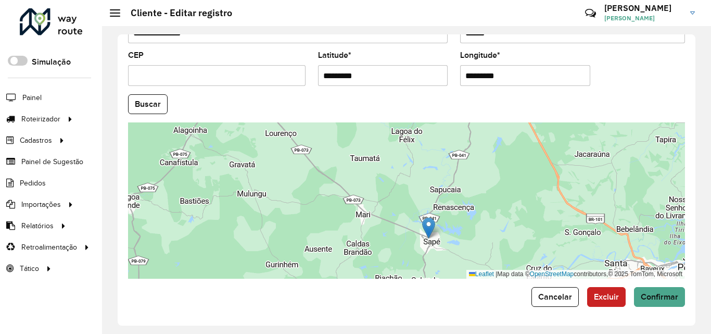
drag, startPoint x: 478, startPoint y: 230, endPoint x: 462, endPoint y: 233, distance: 16.3
click at [462, 233] on div "Leaflet | Map data © OpenStreetMap contributors,© 2025 TomTom, Microsoft" at bounding box center [406, 200] width 557 height 156
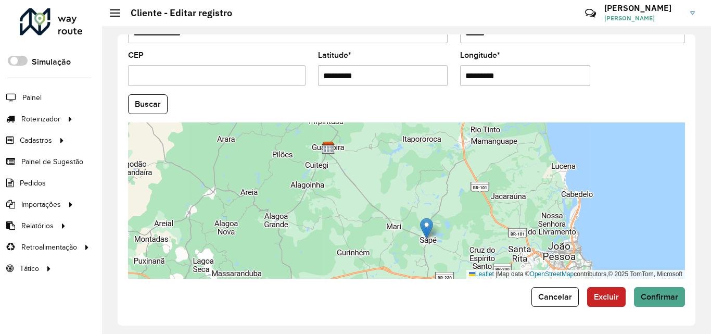
drag, startPoint x: 467, startPoint y: 236, endPoint x: 443, endPoint y: 259, distance: 33.5
click at [446, 258] on div "Leaflet | Map data © OpenStreetMap contributors,© 2025 TomTom, Microsoft" at bounding box center [406, 200] width 557 height 156
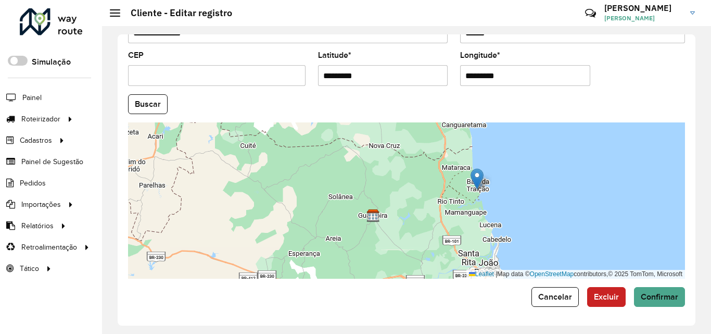
drag, startPoint x: 442, startPoint y: 228, endPoint x: 477, endPoint y: 183, distance: 56.7
click at [477, 183] on img at bounding box center [476, 178] width 13 height 21
type input "**********"
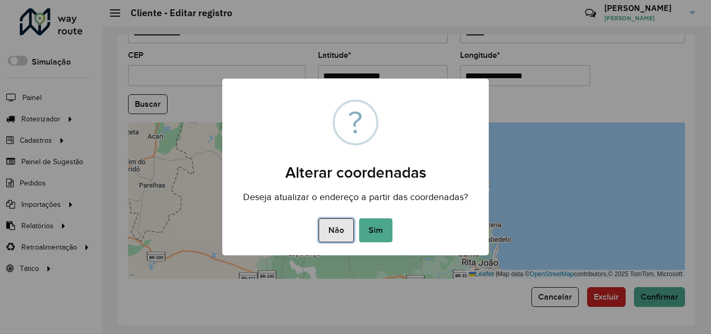
click at [340, 232] on button "Não" at bounding box center [335, 230] width 35 height 24
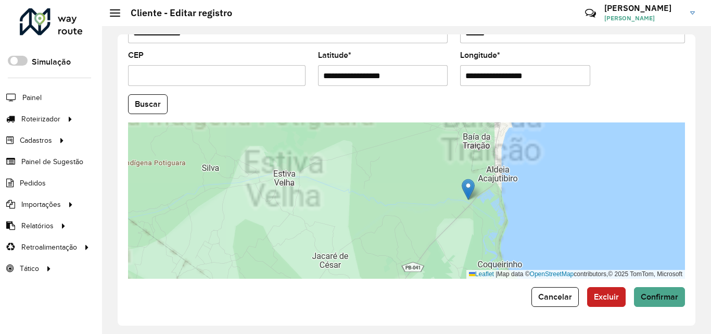
drag, startPoint x: 422, startPoint y: 159, endPoint x: 421, endPoint y: 221, distance: 62.4
click at [389, 201] on div "Leaflet | Map data © OpenStreetMap contributors,© 2025 TomTom, Microsoft" at bounding box center [406, 200] width 557 height 156
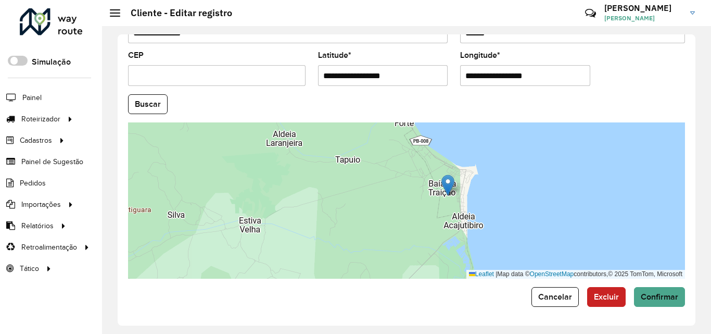
drag, startPoint x: 438, startPoint y: 237, endPoint x: 460, endPoint y: 180, distance: 61.5
click at [454, 180] on img at bounding box center [447, 184] width 13 height 21
type input "**********"
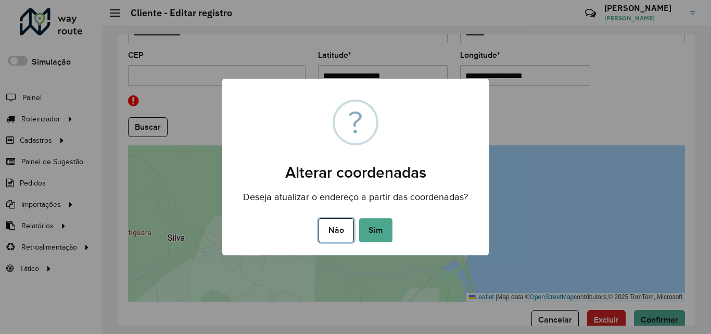
drag, startPoint x: 333, startPoint y: 235, endPoint x: 425, endPoint y: 210, distance: 95.1
click at [332, 236] on button "Não" at bounding box center [335, 230] width 35 height 24
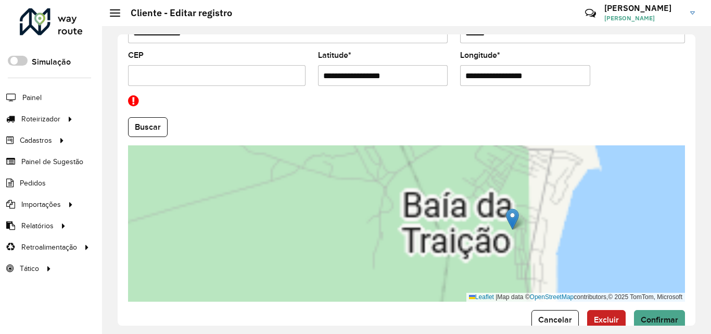
drag, startPoint x: 471, startPoint y: 219, endPoint x: 442, endPoint y: 220, distance: 29.7
click at [439, 220] on div "Leaflet | Map data © OpenStreetMap contributors,© 2025 TomTom, Microsoft" at bounding box center [406, 223] width 557 height 156
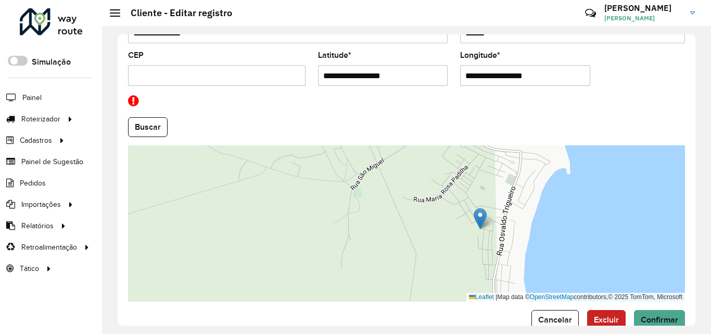
click at [483, 212] on img at bounding box center [479, 218] width 13 height 21
type input "**********"
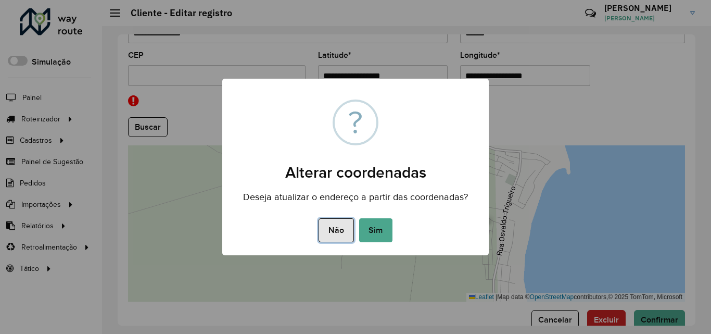
click at [337, 232] on button "Não" at bounding box center [335, 230] width 35 height 24
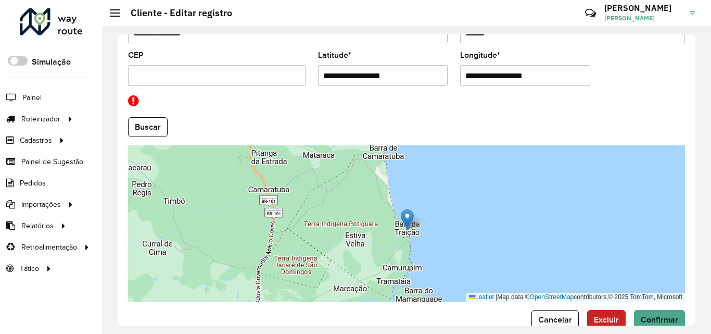
drag, startPoint x: 336, startPoint y: 273, endPoint x: 418, endPoint y: 230, distance: 93.1
click at [417, 231] on div "Leaflet | Map data © OpenStreetMap contributors,© 2025 TomTom, Microsoft" at bounding box center [406, 223] width 557 height 156
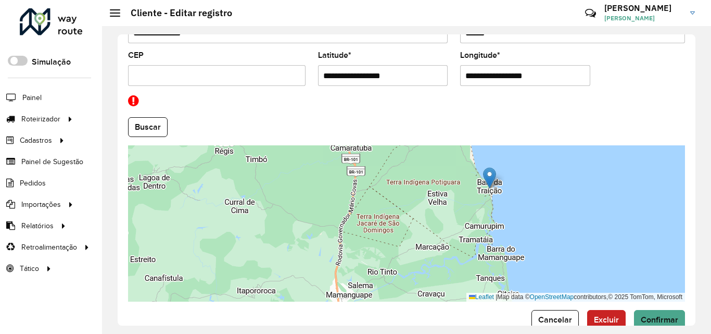
drag, startPoint x: 376, startPoint y: 273, endPoint x: 395, endPoint y: 208, distance: 68.0
click at [395, 209] on div "Leaflet | Map data © OpenStreetMap contributors,© 2025 TomTom, Microsoft" at bounding box center [406, 223] width 557 height 156
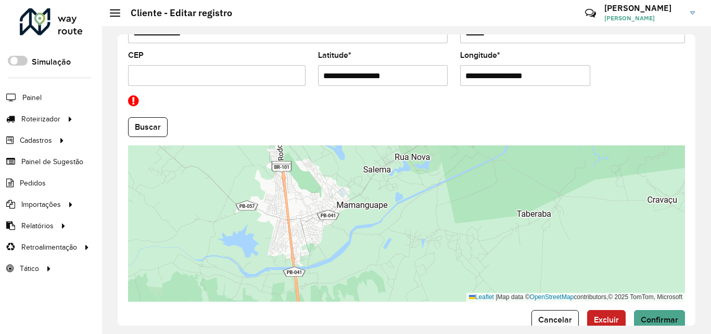
drag, startPoint x: 326, startPoint y: 258, endPoint x: 374, endPoint y: 164, distance: 105.2
click at [368, 170] on div "Leaflet | Map data © OpenStreetMap contributors,© 2025 TomTom, Microsoft" at bounding box center [406, 223] width 557 height 156
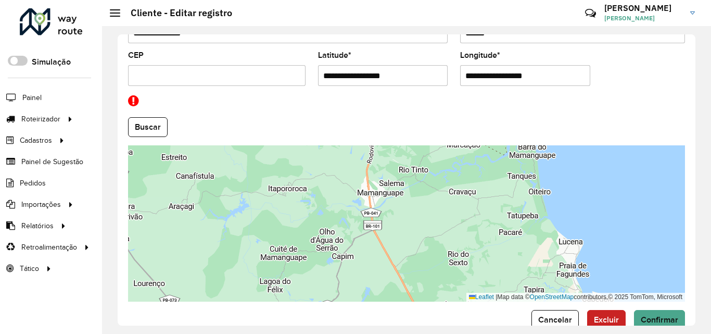
drag, startPoint x: 349, startPoint y: 207, endPoint x: 375, endPoint y: 234, distance: 37.2
click at [364, 229] on div "Leaflet | Map data © OpenStreetMap contributors,© 2025 TomTom, Microsoft" at bounding box center [406, 223] width 557 height 156
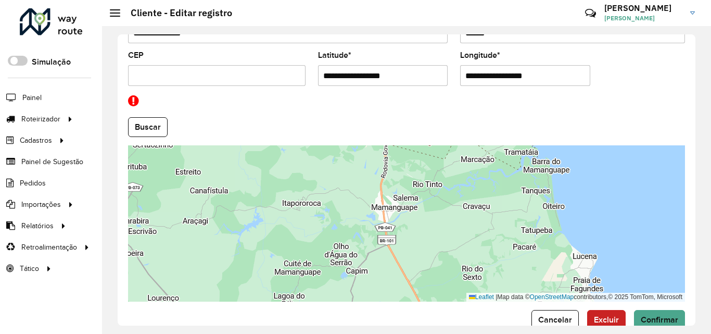
click at [347, 226] on div "Leaflet | Map data © OpenStreetMap contributors,© 2025 TomTom, Microsoft" at bounding box center [406, 223] width 557 height 156
click at [379, 255] on div "Leaflet | Map data © OpenStreetMap contributors,© 2025 TomTom, Microsoft" at bounding box center [406, 223] width 557 height 156
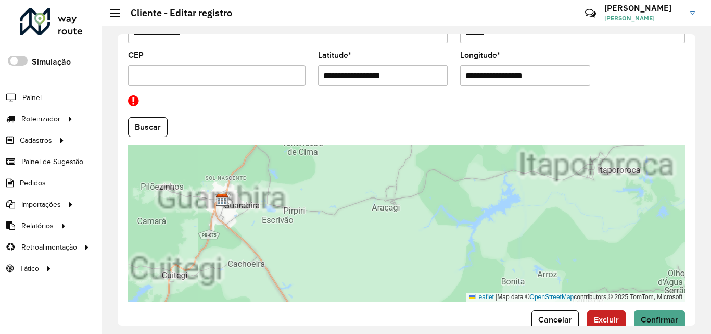
drag, startPoint x: 260, startPoint y: 244, endPoint x: 342, endPoint y: 263, distance: 85.1
click at [342, 263] on div "Leaflet | Map data © OpenStreetMap contributors,© 2025 TomTom, Microsoft" at bounding box center [406, 223] width 557 height 156
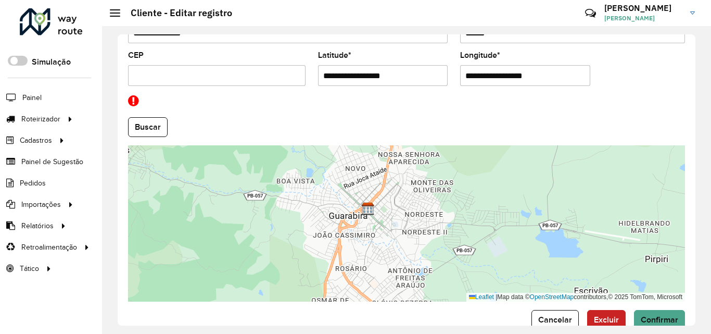
drag, startPoint x: 413, startPoint y: 242, endPoint x: 407, endPoint y: 209, distance: 33.9
click at [405, 212] on div "Leaflet | Map data © OpenStreetMap contributors,© 2025 TomTom, Microsoft" at bounding box center [406, 223] width 557 height 156
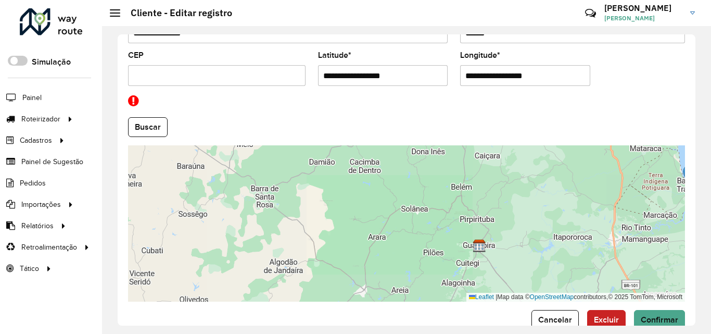
drag, startPoint x: 518, startPoint y: 263, endPoint x: 485, endPoint y: 224, distance: 51.0
click at [485, 224] on div "Leaflet | Map data © OpenStreetMap contributors,© 2025 TomTom, Microsoft" at bounding box center [406, 223] width 557 height 156
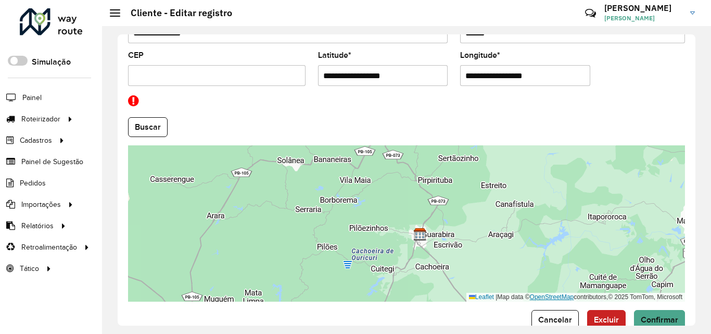
drag, startPoint x: 504, startPoint y: 245, endPoint x: 537, endPoint y: 293, distance: 58.7
click at [537, 293] on div "Leaflet | Map data © OpenStreetMap contributors,© 2025 TomTom, Microsoft" at bounding box center [406, 223] width 557 height 156
drag, startPoint x: 657, startPoint y: 312, endPoint x: 647, endPoint y: 296, distance: 18.8
click at [658, 312] on button "Confirmar" at bounding box center [659, 320] width 51 height 20
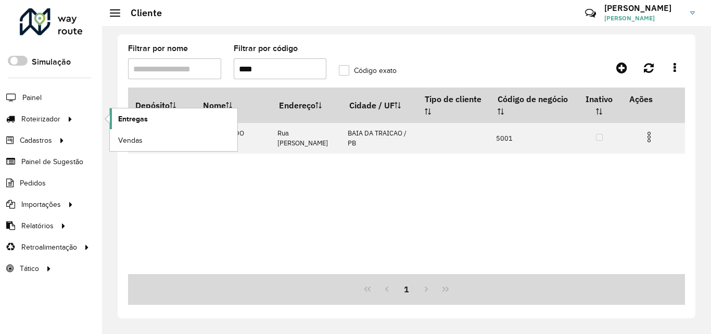
click at [158, 125] on link "Entregas" at bounding box center [173, 118] width 127 height 21
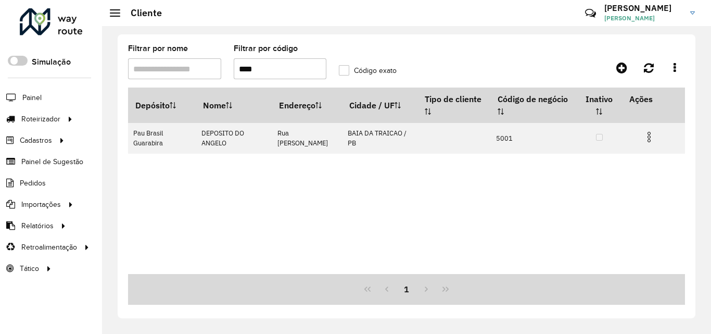
click at [261, 68] on input "****" at bounding box center [280, 68] width 93 height 21
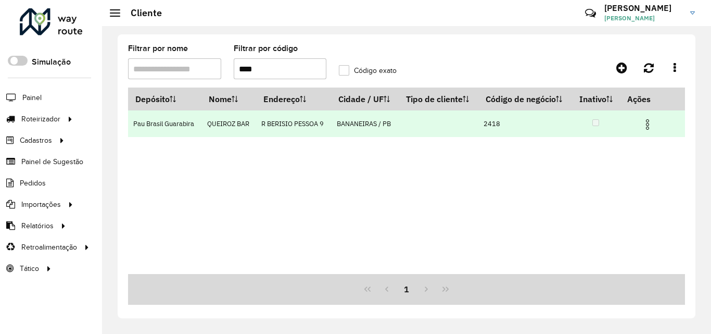
type input "****"
click at [649, 119] on img at bounding box center [647, 124] width 12 height 12
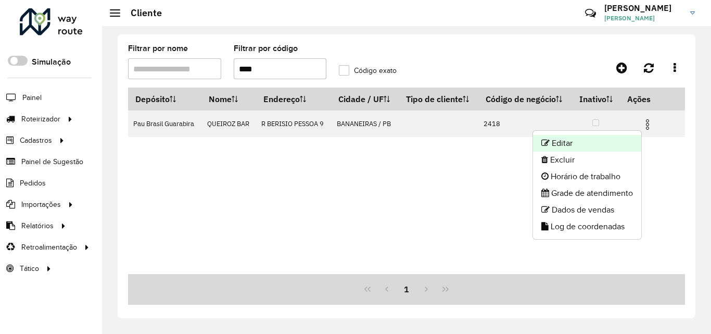
click at [594, 138] on li "Editar" at bounding box center [587, 143] width 108 height 17
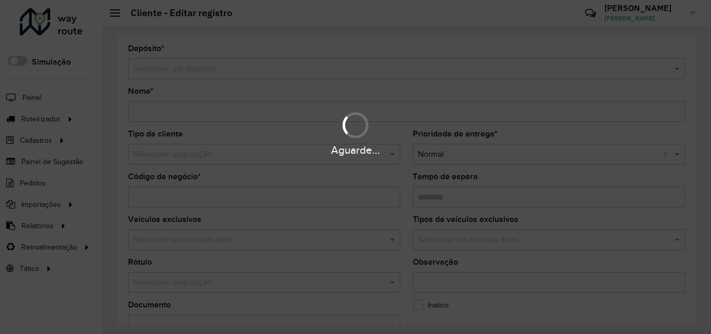
type input "**********"
type input "****"
type input "********"
type input "**********"
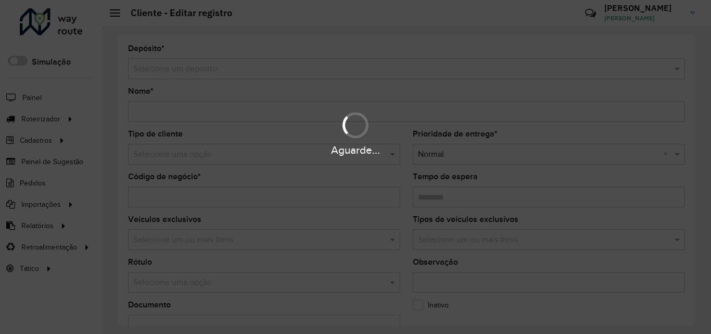
type input "******"
type input "**********"
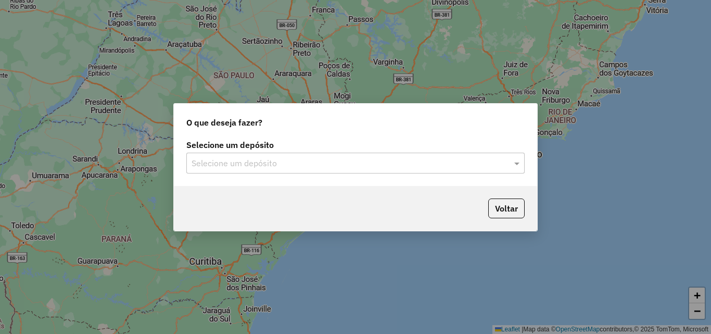
drag, startPoint x: 211, startPoint y: 150, endPoint x: 214, endPoint y: 156, distance: 6.1
click at [213, 153] on div "Selecione um depósito Selecione um depósito" at bounding box center [355, 157] width 338 height 32
click at [217, 161] on input "text" at bounding box center [344, 163] width 307 height 12
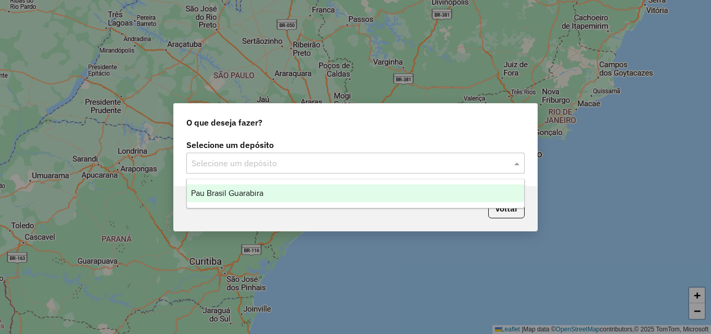
click at [239, 190] on span "Pau Brasil Guarabira" at bounding box center [227, 192] width 72 height 9
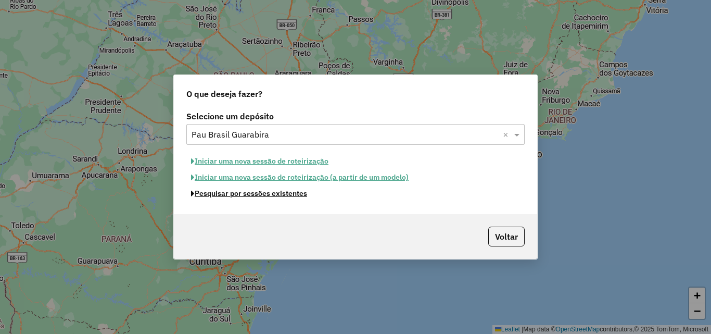
click at [239, 194] on button "Pesquisar por sessões existentes" at bounding box center [248, 193] width 125 height 16
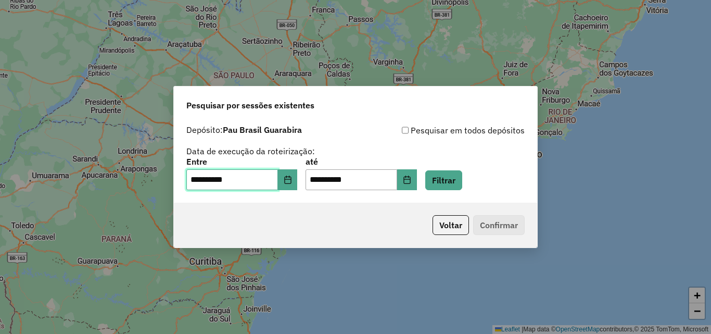
click at [199, 179] on input "**********" at bounding box center [232, 179] width 92 height 21
type input "**********"
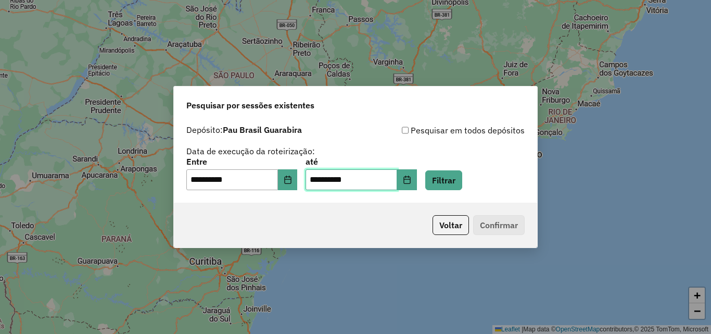
type input "**********"
click at [425, 170] on button "Filtrar" at bounding box center [443, 180] width 37 height 20
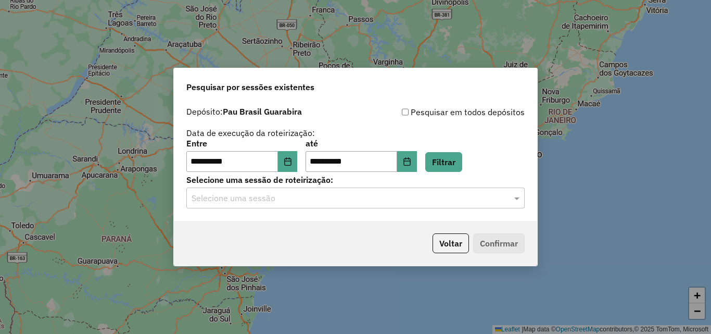
click at [327, 198] on input "text" at bounding box center [344, 198] width 307 height 12
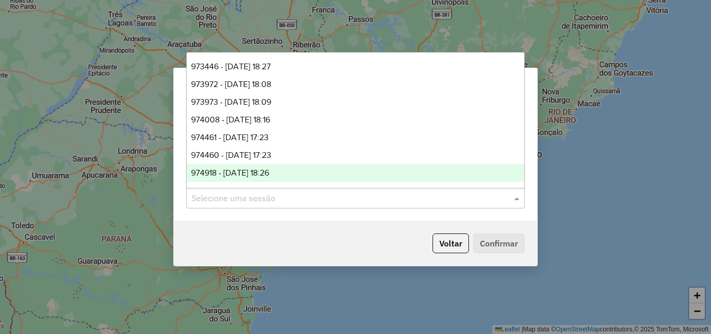
click at [268, 214] on div "**********" at bounding box center [355, 160] width 363 height 119
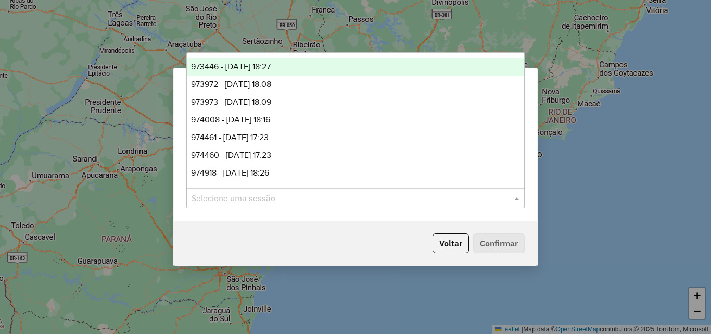
click at [263, 194] on input "text" at bounding box center [344, 198] width 307 height 12
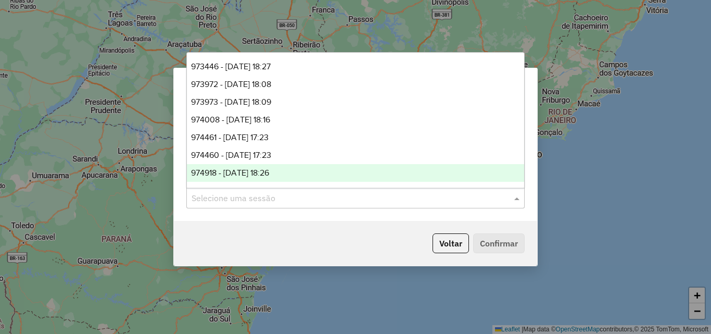
drag, startPoint x: 246, startPoint y: 170, endPoint x: 253, endPoint y: 175, distance: 9.7
click at [246, 169] on span "974918 - 05/08/2025 18:26" at bounding box center [230, 172] width 78 height 9
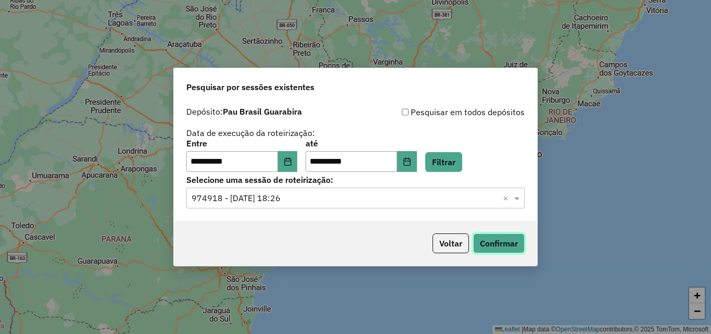
click at [480, 237] on button "Confirmar" at bounding box center [499, 243] width 52 height 20
click at [426, 190] on div "Selecione uma sessão × 974918 - 05/08/2025 18:26 ×" at bounding box center [355, 197] width 338 height 21
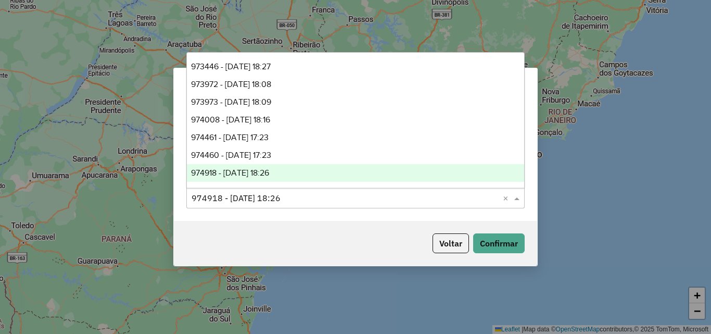
click at [265, 168] on span "974918 - 05/08/2025 18:26" at bounding box center [230, 172] width 78 height 9
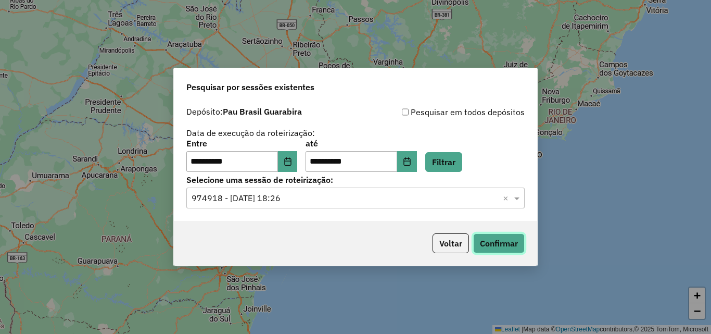
click at [497, 241] on button "Confirmar" at bounding box center [499, 243] width 52 height 20
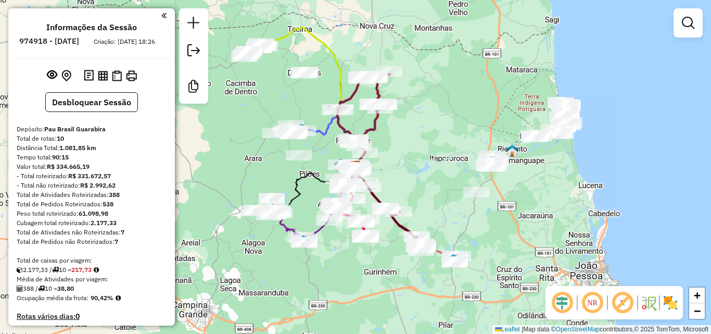
drag, startPoint x: 516, startPoint y: 225, endPoint x: 558, endPoint y: 221, distance: 41.8
click at [557, 221] on div "Janela de atendimento Grade de atendimento Capacidade Transportadoras Veículos …" at bounding box center [355, 167] width 711 height 334
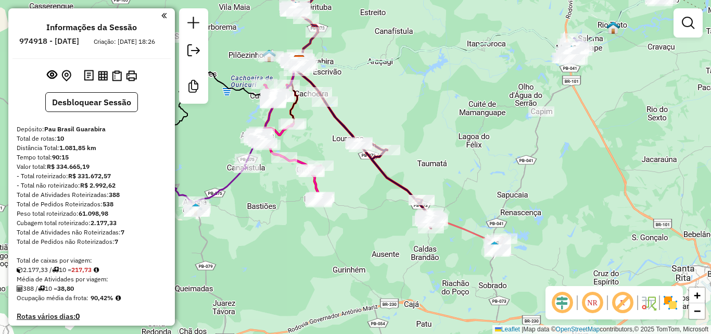
drag, startPoint x: 405, startPoint y: 290, endPoint x: 468, endPoint y: 302, distance: 64.0
click at [466, 301] on div "Rota 3 - Placa TOZ8B20 2045 - T400-MERC OURO BOM Janela de atendimento Grade de…" at bounding box center [355, 167] width 711 height 334
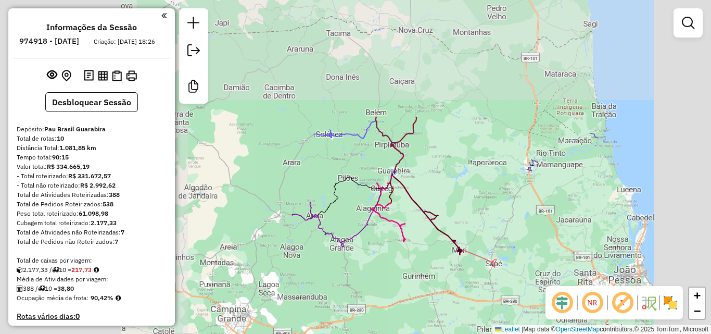
click at [401, 281] on div "Janela de atendimento Grade de atendimento Capacidade Transportadoras Veículos …" at bounding box center [355, 167] width 711 height 334
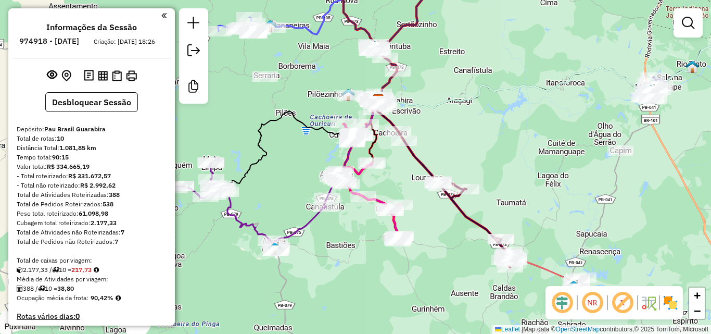
click at [375, 293] on div "Janela de atendimento Grade de atendimento Capacidade Transportadoras Veículos …" at bounding box center [355, 167] width 711 height 334
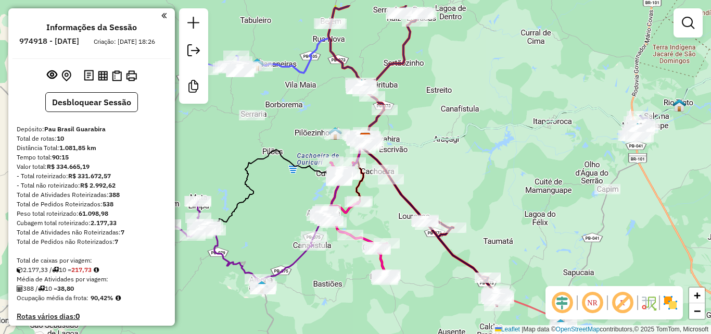
click at [364, 292] on div "Janela de atendimento Grade de atendimento Capacidade Transportadoras Veículos …" at bounding box center [355, 167] width 711 height 334
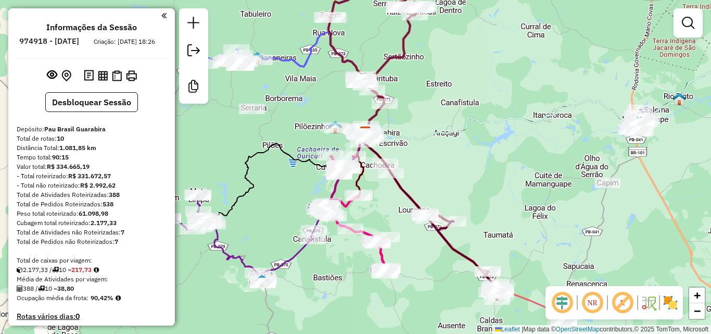
drag, startPoint x: 278, startPoint y: 149, endPoint x: 279, endPoint y: 143, distance: 6.8
click at [279, 143] on icon at bounding box center [287, 177] width 155 height 88
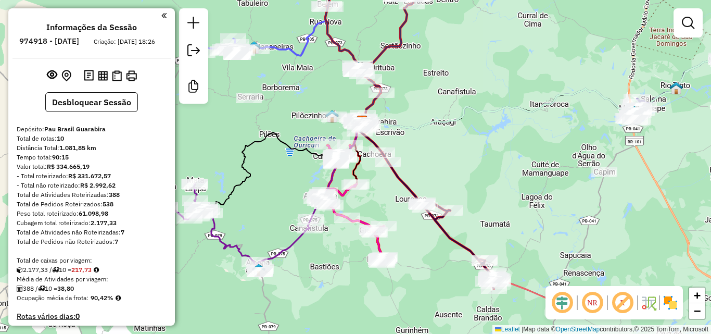
drag, startPoint x: 275, startPoint y: 165, endPoint x: 267, endPoint y: 153, distance: 14.7
click at [268, 155] on div "Janela de atendimento Grade de atendimento Capacidade Transportadoras Veículos …" at bounding box center [355, 167] width 711 height 334
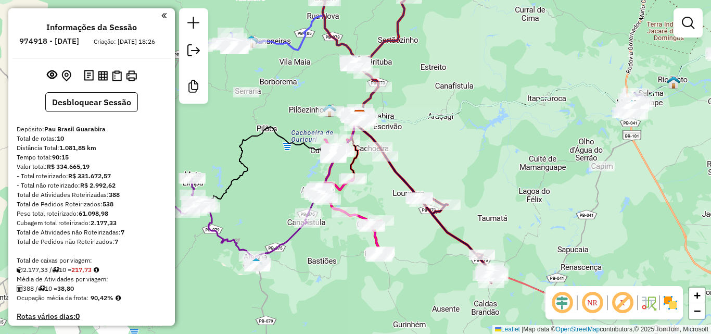
drag, startPoint x: 261, startPoint y: 181, endPoint x: 349, endPoint y: 179, distance: 88.0
click at [348, 179] on div "Janela de atendimento Grade de atendimento Capacidade Transportadoras Veículos …" at bounding box center [355, 167] width 711 height 334
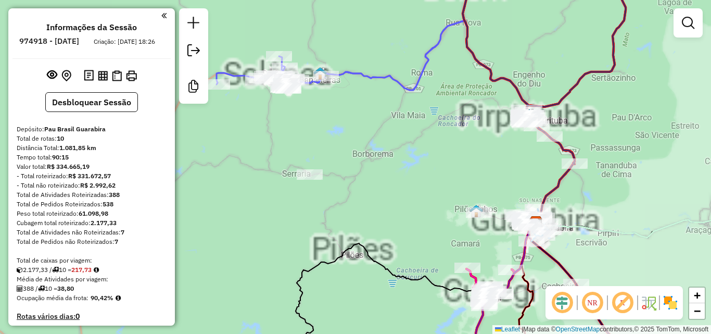
drag, startPoint x: 342, startPoint y: 145, endPoint x: 351, endPoint y: 202, distance: 58.4
click at [351, 200] on div "Rota 7 - Placa OXO0552 1741 - MERCADINHO SAO LUIZ Janela de atendimento Grade d…" at bounding box center [355, 167] width 711 height 334
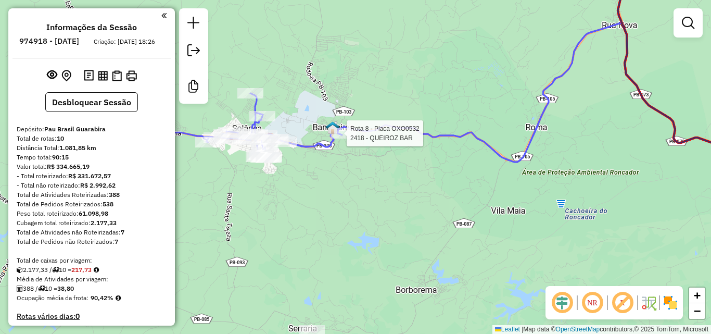
select select "**********"
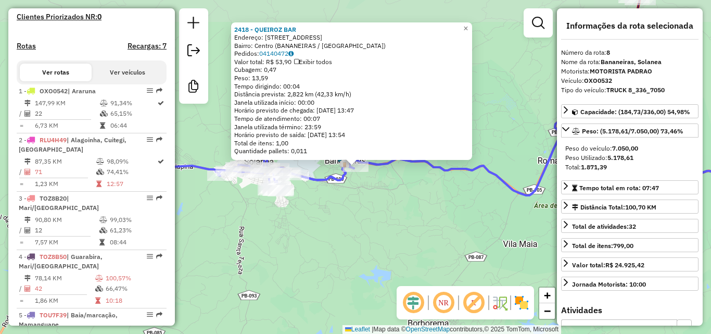
scroll to position [777, 0]
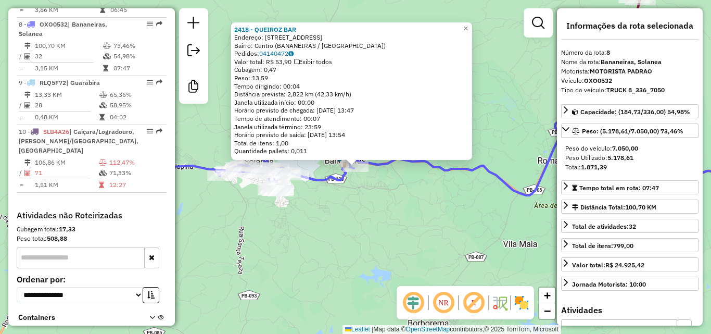
click at [353, 212] on div "2418 - QUEIROZ BAR Endereço: R BERISIO PESSOA 9 Bairro: Centro (BANANEIRAS / PB…" at bounding box center [355, 167] width 711 height 334
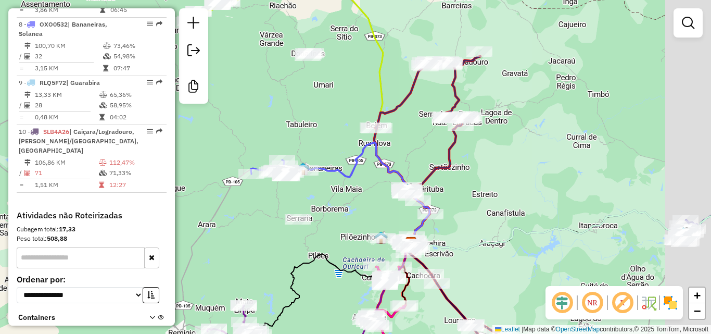
drag, startPoint x: 398, startPoint y: 235, endPoint x: 334, endPoint y: 193, distance: 76.9
click at [335, 194] on div "Janela de atendimento Grade de atendimento Capacidade Transportadoras Veículos …" at bounding box center [355, 167] width 711 height 334
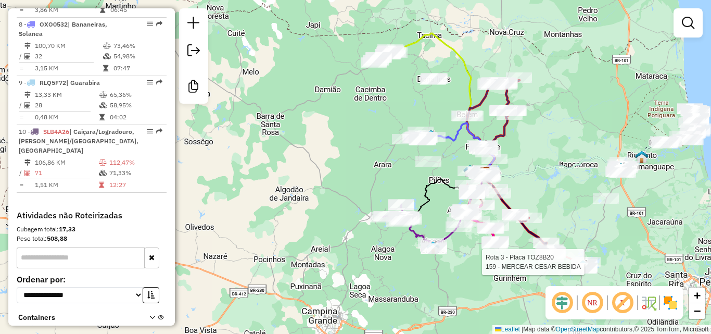
drag, startPoint x: 556, startPoint y: 190, endPoint x: 530, endPoint y: 156, distance: 43.1
click at [535, 162] on div "Rota 3 - Placa TOZ8B20 159 - MERCEAR CESAR BEBIDA Janela de atendimento Grade d…" at bounding box center [355, 167] width 711 height 334
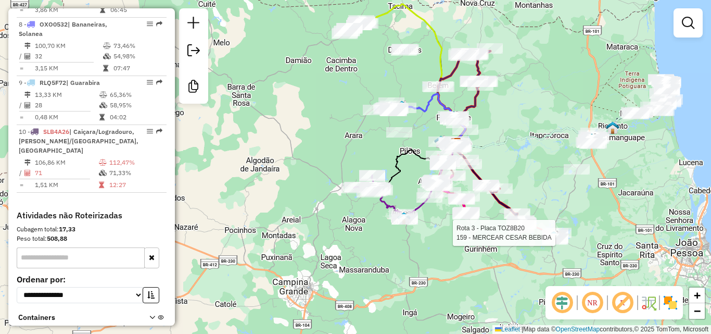
drag, startPoint x: 542, startPoint y: 172, endPoint x: 532, endPoint y: 180, distance: 12.3
click at [532, 179] on div "Rota 3 - Placa TOZ8B20 159 - MERCEAR CESAR BEBIDA Janela de atendimento Grade d…" at bounding box center [355, 167] width 711 height 334
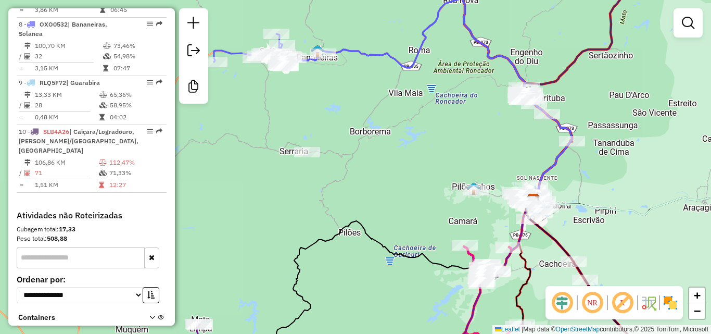
drag, startPoint x: 375, startPoint y: 78, endPoint x: 396, endPoint y: 163, distance: 88.0
click at [381, 145] on div "Rota 3 - Placa TOZ8B20 159 - MERCEAR CESAR BEBIDA Janela de atendimento Grade d…" at bounding box center [355, 167] width 711 height 334
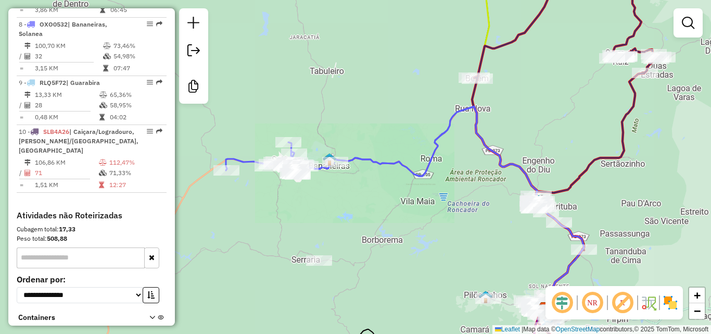
drag, startPoint x: 328, startPoint y: 202, endPoint x: 354, endPoint y: 214, distance: 29.1
click at [338, 209] on div "Rota 3 - Placa TOZ8B20 159 - MERCEAR CESAR BEBIDA Janela de atendimento Grade d…" at bounding box center [355, 167] width 711 height 334
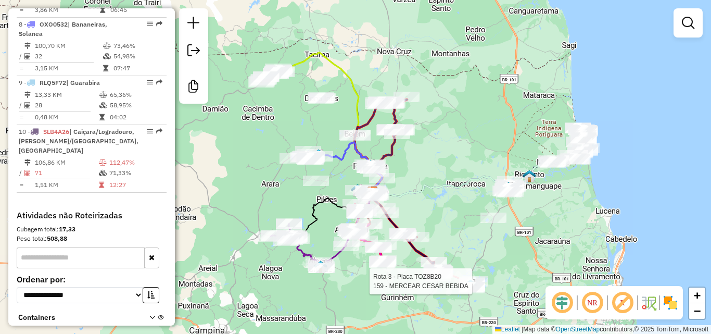
drag, startPoint x: 456, startPoint y: 225, endPoint x: 447, endPoint y: 183, distance: 43.6
click at [449, 186] on div "Rota 3 - Placa TOZ8B20 159 - MERCEAR CESAR BEBIDA Janela de atendimento Grade d…" at bounding box center [355, 167] width 711 height 334
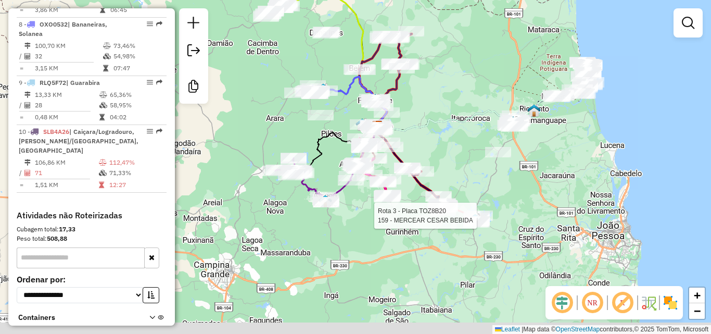
drag, startPoint x: 514, startPoint y: 218, endPoint x: 516, endPoint y: 213, distance: 5.6
click at [515, 213] on div "Rota 3 - Placa TOZ8B20 159 - MERCEAR CESAR BEBIDA Janela de atendimento Grade d…" at bounding box center [355, 167] width 711 height 334
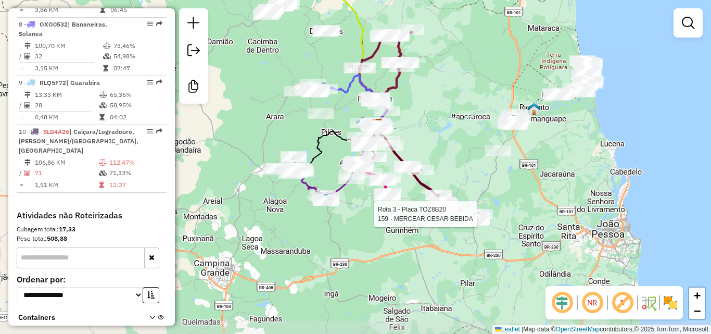
click at [459, 247] on div "Rota 3 - Placa TOZ8B20 159 - MERCEAR CESAR BEBIDA Janela de atendimento Grade d…" at bounding box center [355, 167] width 711 height 334
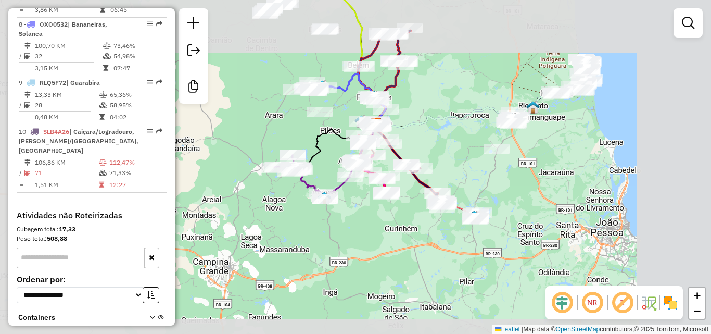
drag, startPoint x: 373, startPoint y: 242, endPoint x: 378, endPoint y: 255, distance: 14.0
click at [378, 255] on div "Janela de atendimento Grade de atendimento Capacidade Transportadoras Veículos …" at bounding box center [355, 167] width 711 height 334
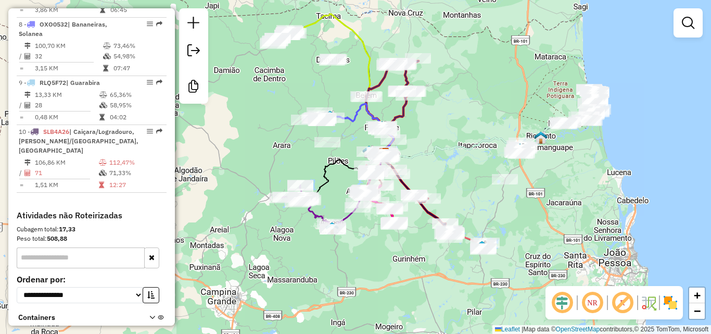
click at [577, 223] on div "Rota 4 - Placa TOZ8B50 4019 - LUCAS BRITO Janela de atendimento Grade de atendi…" at bounding box center [355, 167] width 711 height 334
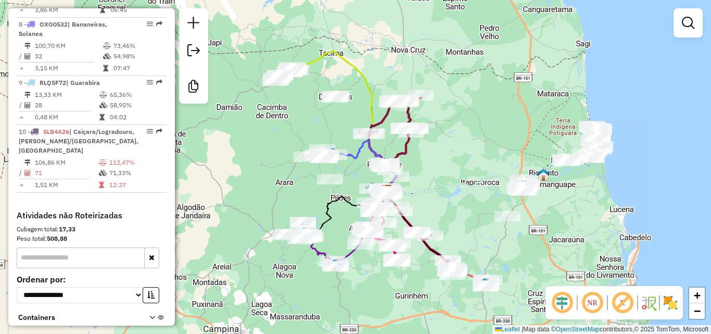
drag, startPoint x: 536, startPoint y: 224, endPoint x: 568, endPoint y: 221, distance: 31.9
click at [568, 221] on div "Janela de atendimento Grade de atendimento Capacidade Transportadoras Veículos …" at bounding box center [355, 167] width 711 height 334
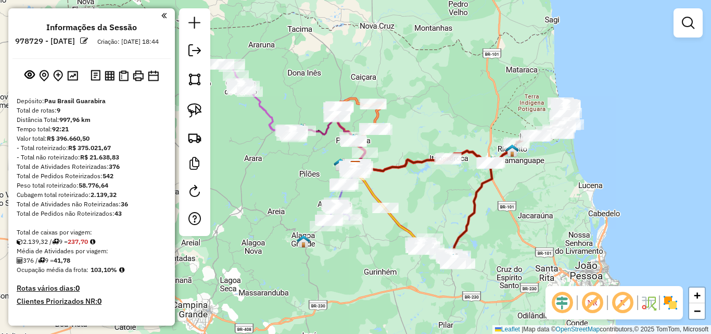
scroll to position [314, 0]
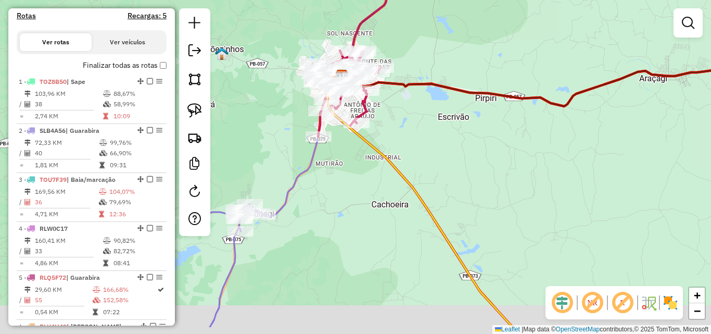
drag, startPoint x: 367, startPoint y: 214, endPoint x: 371, endPoint y: 205, distance: 9.8
click at [369, 207] on div "Janela de atendimento Grade de atendimento Capacidade Transportadoras Veículos …" at bounding box center [355, 167] width 711 height 334
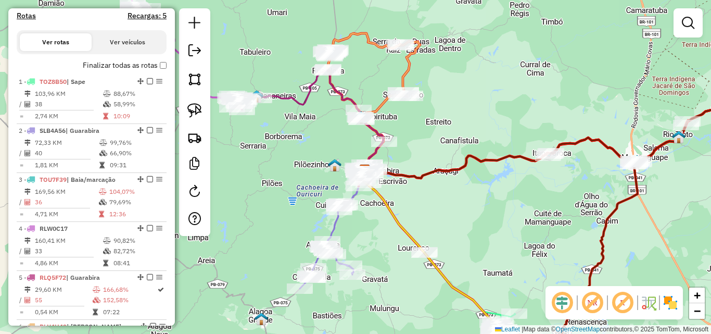
drag, startPoint x: 387, startPoint y: 237, endPoint x: 370, endPoint y: 182, distance: 57.6
click at [373, 187] on div "Janela de atendimento Grade de atendimento Capacidade Transportadoras Veículos …" at bounding box center [355, 167] width 711 height 334
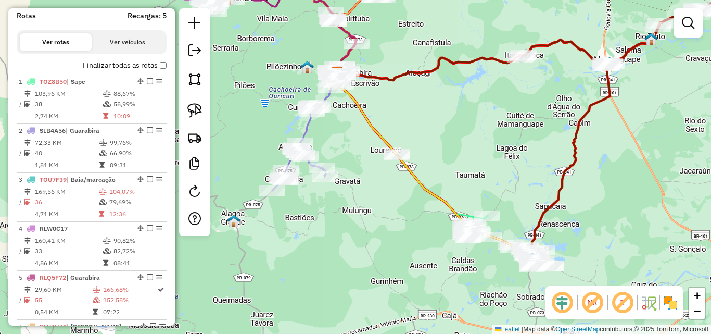
drag, startPoint x: 432, startPoint y: 241, endPoint x: 420, endPoint y: 235, distance: 13.7
click at [420, 235] on div "Janela de atendimento Grade de atendimento Capacidade Transportadoras Veículos …" at bounding box center [355, 167] width 711 height 334
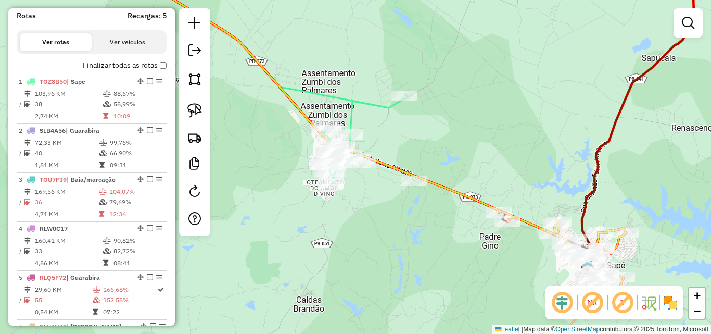
drag, startPoint x: 548, startPoint y: 270, endPoint x: 456, endPoint y: 236, distance: 98.1
click at [456, 236] on div "Janela de atendimento Grade de atendimento Capacidade Transportadoras Veículos …" at bounding box center [355, 167] width 711 height 334
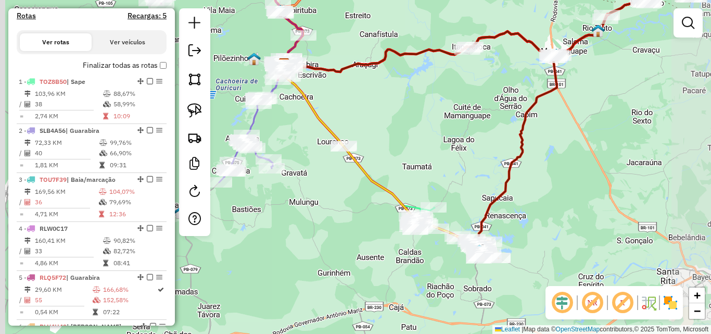
drag, startPoint x: 380, startPoint y: 254, endPoint x: 399, endPoint y: 260, distance: 18.9
click at [398, 260] on div "Janela de atendimento Grade de atendimento Capacidade Transportadoras Veículos …" at bounding box center [355, 167] width 711 height 334
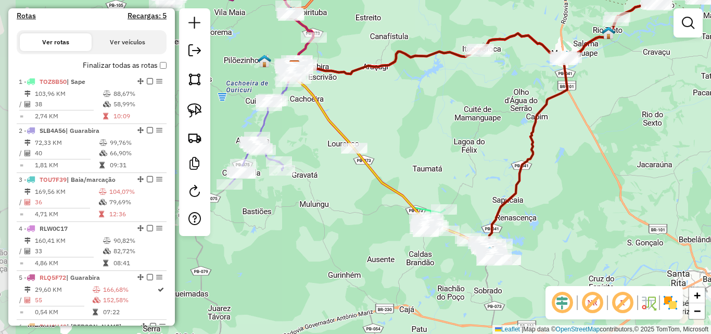
drag, startPoint x: 354, startPoint y: 224, endPoint x: 444, endPoint y: 287, distance: 109.7
click at [424, 283] on div "Janela de atendimento Grade de atendimento Capacidade Transportadoras Veículos …" at bounding box center [355, 167] width 711 height 334
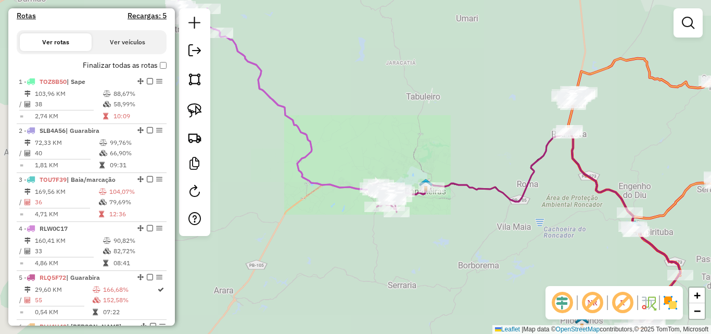
drag, startPoint x: 501, startPoint y: 256, endPoint x: 429, endPoint y: 234, distance: 74.6
click at [465, 244] on div "Janela de atendimento Grade de atendimento Capacidade Transportadoras Veículos …" at bounding box center [355, 167] width 711 height 334
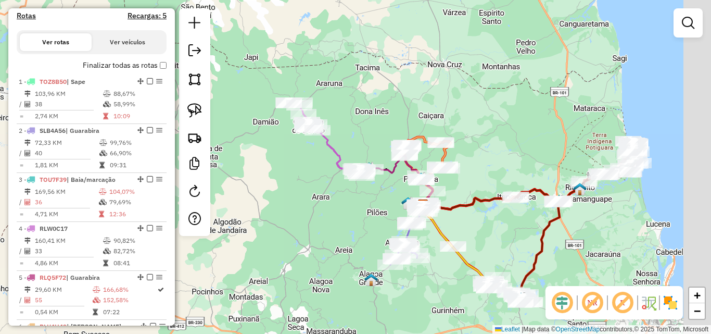
drag, startPoint x: 528, startPoint y: 263, endPoint x: 444, endPoint y: 176, distance: 120.7
click at [444, 176] on div "Janela de atendimento Grade de atendimento Capacidade Transportadoras Veículos …" at bounding box center [355, 167] width 711 height 334
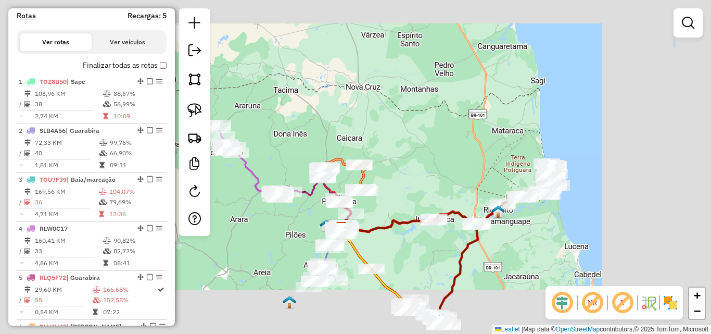
drag, startPoint x: 535, startPoint y: 231, endPoint x: 544, endPoint y: 151, distance: 80.6
click at [544, 151] on div "Janela de atendimento Grade de atendimento Capacidade Transportadoras Veículos …" at bounding box center [355, 167] width 711 height 334
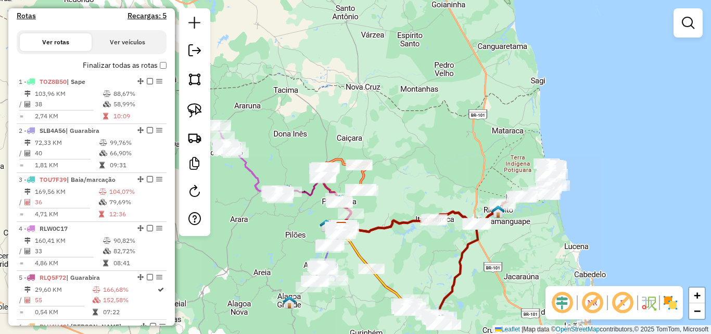
drag, startPoint x: 511, startPoint y: 278, endPoint x: 529, endPoint y: 185, distance: 94.3
click at [529, 186] on div "Rota 7 - Placa SLB4A26 372 - WM BEBIDAS Rota 3 - Placa TOU7F39 887 - [PERSON_NA…" at bounding box center [355, 167] width 711 height 334
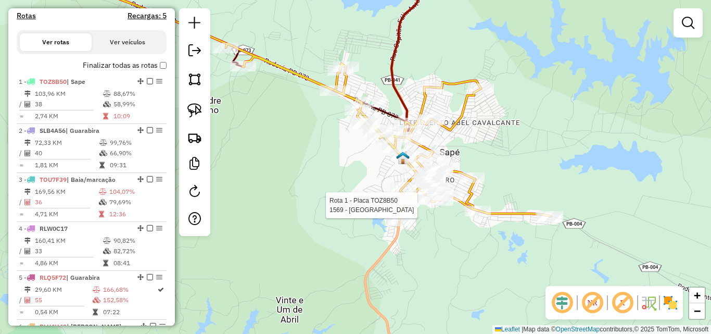
select select "**********"
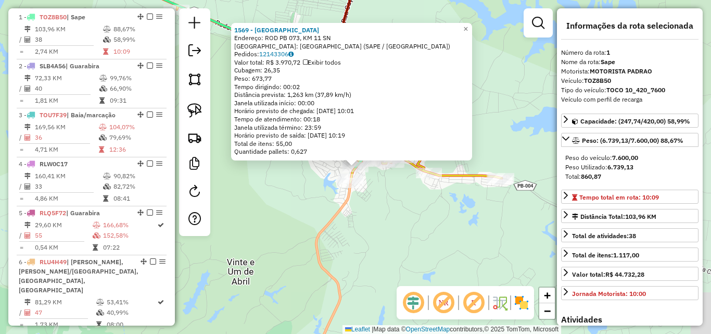
scroll to position [390, 0]
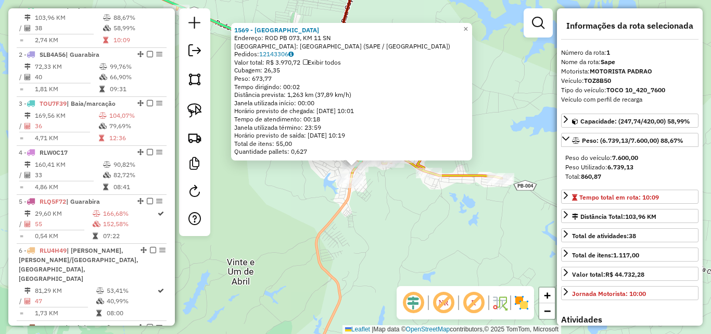
click at [371, 248] on div "1569 - [GEOGRAPHIC_DATA] Endereço: ROD PB 073, KM 11 SN Bairro: [GEOGRAPHIC_DAT…" at bounding box center [355, 167] width 711 height 334
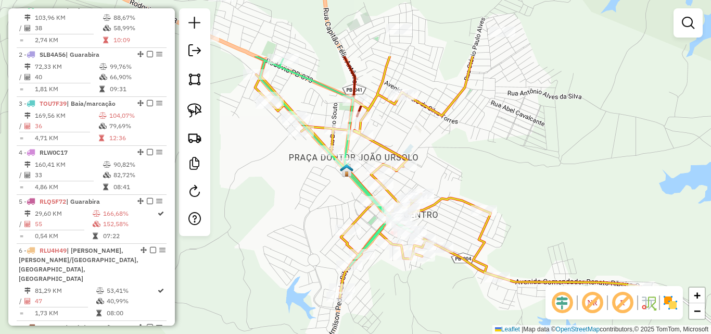
drag, startPoint x: 461, startPoint y: 164, endPoint x: 458, endPoint y: 232, distance: 67.2
click at [458, 232] on div "Janela de atendimento Grade de atendimento Capacidade Transportadoras Veículos …" at bounding box center [355, 167] width 711 height 334
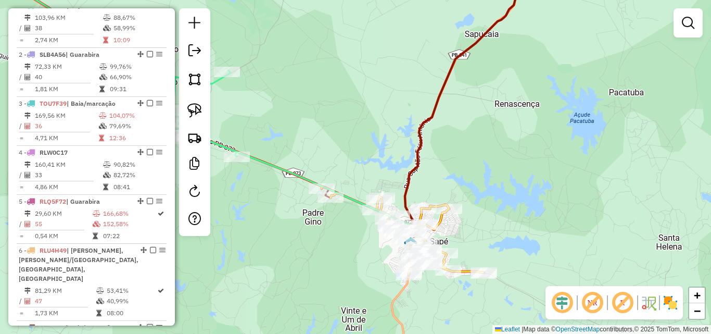
drag, startPoint x: 303, startPoint y: 259, endPoint x: 341, endPoint y: 249, distance: 38.7
click at [335, 250] on div "Janela de atendimento Grade de atendimento Capacidade Transportadoras Veículos …" at bounding box center [355, 167] width 711 height 334
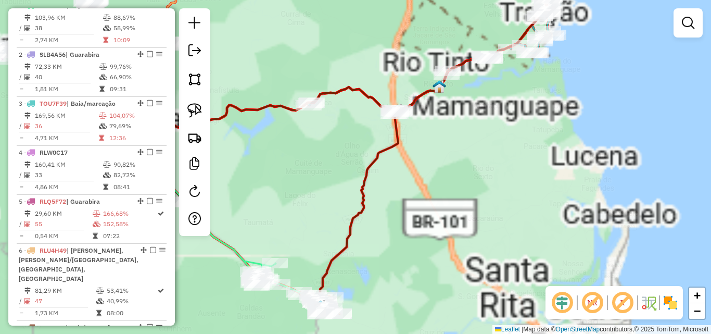
drag, startPoint x: 546, startPoint y: 245, endPoint x: 650, endPoint y: 253, distance: 104.4
click at [626, 249] on div "Janela de atendimento Grade de atendimento Capacidade Transportadoras Veículos …" at bounding box center [355, 167] width 711 height 334
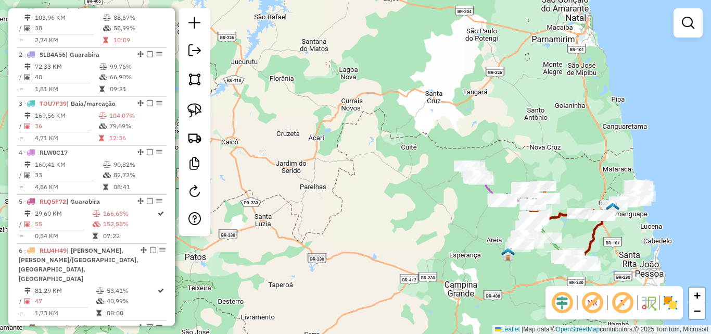
drag, startPoint x: 619, startPoint y: 253, endPoint x: 478, endPoint y: 232, distance: 142.7
click at [478, 232] on div "Rota 1 - Placa TOZ8B50 1482 - REI DO GUINE Janela de atendimento Grade de atend…" at bounding box center [355, 167] width 711 height 334
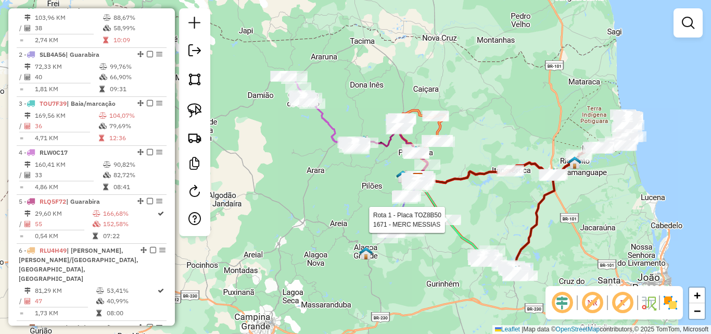
click at [379, 299] on div "Rota 1 - Placa TOZ8B50 1482 - REI DO GUINE Rota 1 - Placa TOZ8B50 1671 - MERC M…" at bounding box center [355, 167] width 711 height 334
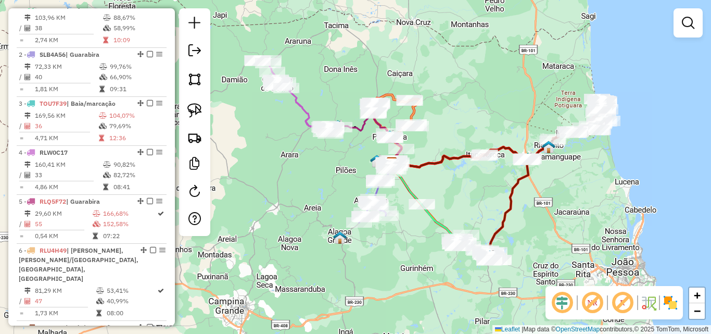
click at [358, 274] on div "Janela de atendimento Grade de atendimento Capacidade Transportadoras Veículos …" at bounding box center [355, 167] width 711 height 334
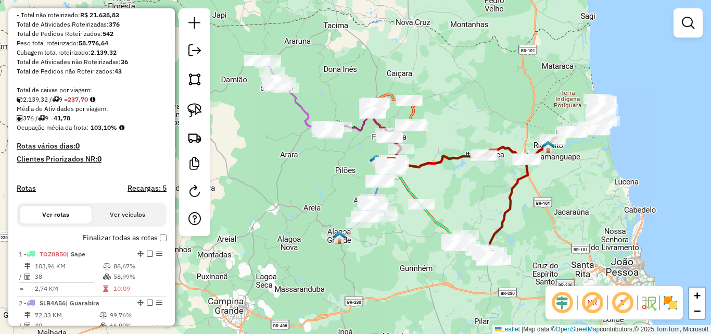
scroll to position [182, 0]
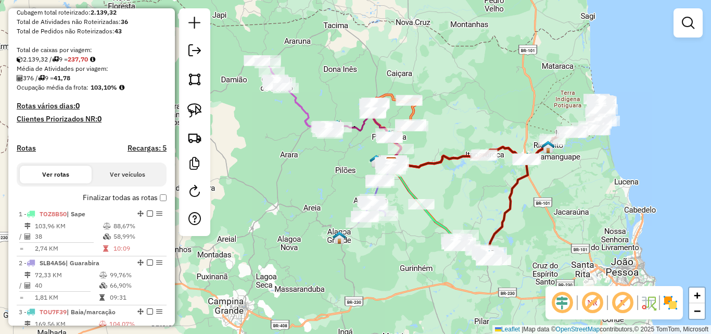
click at [156, 203] on label "Finalizar todas as rotas" at bounding box center [125, 197] width 84 height 11
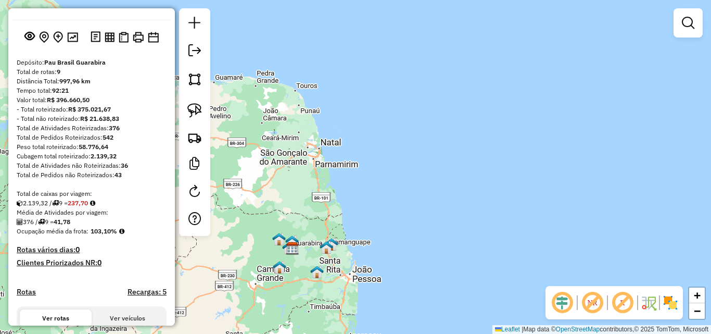
scroll to position [0, 0]
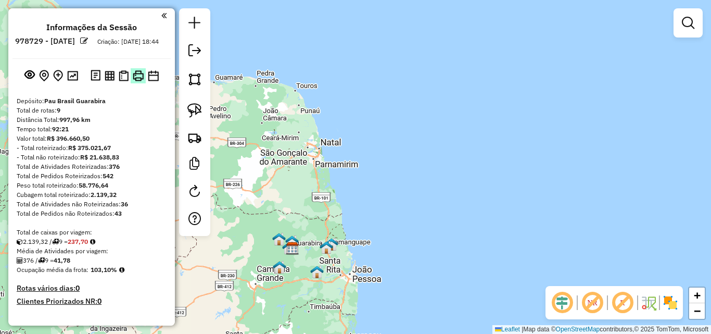
click at [138, 80] on img at bounding box center [138, 75] width 11 height 11
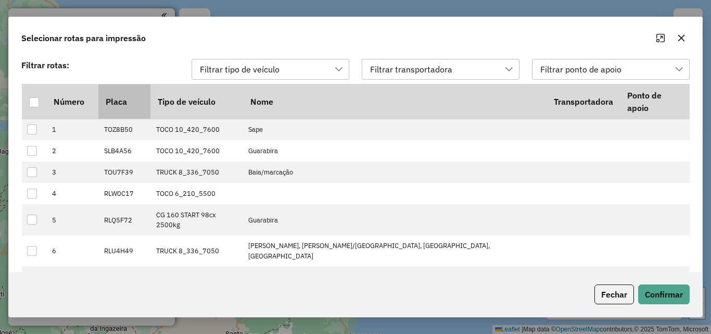
scroll to position [7, 47]
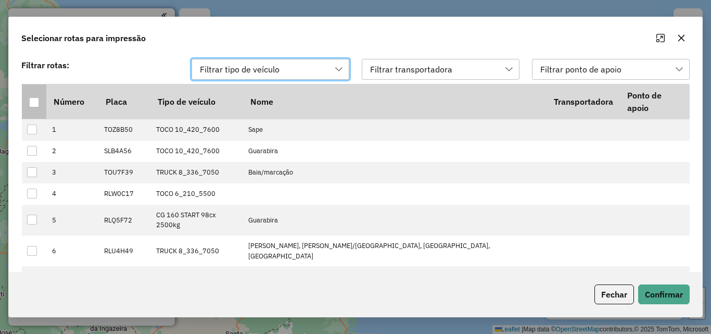
click at [32, 97] on div at bounding box center [34, 102] width 10 height 10
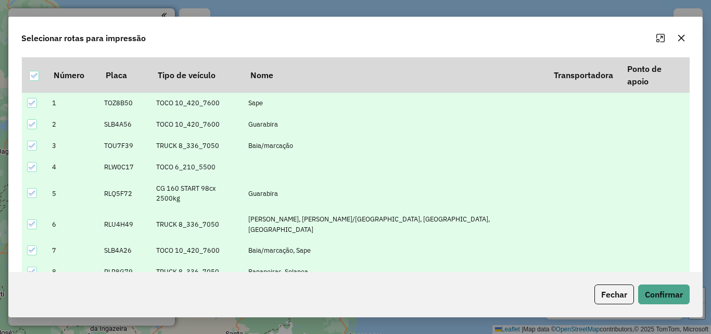
scroll to position [40, 0]
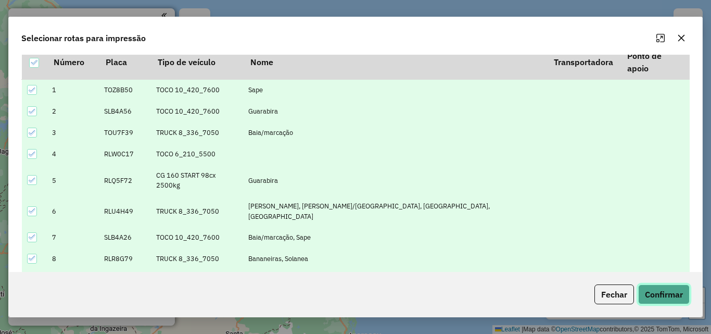
click at [650, 294] on button "Confirmar" at bounding box center [664, 294] width 52 height 20
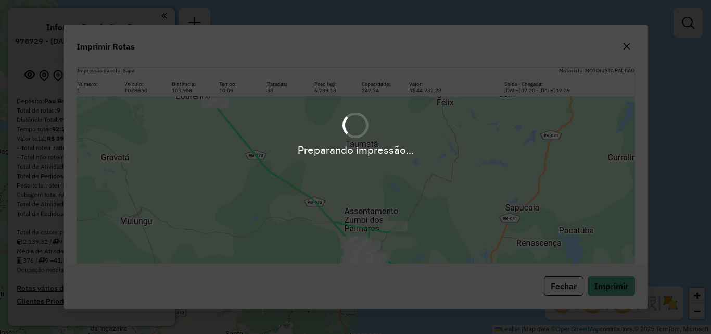
click at [625, 47] on div "Preparando impressão..." at bounding box center [355, 167] width 711 height 334
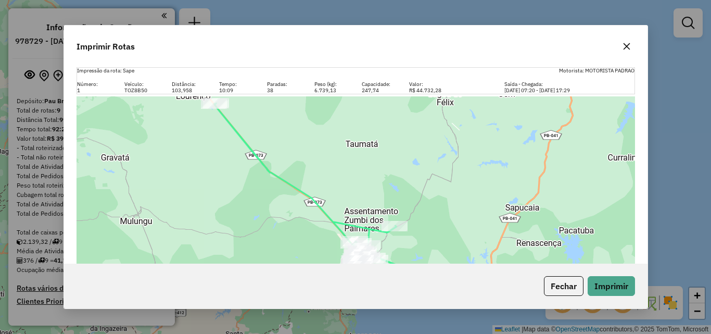
click at [625, 47] on icon "button" at bounding box center [626, 46] width 7 height 7
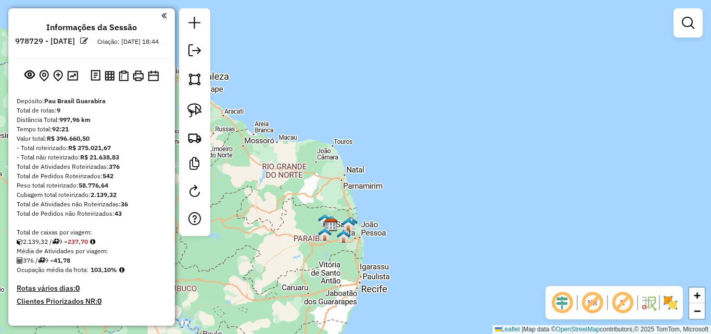
drag, startPoint x: 324, startPoint y: 267, endPoint x: 361, endPoint y: 233, distance: 50.4
click at [357, 235] on div "Janela de atendimento Grade de atendimento Capacidade Transportadoras Veículos …" at bounding box center [355, 167] width 711 height 334
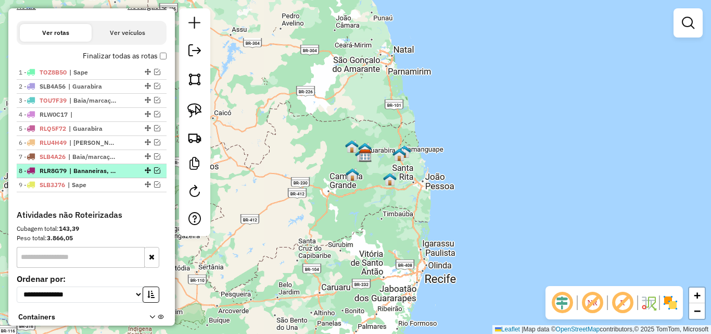
scroll to position [312, 0]
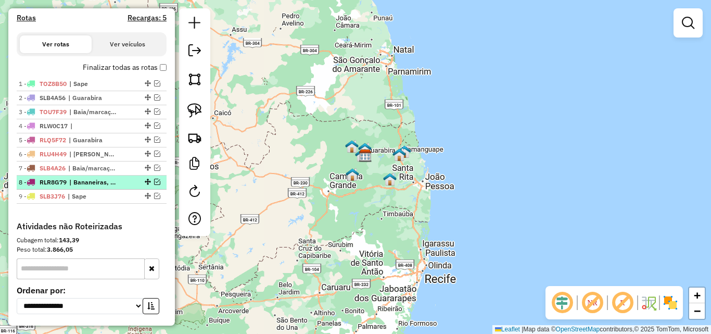
click at [154, 185] on em at bounding box center [157, 181] width 6 height 6
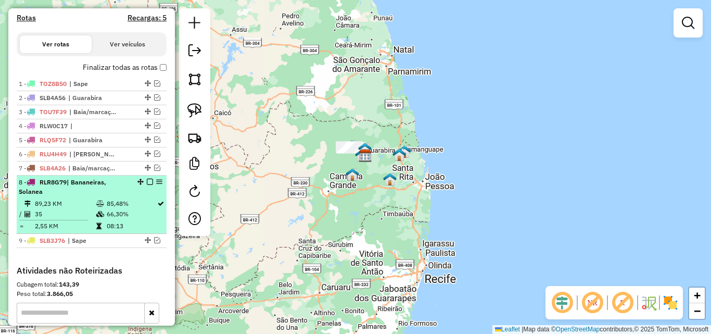
click at [125, 193] on div "8 - RLR8G79 | Bananeiras, Solanea" at bounding box center [74, 186] width 110 height 19
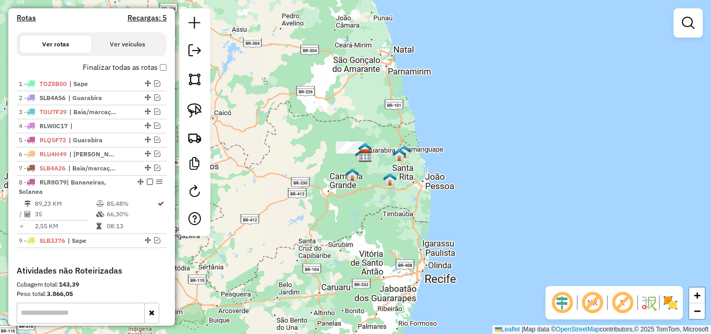
select select "**********"
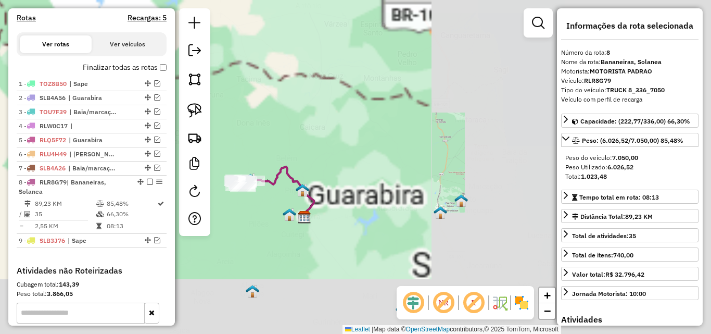
drag, startPoint x: 288, startPoint y: 216, endPoint x: 299, endPoint y: 220, distance: 11.5
click at [298, 219] on div "Janela de atendimento Grade de atendimento Capacidade Transportadoras Veículos …" at bounding box center [355, 167] width 711 height 334
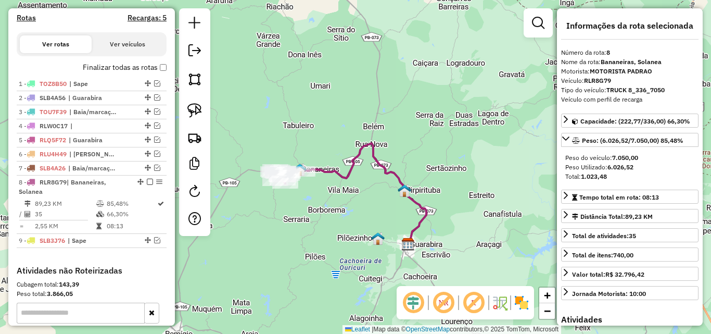
drag, startPoint x: 277, startPoint y: 210, endPoint x: 321, endPoint y: 234, distance: 49.4
click at [321, 234] on div "Janela de atendimento Grade de atendimento Capacidade Transportadoras Veículos …" at bounding box center [355, 167] width 711 height 334
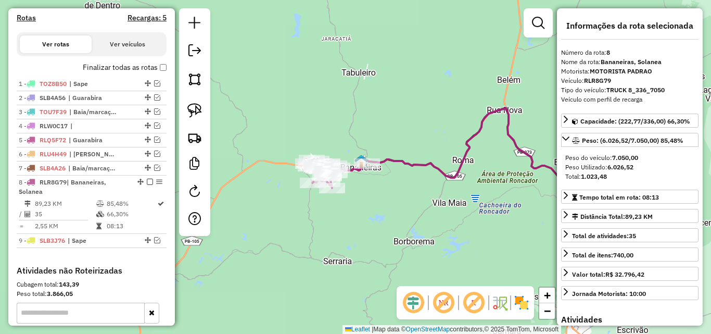
click at [445, 294] on em at bounding box center [443, 302] width 25 height 25
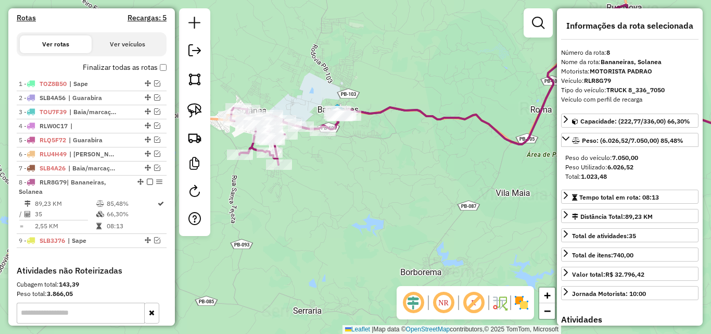
drag, startPoint x: 368, startPoint y: 234, endPoint x: 379, endPoint y: 244, distance: 14.4
click at [377, 242] on div "Janela de atendimento Grade de atendimento Capacidade Transportadoras Veículos …" at bounding box center [355, 167] width 711 height 334
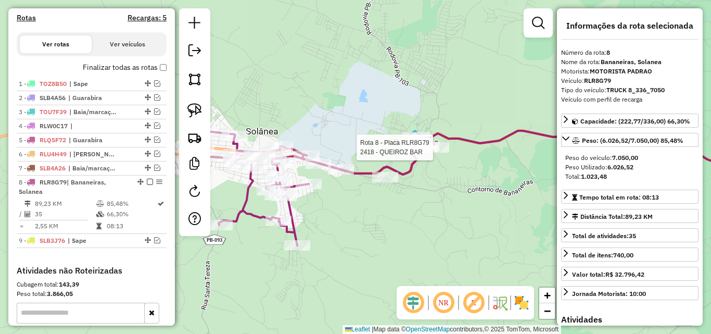
click at [446, 152] on div at bounding box center [436, 147] width 26 height 10
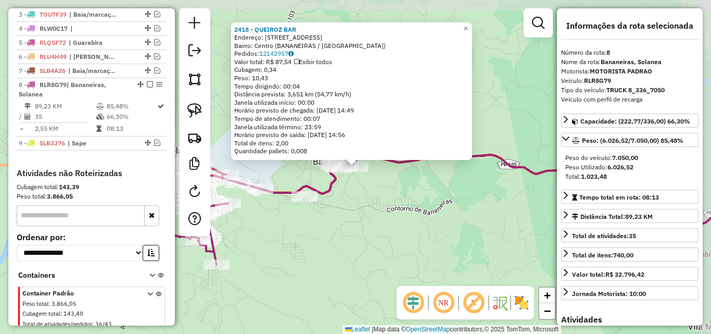
scroll to position [449, 0]
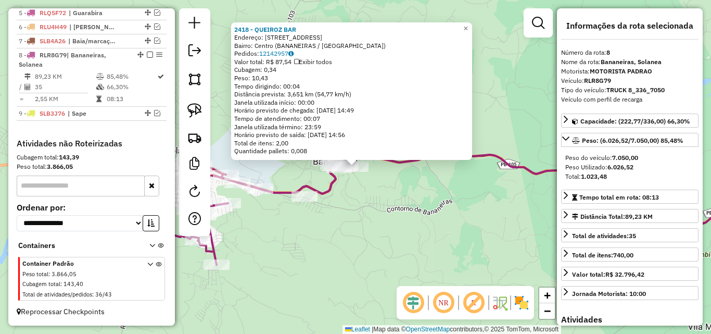
click at [357, 211] on div "2418 - QUEIROZ BAR Endereço: R BERISIO PESSOA 9 Bairro: Centro (BANANEIRAS / PB…" at bounding box center [355, 167] width 711 height 334
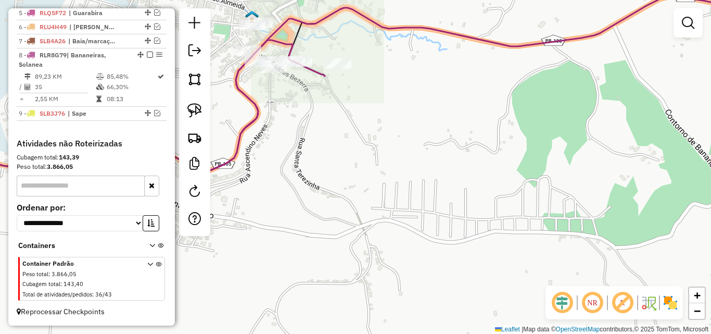
drag, startPoint x: 348, startPoint y: 149, endPoint x: 363, endPoint y: 173, distance: 28.3
click at [361, 169] on div "Janela de atendimento Grade de atendimento Capacidade Transportadoras Veículos …" at bounding box center [355, 167] width 711 height 334
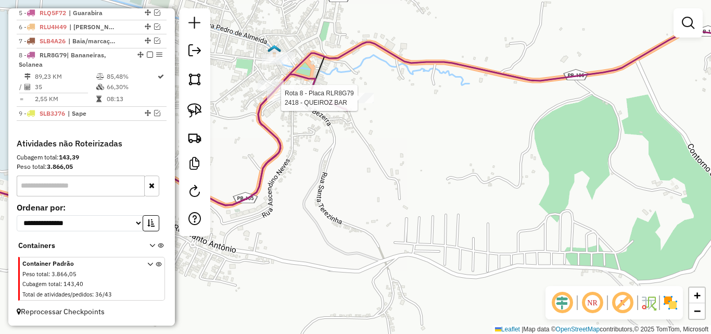
select select "**********"
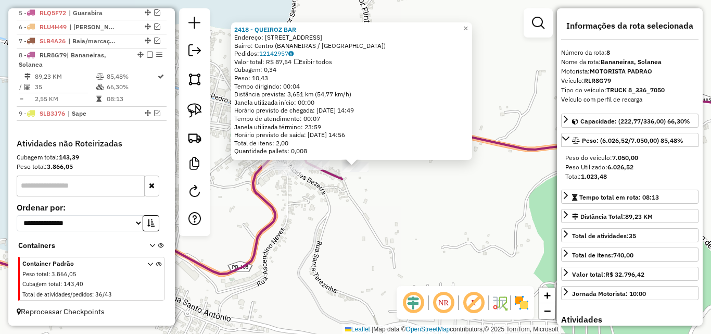
click at [355, 194] on div "2418 - QUEIROZ BAR Endereço: R BERISIO PESSOA 9 Bairro: Centro (BANANEIRAS / PB…" at bounding box center [355, 167] width 711 height 334
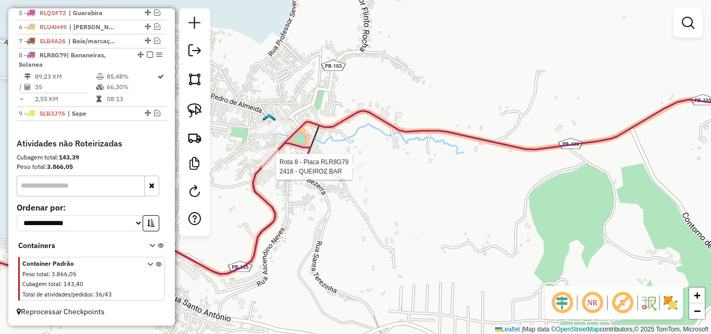
select select "**********"
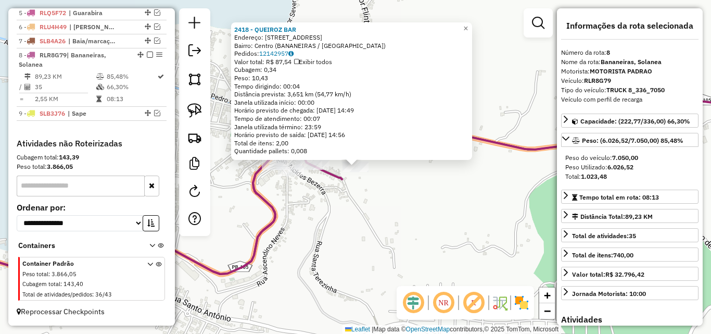
click at [347, 197] on div "2418 - QUEIROZ BAR Endereço: R BERISIO PESSOA 9 Bairro: Centro (BANANEIRAS / PB…" at bounding box center [355, 167] width 711 height 334
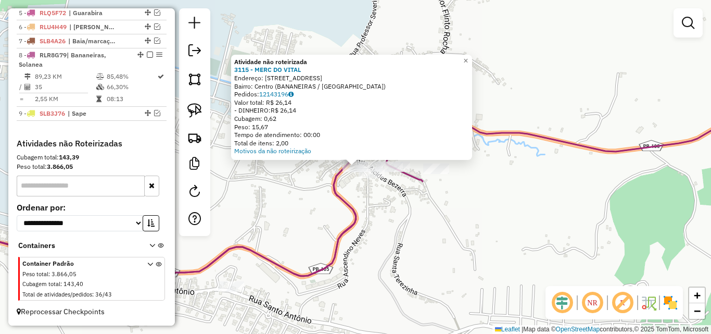
click at [439, 215] on div "Atividade não roteirizada 3115 - MERC DO VITAL Endereço: RUA ALSIDIS BEZERRA 93…" at bounding box center [355, 167] width 711 height 334
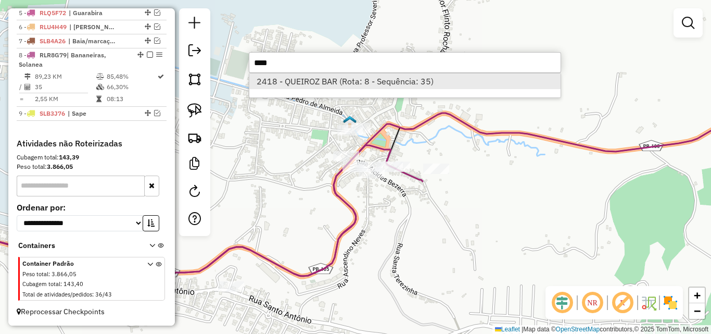
type input "****"
click at [376, 83] on li "2418 - QUEIROZ BAR (Rota: 8 - Sequência: 35)" at bounding box center [404, 81] width 311 height 16
select select "**********"
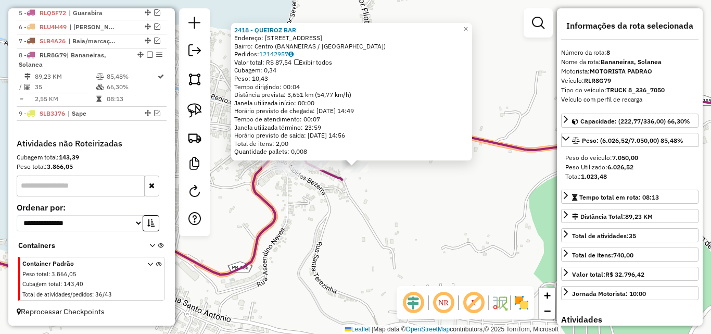
click at [357, 193] on div "2418 - QUEIROZ BAR Endereço: R BERISIO PESSOA 9 Bairro: Centro (BANANEIRAS / PB…" at bounding box center [355, 167] width 711 height 334
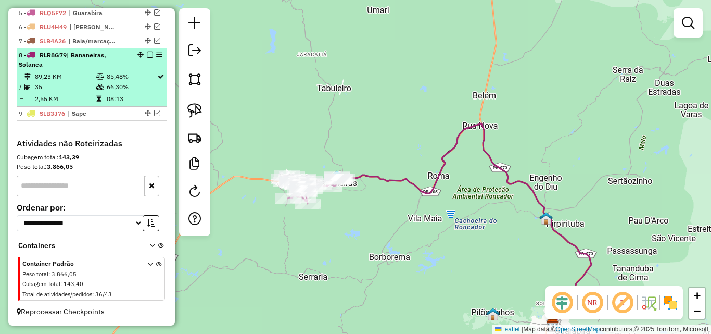
click at [147, 55] on em at bounding box center [150, 55] width 6 height 6
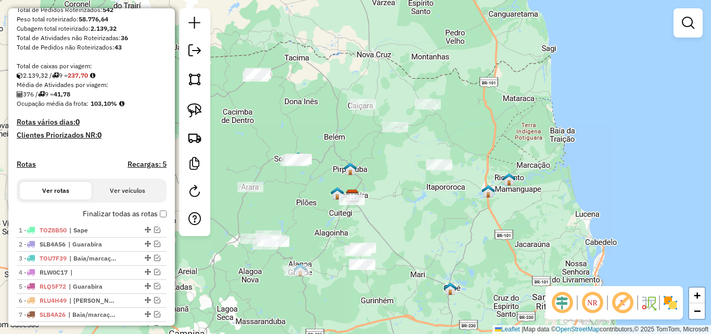
scroll to position [40, 0]
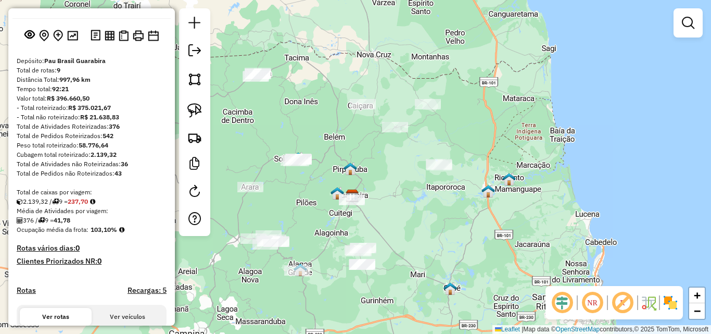
drag, startPoint x: 196, startPoint y: 52, endPoint x: 185, endPoint y: 58, distance: 12.4
click at [197, 52] on em at bounding box center [194, 50] width 12 height 12
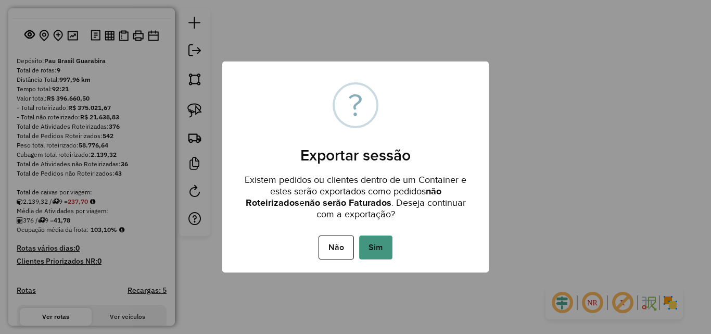
click at [370, 251] on button "Sim" at bounding box center [375, 247] width 33 height 24
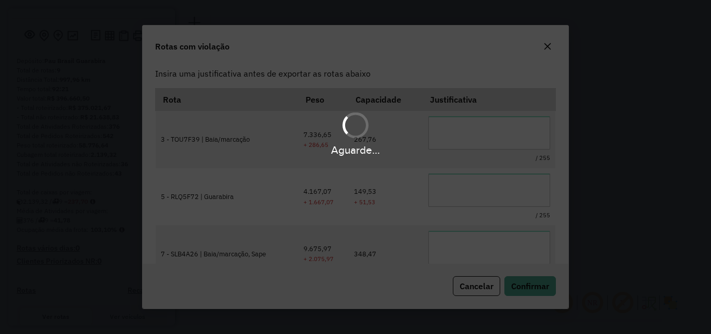
scroll to position [56, 0]
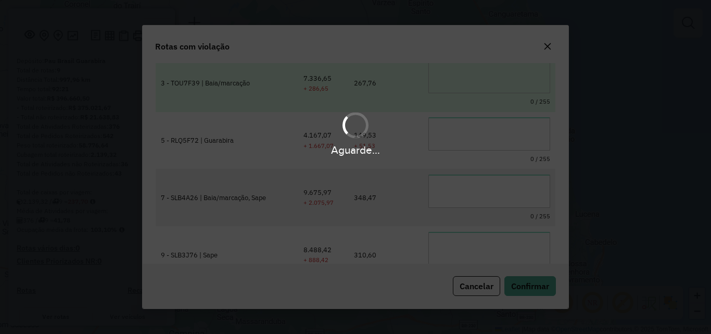
click at [478, 82] on textarea at bounding box center [489, 76] width 122 height 33
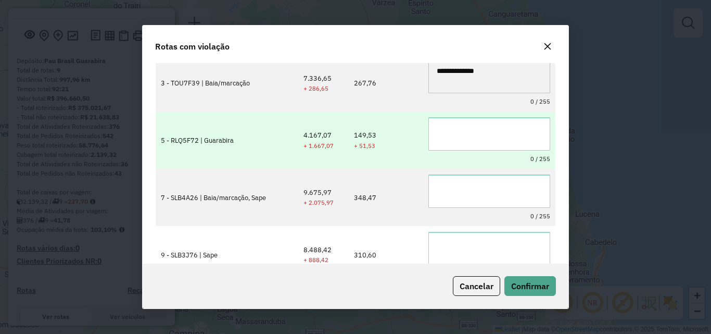
type textarea "**********"
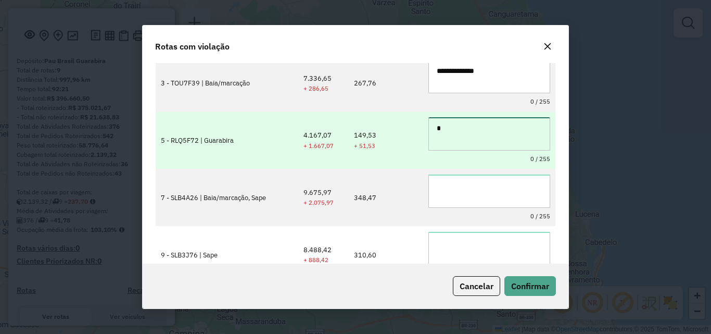
click at [465, 145] on textarea "*" at bounding box center [489, 133] width 122 height 33
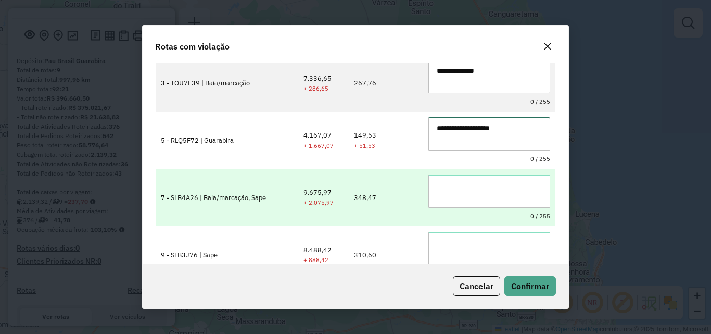
type textarea "**********"
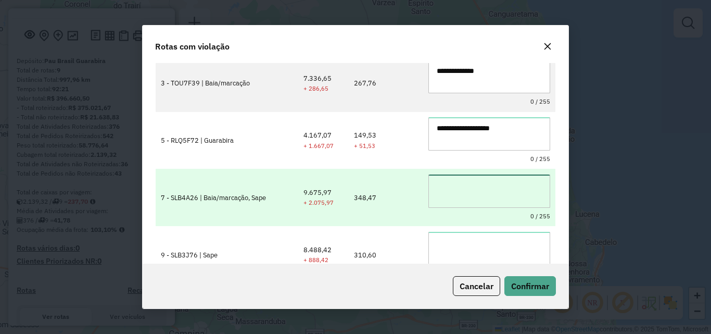
click at [471, 202] on textarea at bounding box center [489, 190] width 122 height 33
click at [471, 202] on textarea "*" at bounding box center [489, 190] width 122 height 33
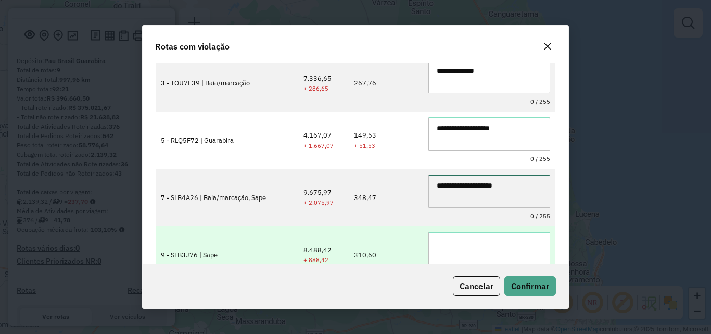
type textarea "**********"
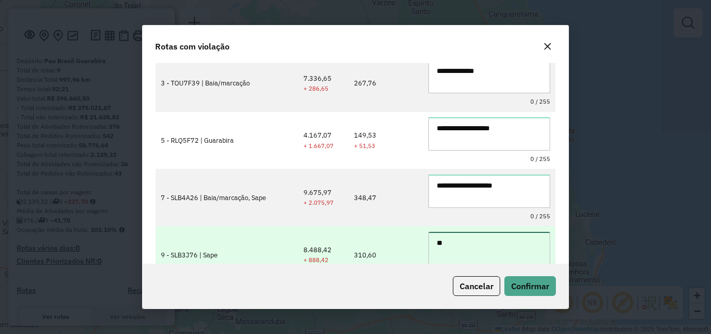
click at [479, 247] on textarea "**" at bounding box center [489, 248] width 122 height 33
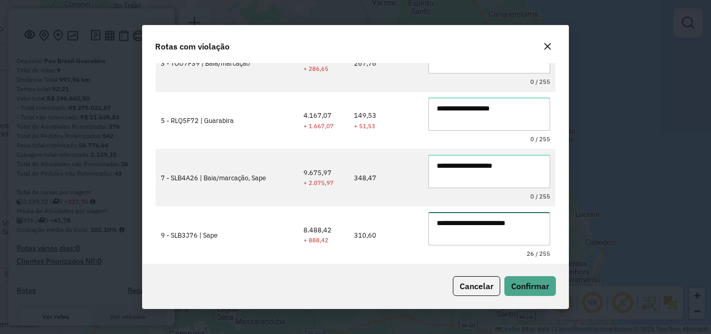
type textarea "**********"
click at [518, 278] on button "Confirmar" at bounding box center [530, 286] width 52 height 20
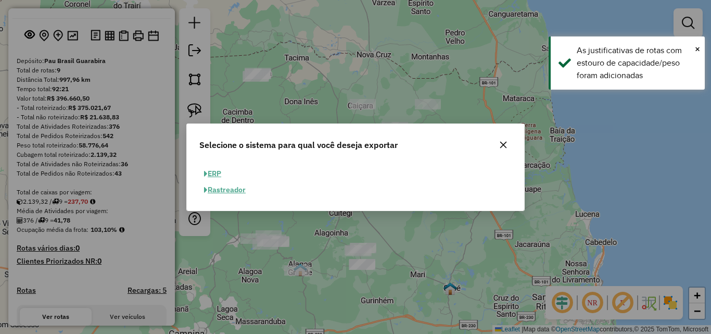
click at [213, 174] on button "ERP" at bounding box center [212, 173] width 27 height 16
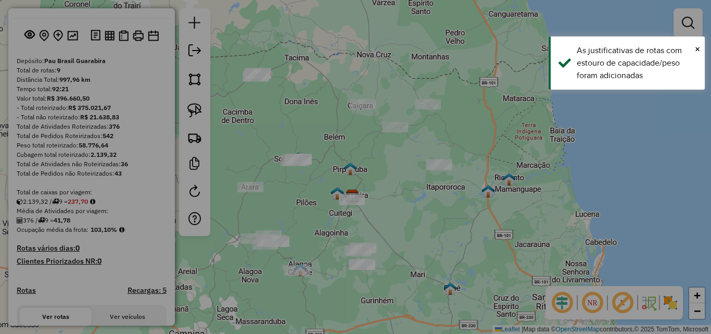
select select "**"
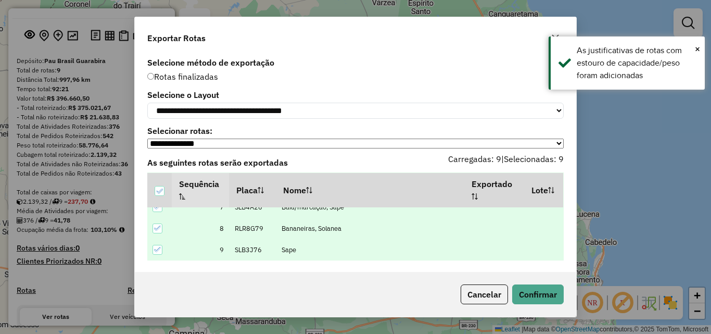
scroll to position [34, 0]
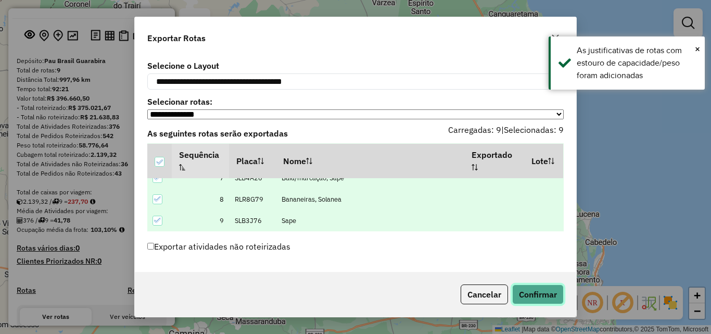
click at [537, 296] on button "Confirmar" at bounding box center [538, 294] width 52 height 20
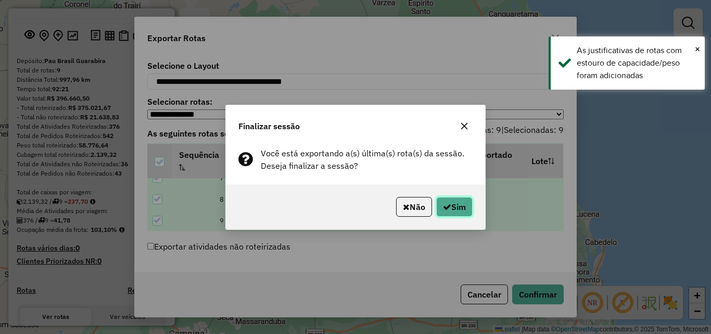
click at [454, 206] on button "Sim" at bounding box center [454, 207] width 36 height 20
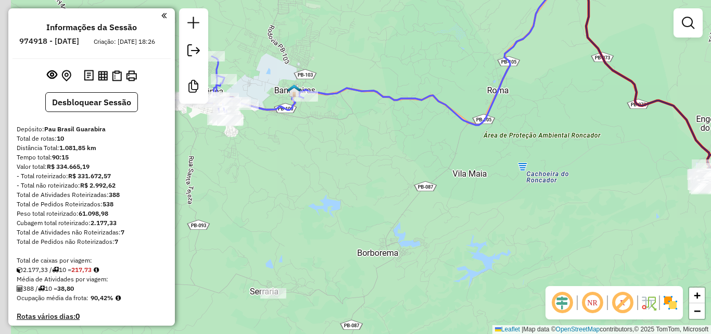
drag, startPoint x: 279, startPoint y: 130, endPoint x: 378, endPoint y: 163, distance: 104.8
click at [378, 163] on div "Janela de atendimento Grade de atendimento Capacidade Transportadoras Veículos …" at bounding box center [355, 167] width 711 height 334
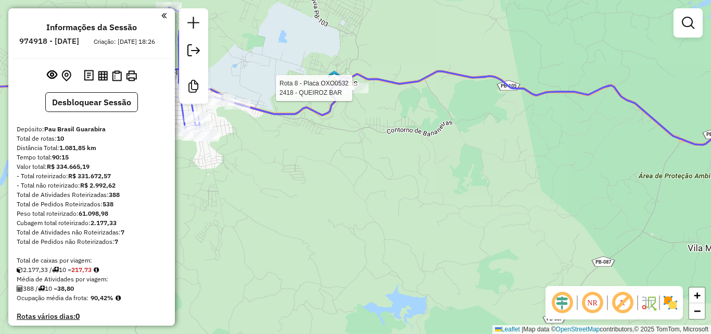
select select "**********"
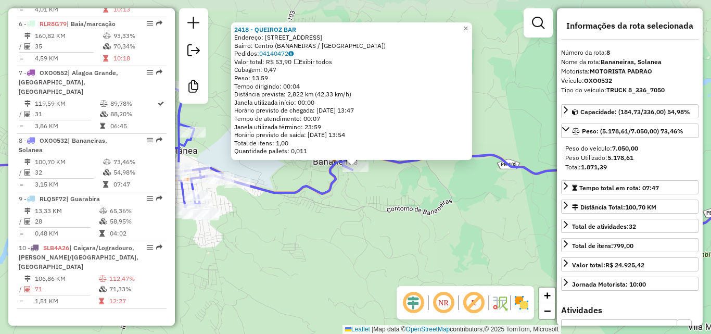
scroll to position [777, 0]
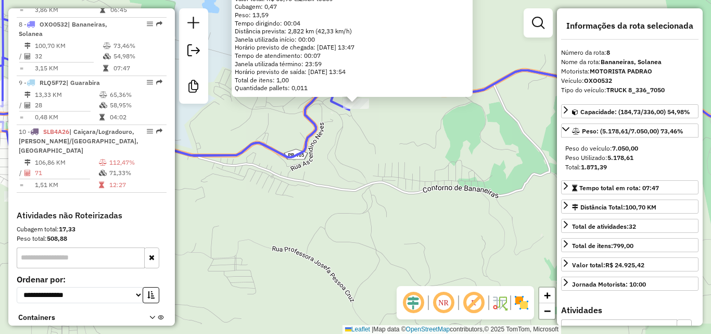
click at [334, 211] on div "2418 - QUEIROZ BAR Endereço: R BERISIO PESSOA 9 Bairro: Centro (BANANEIRAS / [G…" at bounding box center [355, 167] width 711 height 334
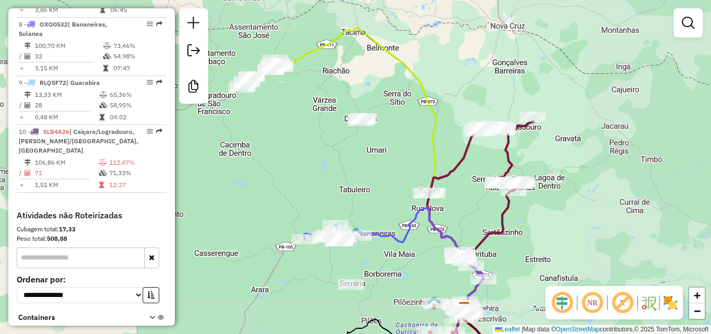
drag, startPoint x: 384, startPoint y: 265, endPoint x: 356, endPoint y: 235, distance: 41.2
click at [357, 237] on div "Janela de atendimento Grade de atendimento Capacidade Transportadoras Veículos …" at bounding box center [355, 167] width 711 height 334
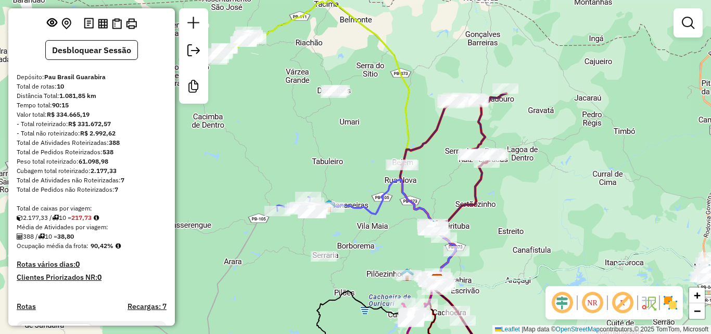
scroll to position [208, 0]
